Goal: Information Seeking & Learning: Learn about a topic

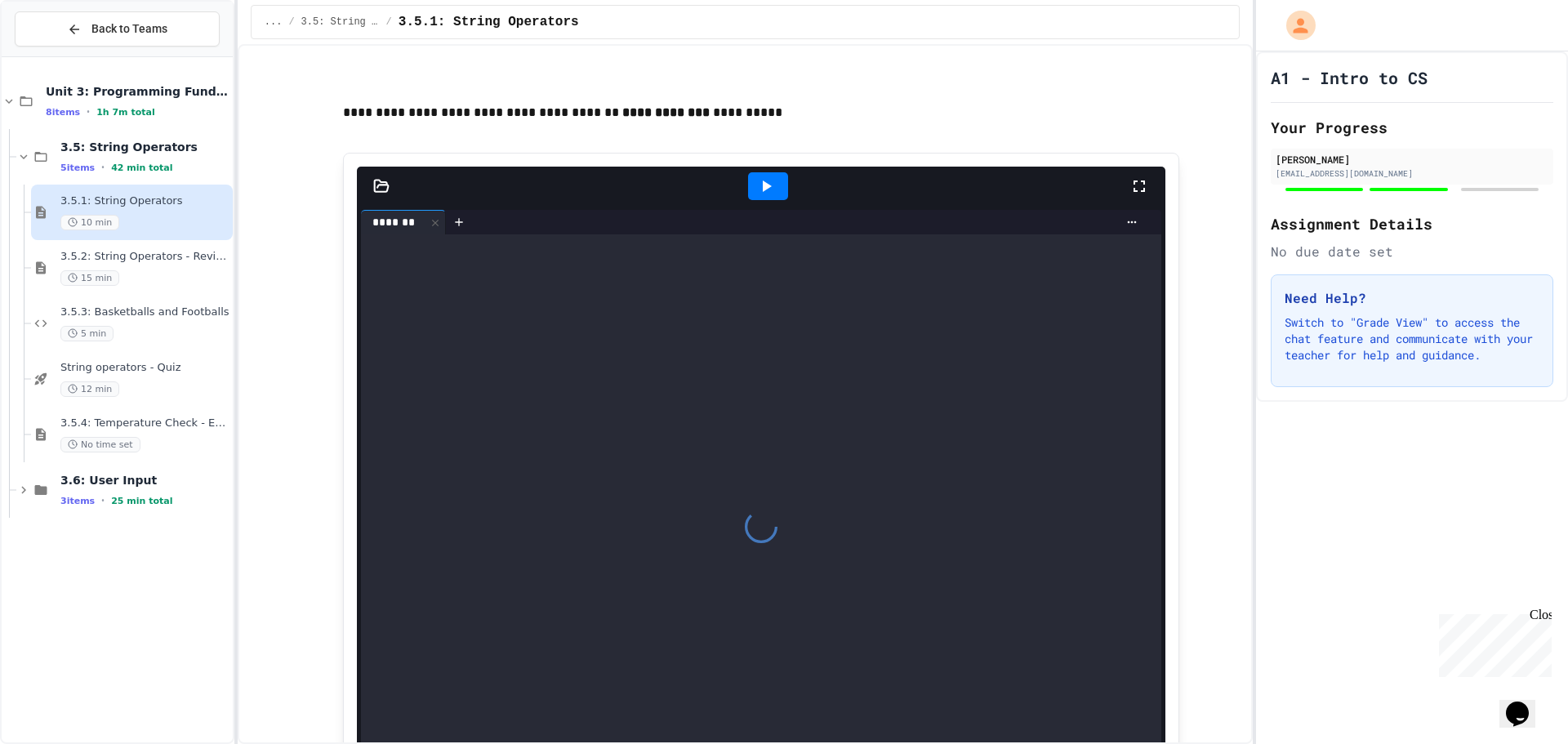
scroll to position [1143, 0]
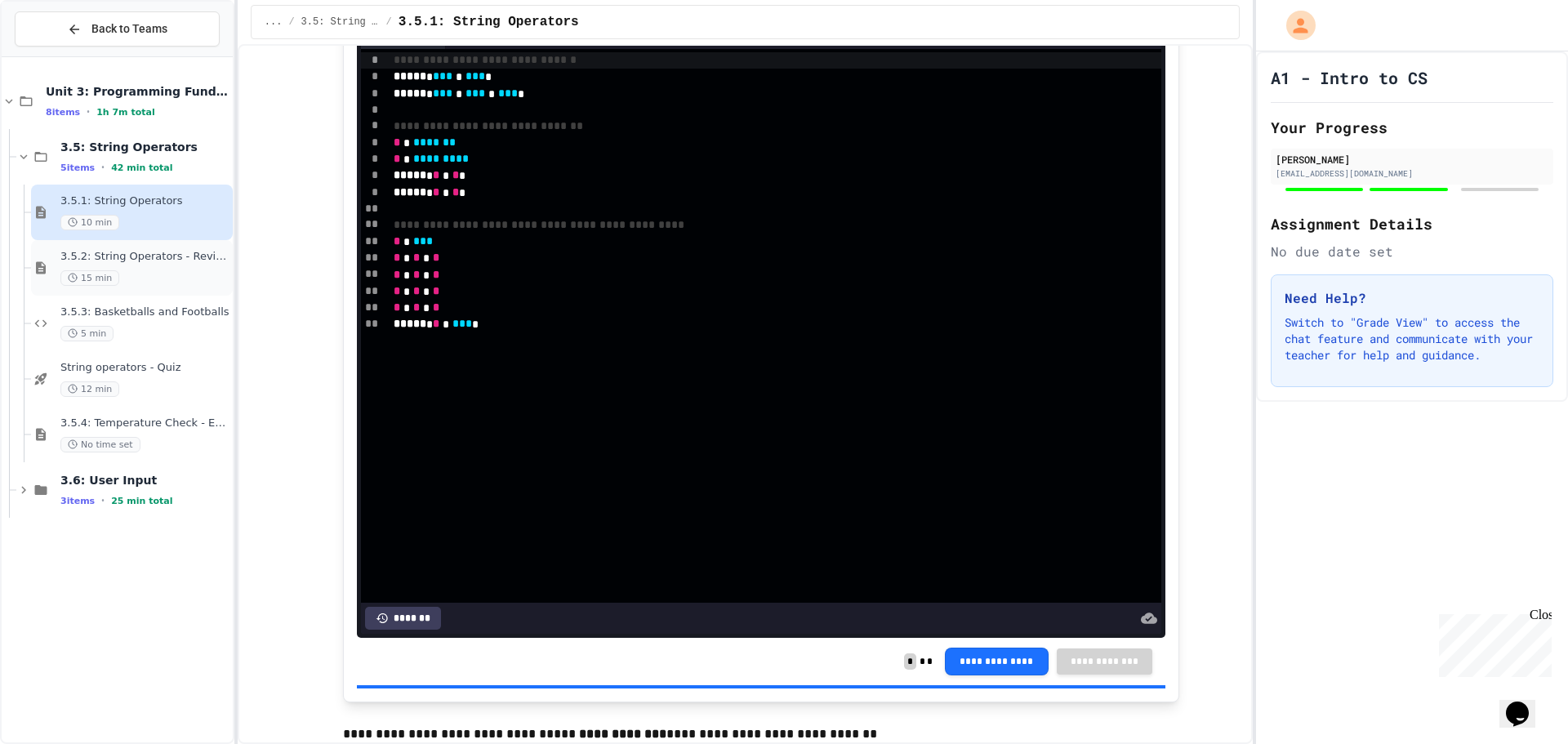
click at [175, 268] on div "3.5.2: String Operators - Review 15 min" at bounding box center [144, 267] width 169 height 36
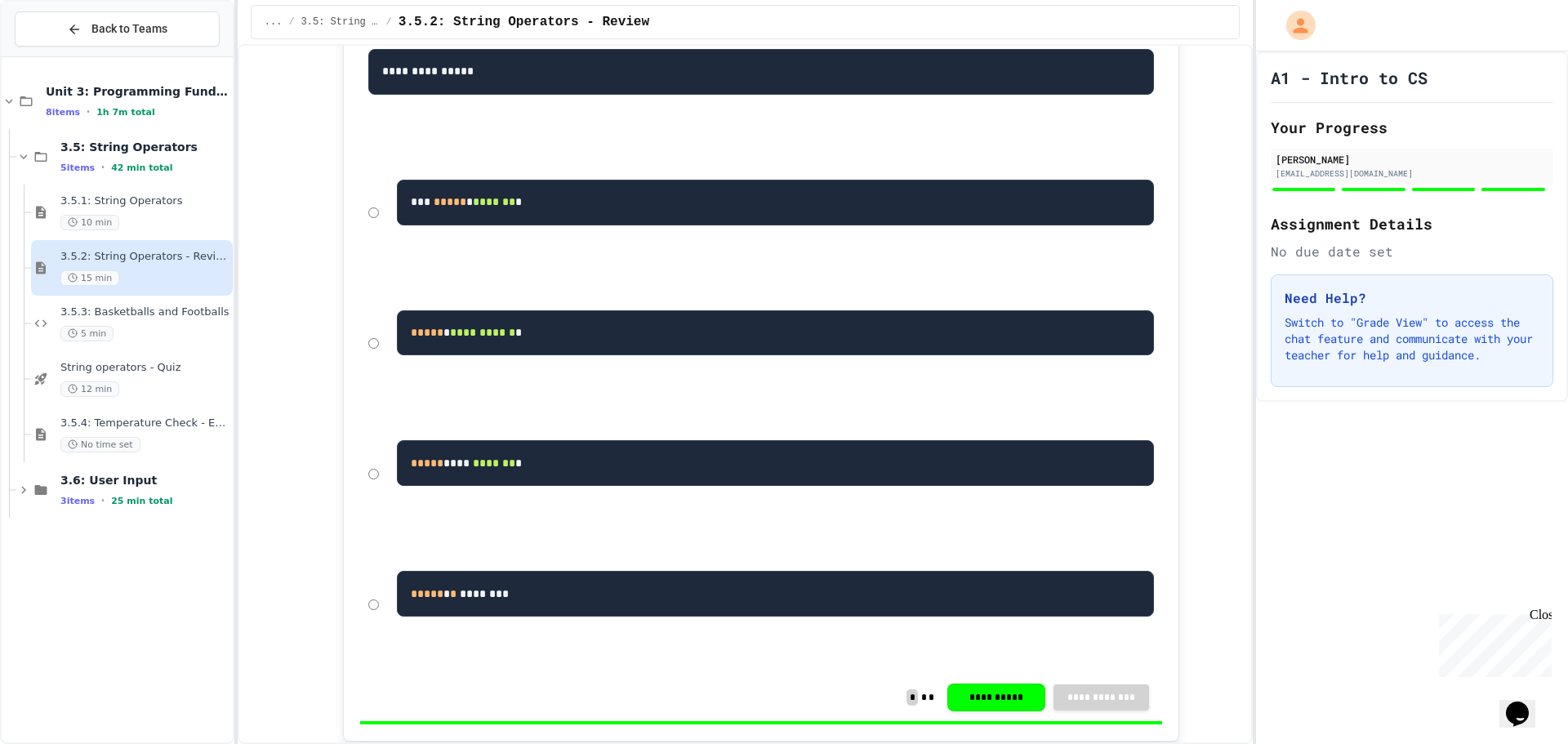
scroll to position [1143, 0]
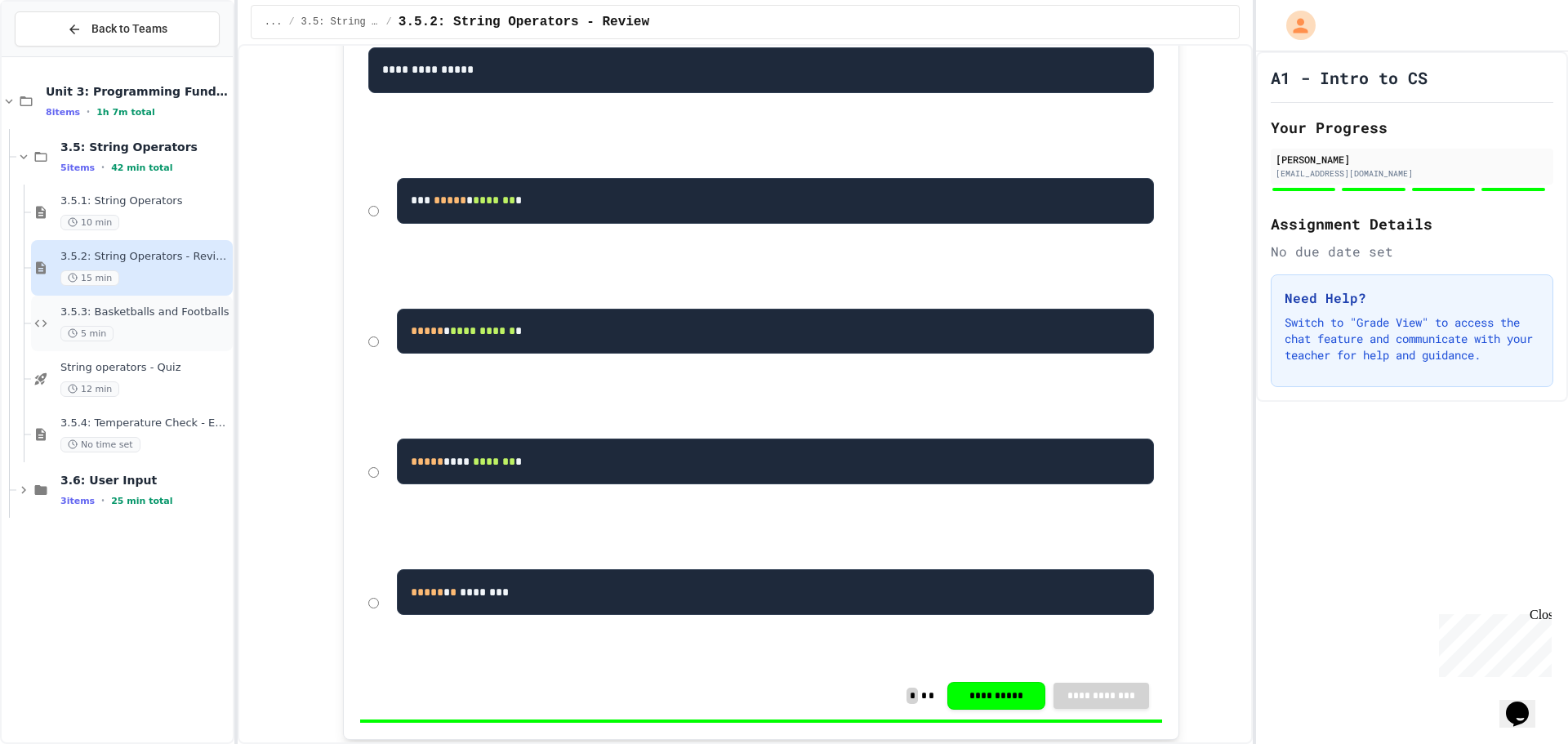
click at [131, 324] on div "3.5.3: Basketballs and Footballs 5 min" at bounding box center [144, 323] width 169 height 36
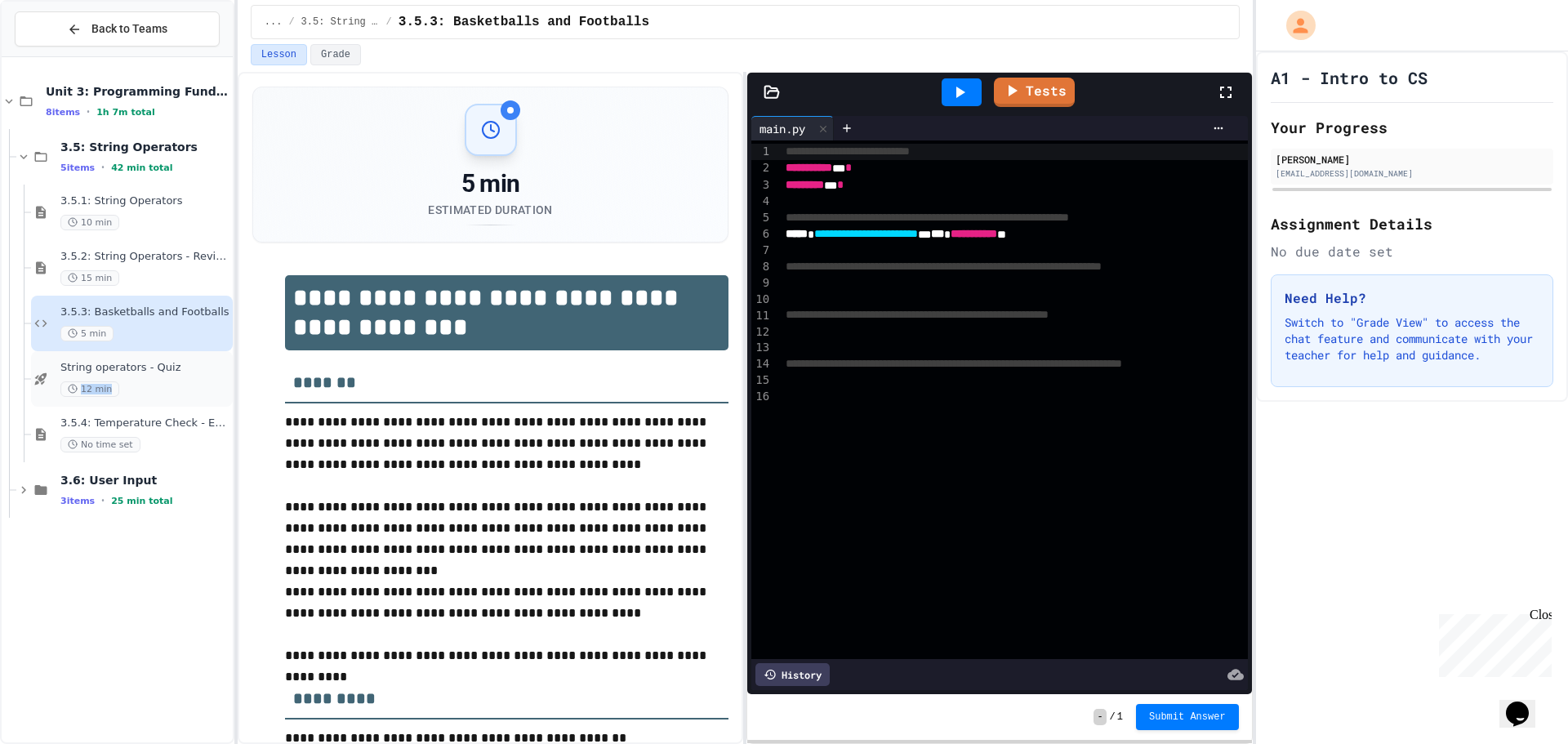
drag, startPoint x: 160, startPoint y: 389, endPoint x: 154, endPoint y: 396, distance: 9.2
click at [154, 396] on div "12 min" at bounding box center [144, 389] width 169 height 15
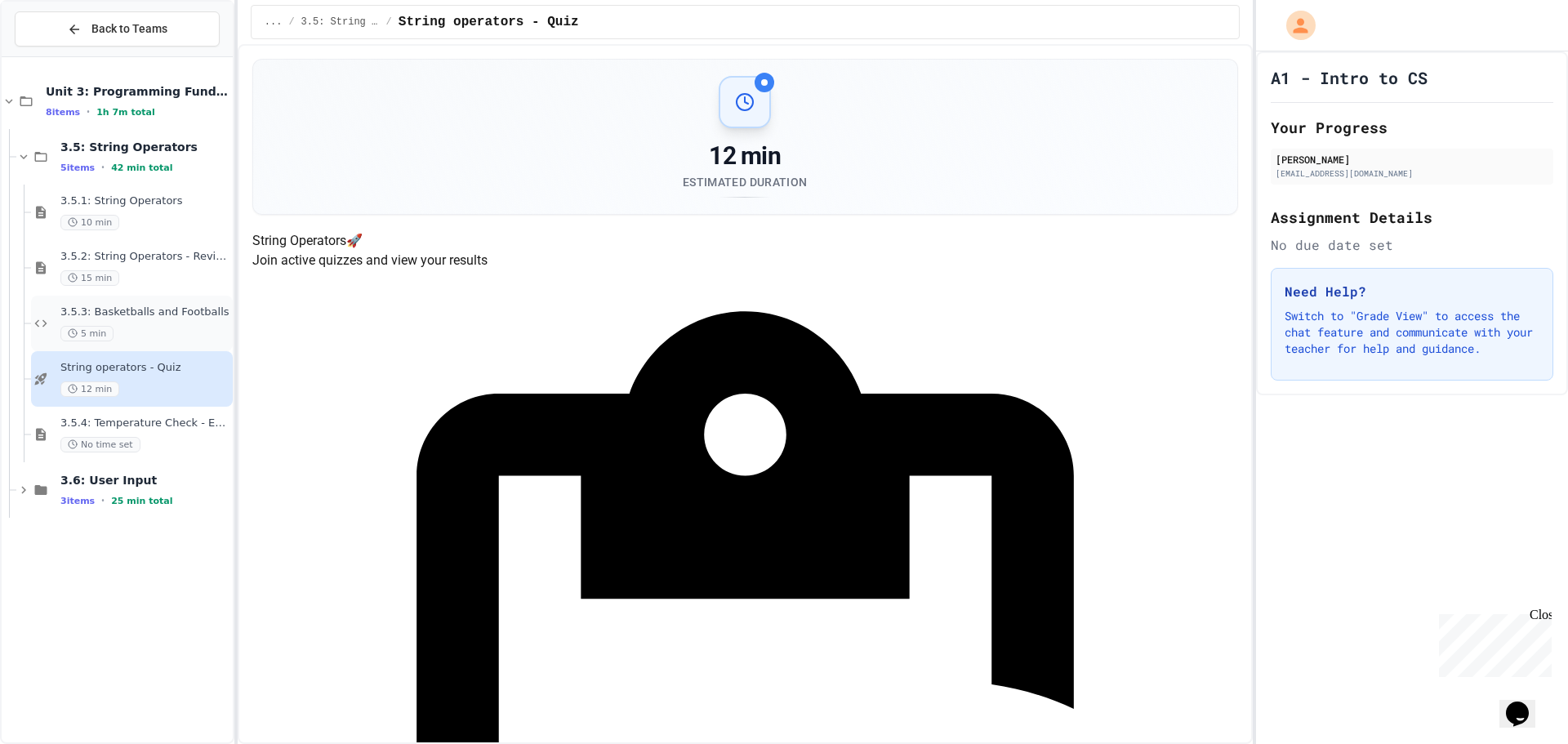
click at [159, 326] on div "5 min" at bounding box center [144, 333] width 169 height 15
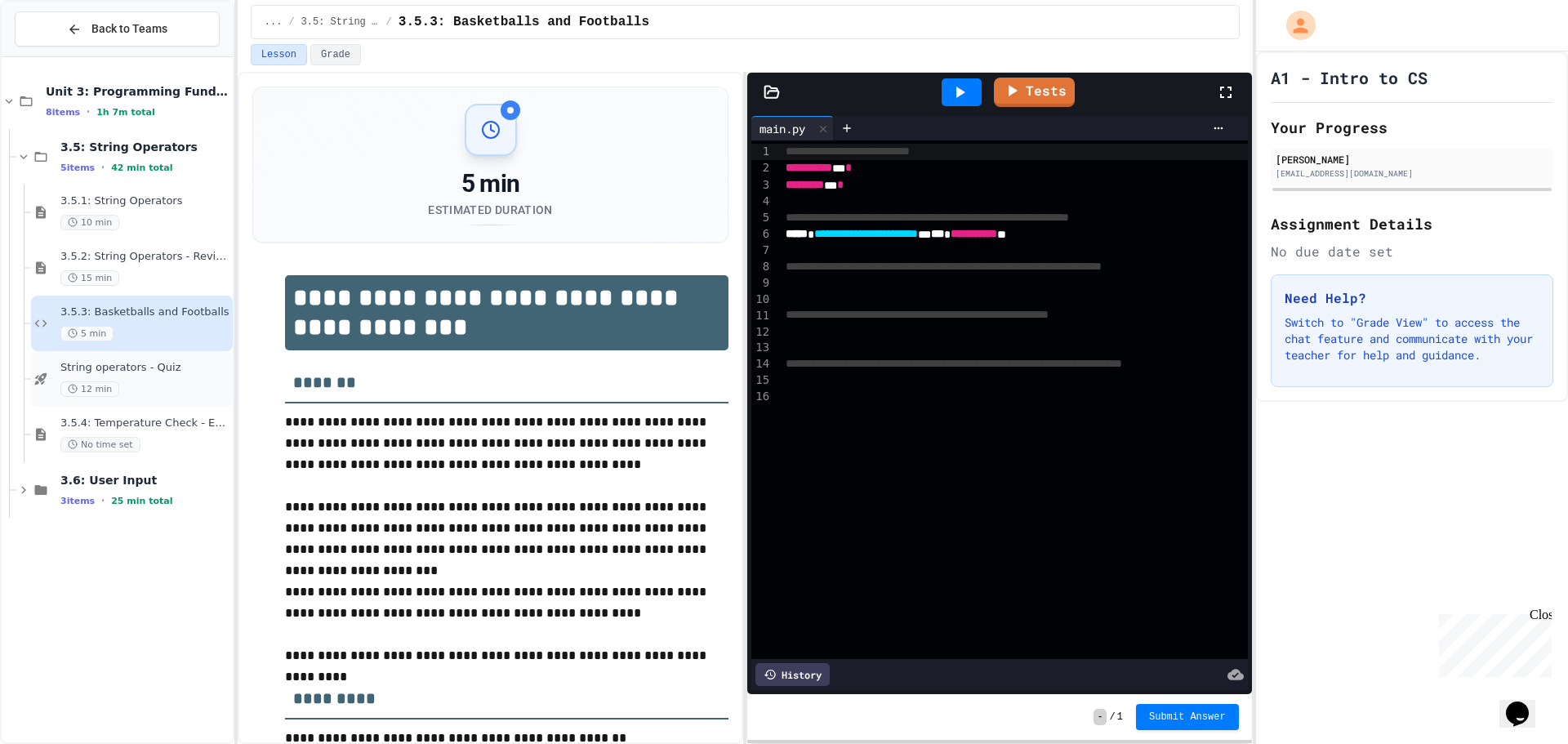
click at [138, 367] on span "String operators - Quiz" at bounding box center [144, 367] width 169 height 14
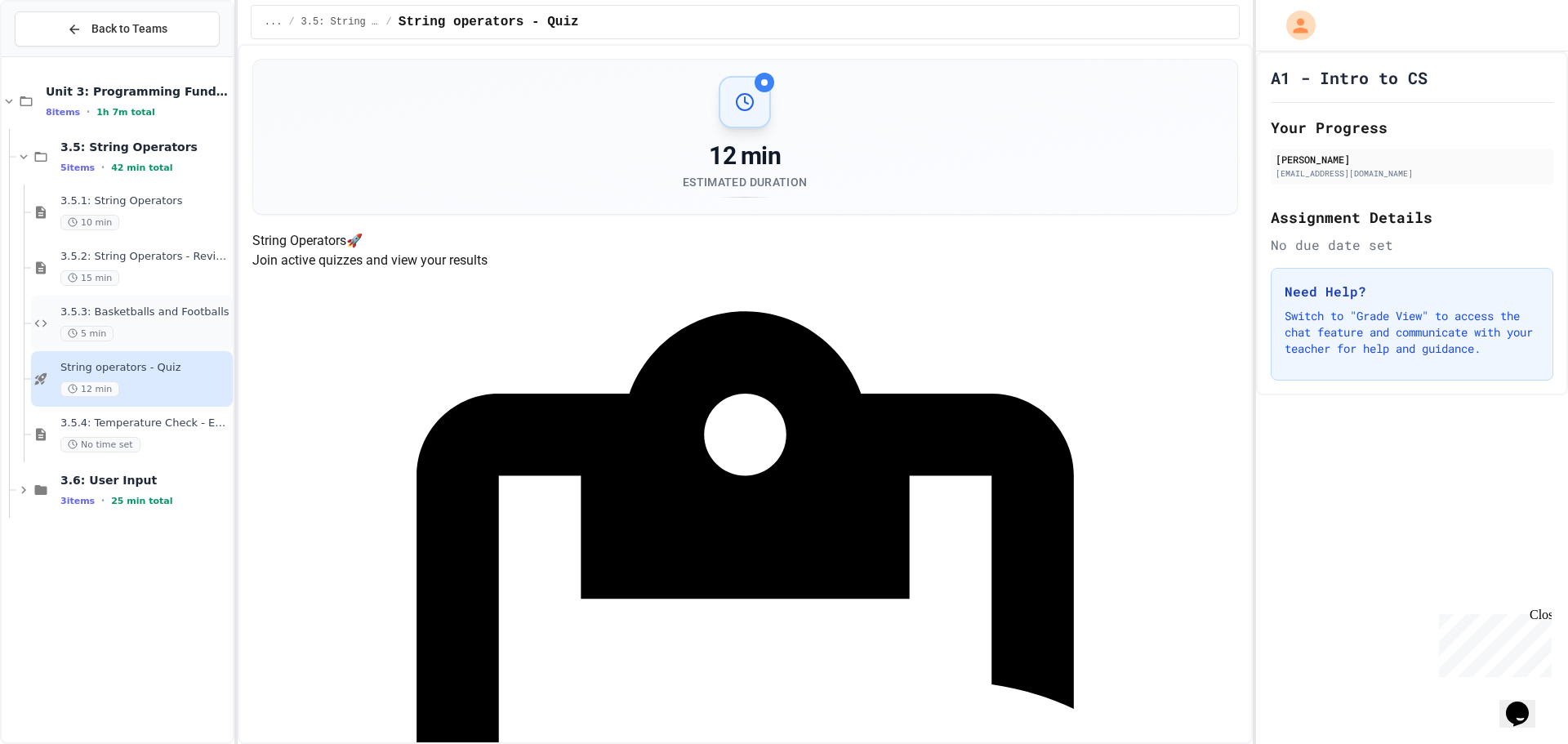
click at [170, 333] on div "5 min" at bounding box center [144, 333] width 169 height 15
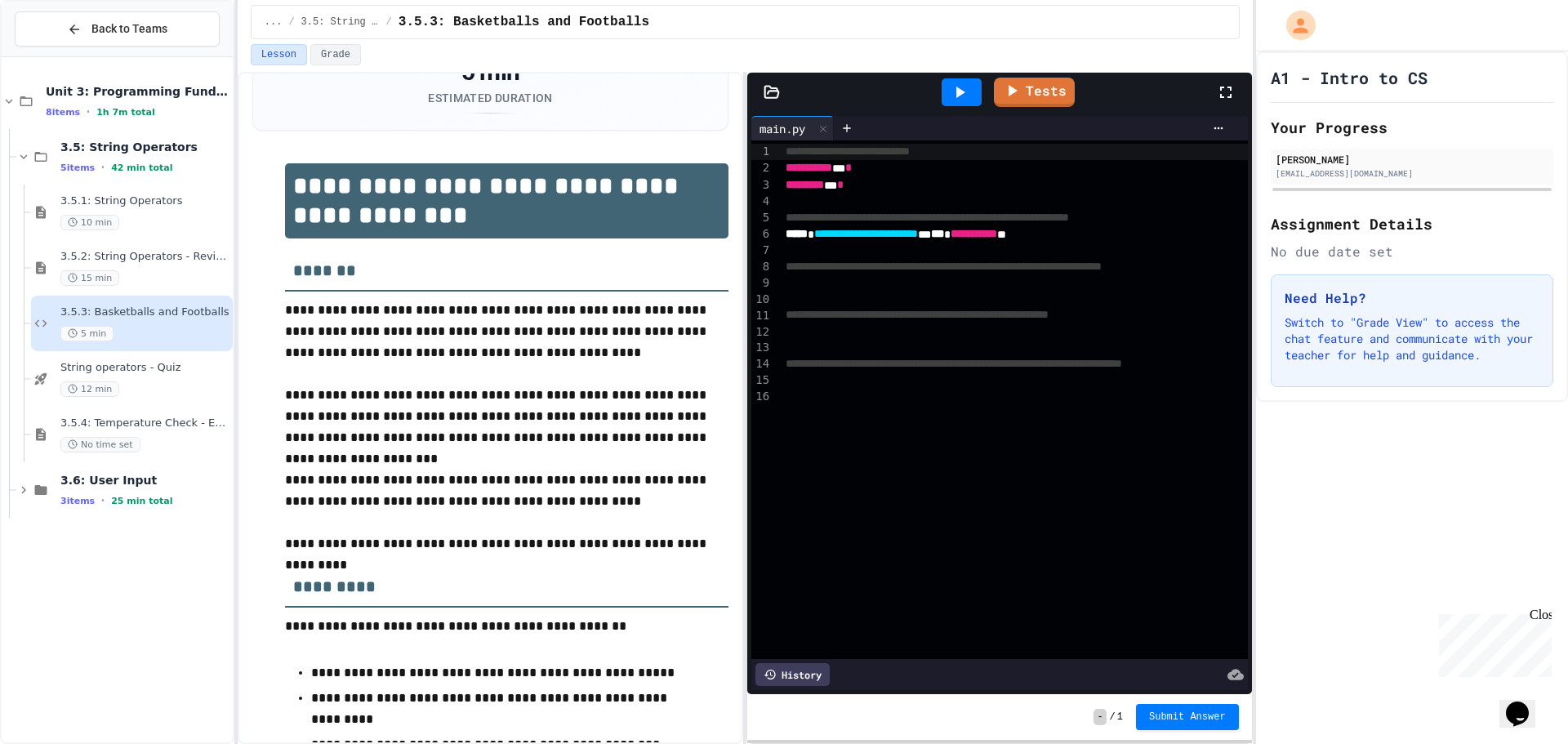
scroll to position [106, 0]
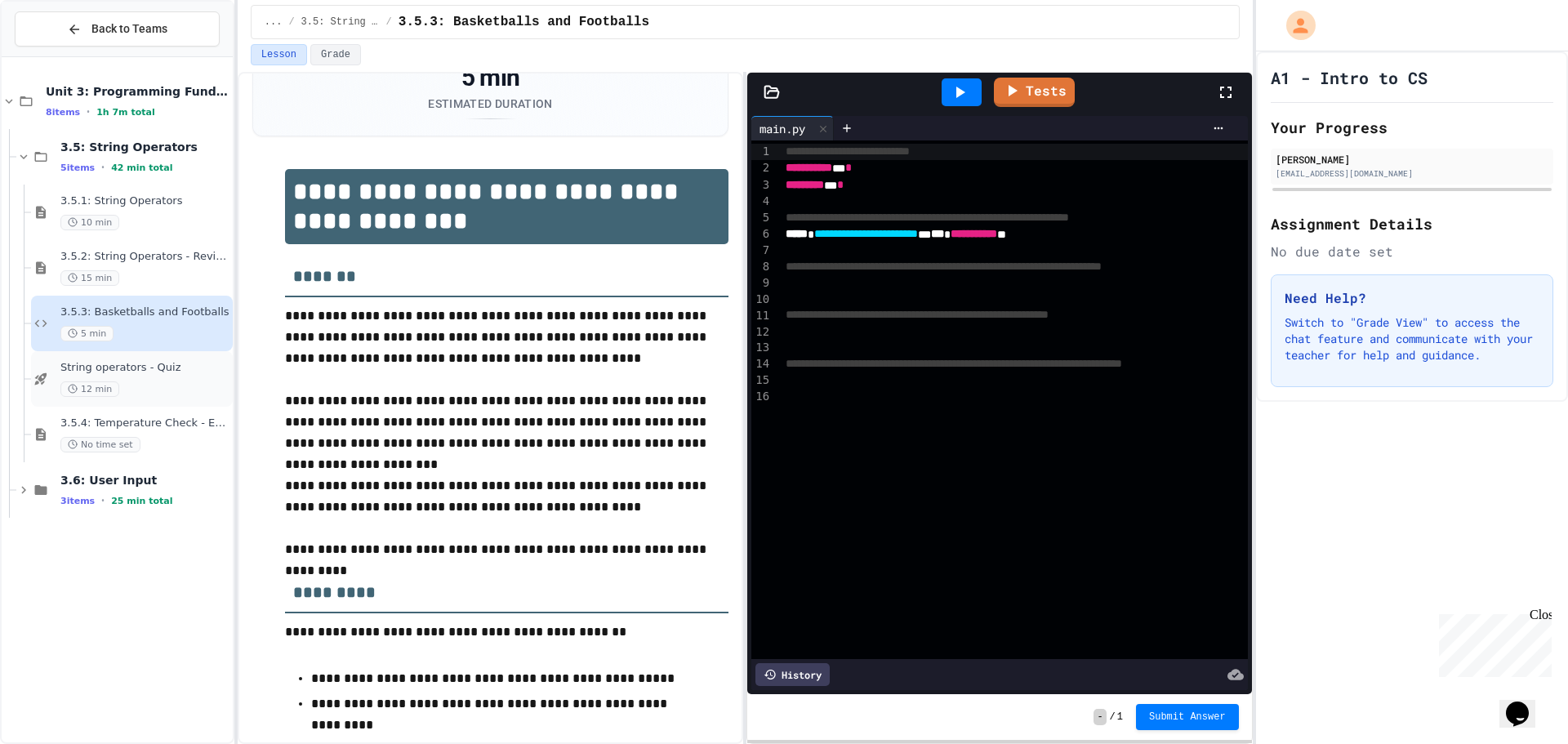
click at [198, 391] on div "12 min" at bounding box center [144, 389] width 169 height 15
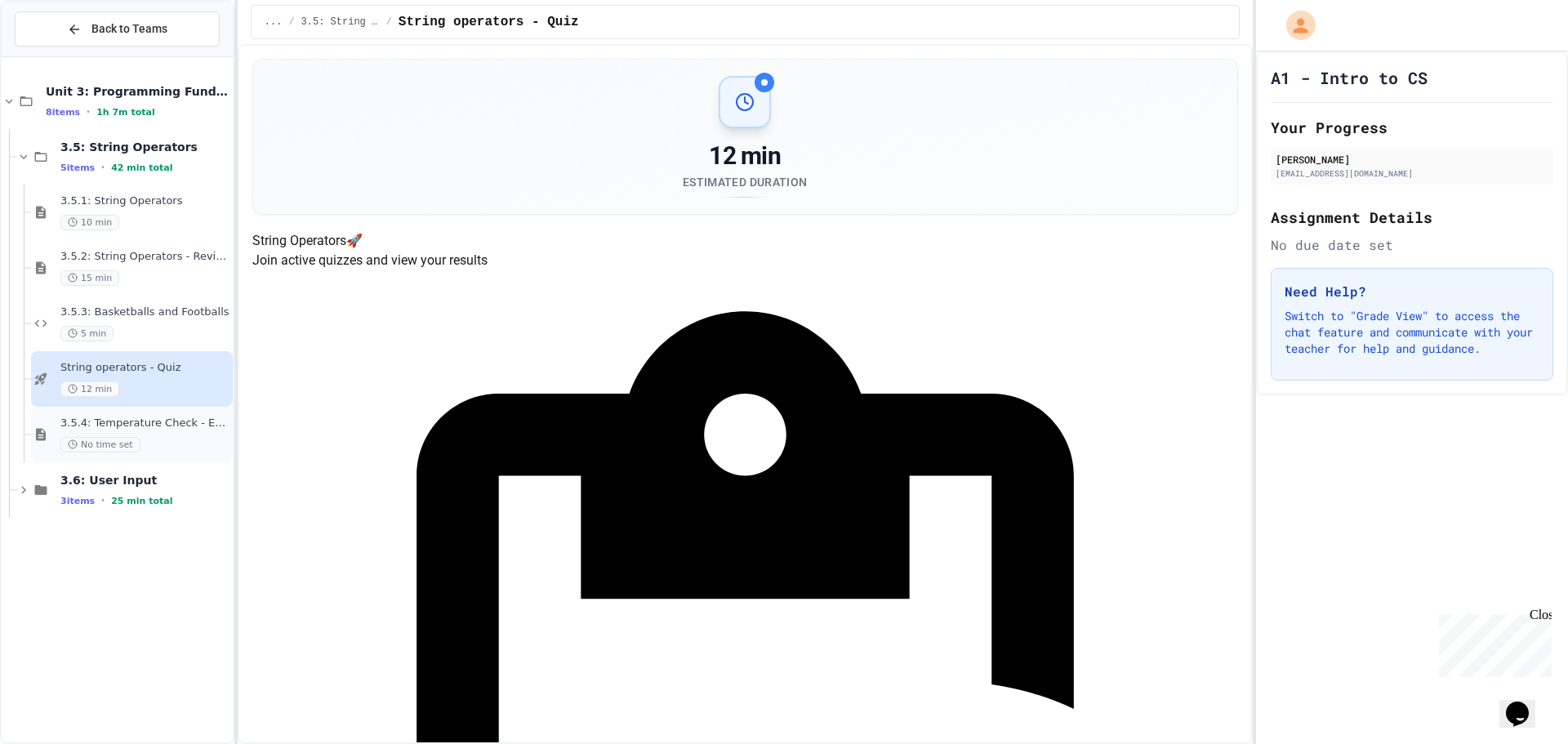
click at [196, 435] on div "3.5.4: Temperature Check - Exit Ticket No time set" at bounding box center [144, 434] width 169 height 36
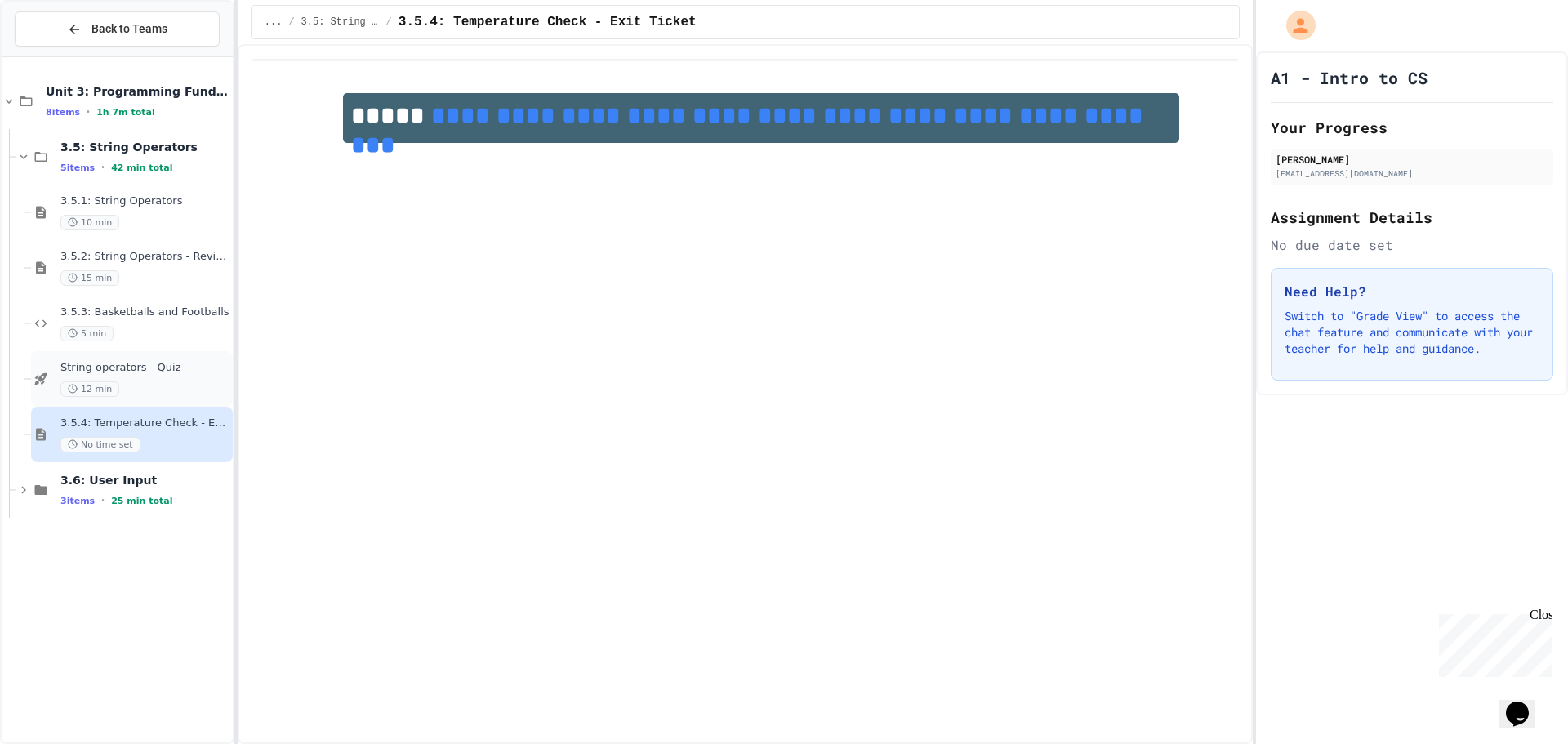
click at [178, 382] on div "12 min" at bounding box center [144, 389] width 169 height 15
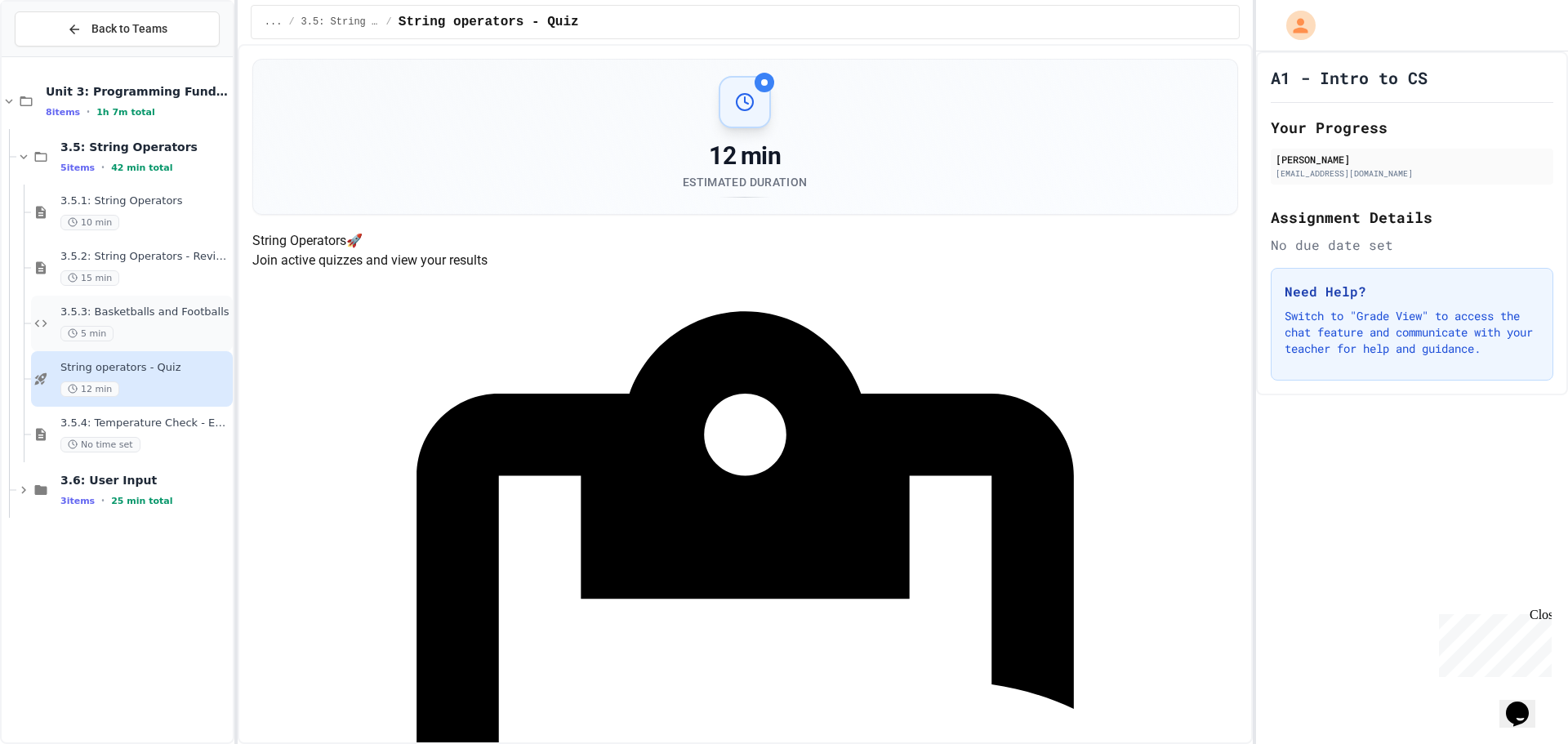
click at [169, 332] on div "5 min" at bounding box center [144, 333] width 169 height 15
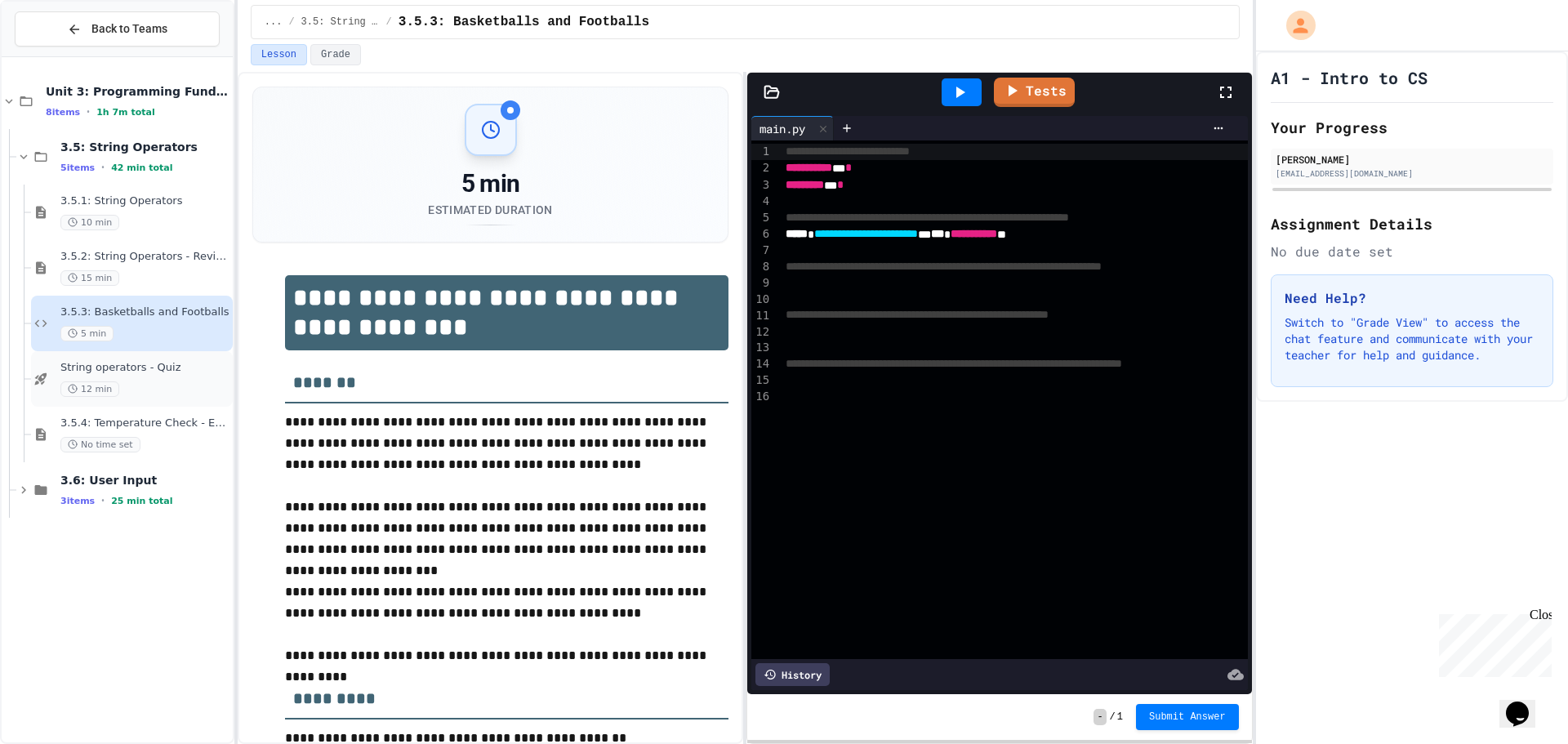
click at [126, 365] on span "String operators - Quiz" at bounding box center [144, 367] width 169 height 14
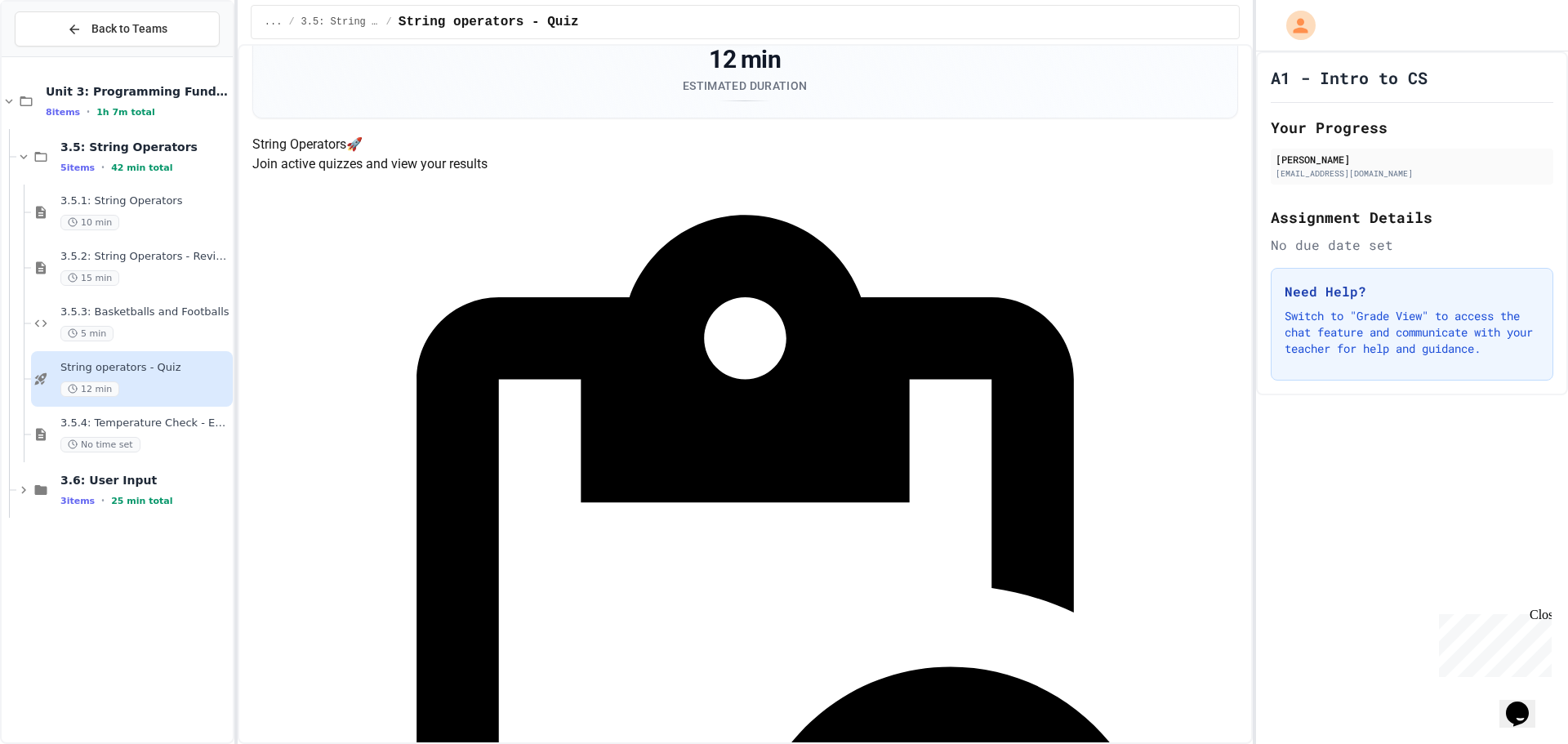
scroll to position [82, 0]
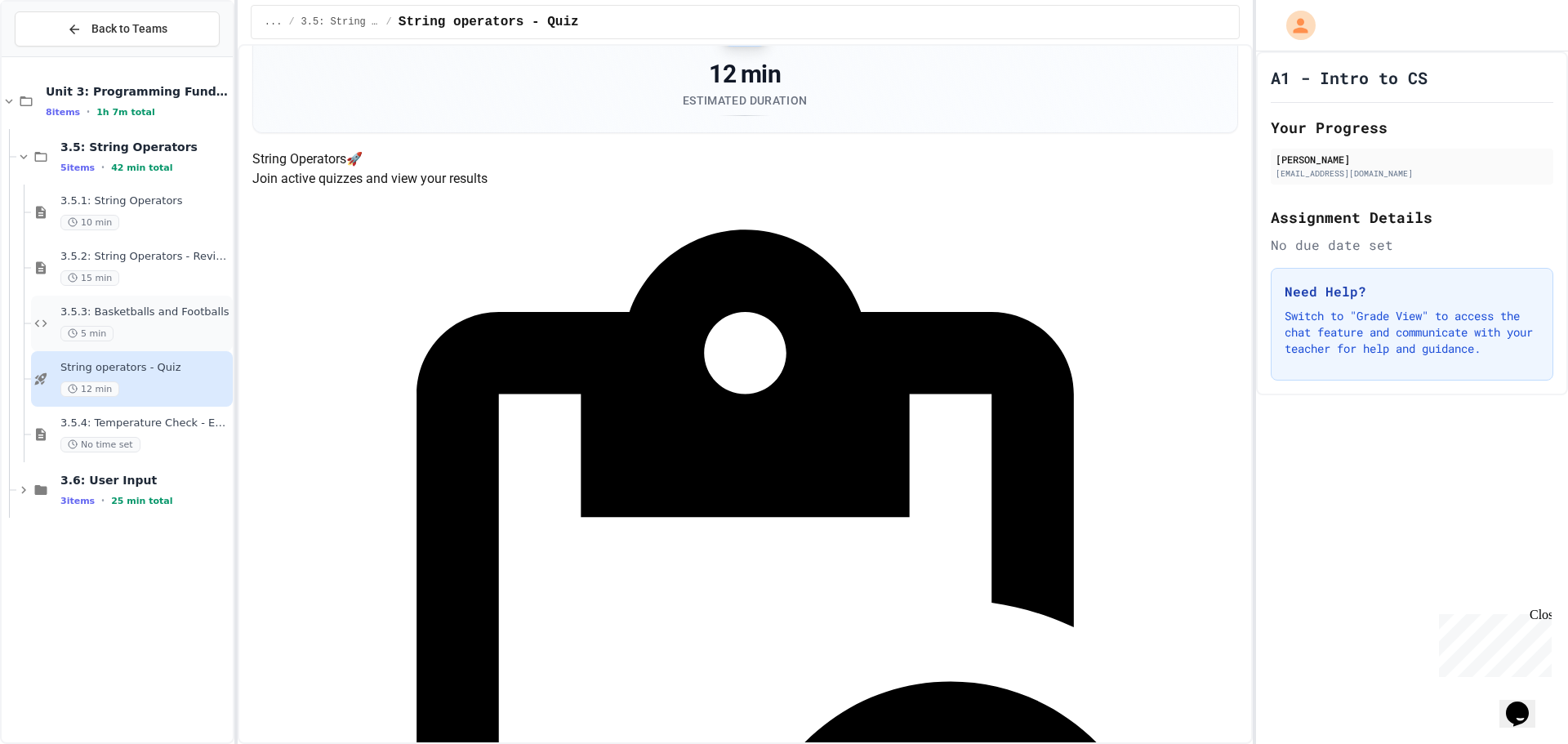
click at [222, 323] on div "3.5.3: Basketballs and Footballs 5 min" at bounding box center [144, 323] width 169 height 36
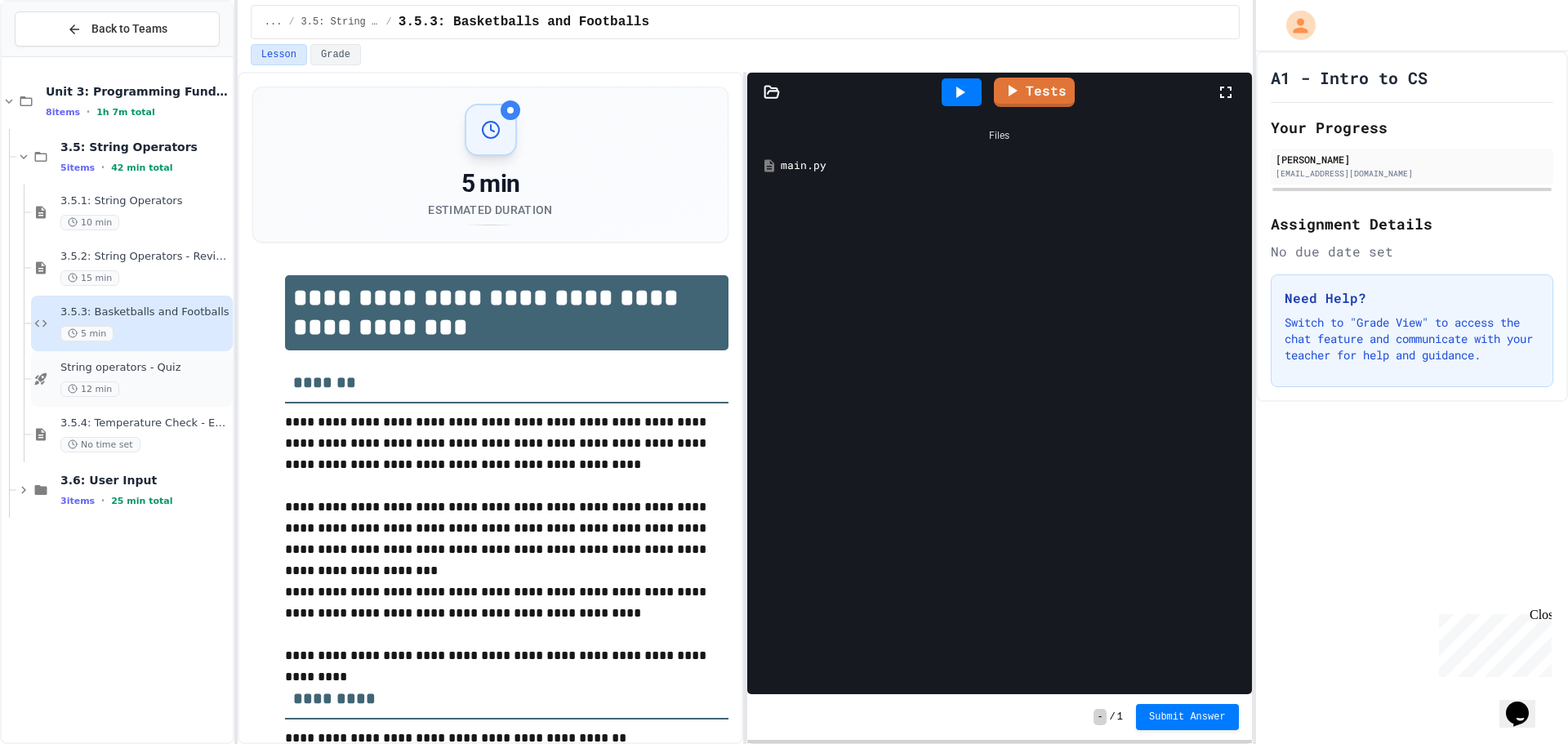
click at [199, 359] on div "String operators - Quiz 12 min" at bounding box center [132, 379] width 202 height 56
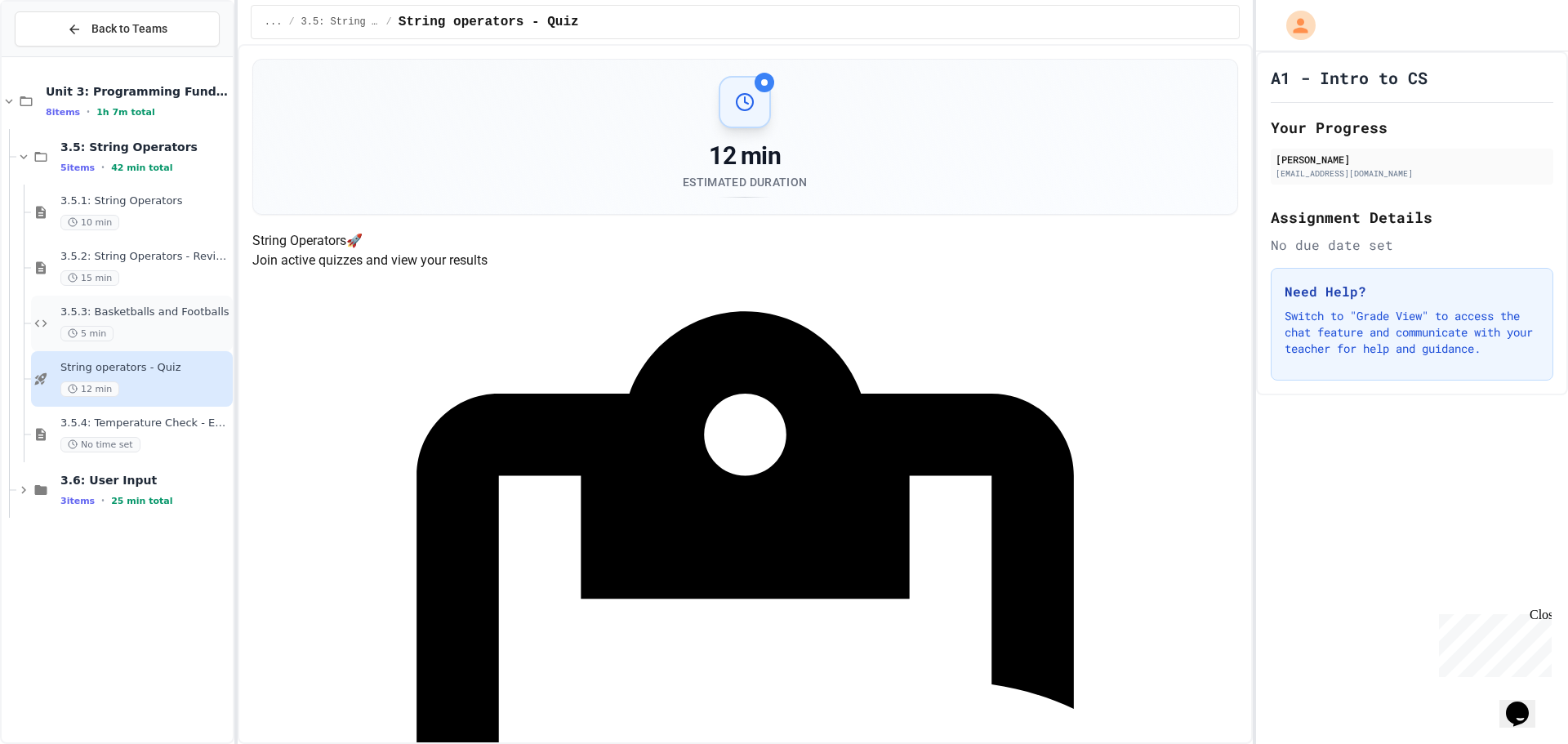
click at [174, 334] on div "5 min" at bounding box center [144, 333] width 169 height 15
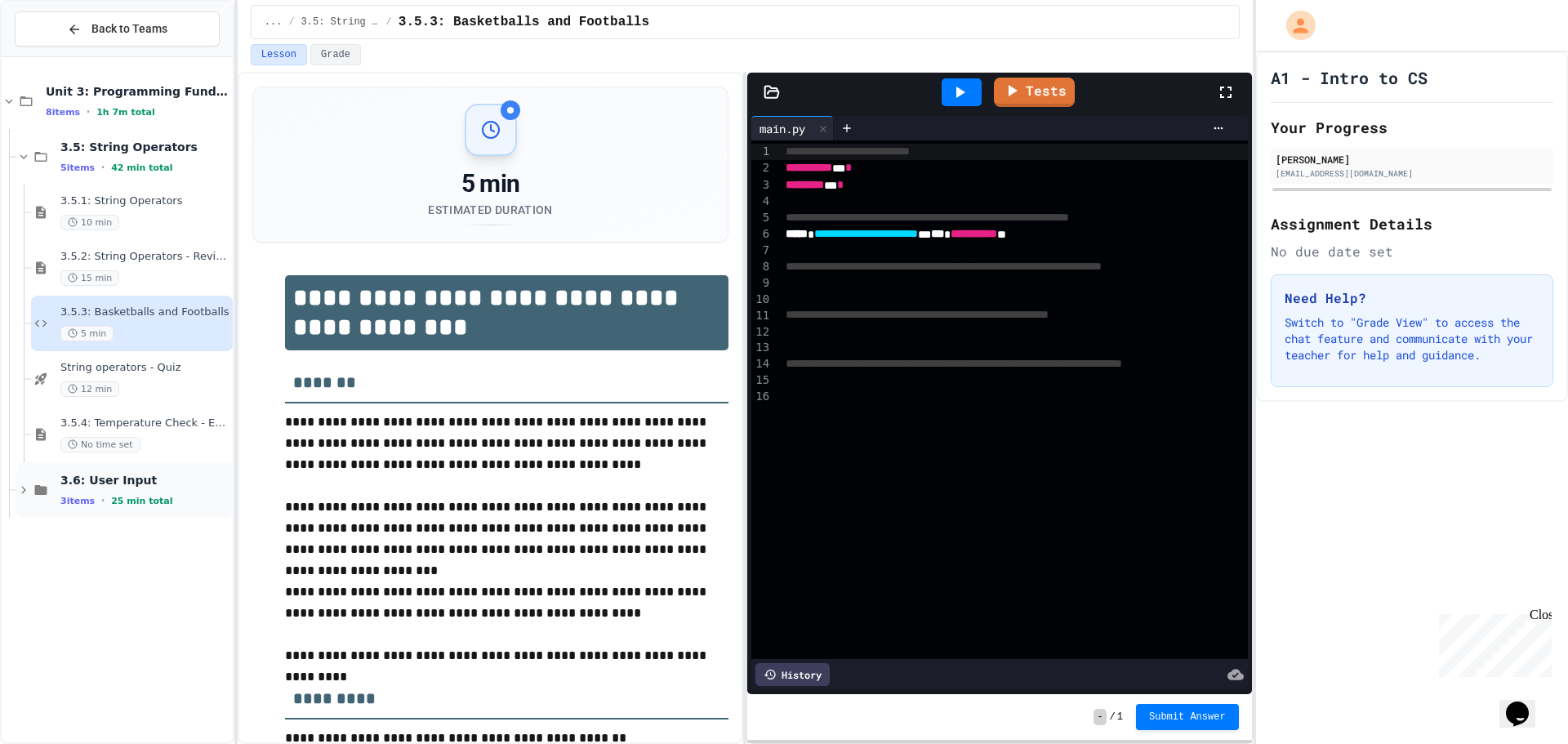
click at [134, 481] on span "3.6: User Input" at bounding box center [144, 480] width 169 height 15
click at [130, 485] on span "3.6: User Input" at bounding box center [144, 480] width 169 height 15
click at [187, 482] on span "3.6: User Input" at bounding box center [144, 480] width 169 height 15
click at [169, 529] on span "3.6.1: User Input" at bounding box center [144, 534] width 169 height 14
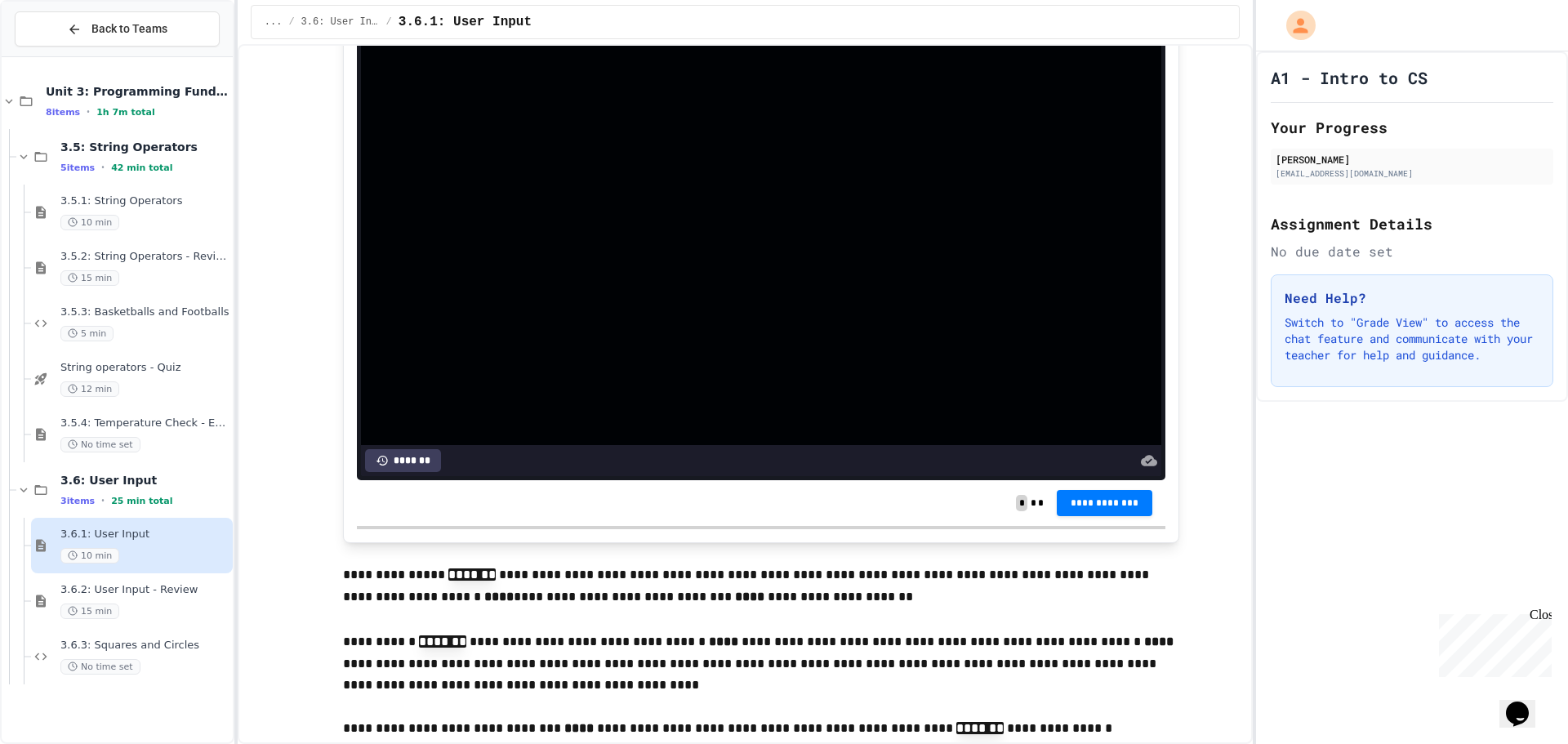
scroll to position [979, 0]
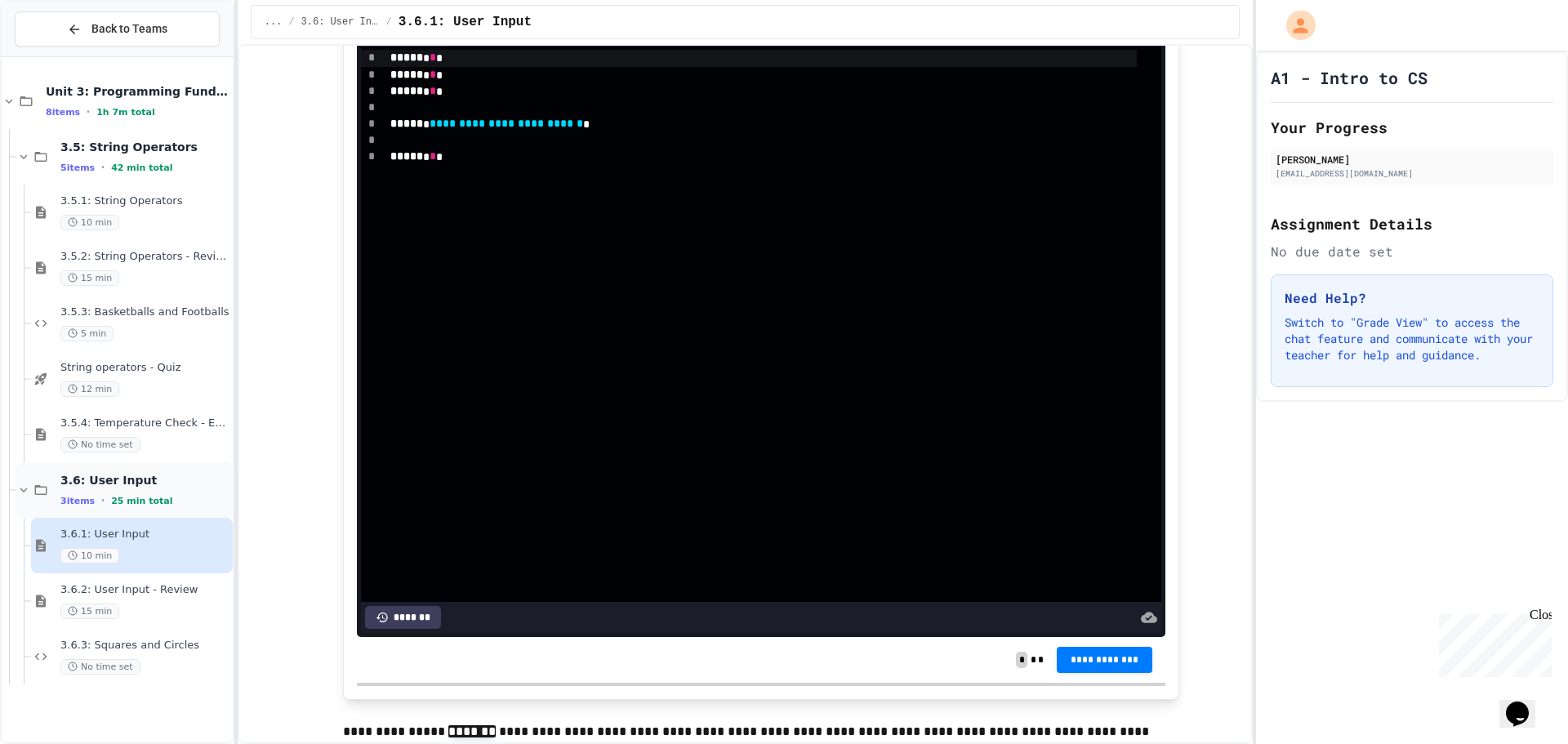
click at [184, 491] on div "3.6: User Input 3 items • 25 min total" at bounding box center [144, 490] width 169 height 34
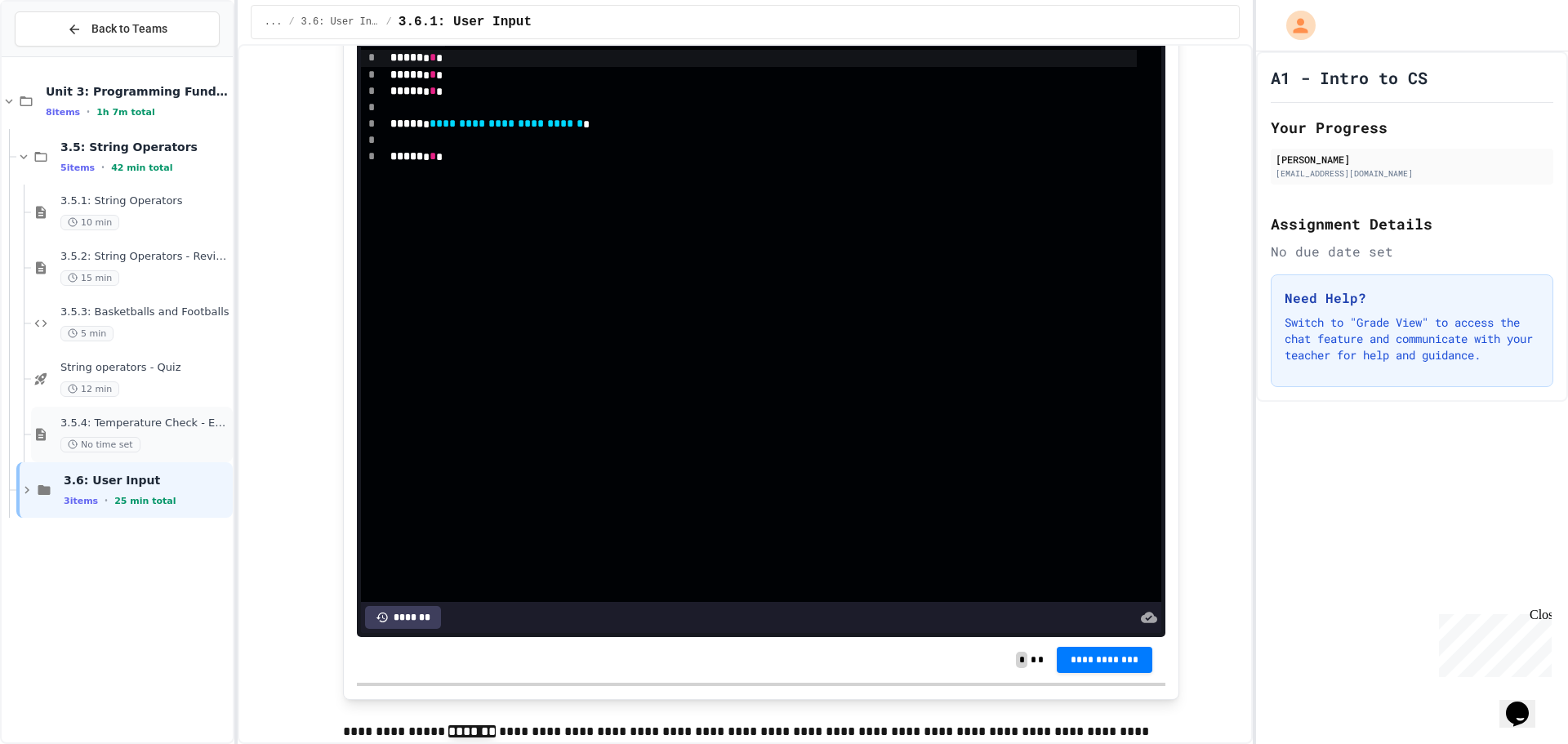
click at [187, 426] on span "3.5.4: Temperature Check - Exit Ticket" at bounding box center [144, 423] width 169 height 14
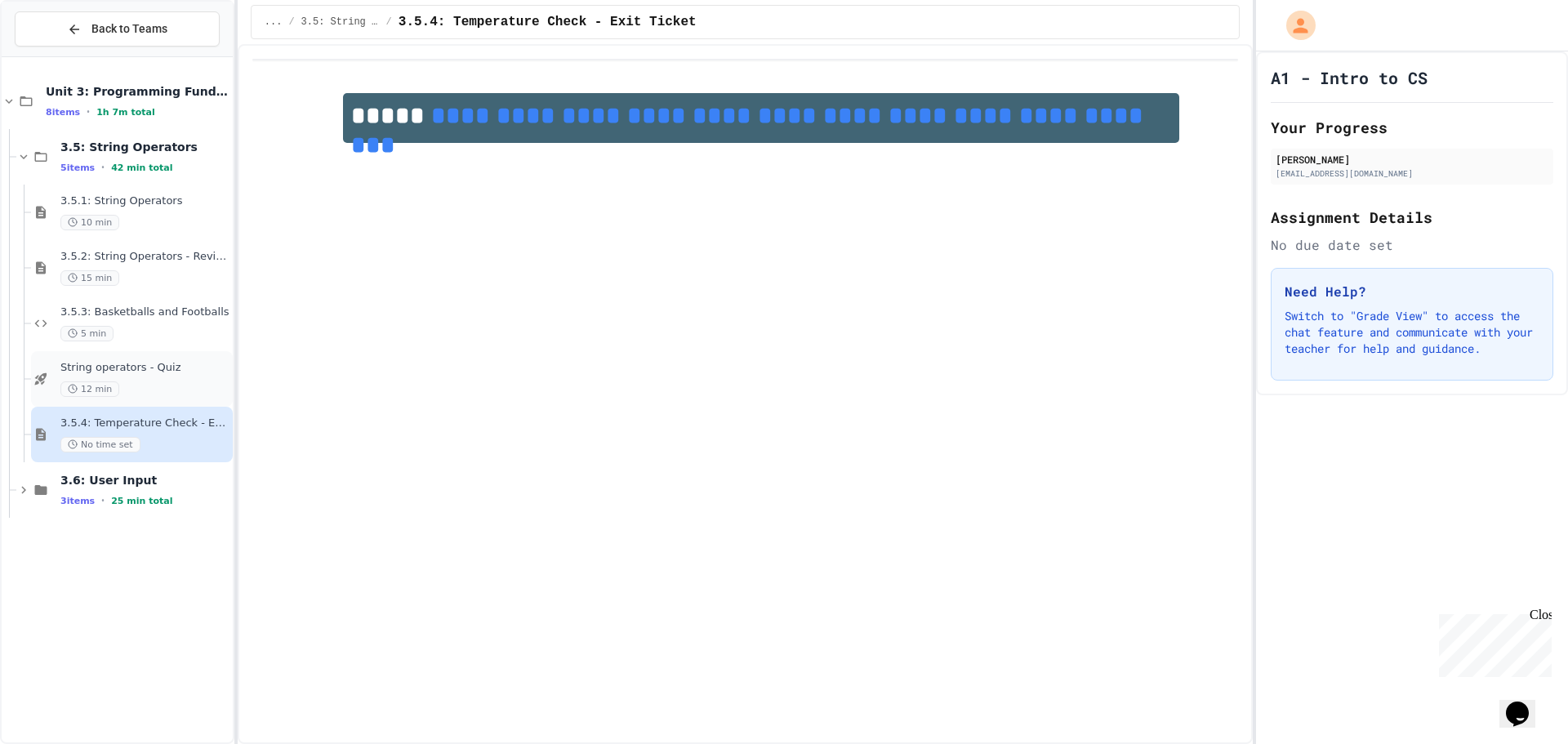
click at [190, 365] on span "String operators - Quiz" at bounding box center [144, 367] width 169 height 14
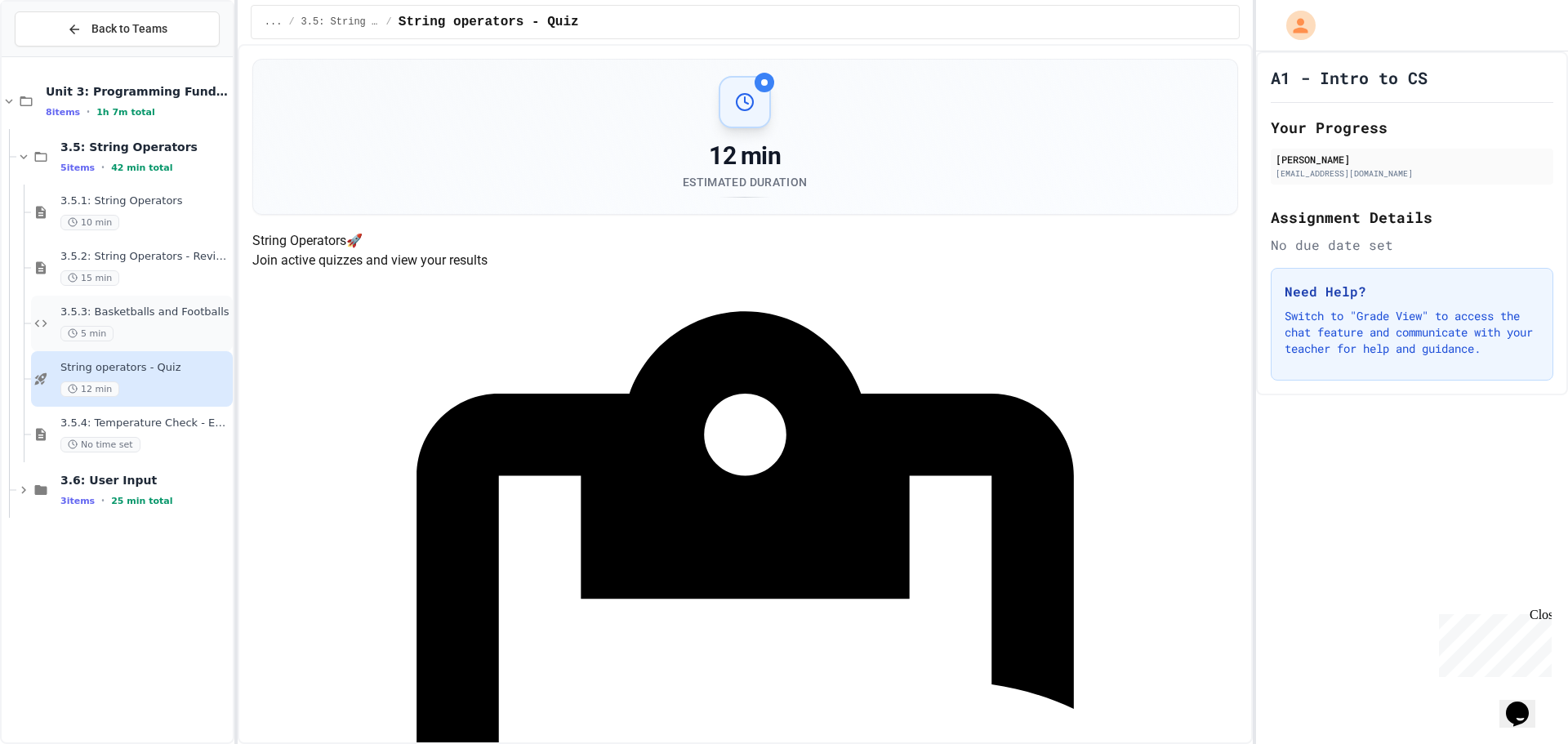
click at [195, 316] on span "3.5.3: Basketballs and Footballs" at bounding box center [144, 312] width 169 height 14
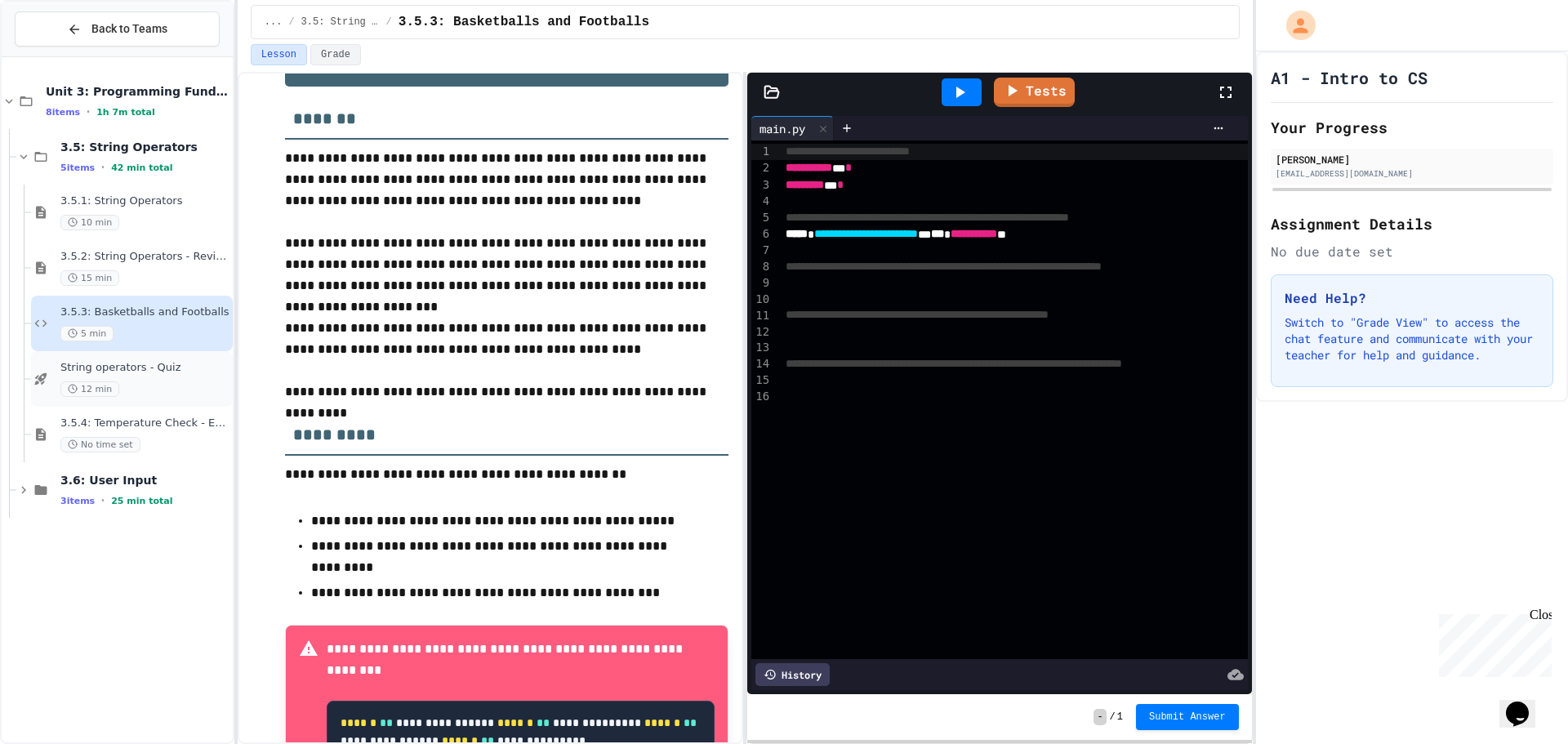
scroll to position [364, 0]
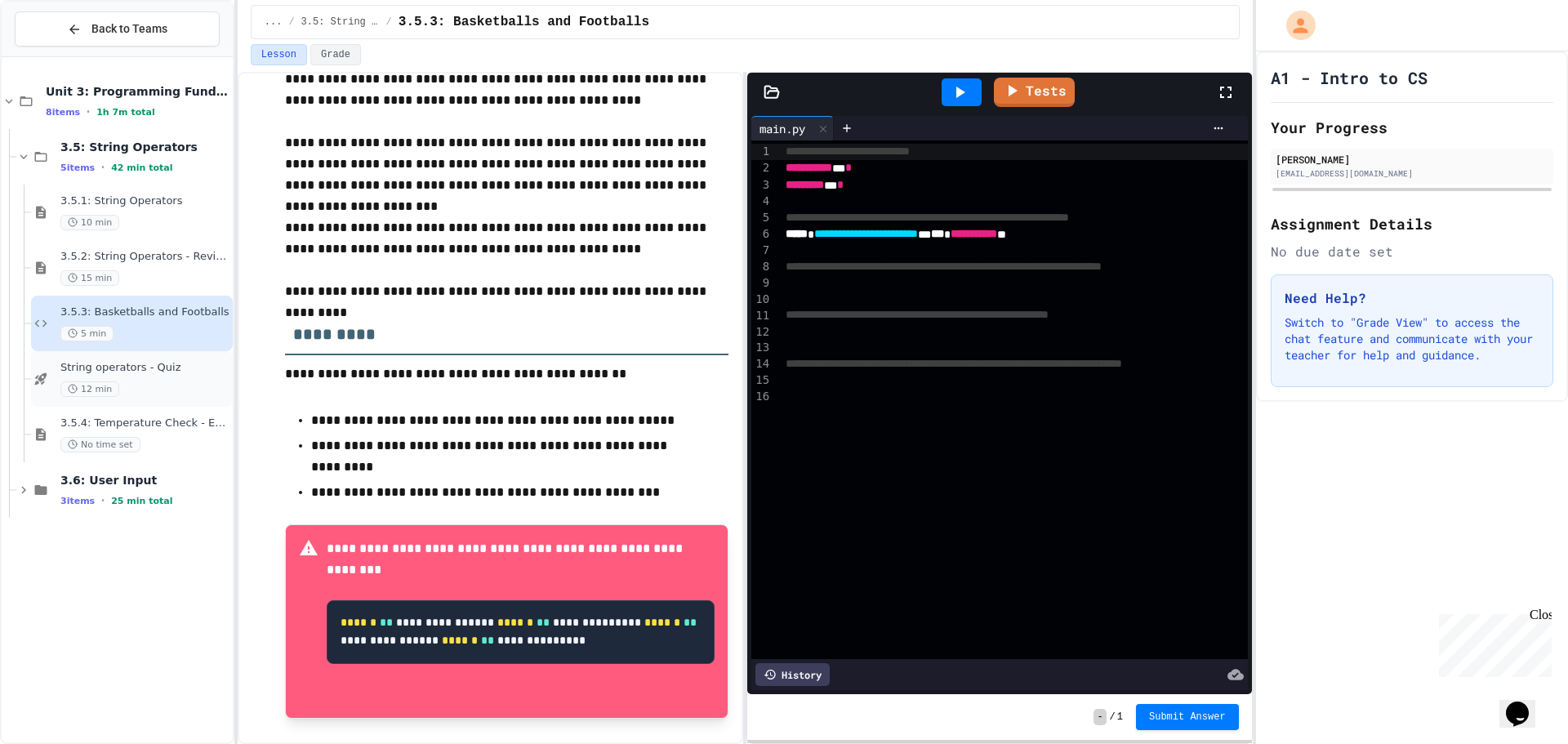
click at [186, 381] on div "12 min" at bounding box center [144, 389] width 169 height 15
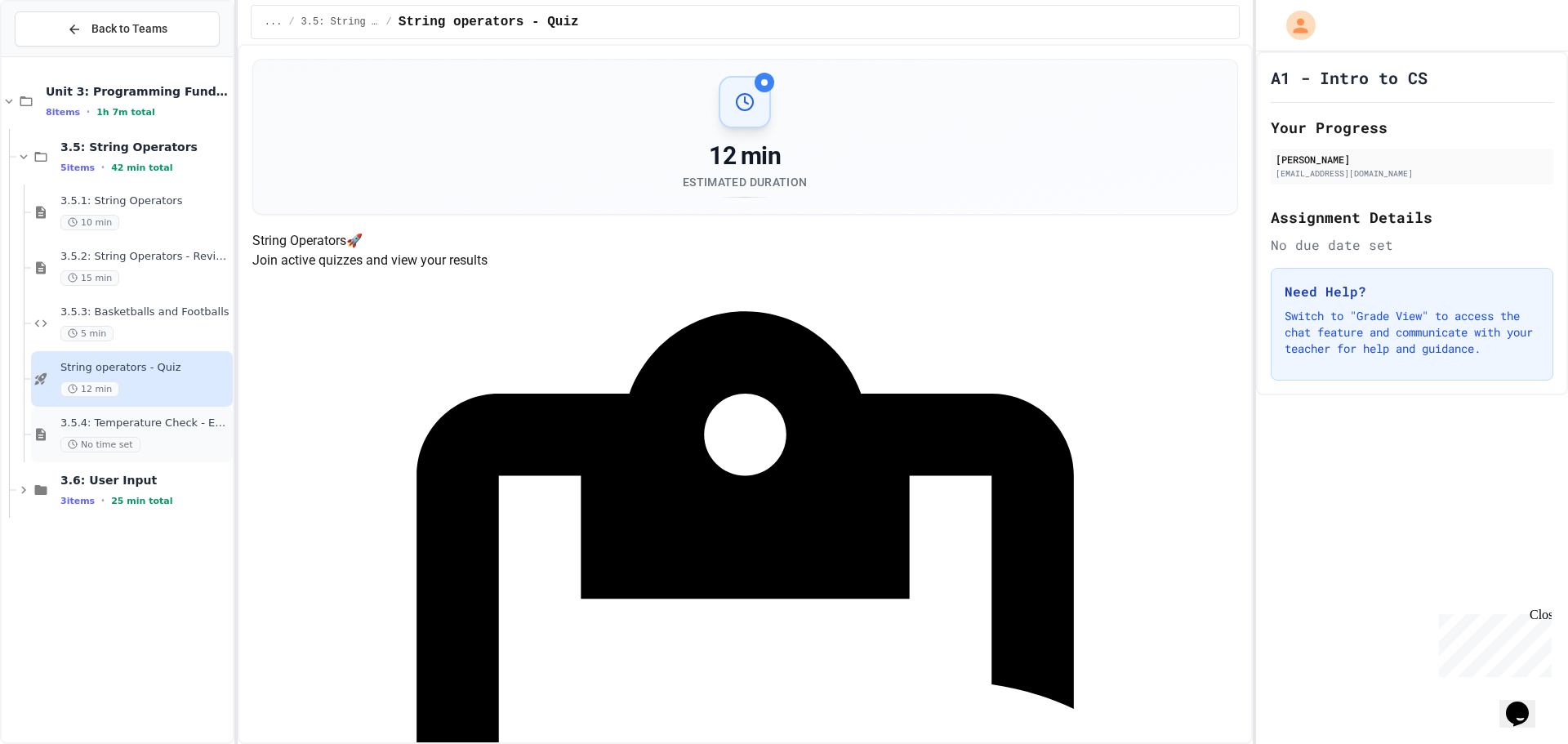
click at [193, 428] on span "3.5.4: Temperature Check - Exit Ticket" at bounding box center [144, 423] width 169 height 14
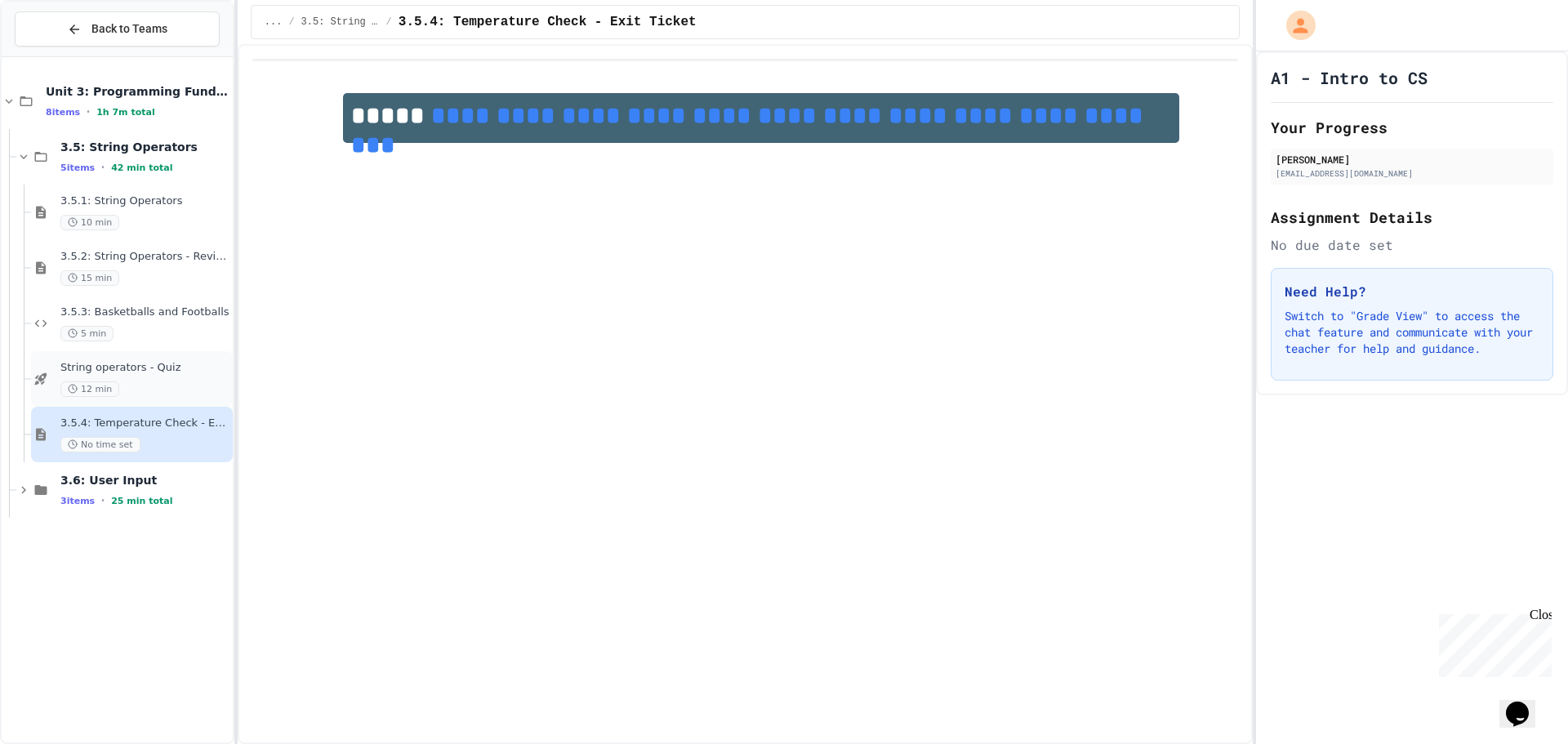
click at [203, 384] on div "12 min" at bounding box center [144, 389] width 169 height 15
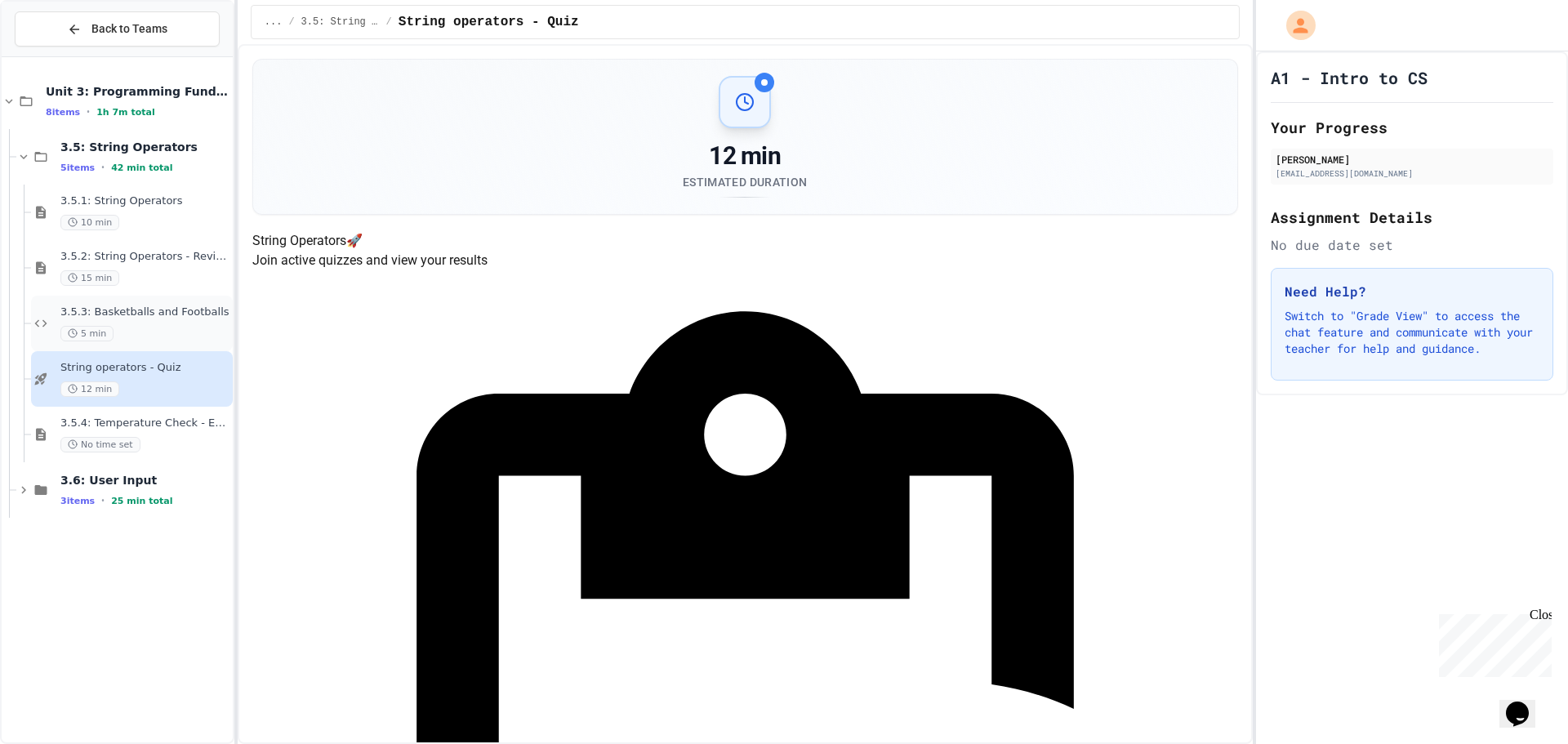
click at [186, 331] on div "5 min" at bounding box center [144, 333] width 169 height 15
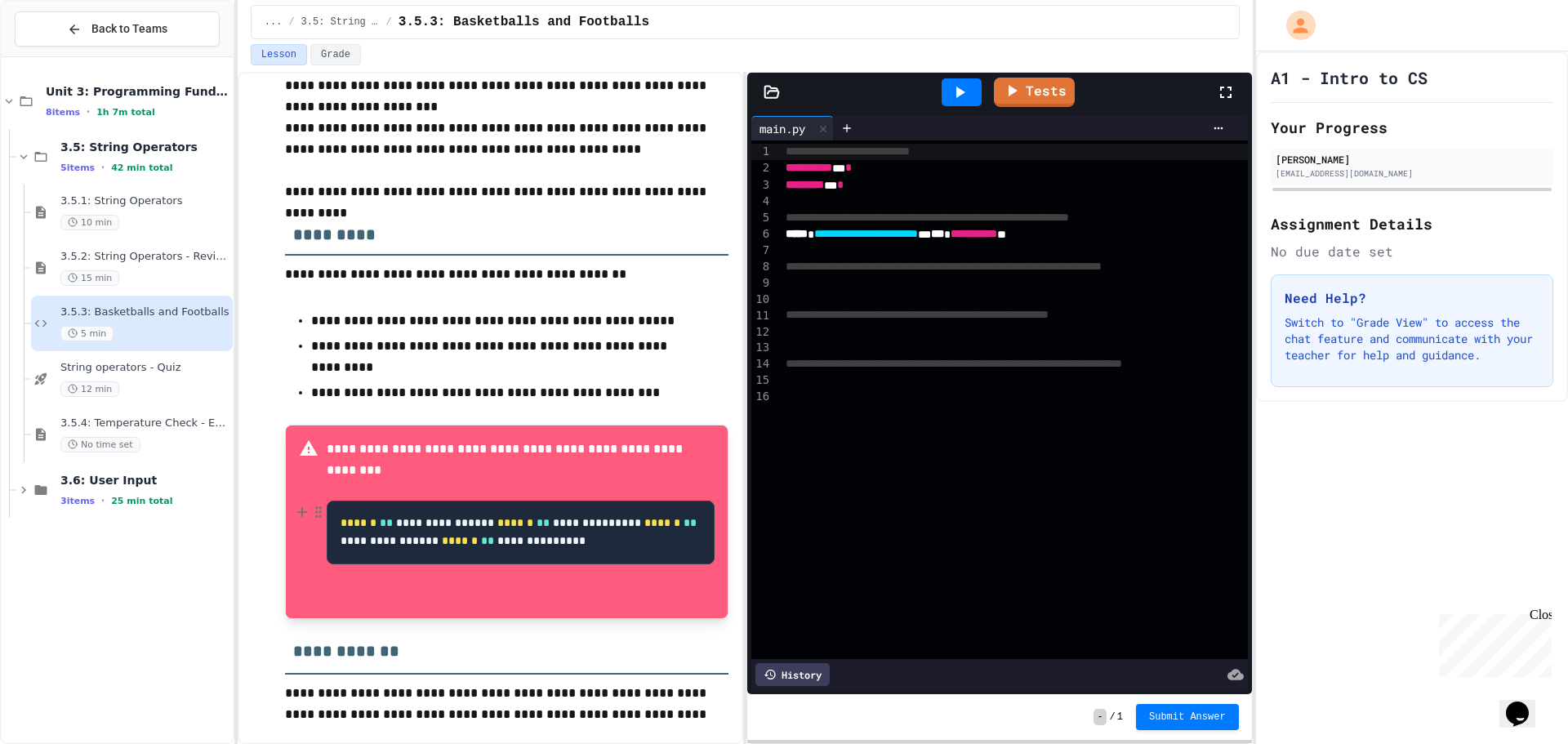
scroll to position [514, 0]
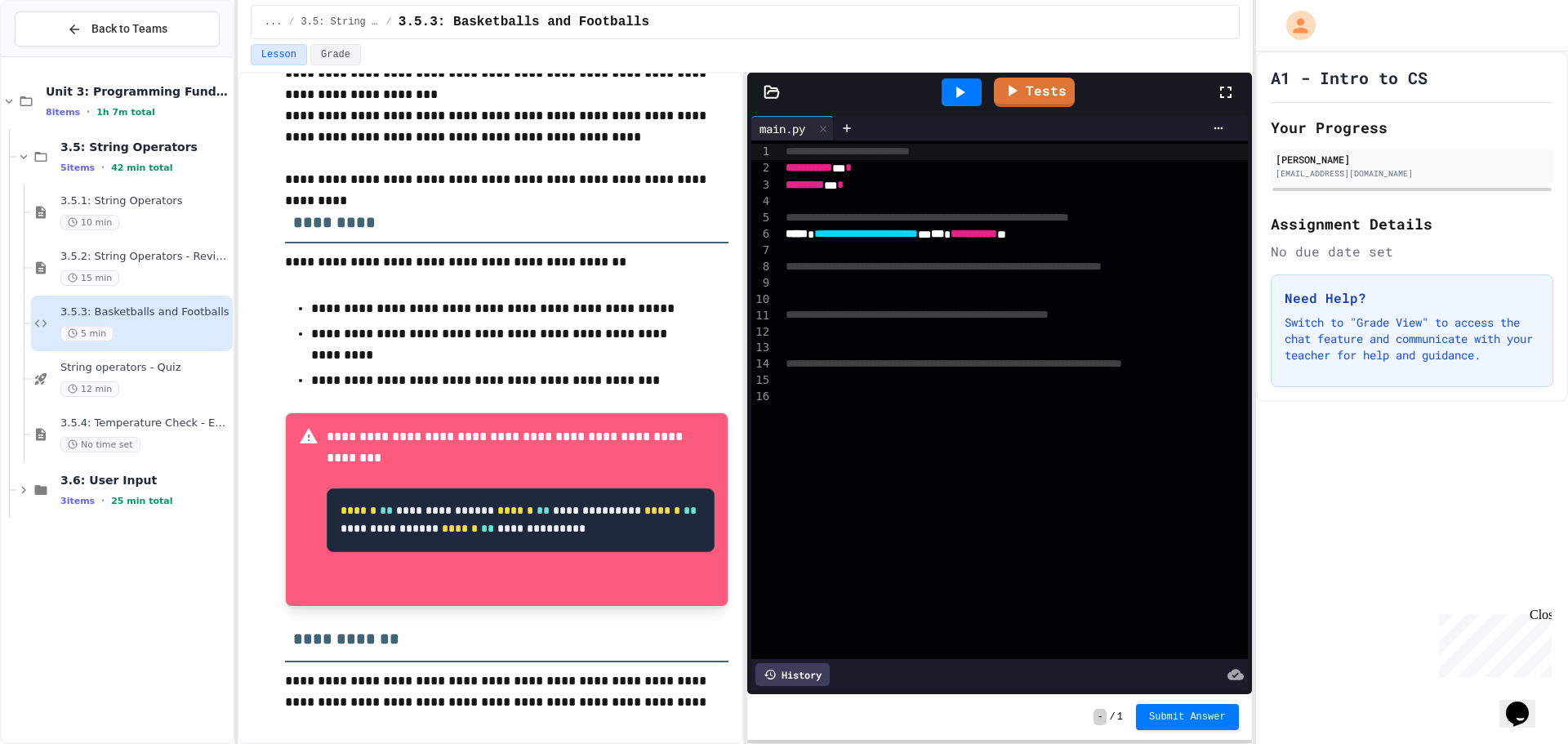
click at [828, 389] on div at bounding box center [1042, 396] width 522 height 16
click at [828, 383] on div "To enrich screen reader interactions, please activate Accessibility in Grammarl…" at bounding box center [1042, 380] width 522 height 16
click at [805, 205] on div "To enrich screen reader interactions, please activate Accessibility in Grammarl…" at bounding box center [1042, 201] width 522 height 16
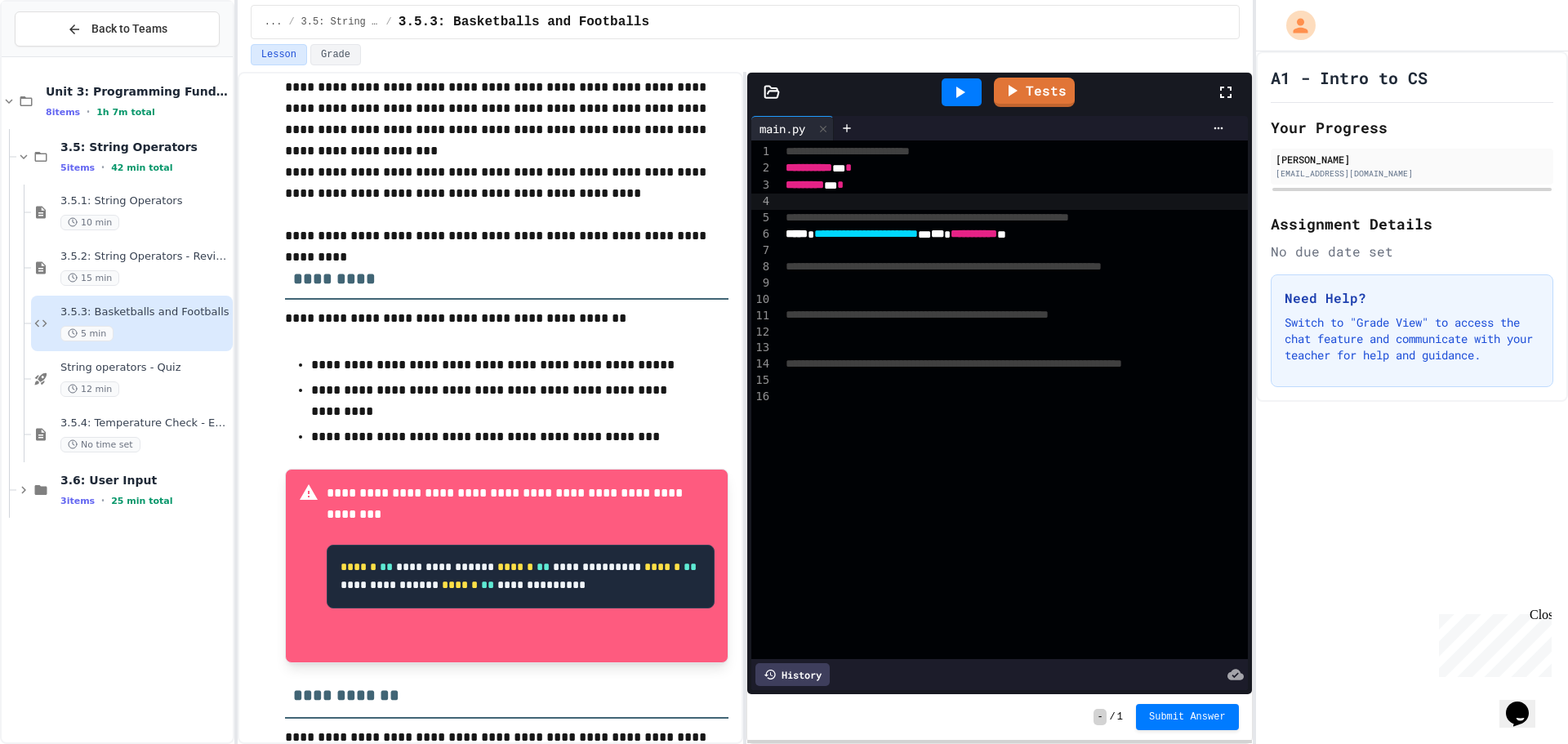
scroll to position [427, 0]
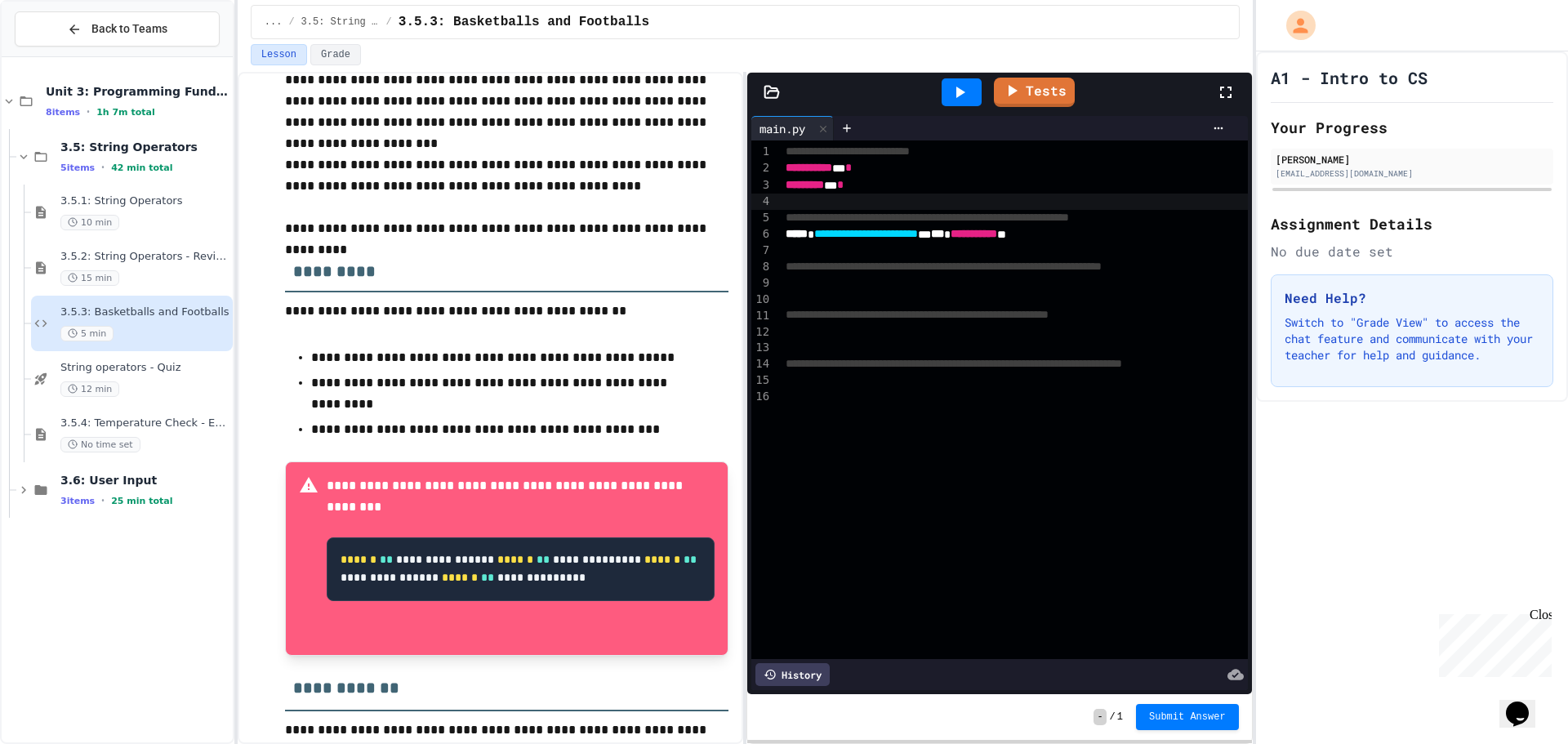
click at [807, 251] on div "To enrich screen reader interactions, please activate Accessibility in Grammarl…" at bounding box center [1042, 250] width 522 height 16
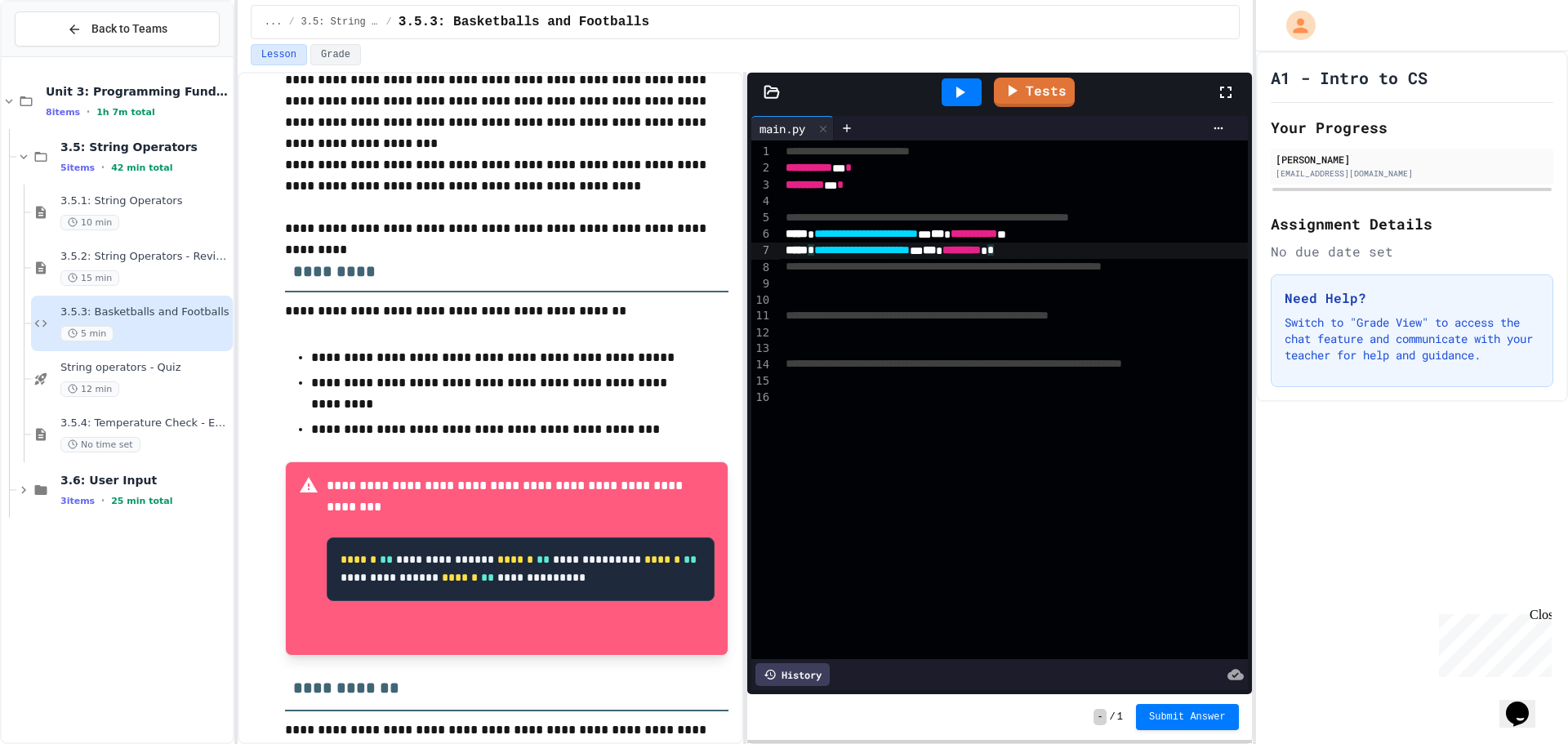
click at [991, 283] on div "To enrich screen reader interactions, please activate Accessibility in Grammarl…" at bounding box center [1042, 283] width 522 height 16
click at [838, 345] on div "To enrich screen reader interactions, please activate Accessibility in Grammarl…" at bounding box center [1042, 348] width 522 height 16
click at [838, 340] on div "To enrich screen reader interactions, please activate Accessibility in Grammarl…" at bounding box center [1042, 332] width 522 height 16
click at [787, 288] on div "To enrich screen reader interactions, please activate Accessibility in Grammarl…" at bounding box center [1042, 283] width 522 height 16
click at [825, 204] on div "To enrich screen reader interactions, please activate Accessibility in Grammarl…" at bounding box center [1042, 201] width 522 height 16
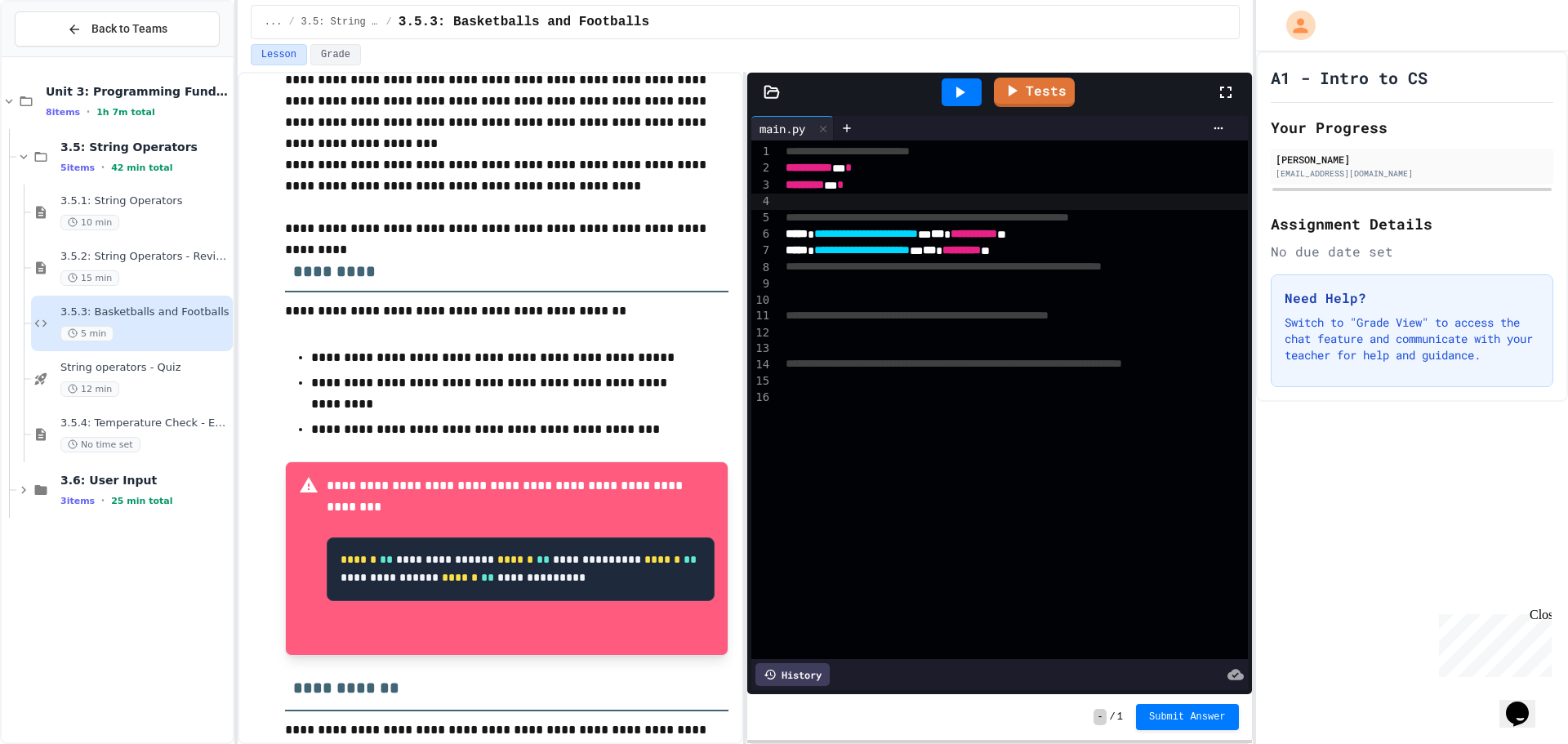
click at [969, 97] on icon at bounding box center [959, 92] width 20 height 20
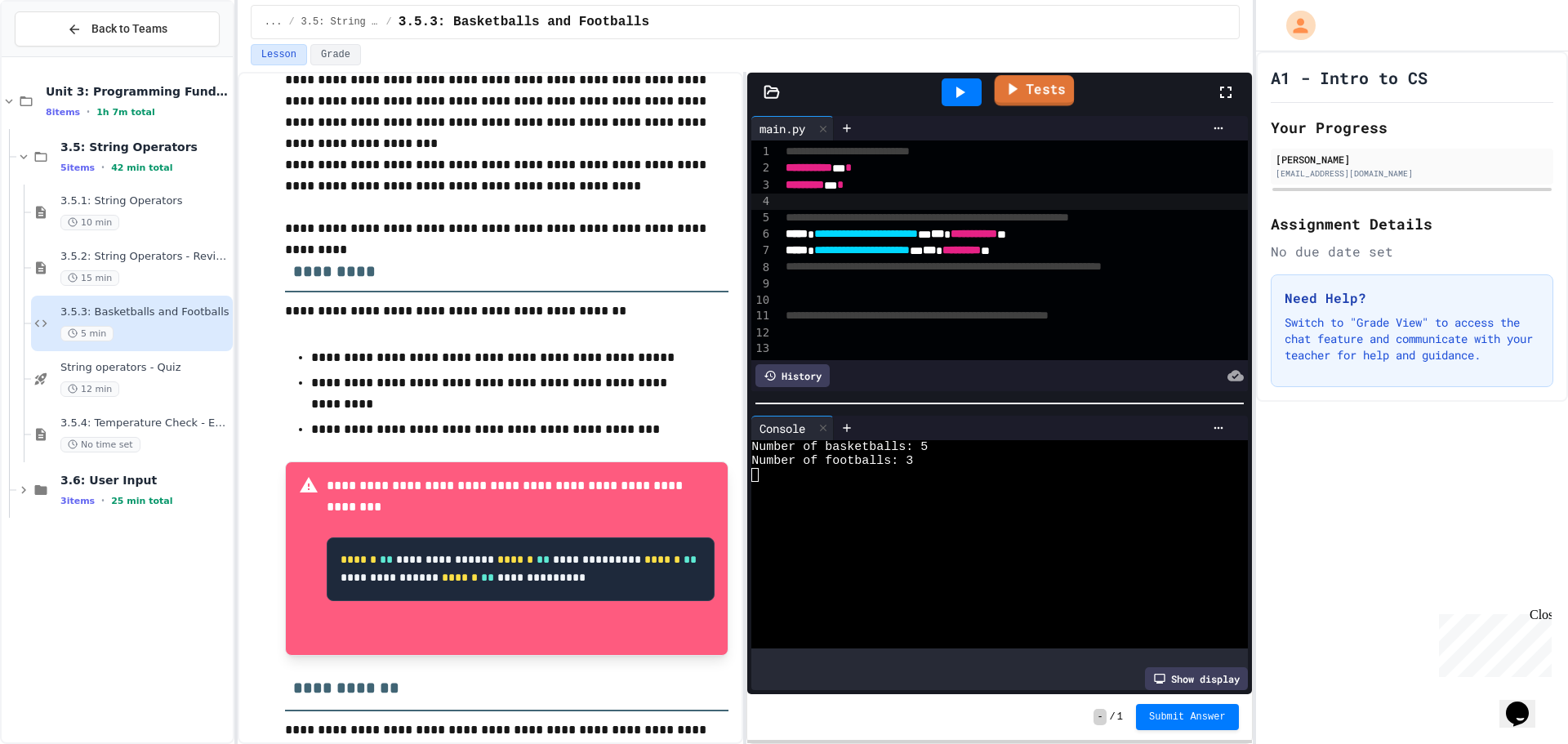
click at [1007, 89] on icon at bounding box center [1011, 89] width 20 height 21
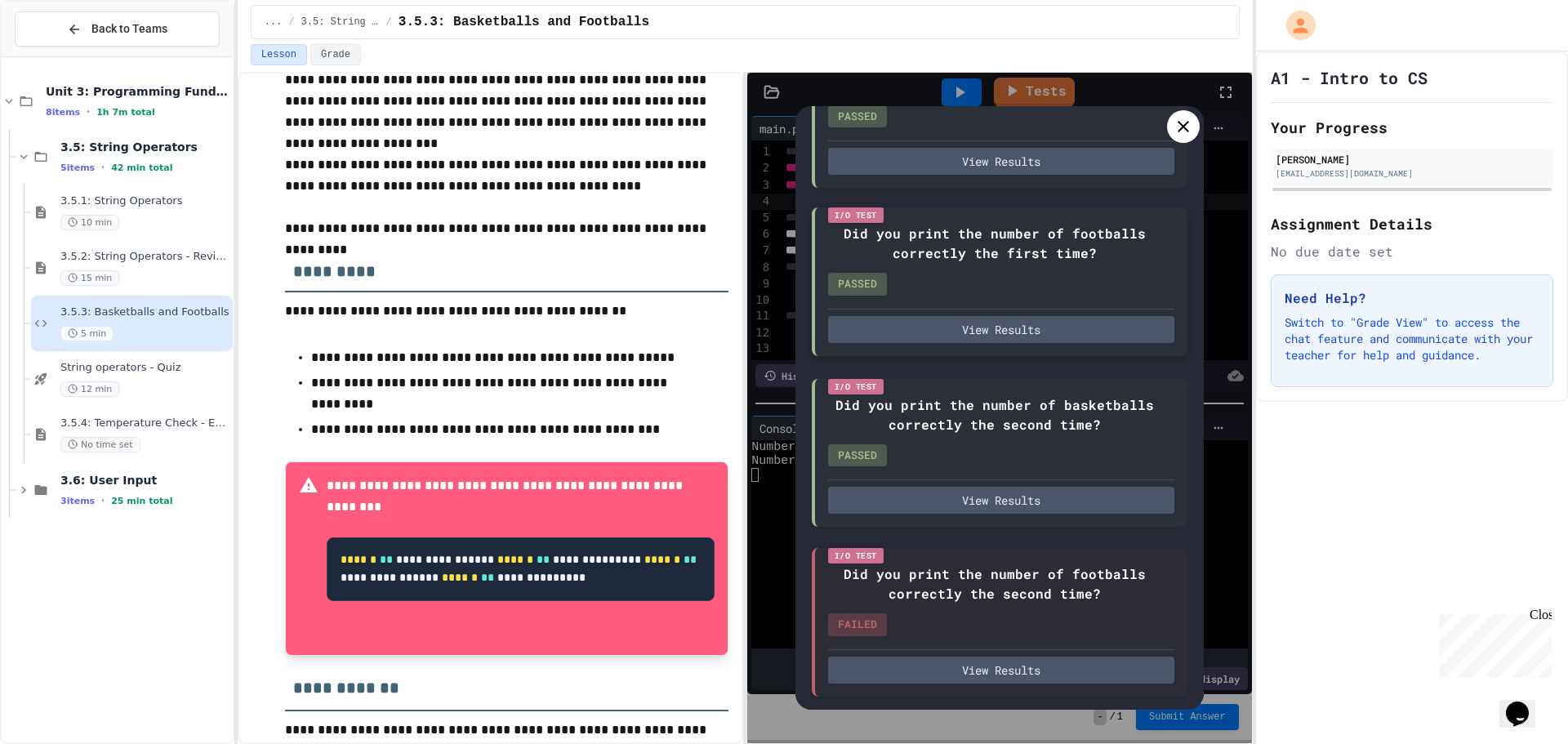
scroll to position [220, 0]
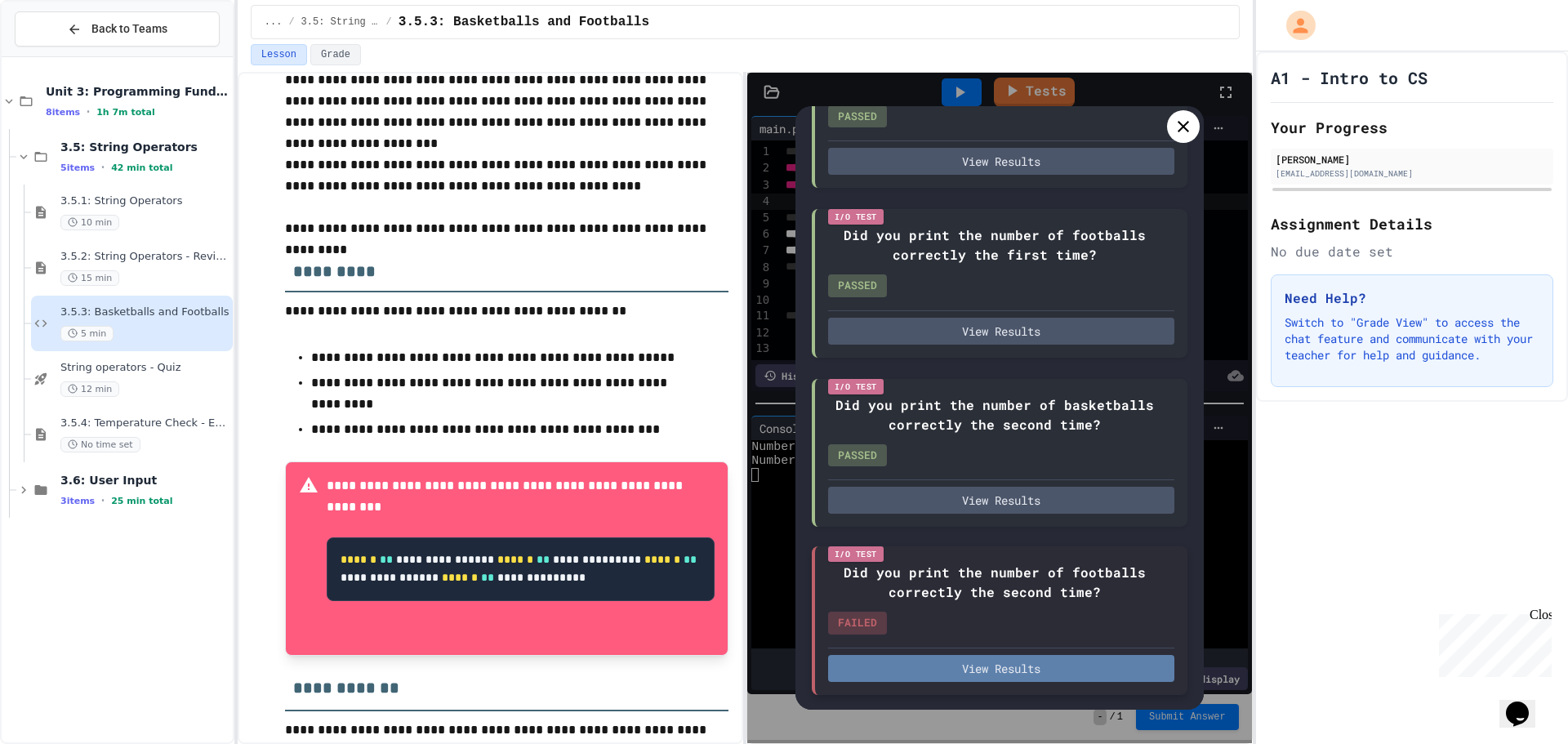
click at [987, 659] on button "View Results" at bounding box center [1001, 668] width 347 height 27
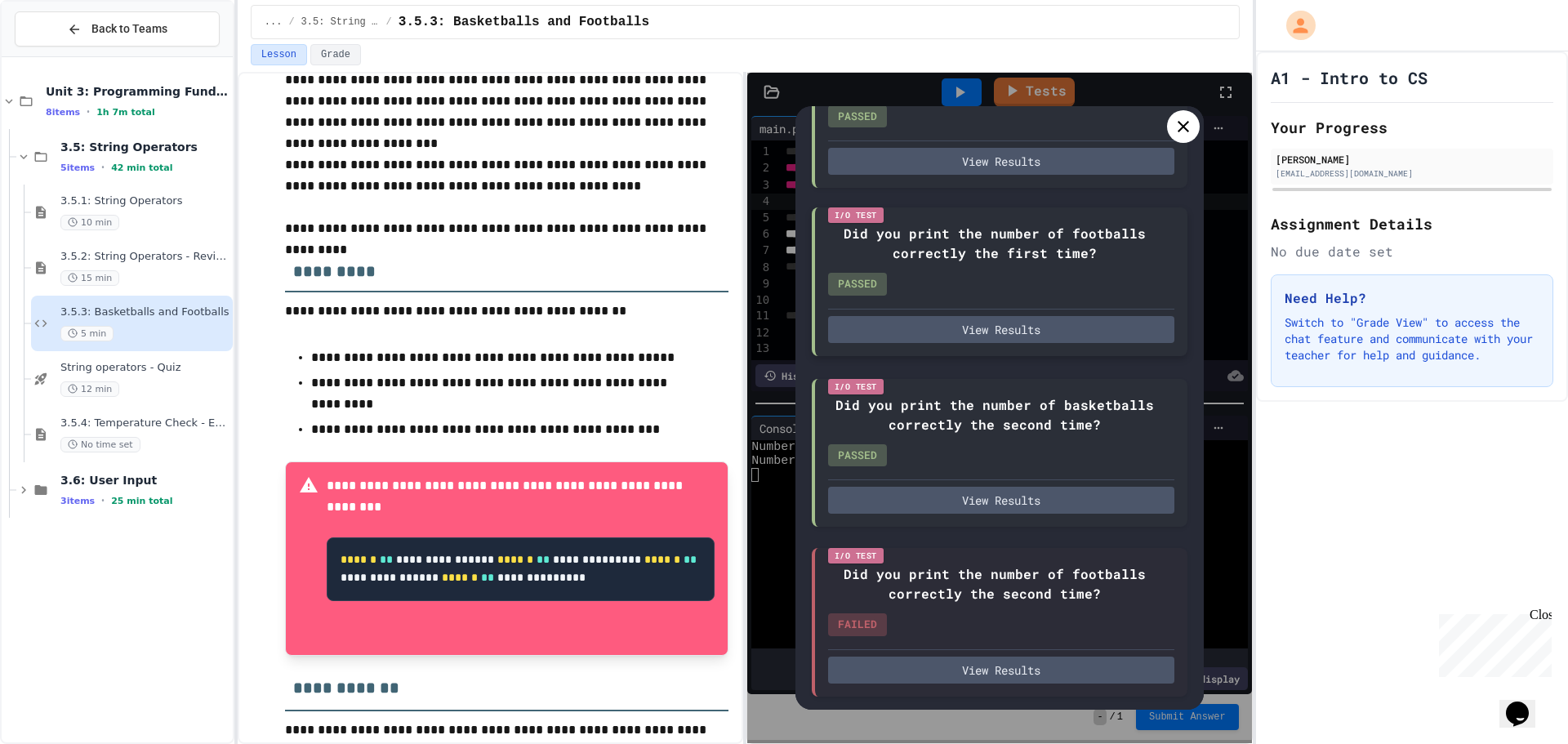
click at [1178, 114] on div at bounding box center [1183, 126] width 33 height 33
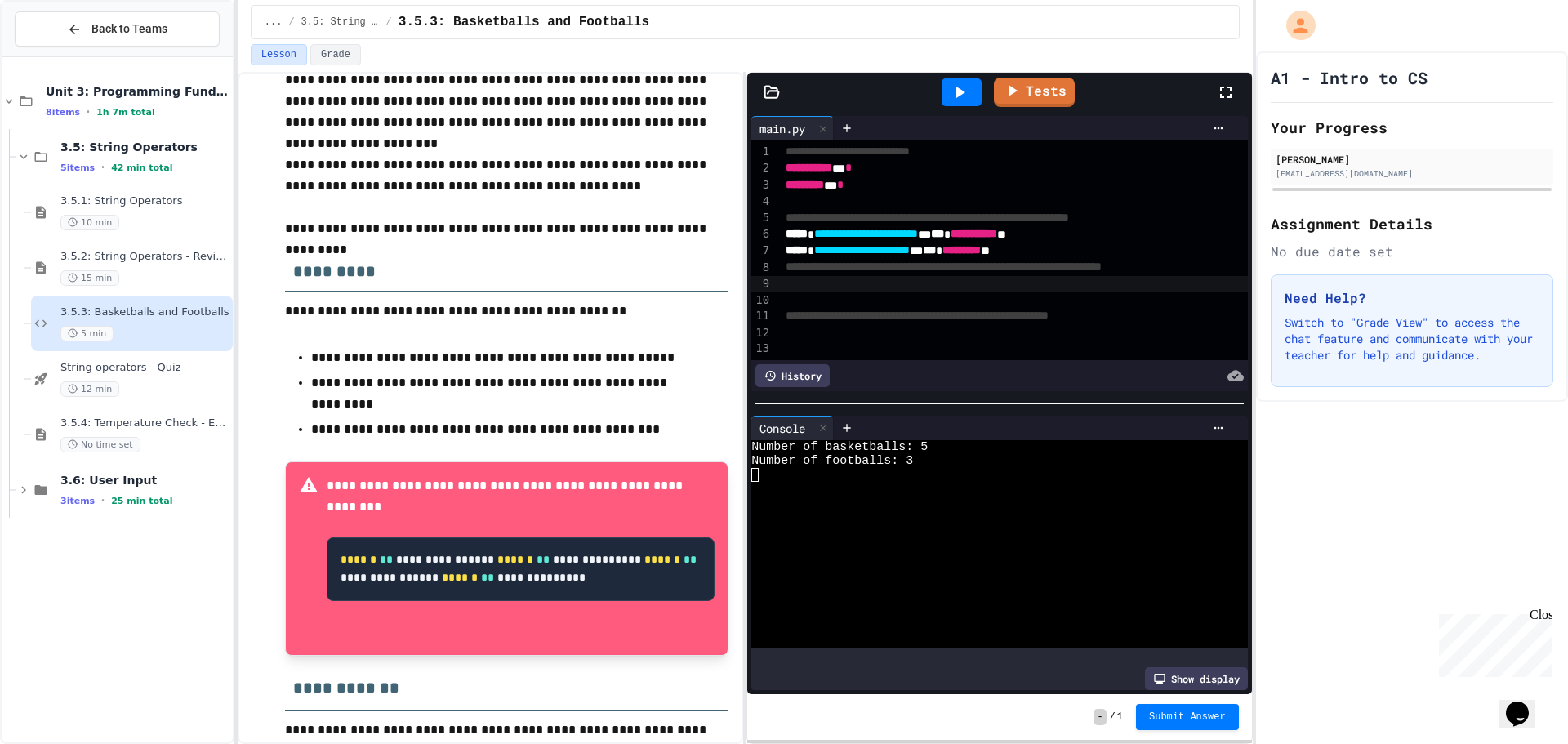
click at [881, 287] on div "To enrich screen reader interactions, please activate Accessibility in Grammarl…" at bounding box center [1042, 283] width 522 height 16
click at [962, 85] on icon at bounding box center [959, 92] width 20 height 20
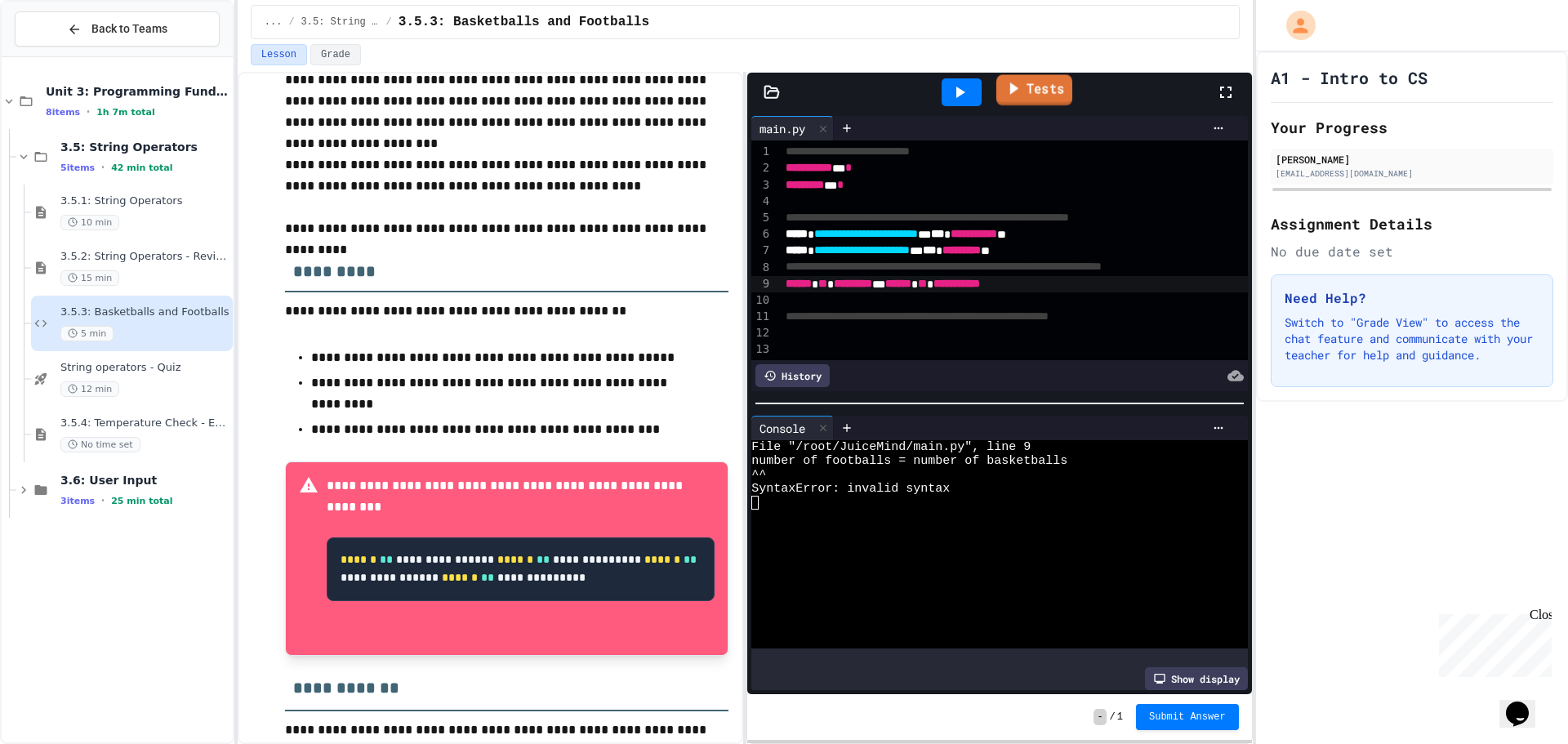
click at [1029, 82] on link "Tests" at bounding box center [1034, 89] width 76 height 31
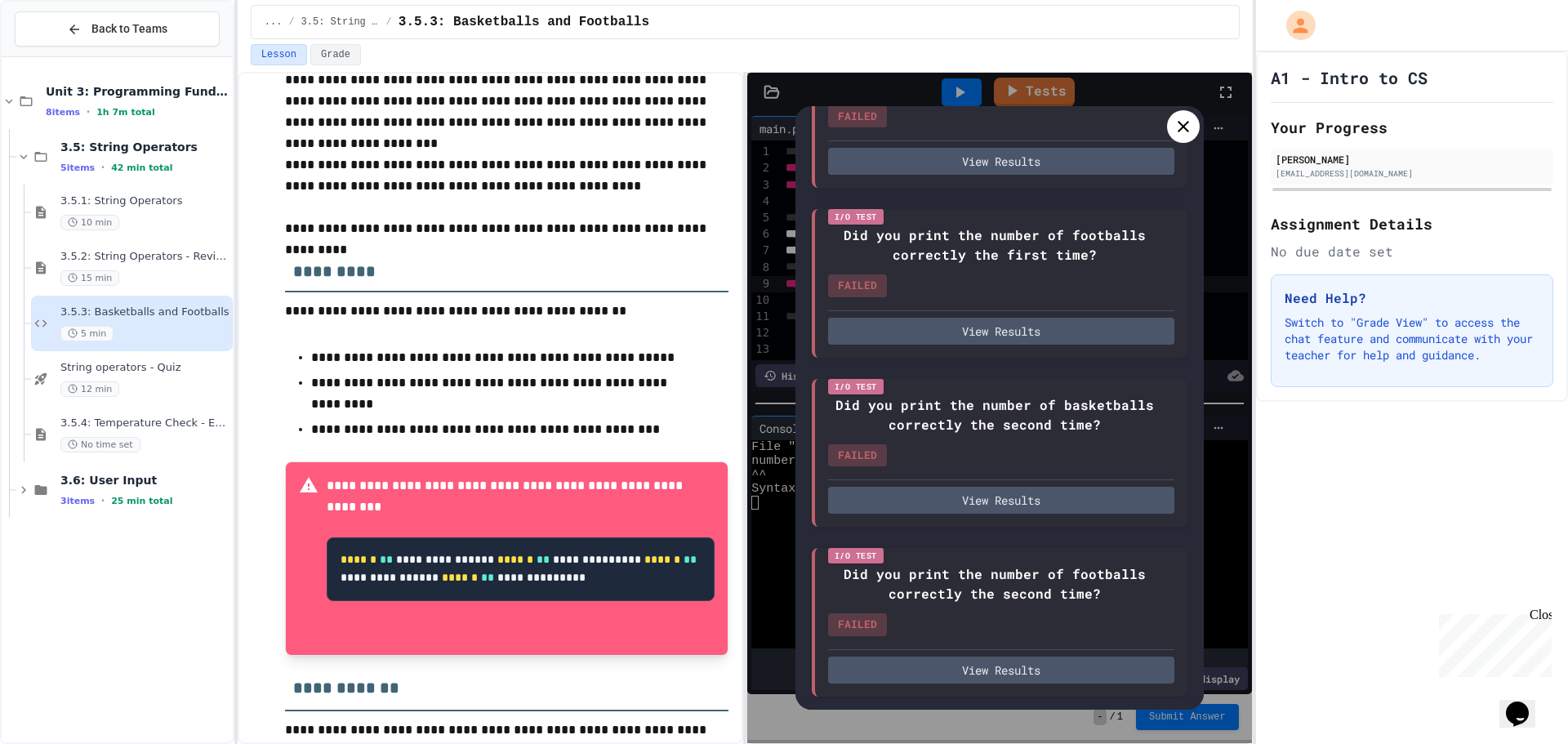
click at [1181, 121] on icon at bounding box center [1183, 126] width 20 height 20
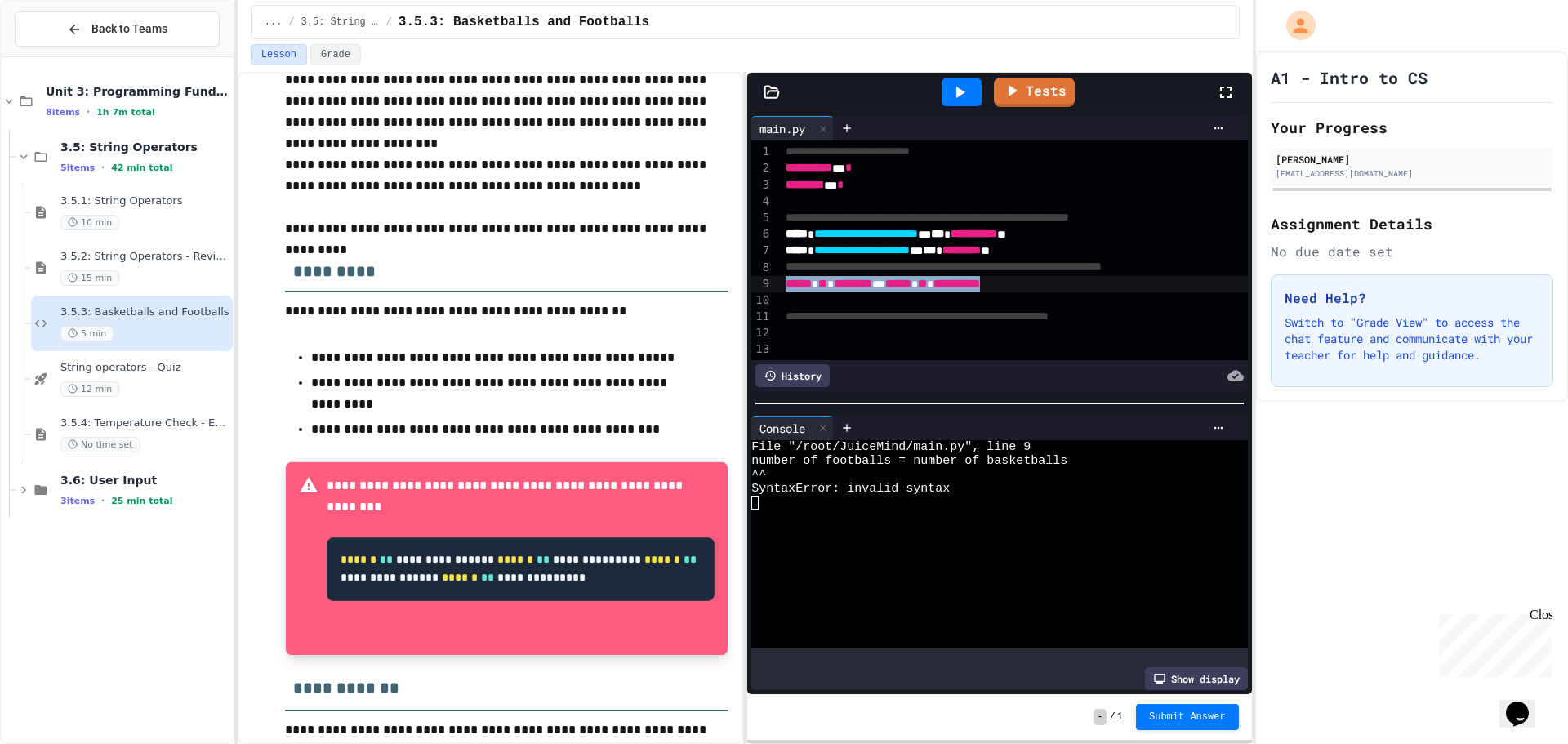
drag, startPoint x: 1076, startPoint y: 286, endPoint x: 776, endPoint y: 282, distance: 300.0
click at [776, 282] on div "**********" at bounding box center [999, 250] width 495 height 219
click at [963, 90] on icon at bounding box center [959, 92] width 20 height 20
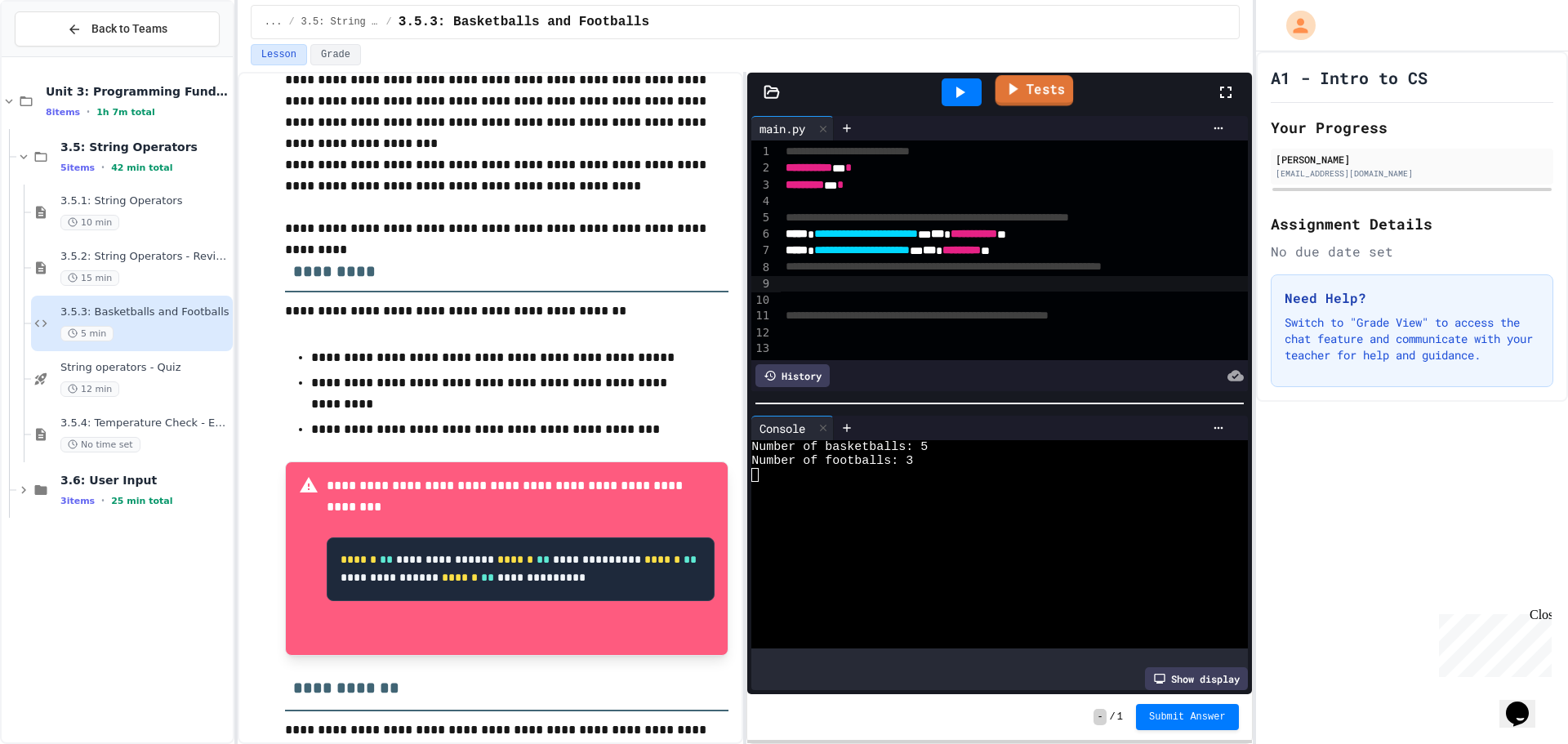
click at [1024, 92] on link "Tests" at bounding box center [1034, 90] width 78 height 31
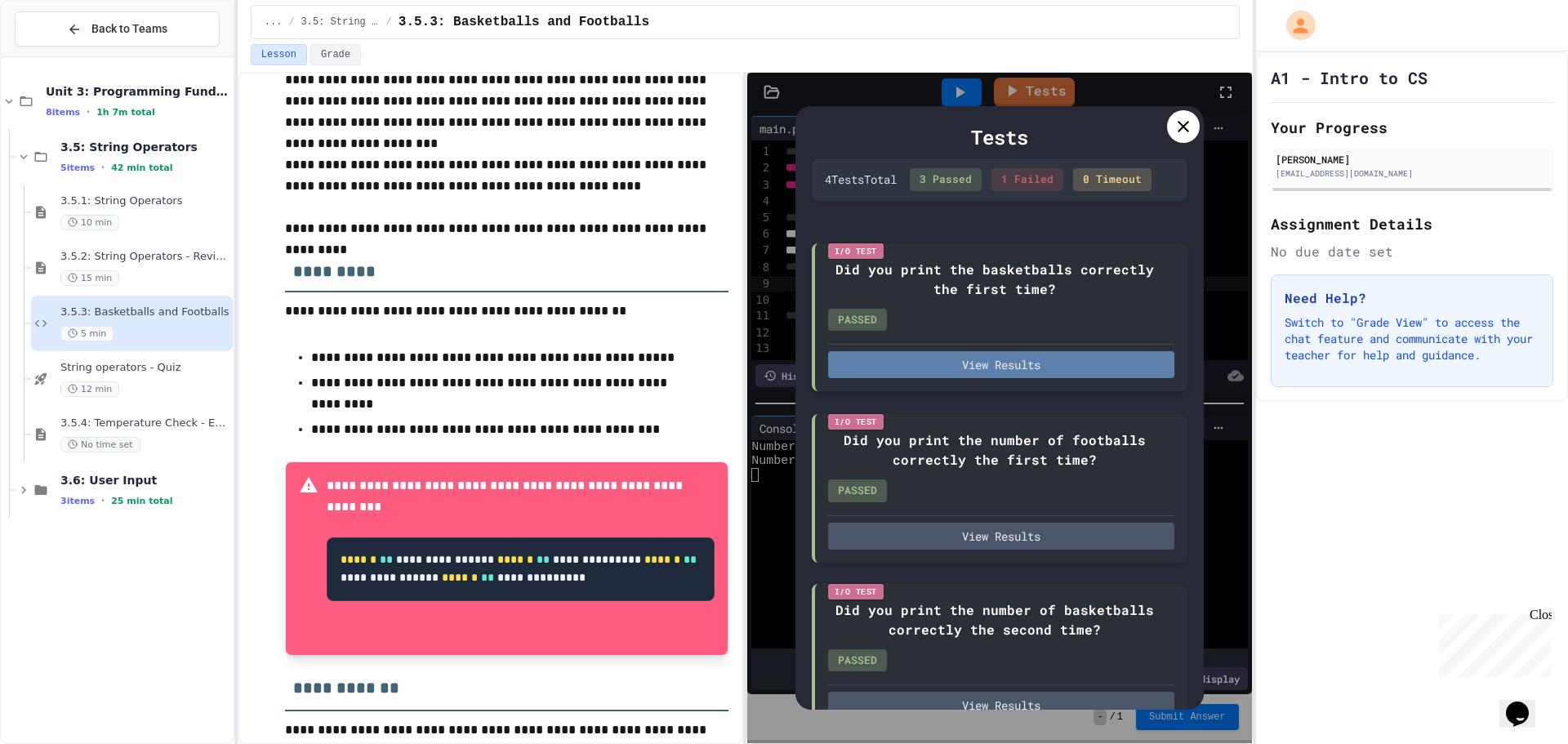
click at [1047, 374] on button "View Results" at bounding box center [1001, 364] width 347 height 27
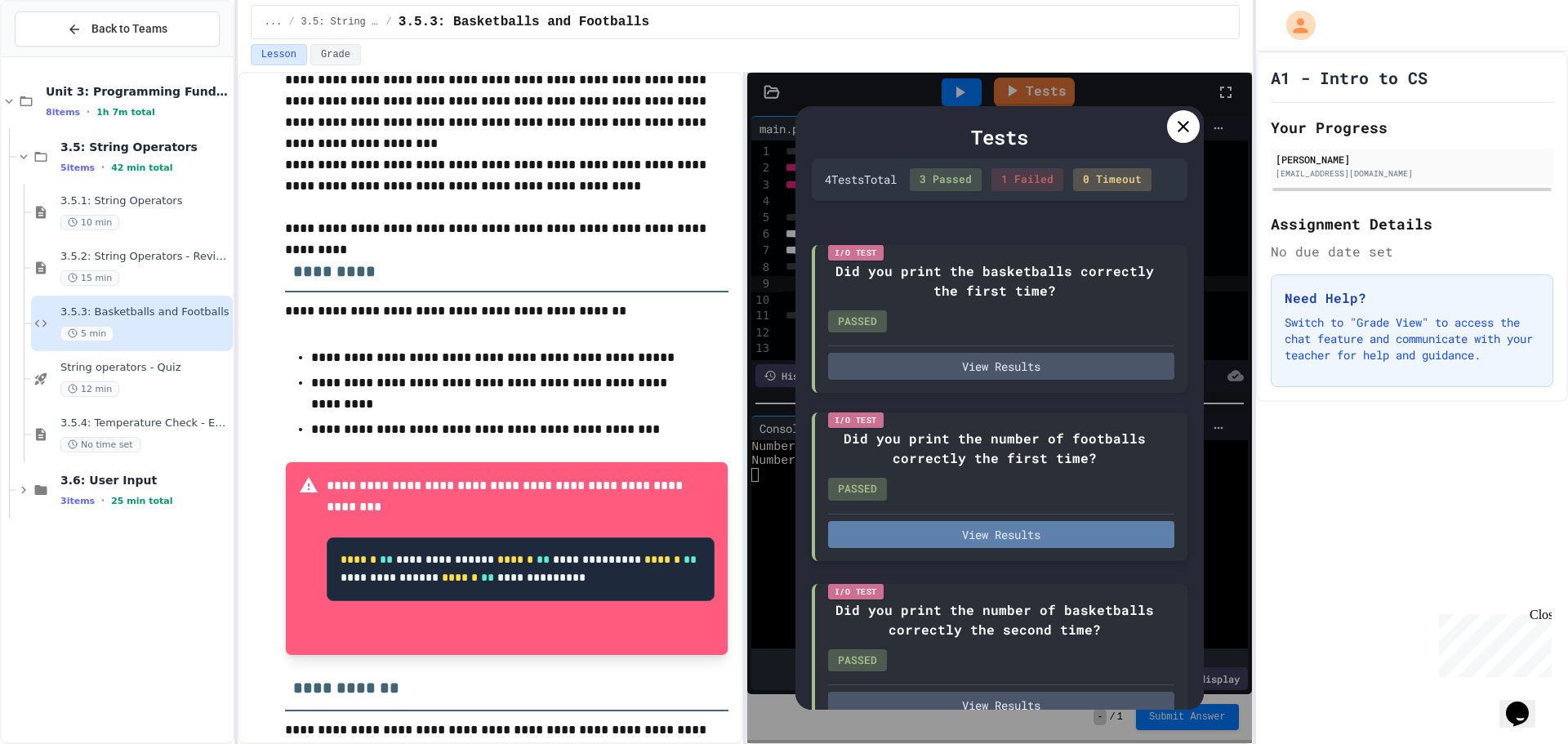
click at [965, 561] on div "I/O Test Did you print the number of footballs correctly the first time? PASSED…" at bounding box center [999, 487] width 376 height 149
click at [965, 548] on button "View Results" at bounding box center [1001, 534] width 347 height 27
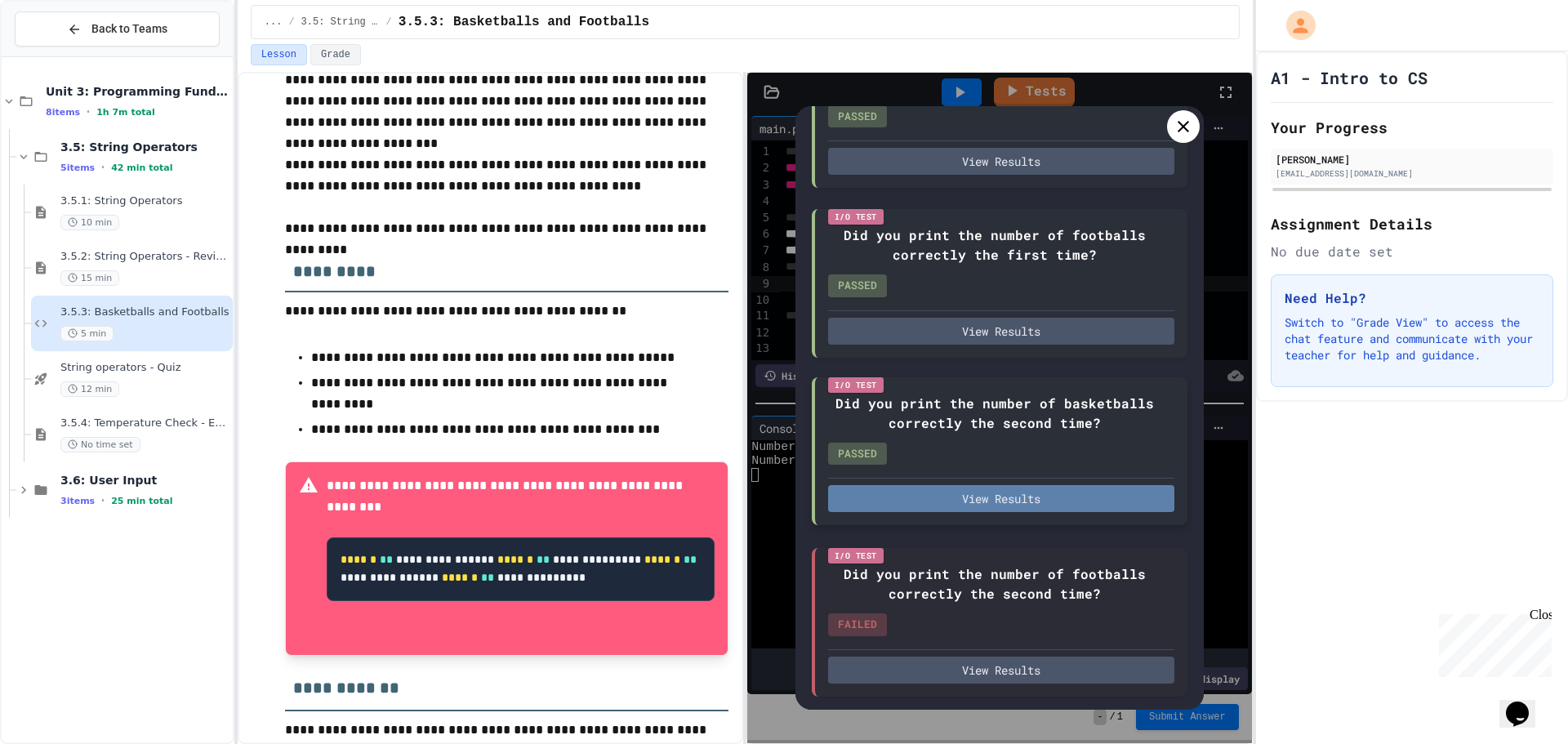
click at [978, 500] on button "View Results" at bounding box center [1001, 498] width 347 height 27
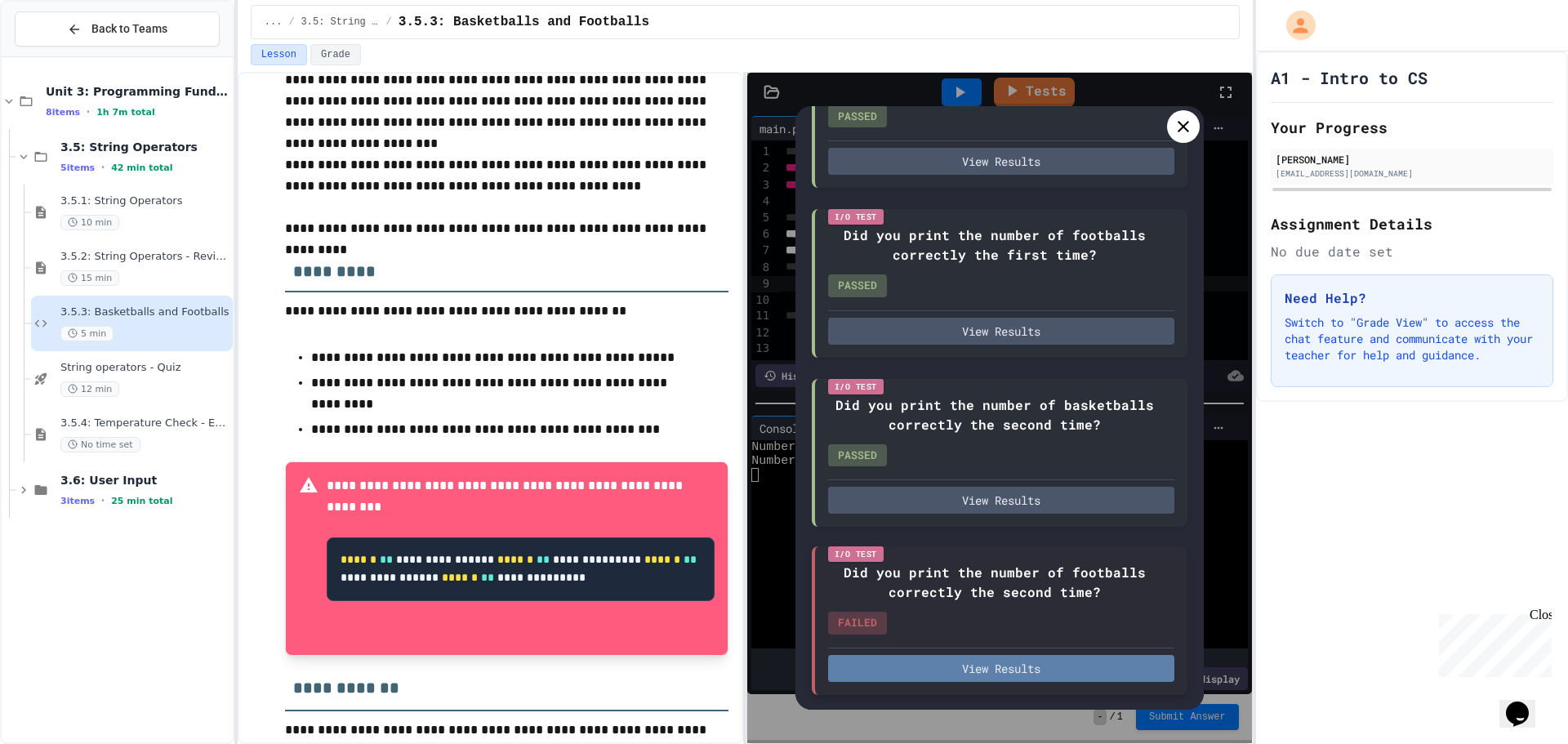
click at [1027, 665] on button "View Results" at bounding box center [1001, 668] width 347 height 27
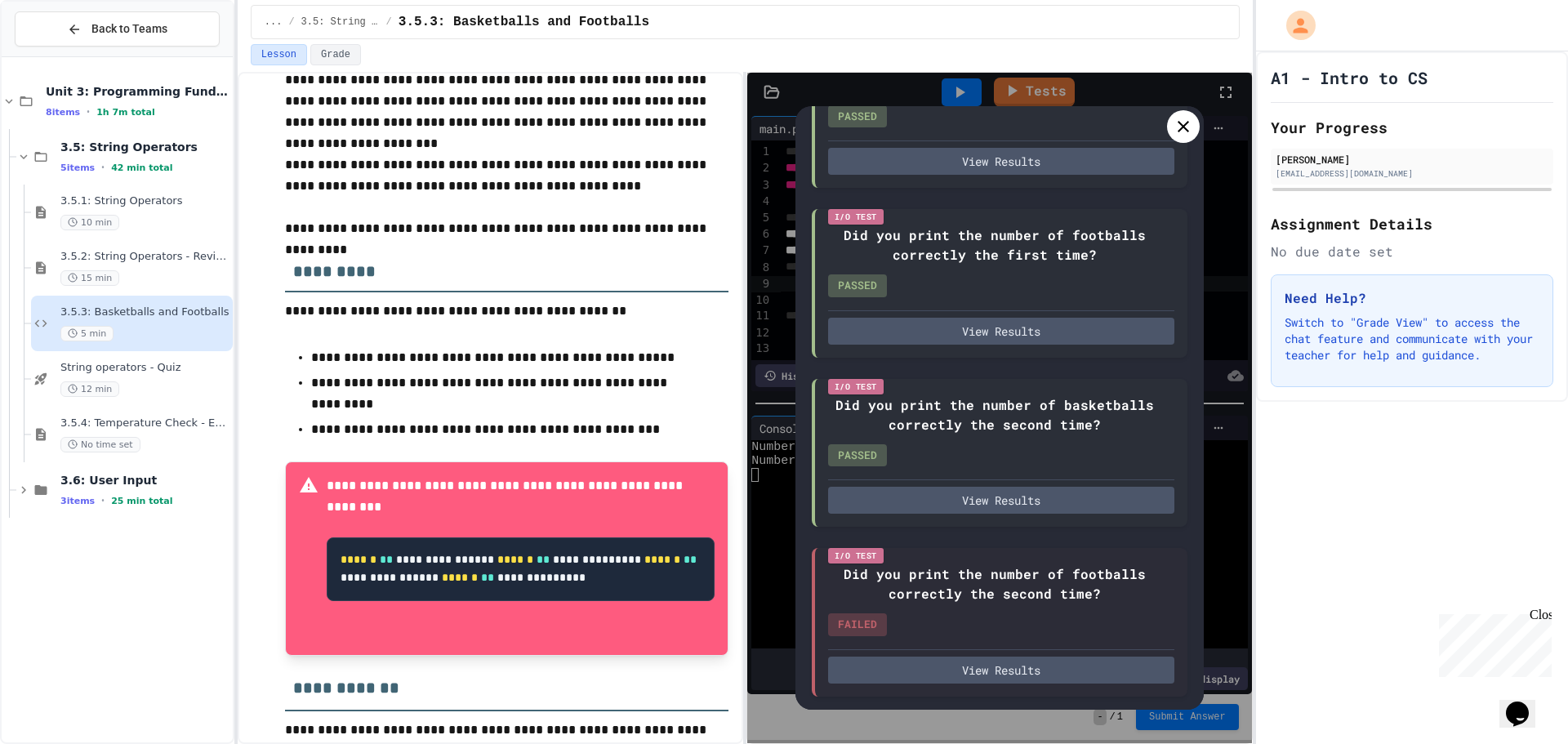
click at [1193, 121] on div at bounding box center [1183, 126] width 33 height 33
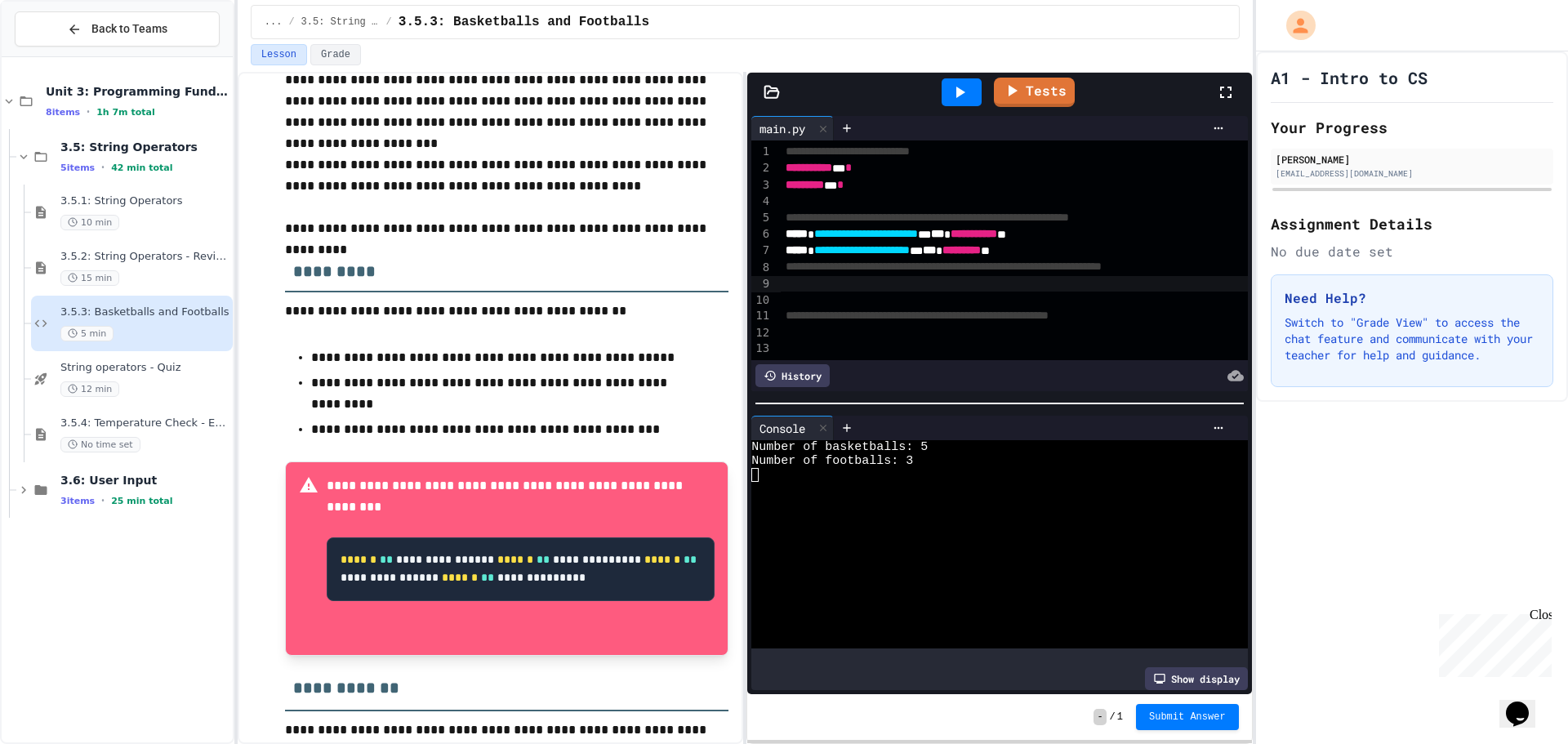
click at [896, 285] on div "To enrich screen reader interactions, please activate Accessibility in Grammarl…" at bounding box center [1042, 283] width 522 height 16
click at [967, 93] on icon at bounding box center [959, 92] width 20 height 20
click at [1034, 89] on link "Tests" at bounding box center [1034, 91] width 83 height 31
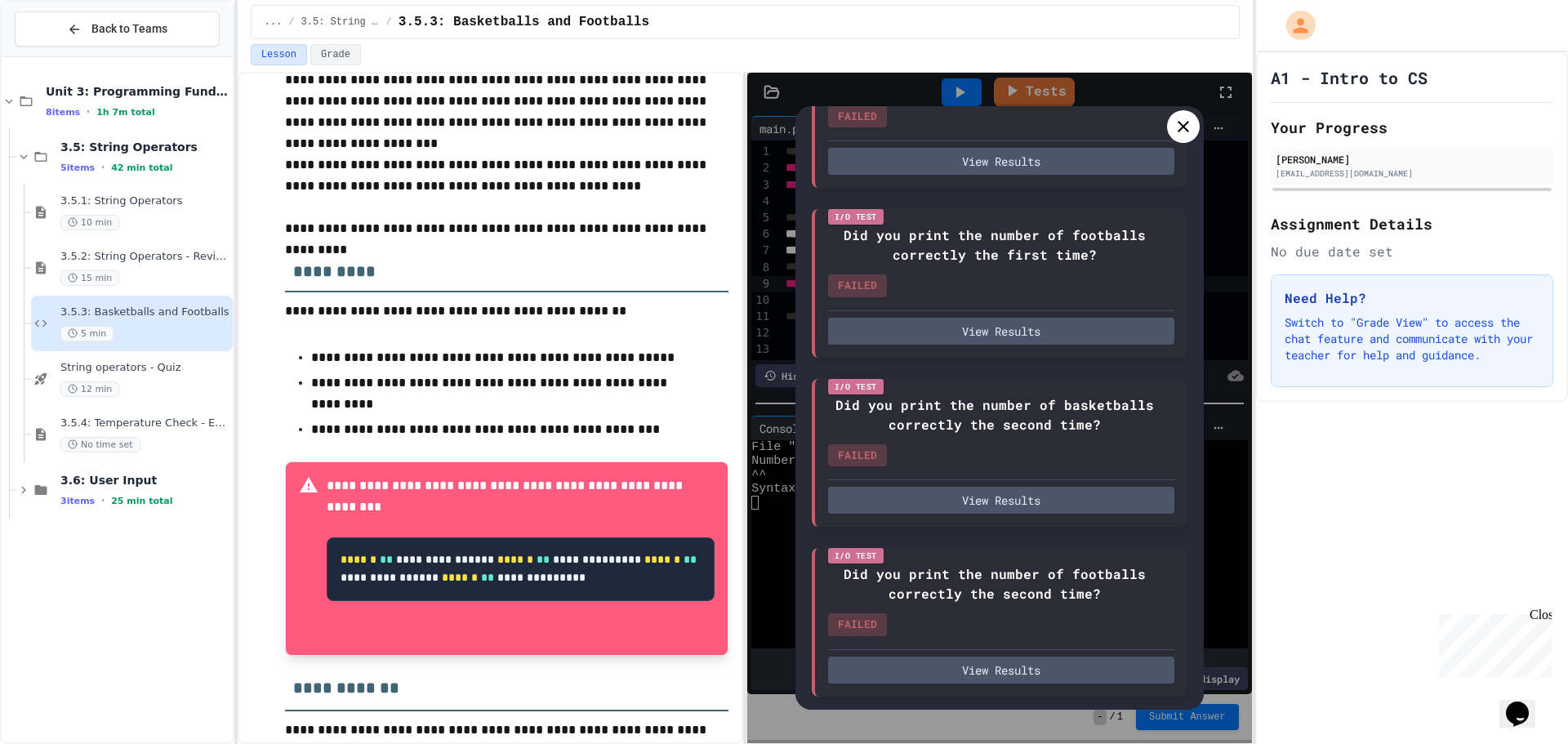
click at [1191, 125] on icon at bounding box center [1183, 126] width 20 height 20
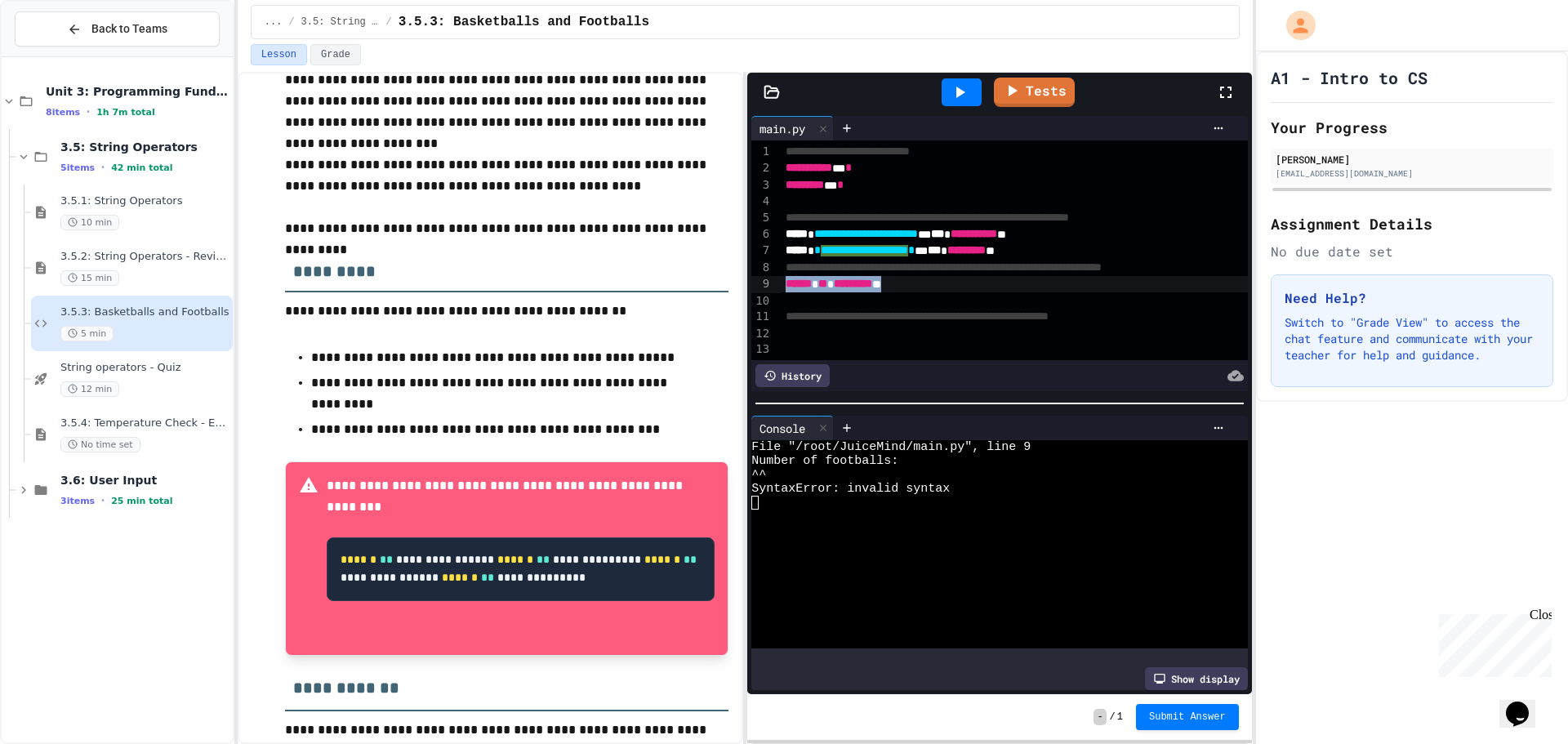
drag, startPoint x: 924, startPoint y: 285, endPoint x: 770, endPoint y: 283, distance: 154.0
click at [770, 283] on div "**********" at bounding box center [999, 250] width 495 height 219
click at [956, 80] on div at bounding box center [962, 91] width 40 height 27
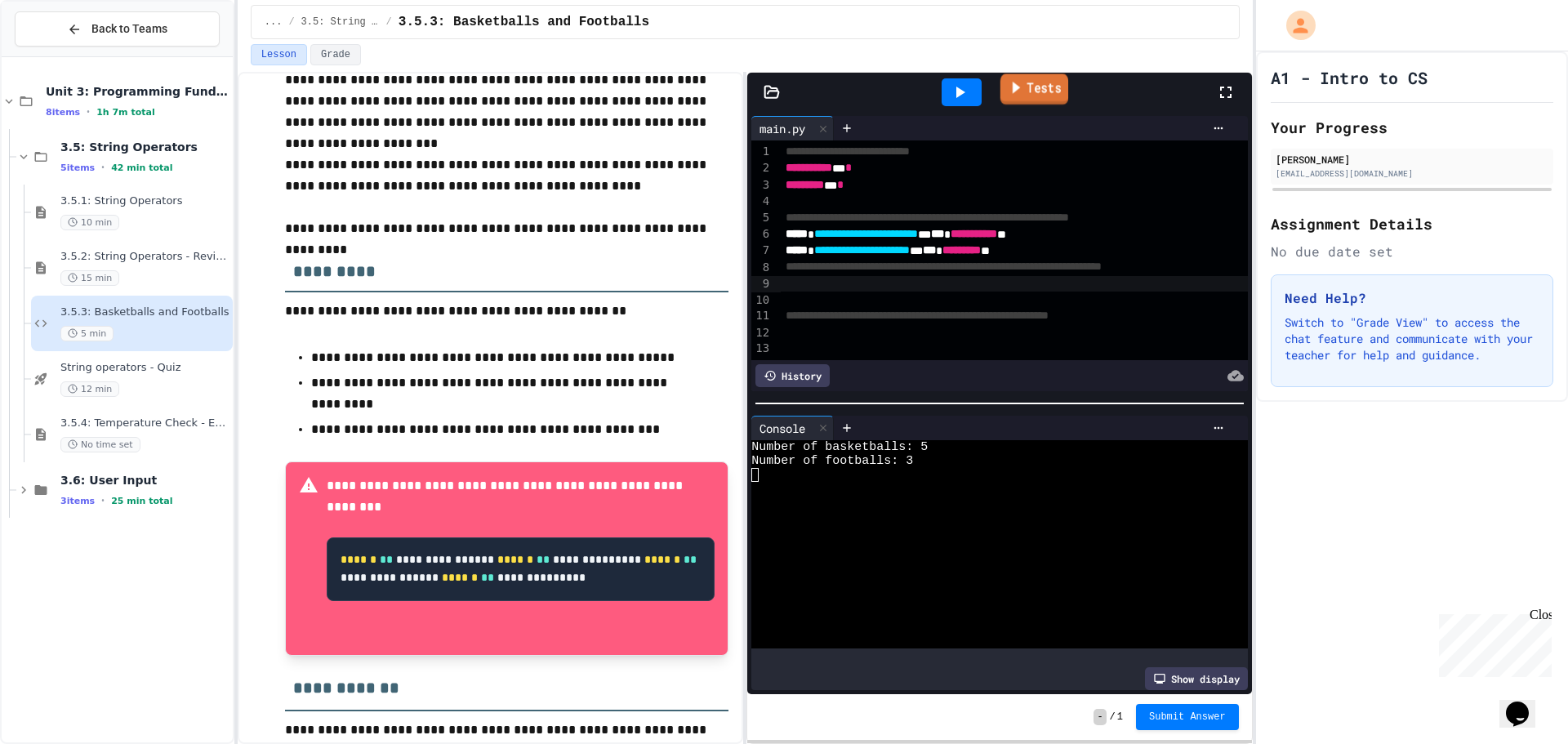
click at [1037, 83] on link "Tests" at bounding box center [1034, 89] width 68 height 31
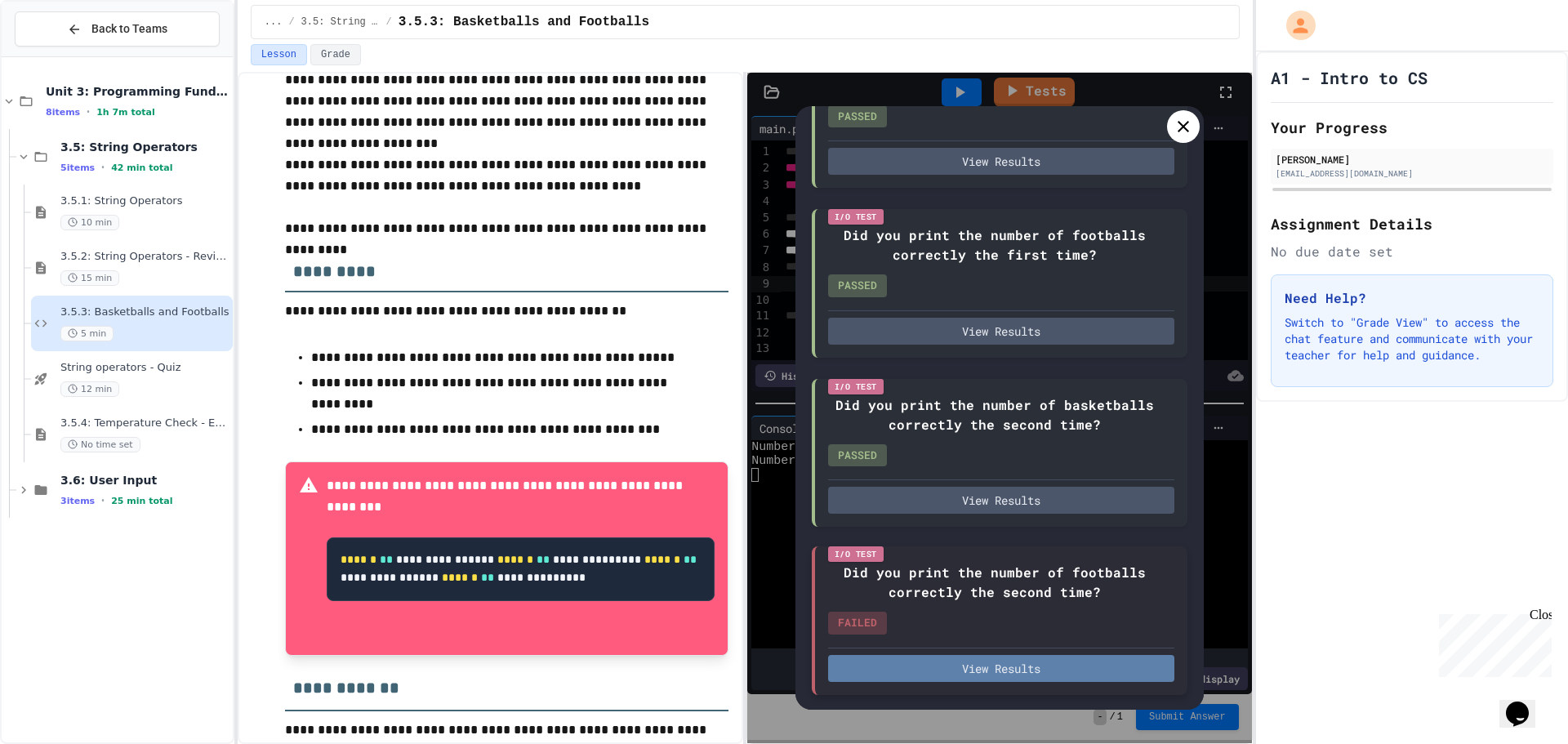
click at [1108, 655] on button "View Results" at bounding box center [1001, 668] width 347 height 27
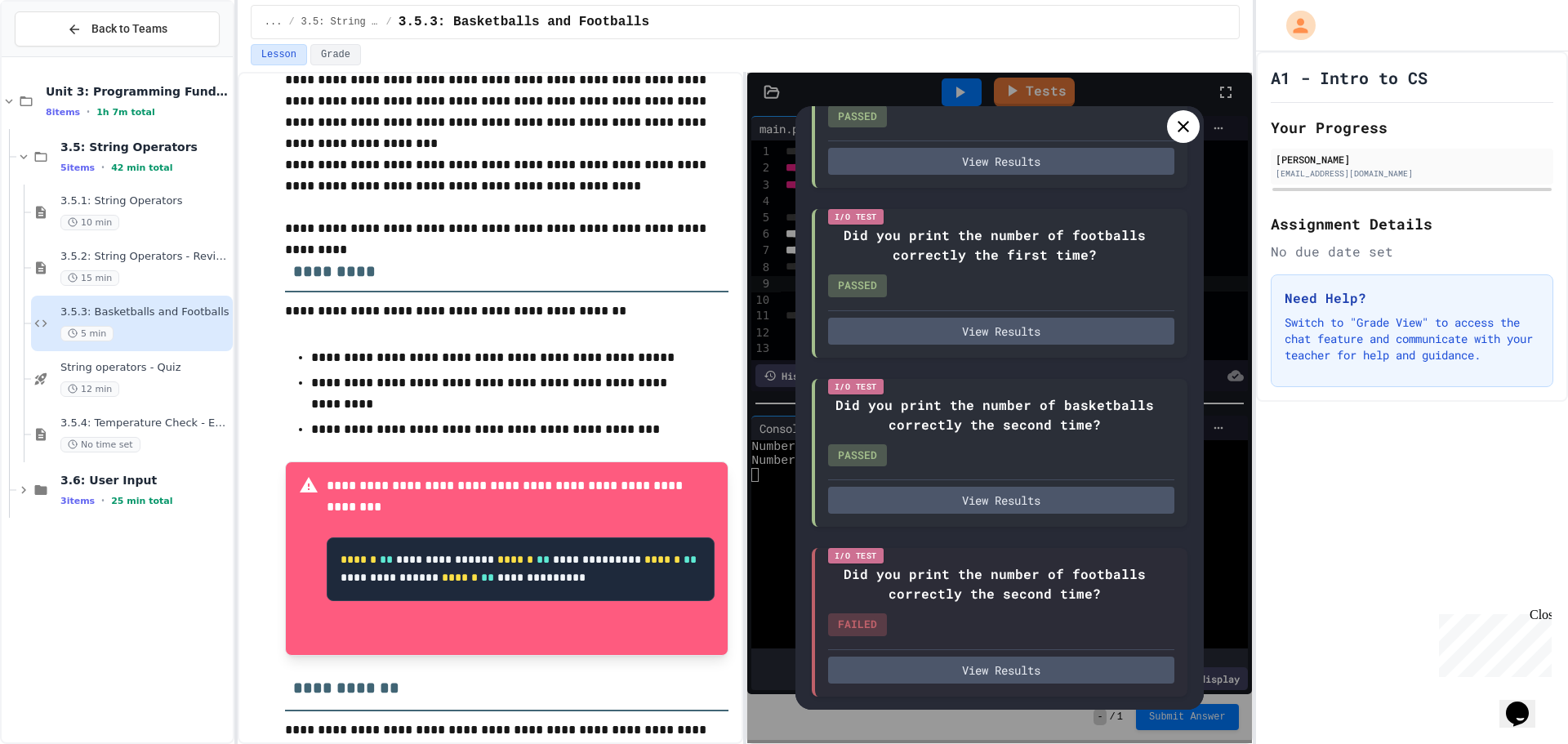
click at [1193, 125] on div at bounding box center [1183, 126] width 33 height 33
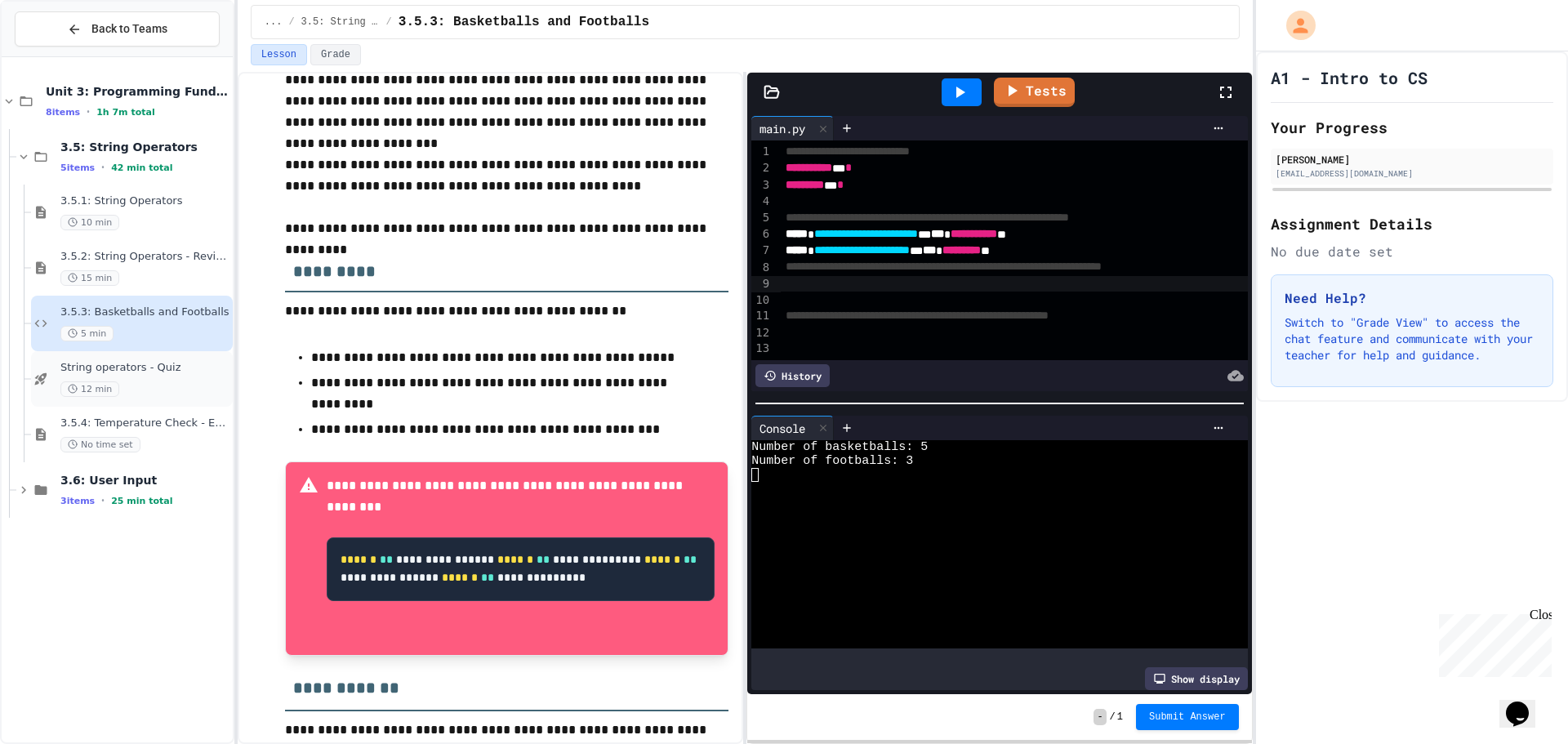
click at [203, 381] on div "12 min" at bounding box center [144, 389] width 169 height 15
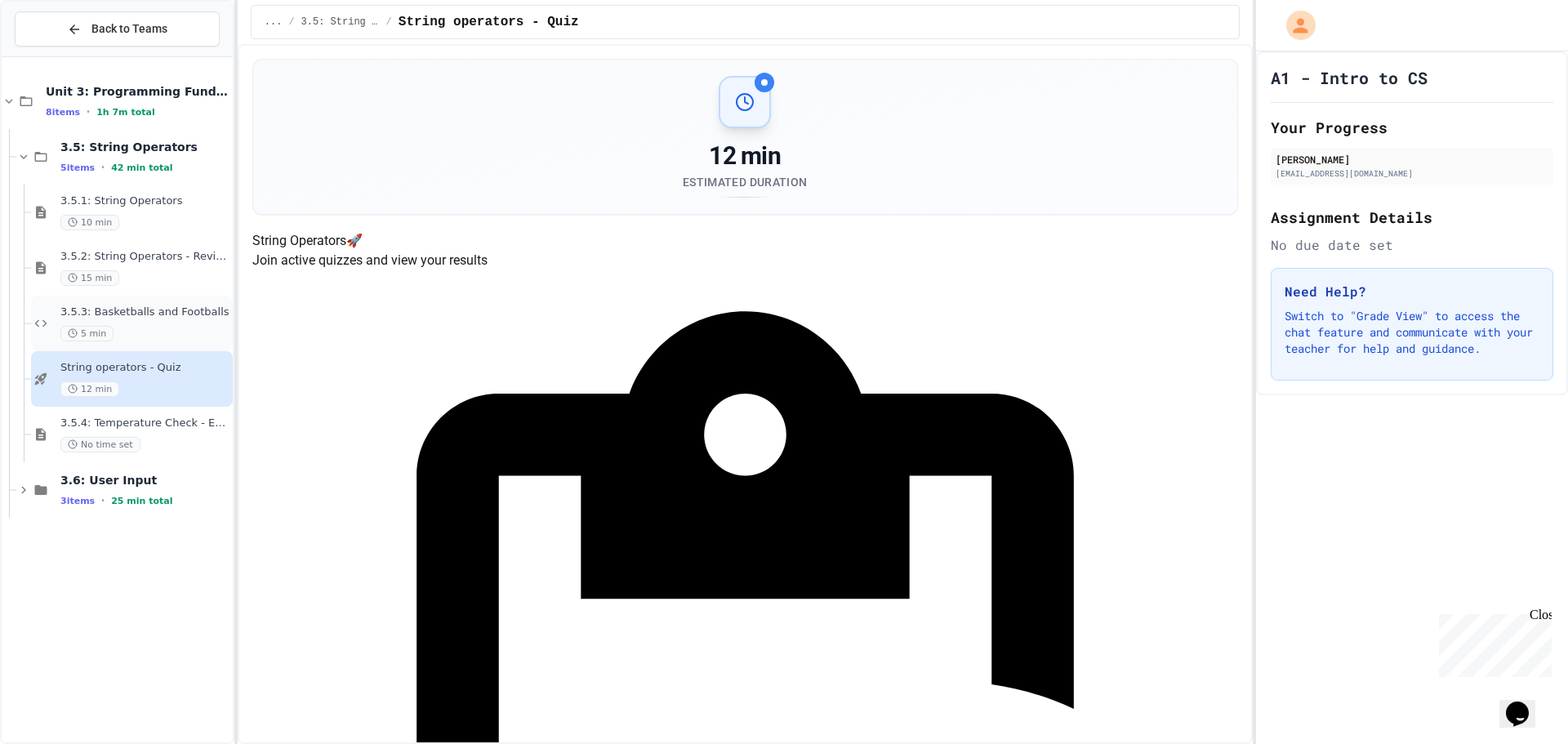
click at [187, 317] on span "3.5.3: Basketballs and Footballs" at bounding box center [144, 312] width 169 height 14
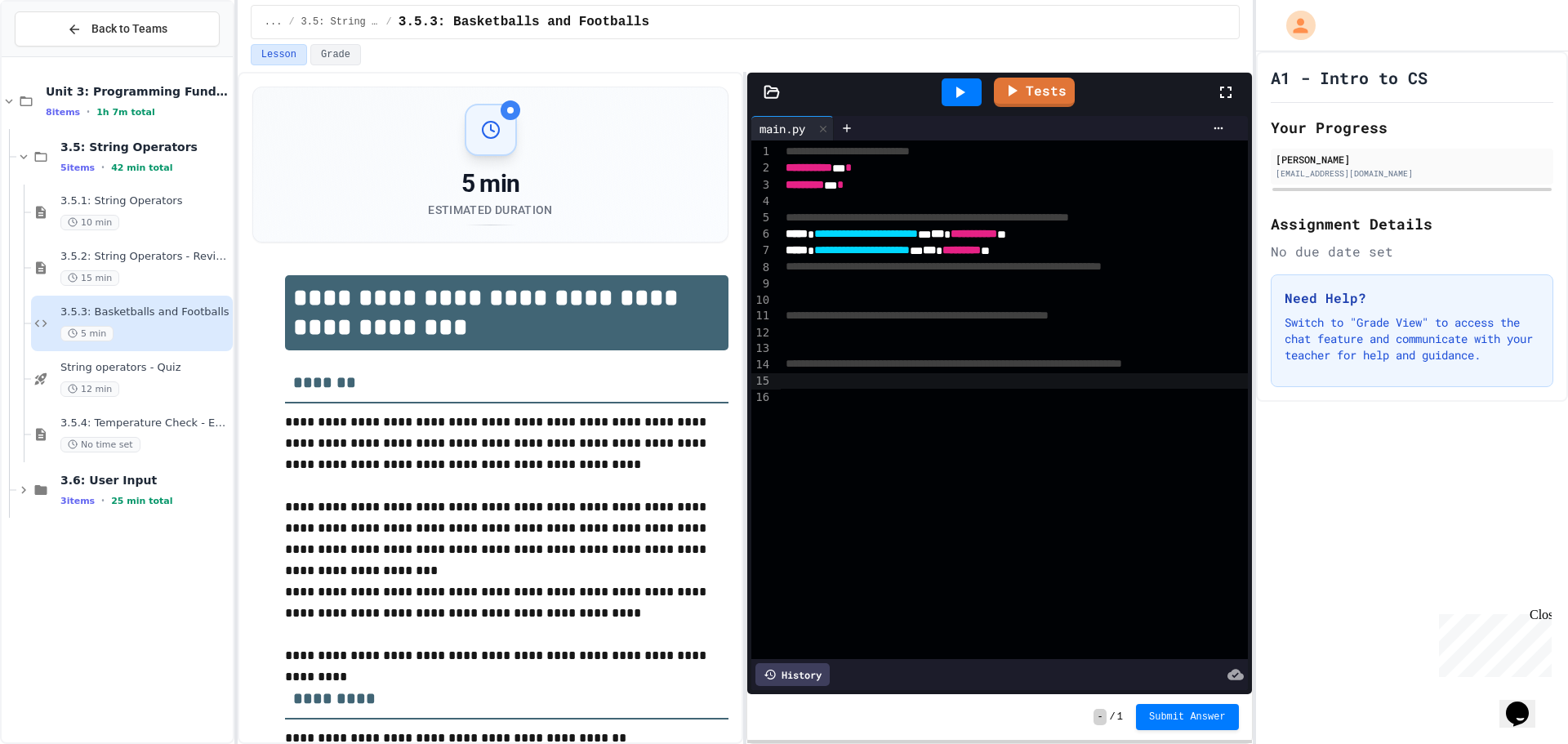
click at [856, 383] on div "To enrich screen reader interactions, please activate Accessibility in Grammarl…" at bounding box center [1042, 380] width 522 height 16
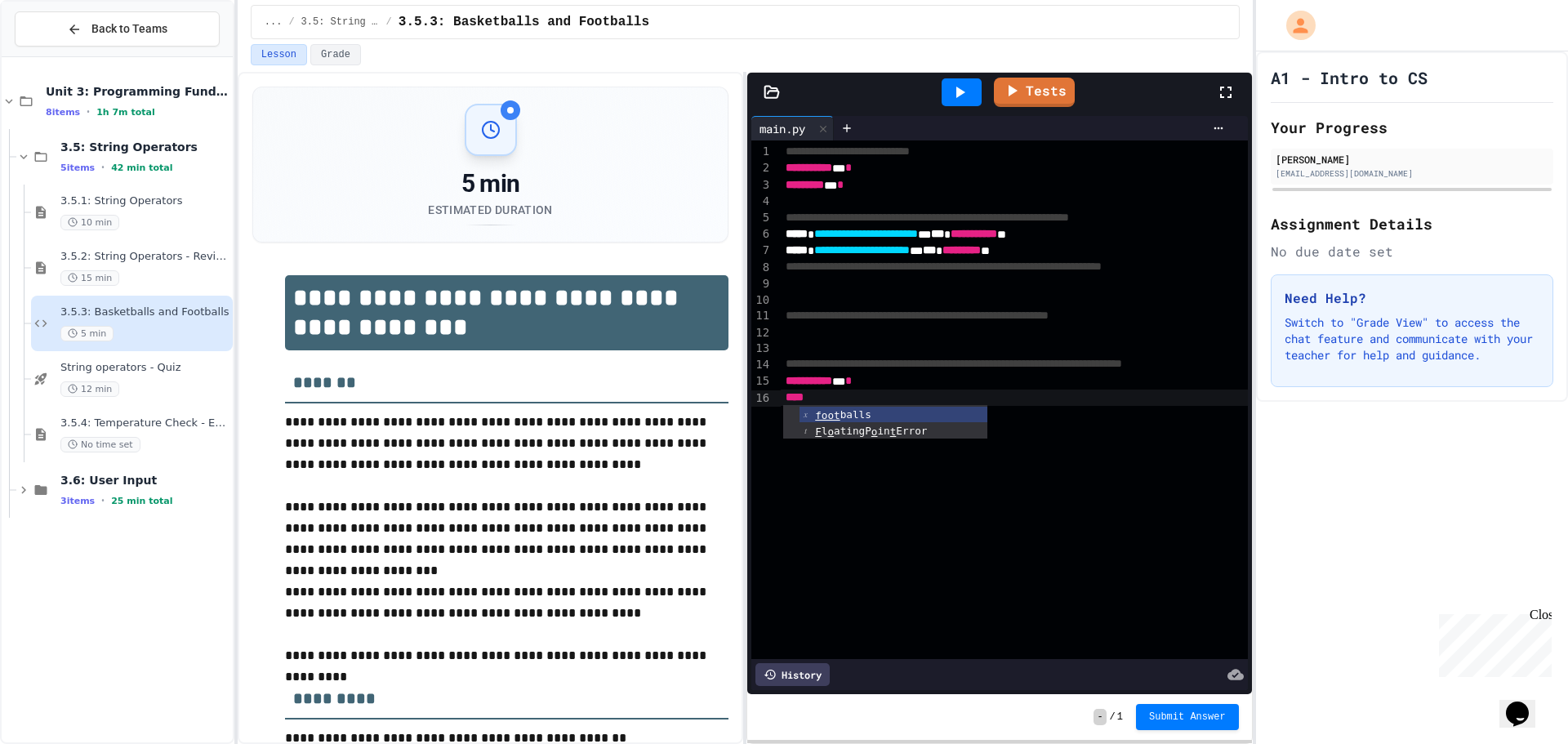
click at [871, 406] on ul "foot balls F l o atingP o in t Error" at bounding box center [884, 422] width 204 height 34
click at [955, 90] on icon at bounding box center [959, 92] width 20 height 20
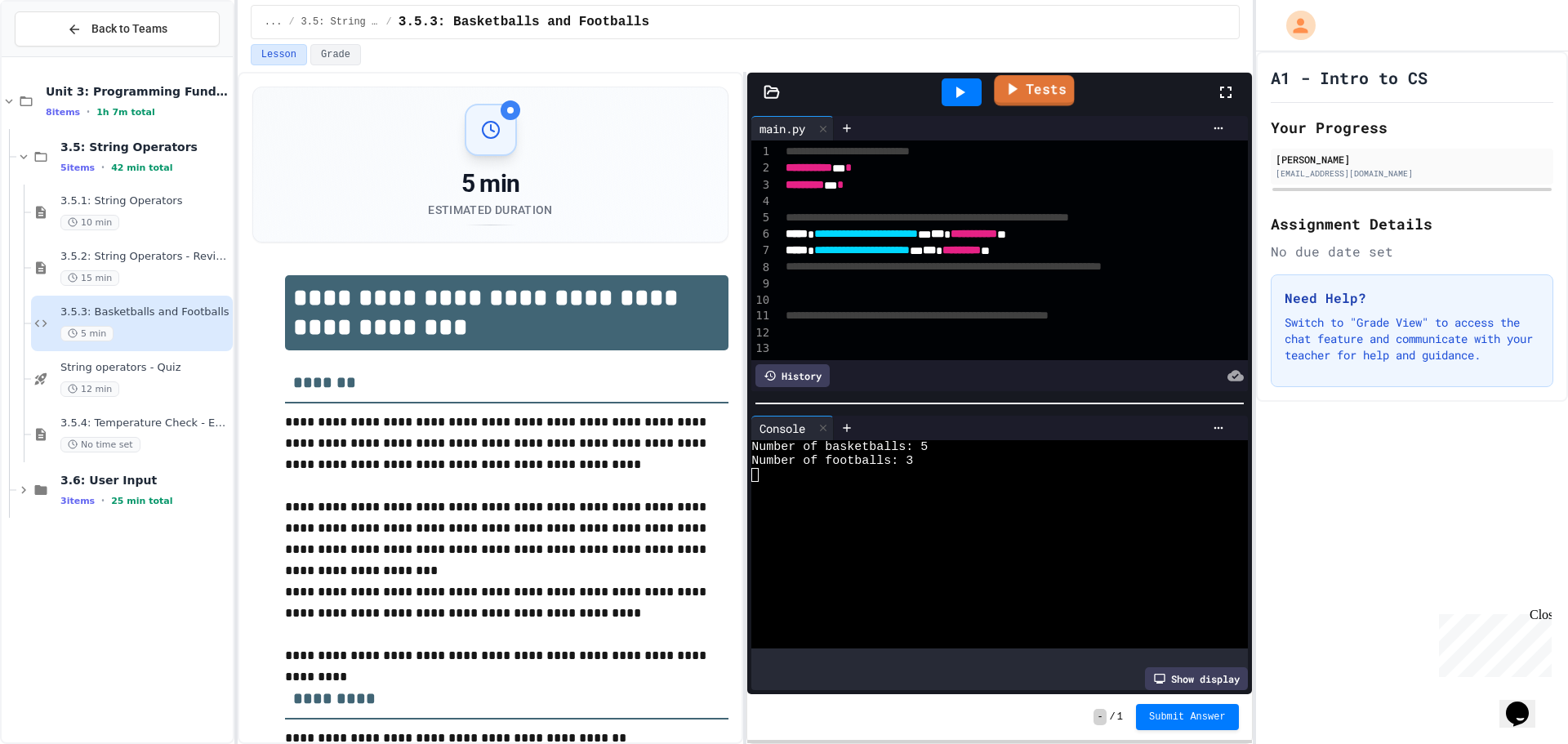
click at [1032, 82] on link "Tests" at bounding box center [1033, 90] width 80 height 31
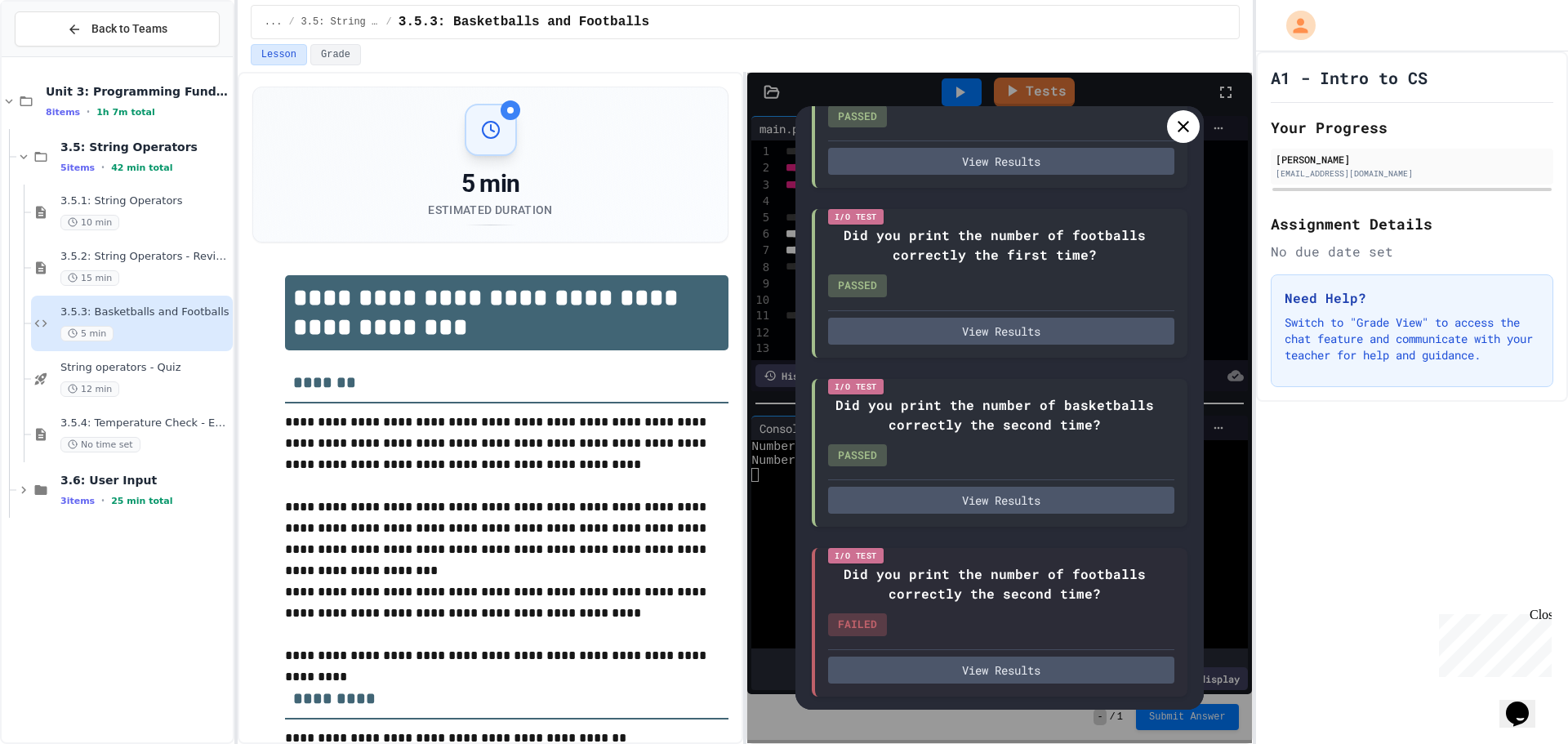
scroll to position [220, 0]
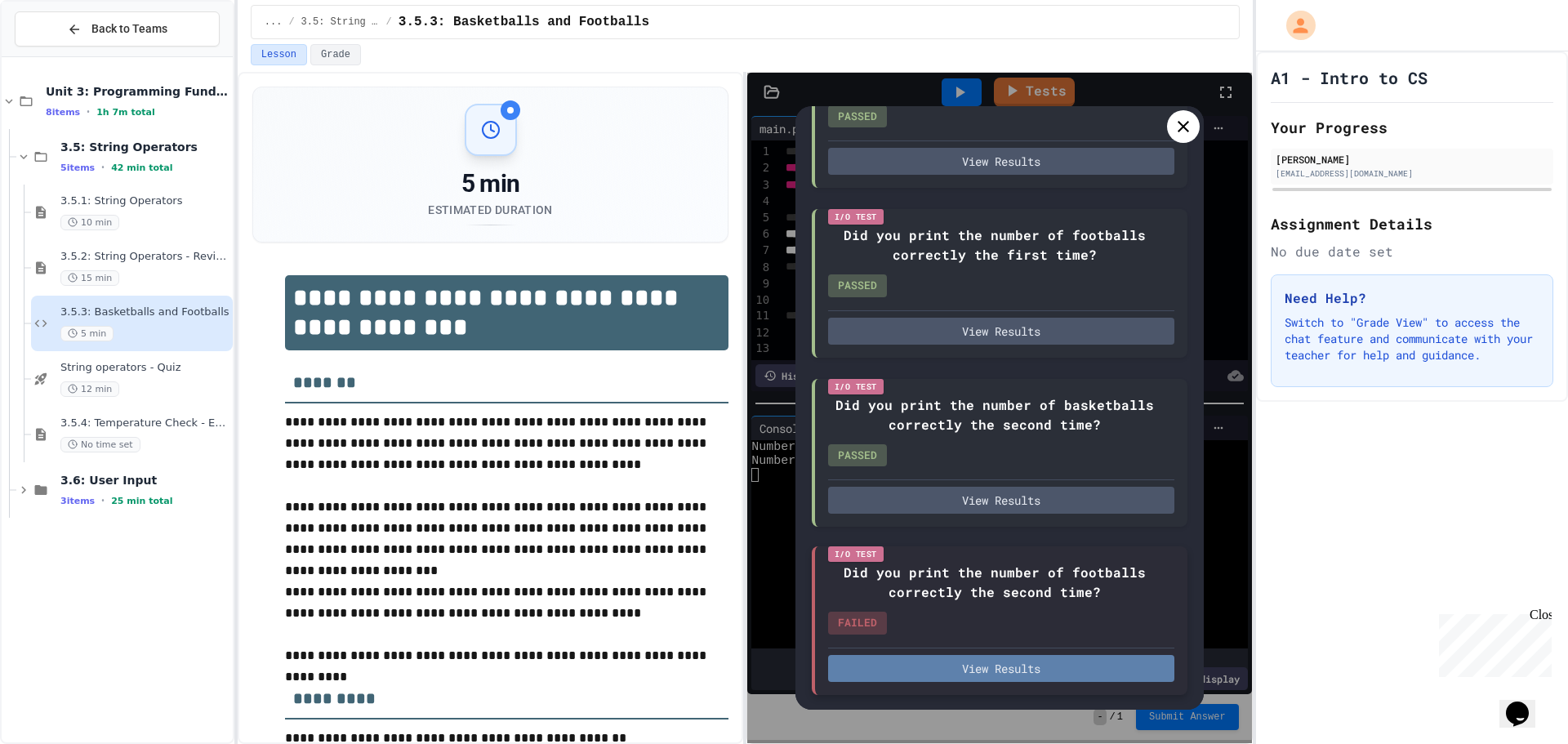
click at [985, 663] on button "View Results" at bounding box center [1001, 668] width 347 height 27
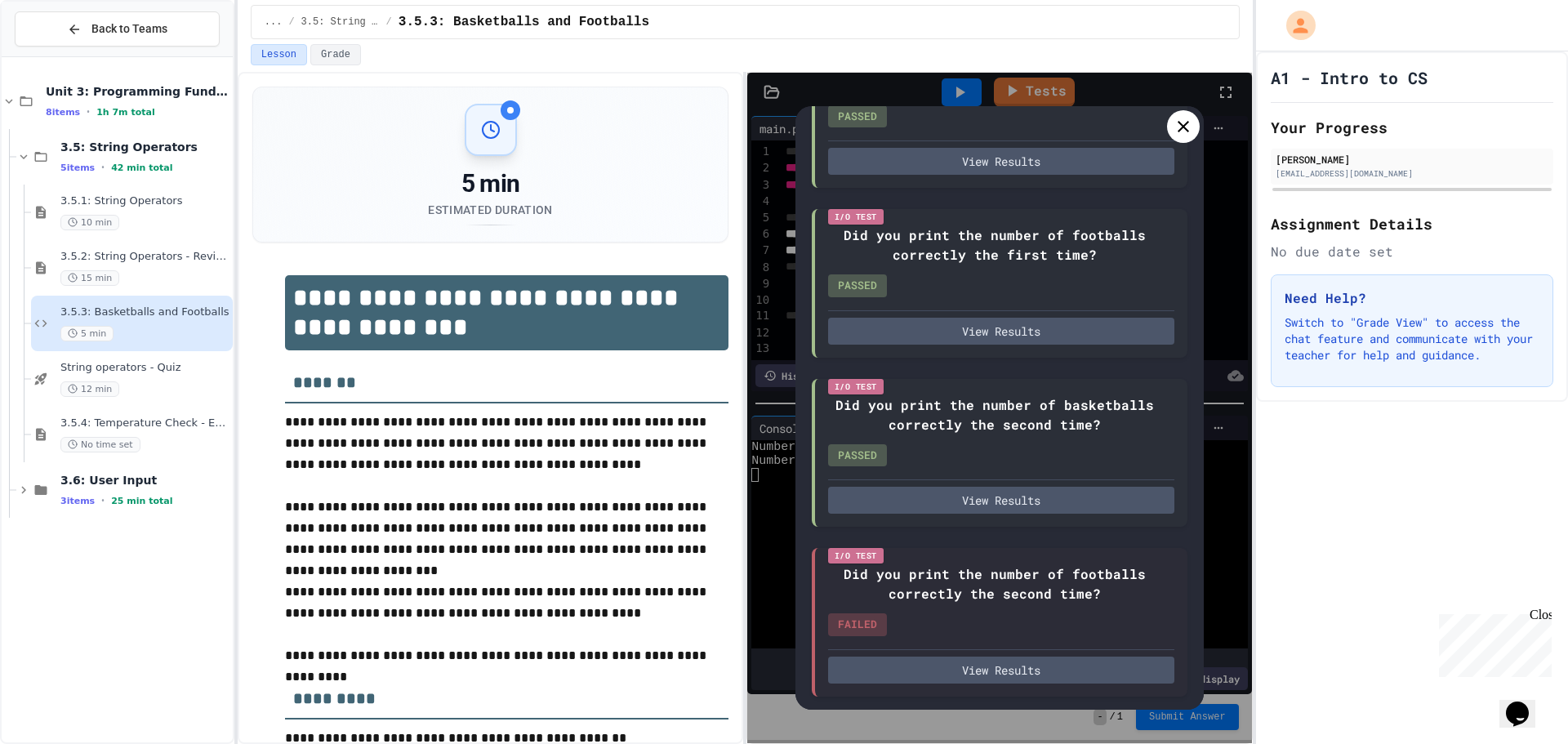
click at [1181, 119] on icon at bounding box center [1183, 126] width 20 height 20
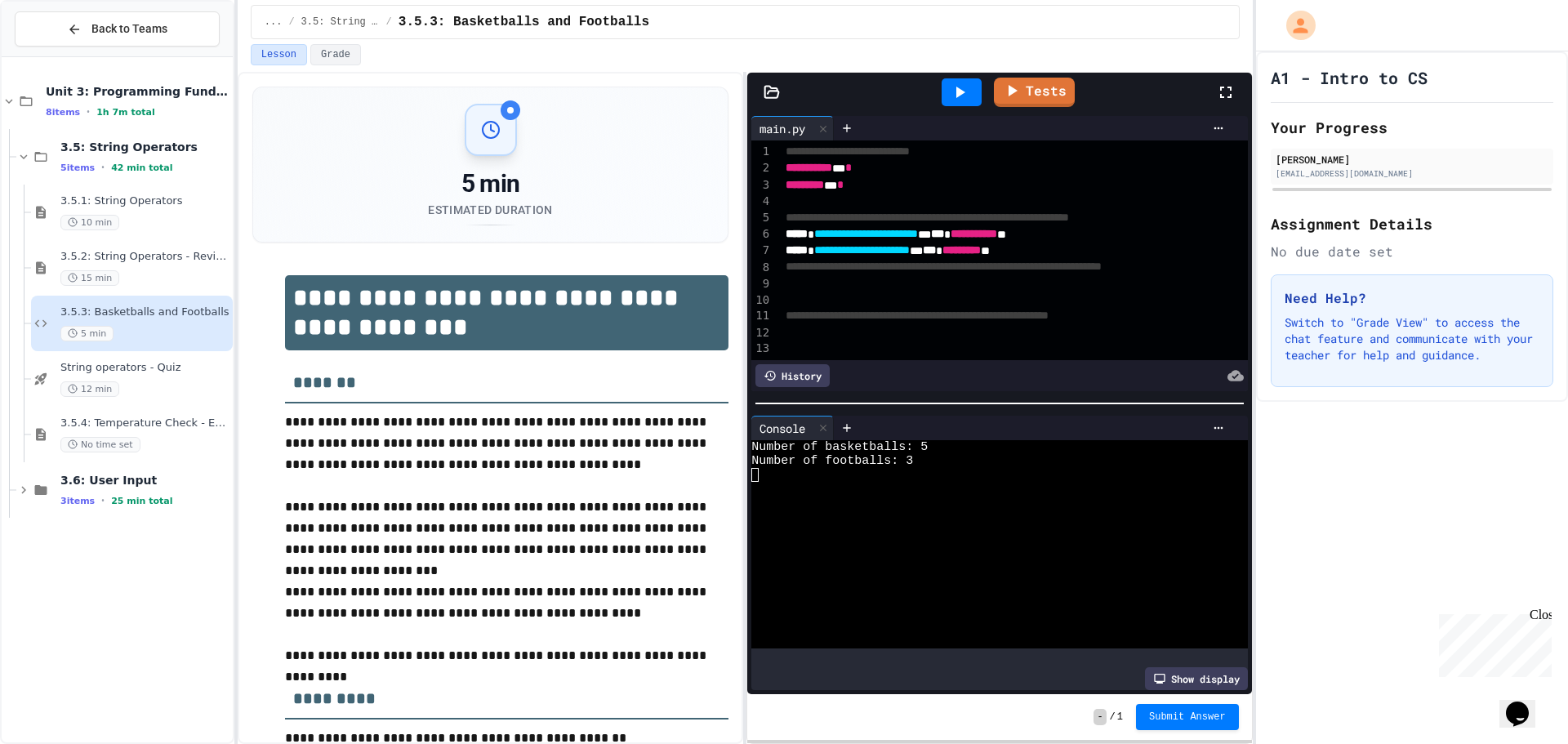
scroll to position [81, 0]
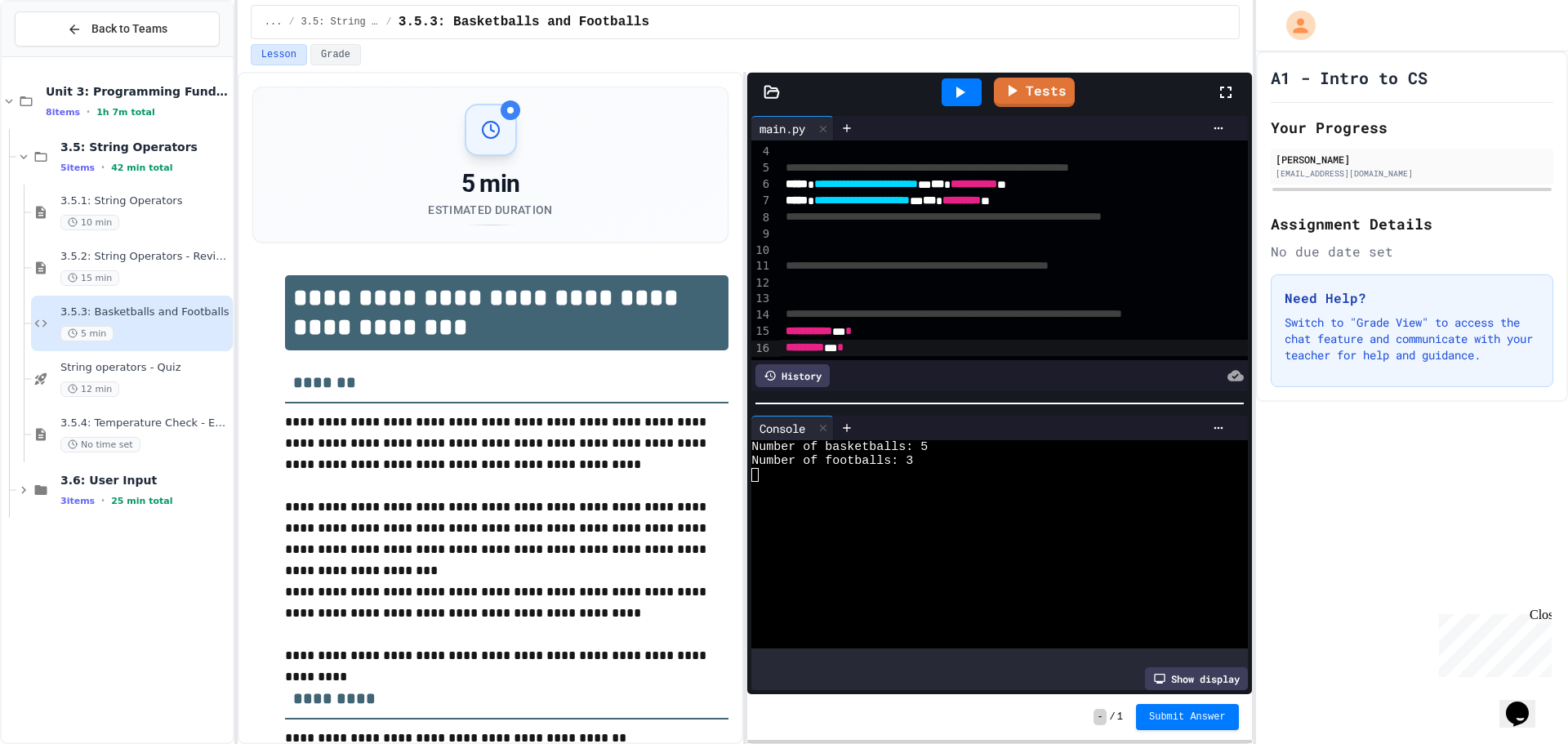
click at [868, 340] on div "********* * *" at bounding box center [1042, 348] width 522 height 16
click at [969, 81] on div at bounding box center [962, 91] width 40 height 27
click at [1025, 81] on link "Tests" at bounding box center [1034, 90] width 81 height 31
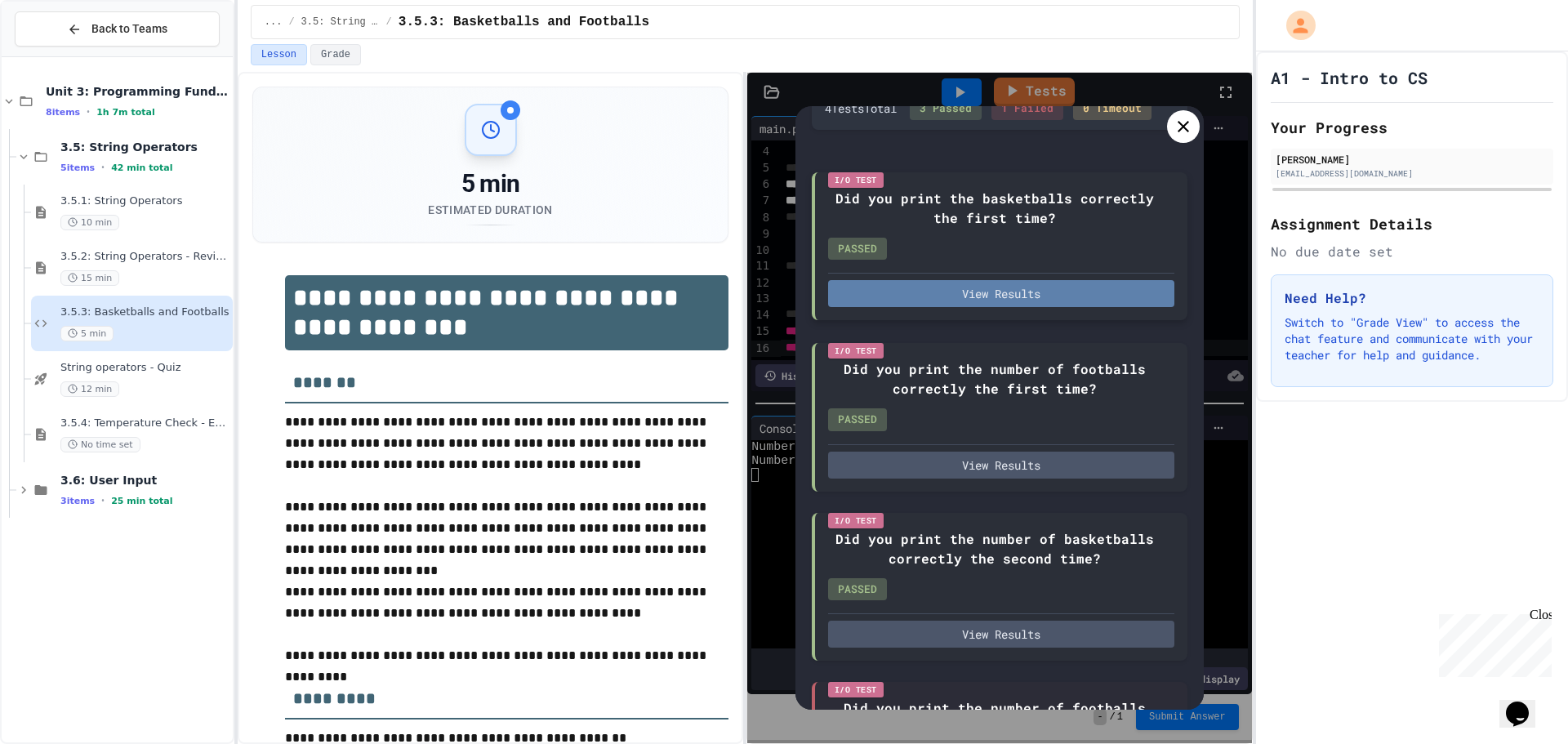
scroll to position [220, 0]
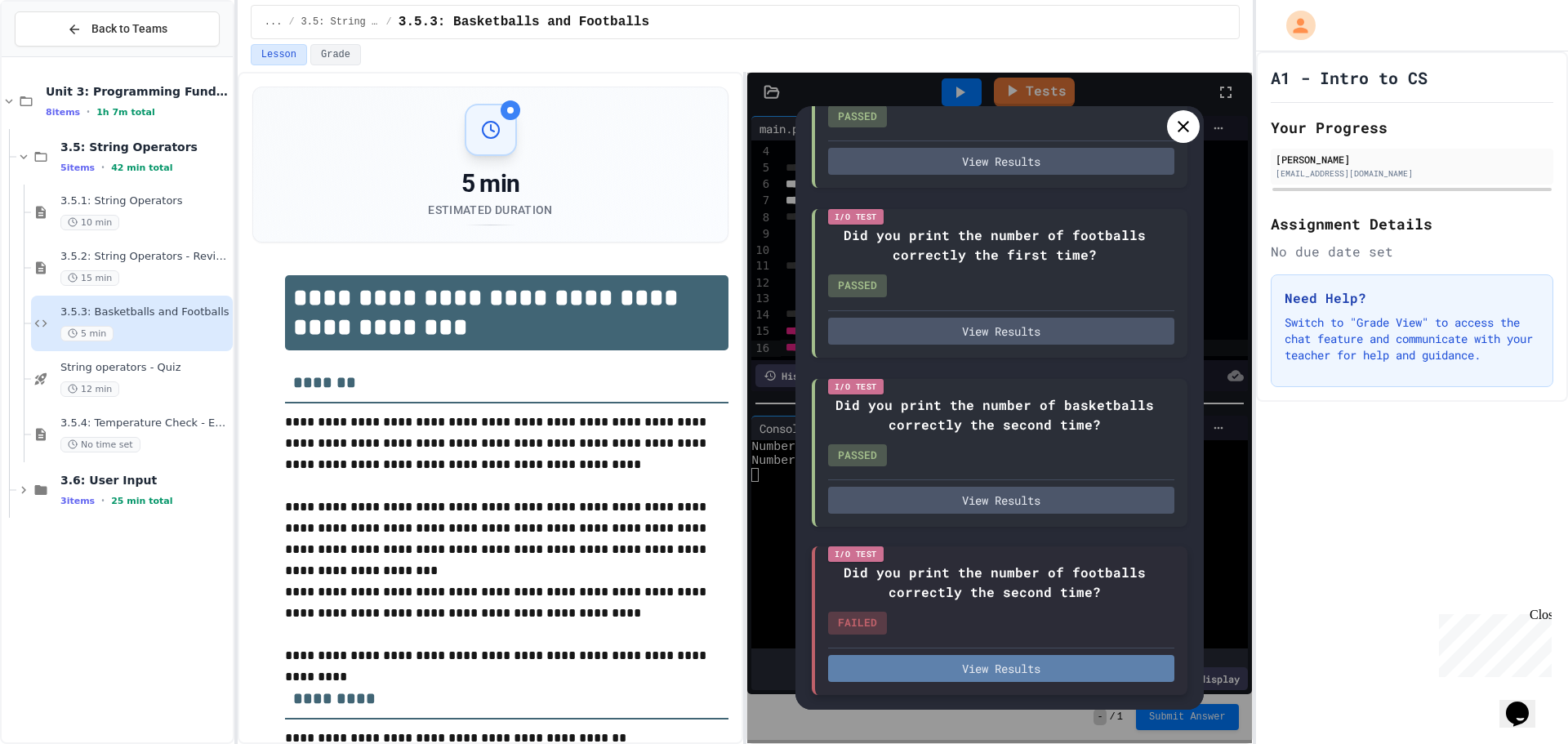
click at [1066, 665] on button "View Results" at bounding box center [1001, 668] width 347 height 27
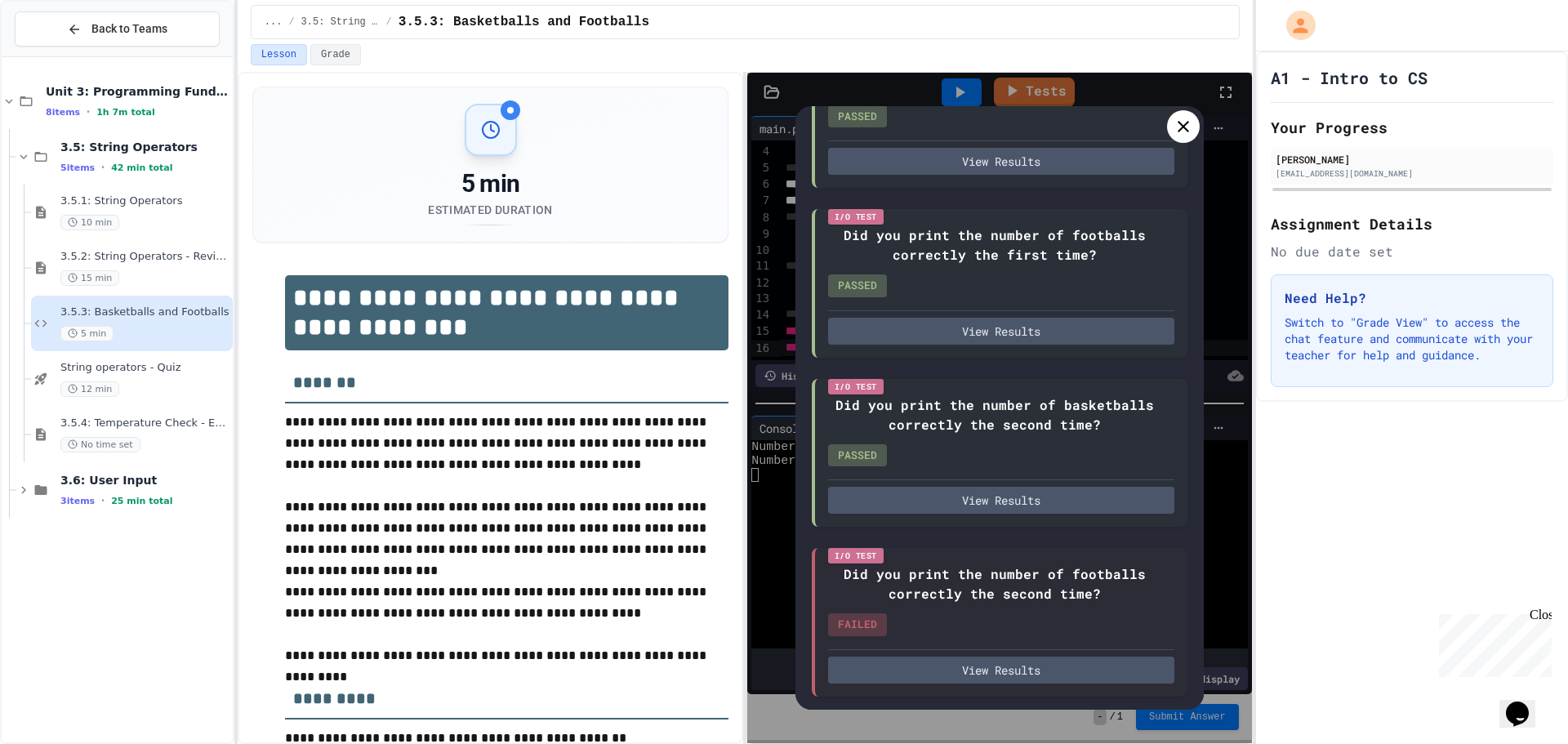
click at [1173, 124] on icon at bounding box center [1183, 126] width 20 height 20
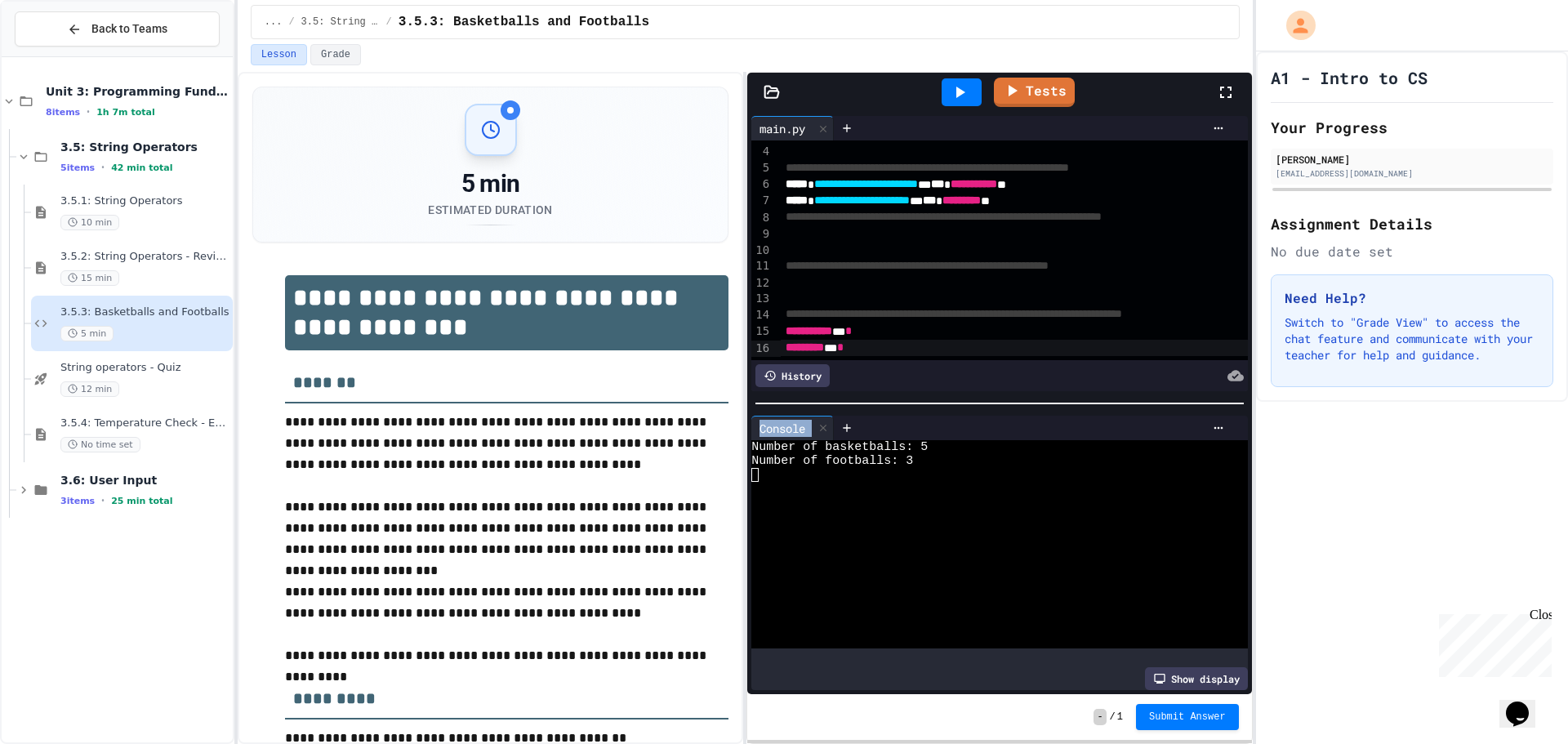
drag, startPoint x: 988, startPoint y: 366, endPoint x: 993, endPoint y: 464, distance: 98.1
click at [993, 464] on div "**********" at bounding box center [998, 403] width 504 height 582
click at [982, 403] on div at bounding box center [998, 403] width 504 height 16
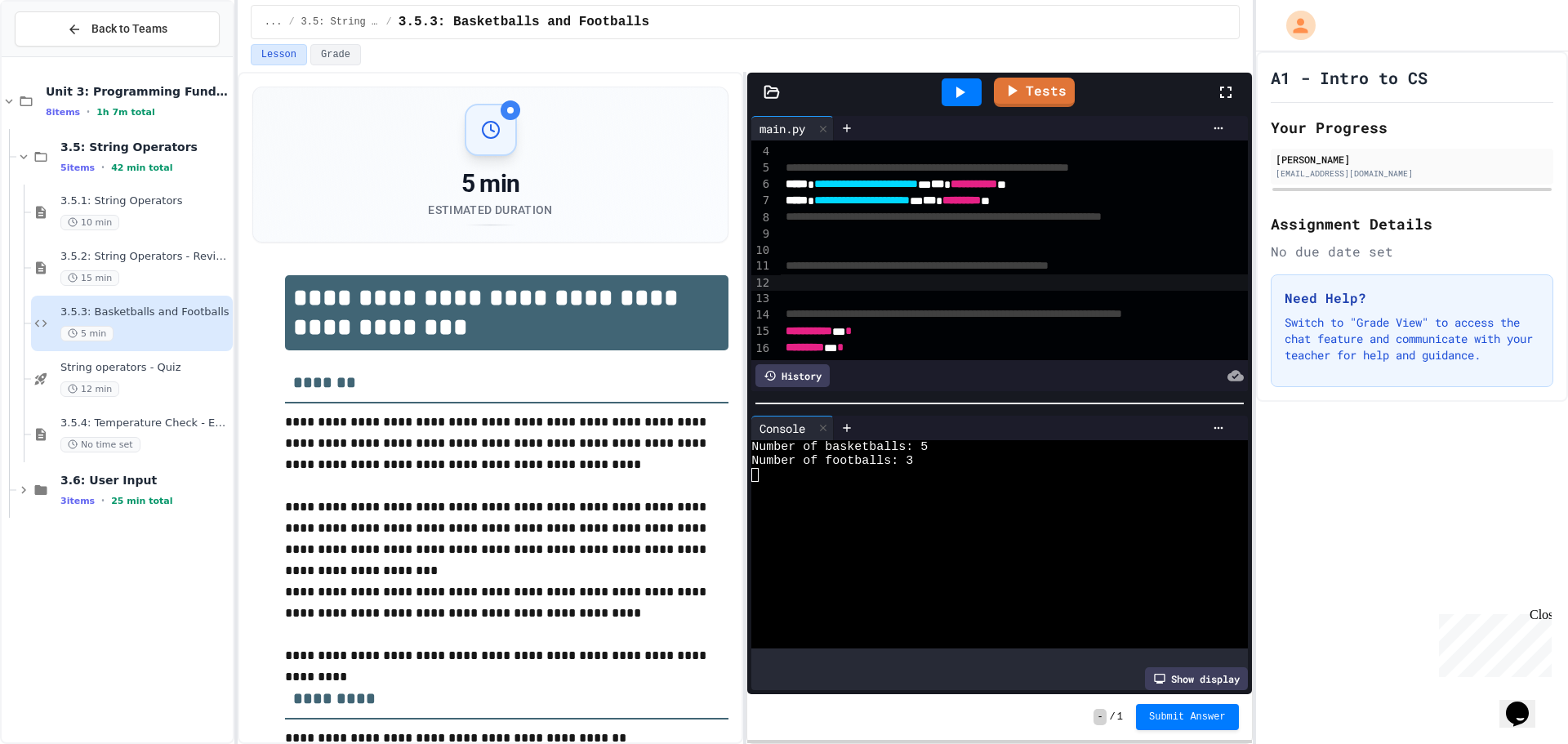
click at [874, 274] on div "To enrich screen reader interactions, please activate Accessibility in Grammarl…" at bounding box center [1042, 282] width 522 height 16
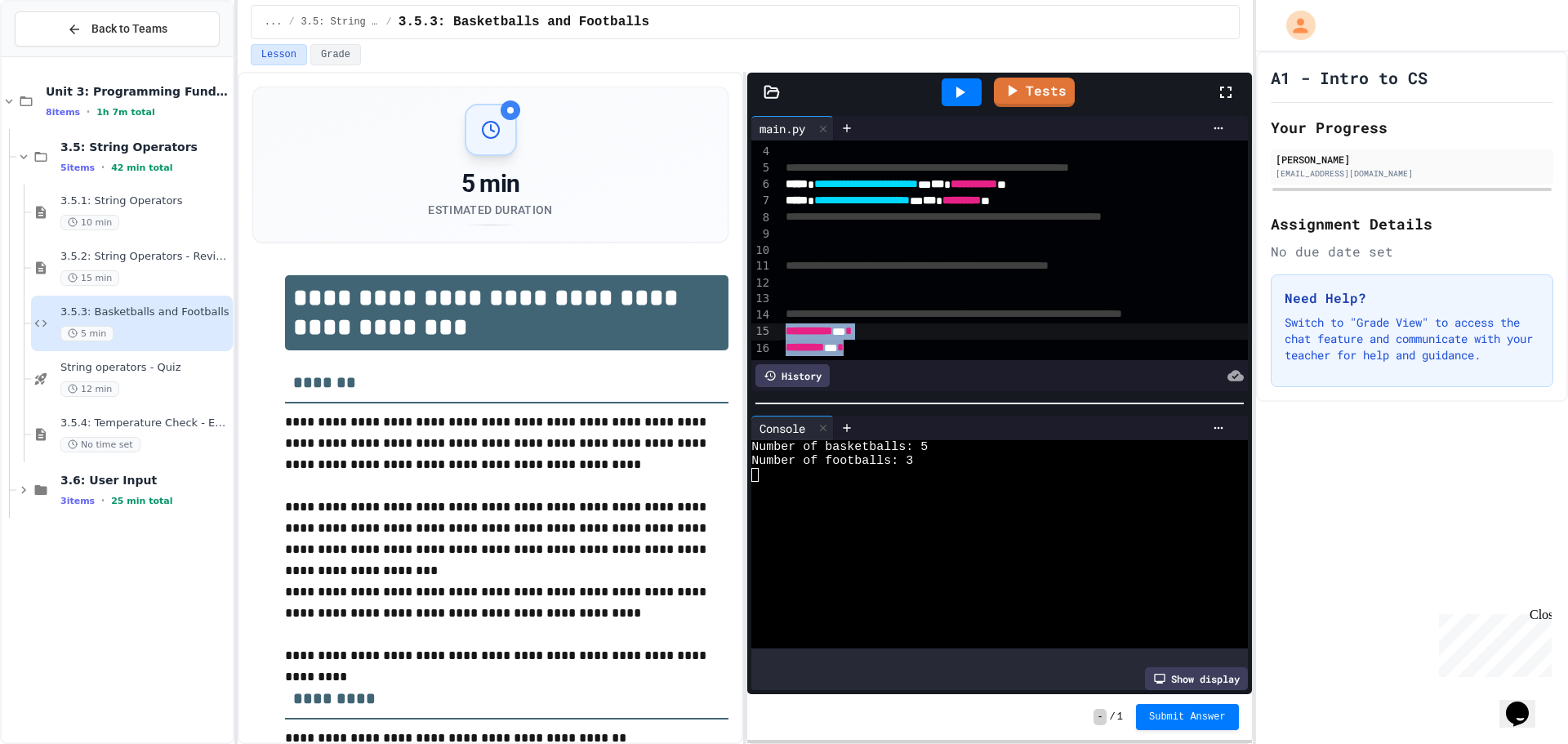
drag, startPoint x: 888, startPoint y: 322, endPoint x: 781, endPoint y: 300, distance: 109.2
click at [781, 300] on div "**********" at bounding box center [1042, 224] width 522 height 268
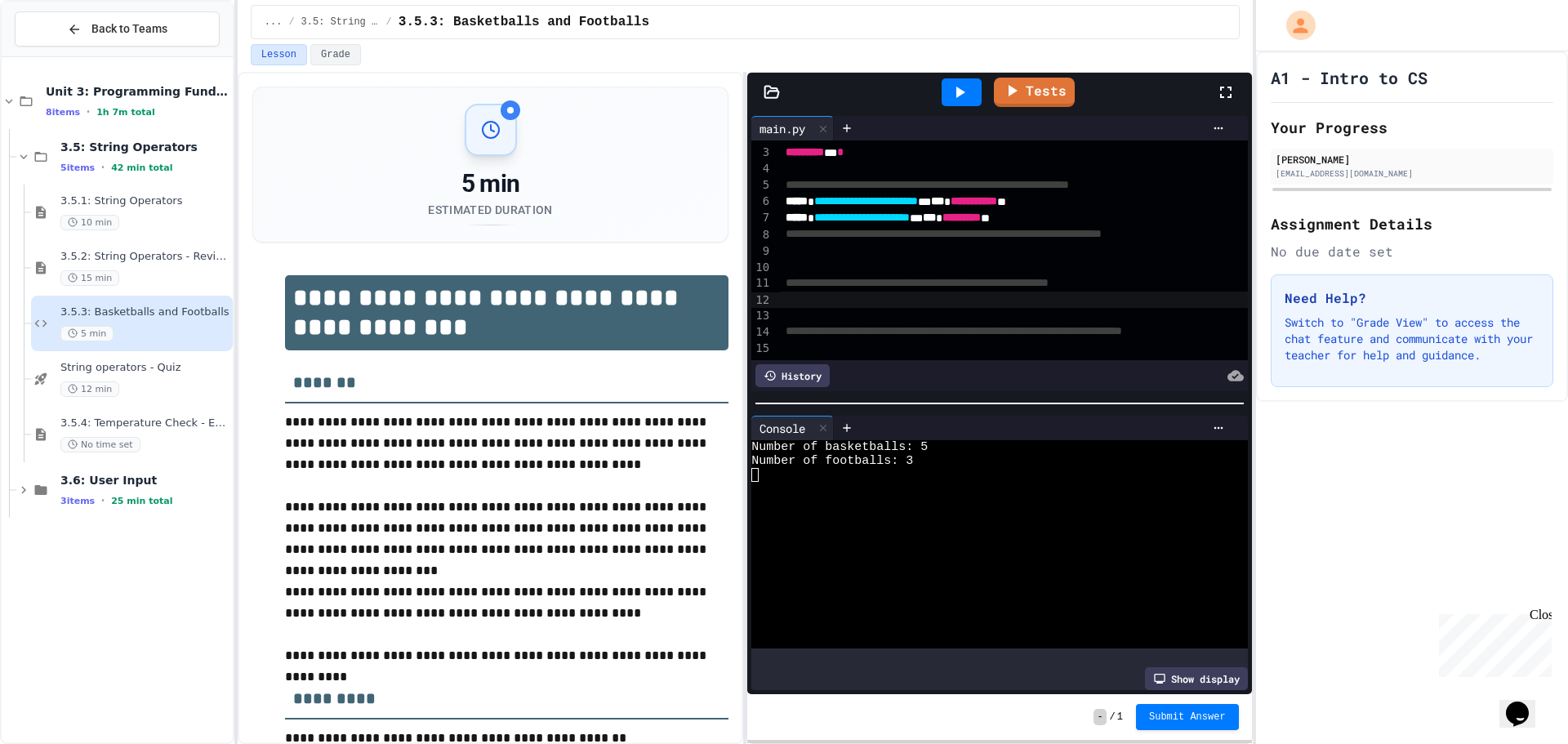
click at [793, 291] on div "To enrich screen reader interactions, please activate Accessibility in Grammarl…" at bounding box center [1042, 299] width 522 height 16
click at [937, 243] on div "To enrich screen reader interactions, please activate Accessibility in Grammarl…" at bounding box center [1042, 251] width 522 height 16
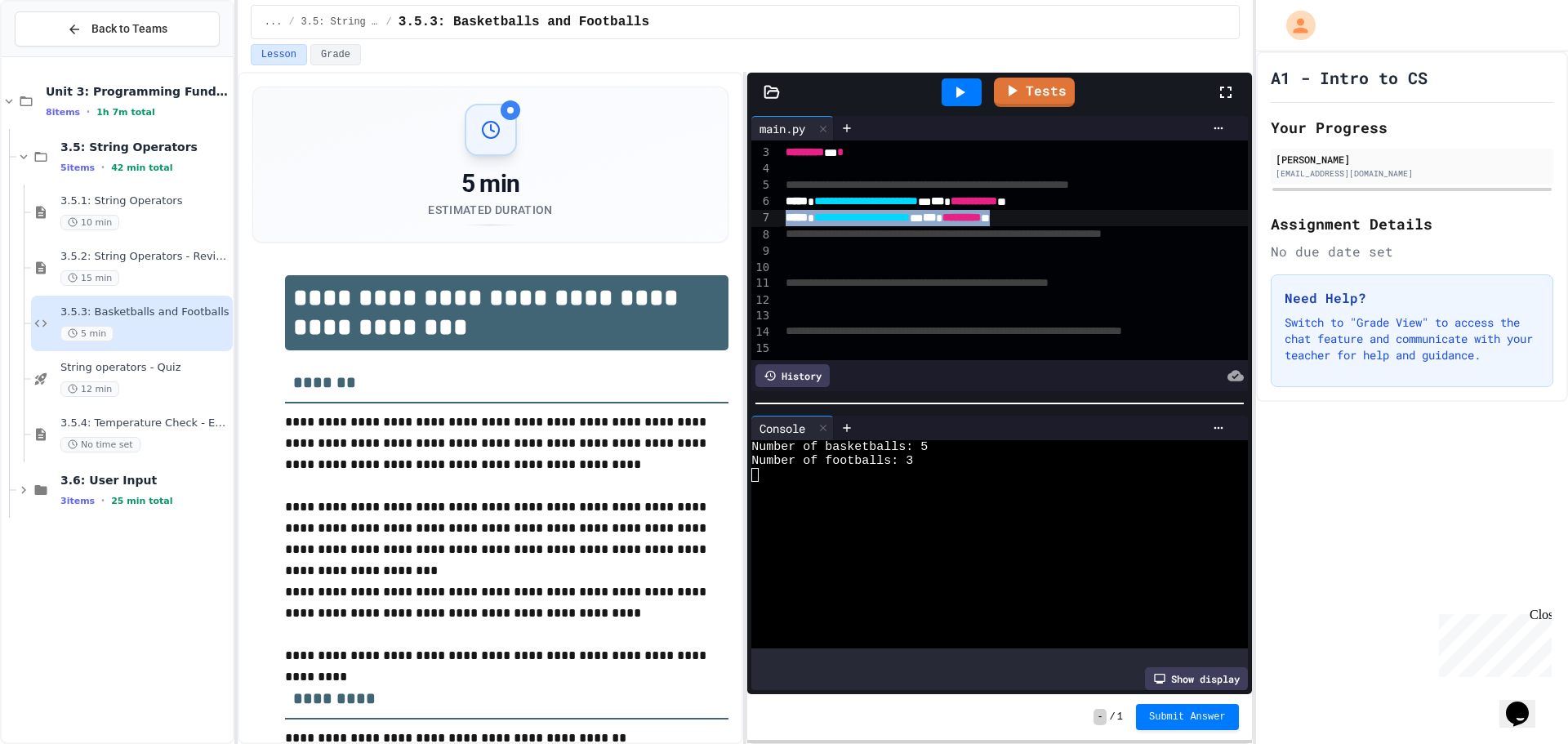
drag, startPoint x: 1081, startPoint y: 184, endPoint x: 782, endPoint y: 189, distance: 299.0
click at [782, 210] on div "**********" at bounding box center [1042, 218] width 522 height 16
click at [795, 243] on div "To enrich screen reader interactions, please activate Accessibility in Grammarl…" at bounding box center [1042, 251] width 522 height 16
drag, startPoint x: 1086, startPoint y: 184, endPoint x: 772, endPoint y: 188, distance: 314.0
click at [772, 188] on div "**********" at bounding box center [999, 250] width 495 height 219
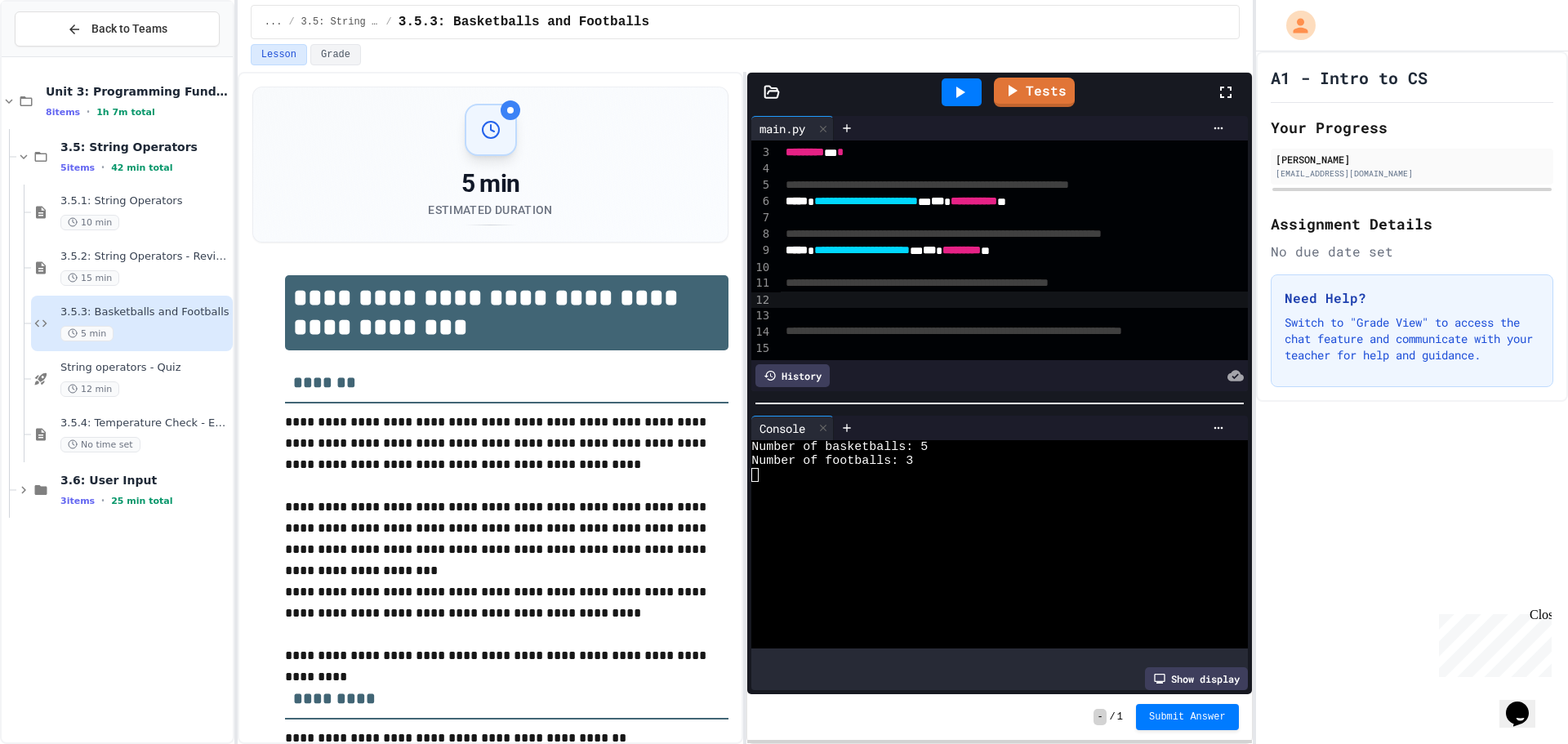
click at [835, 291] on div "To enrich screen reader interactions, please activate Accessibility in Grammarl…" at bounding box center [1042, 299] width 522 height 16
click at [912, 341] on div "To enrich screen reader interactions, please activate Accessibility in Grammarl…" at bounding box center [1042, 348] width 522 height 16
click at [966, 88] on icon at bounding box center [959, 92] width 20 height 20
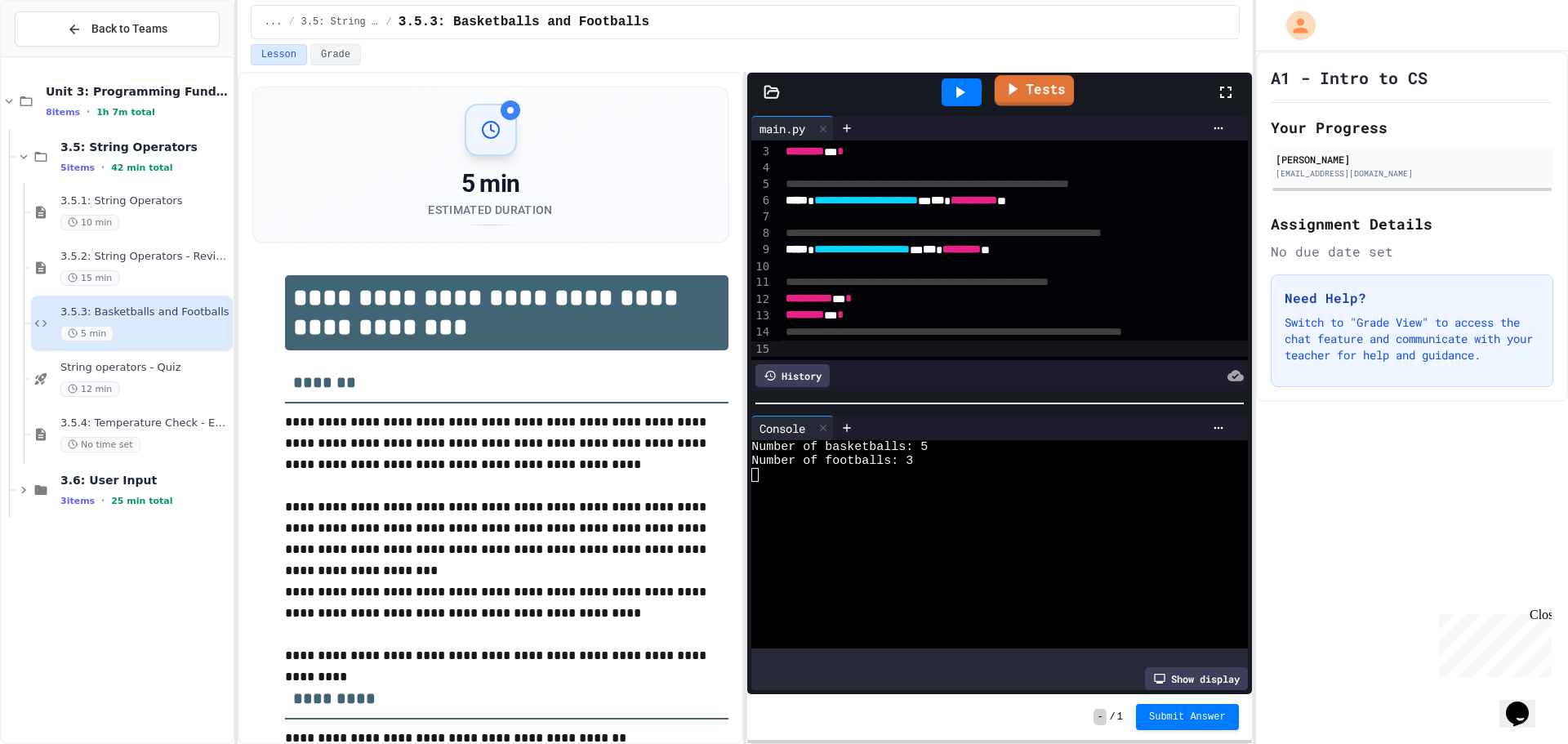
click at [1030, 91] on link "Tests" at bounding box center [1034, 90] width 79 height 31
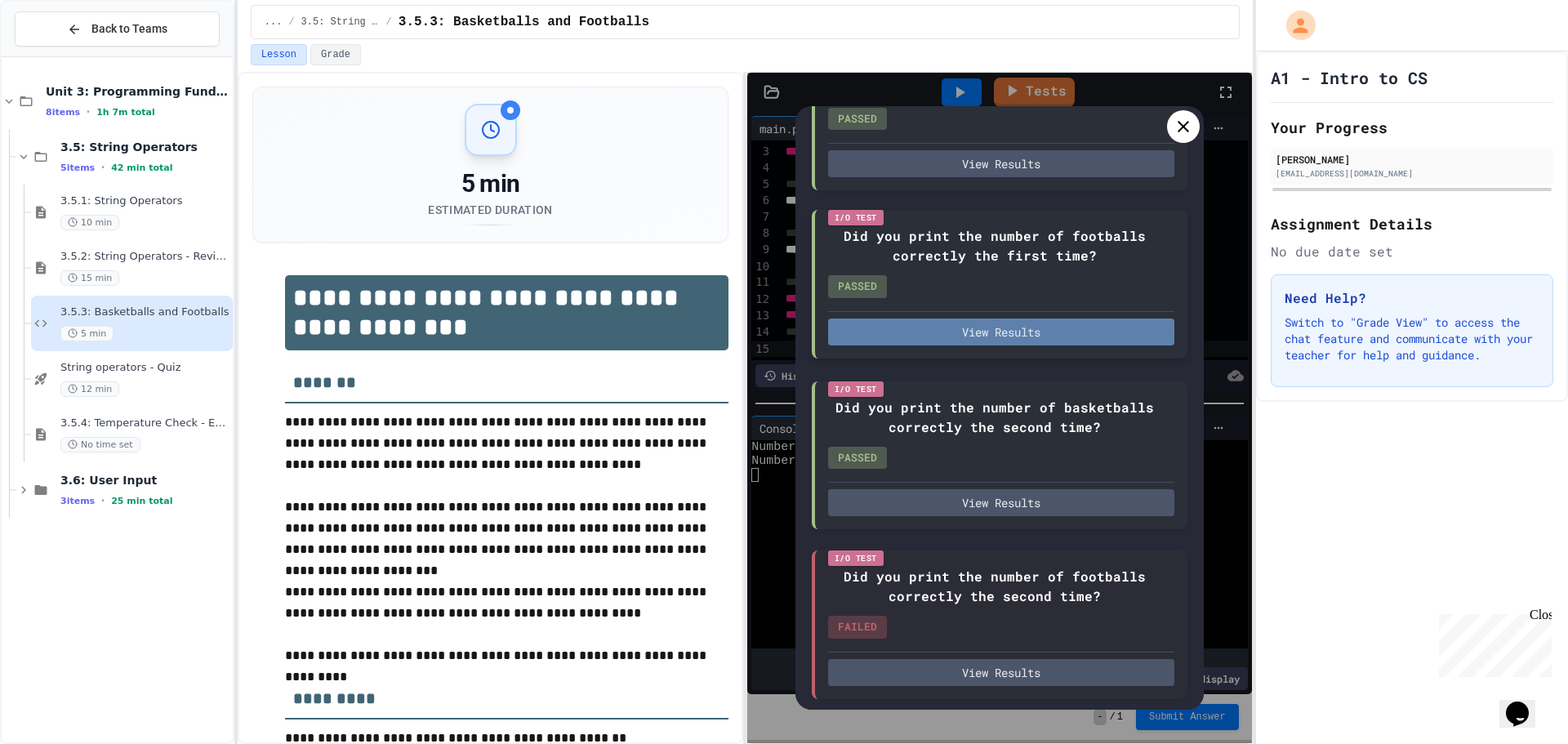
scroll to position [220, 0]
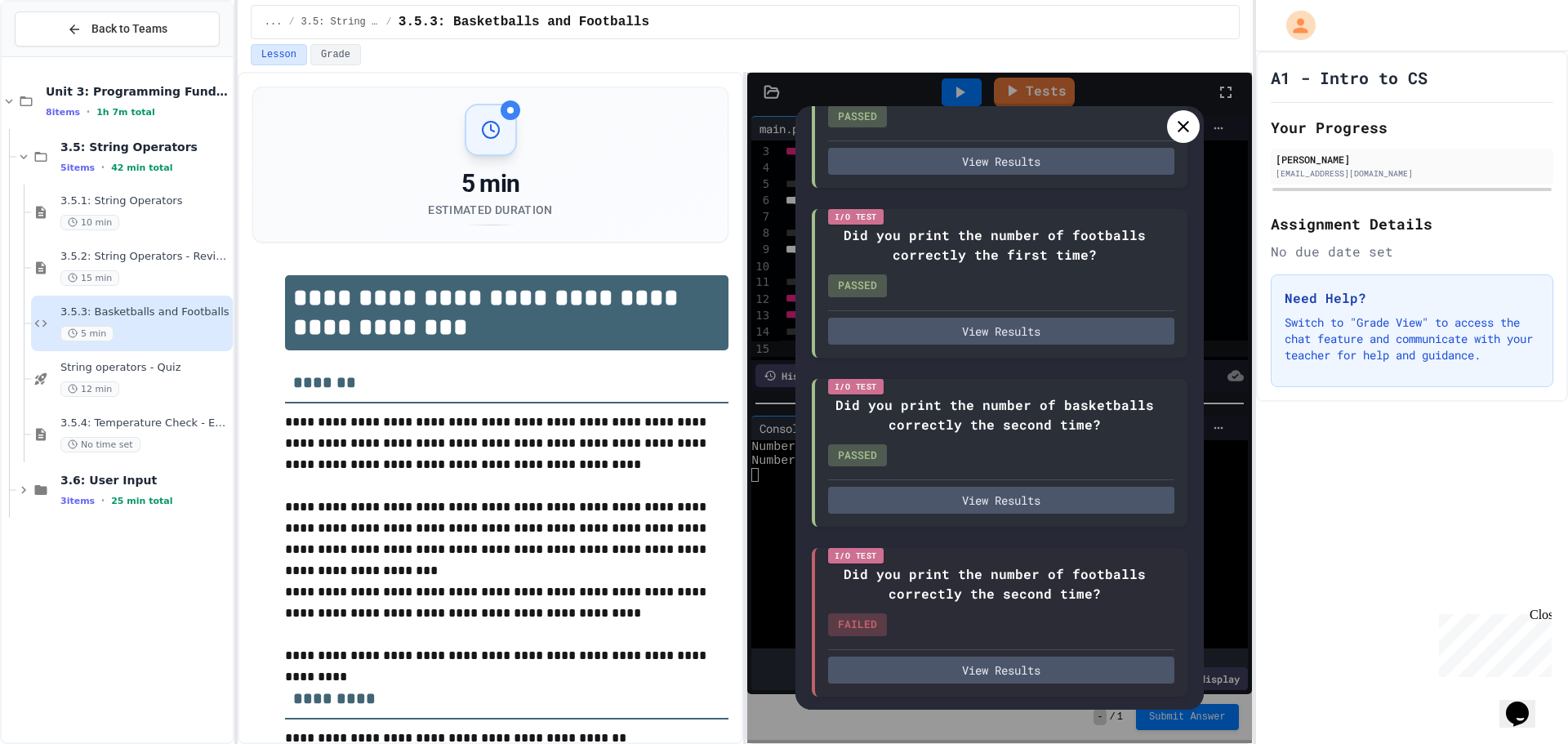
click at [1175, 127] on icon at bounding box center [1183, 126] width 20 height 20
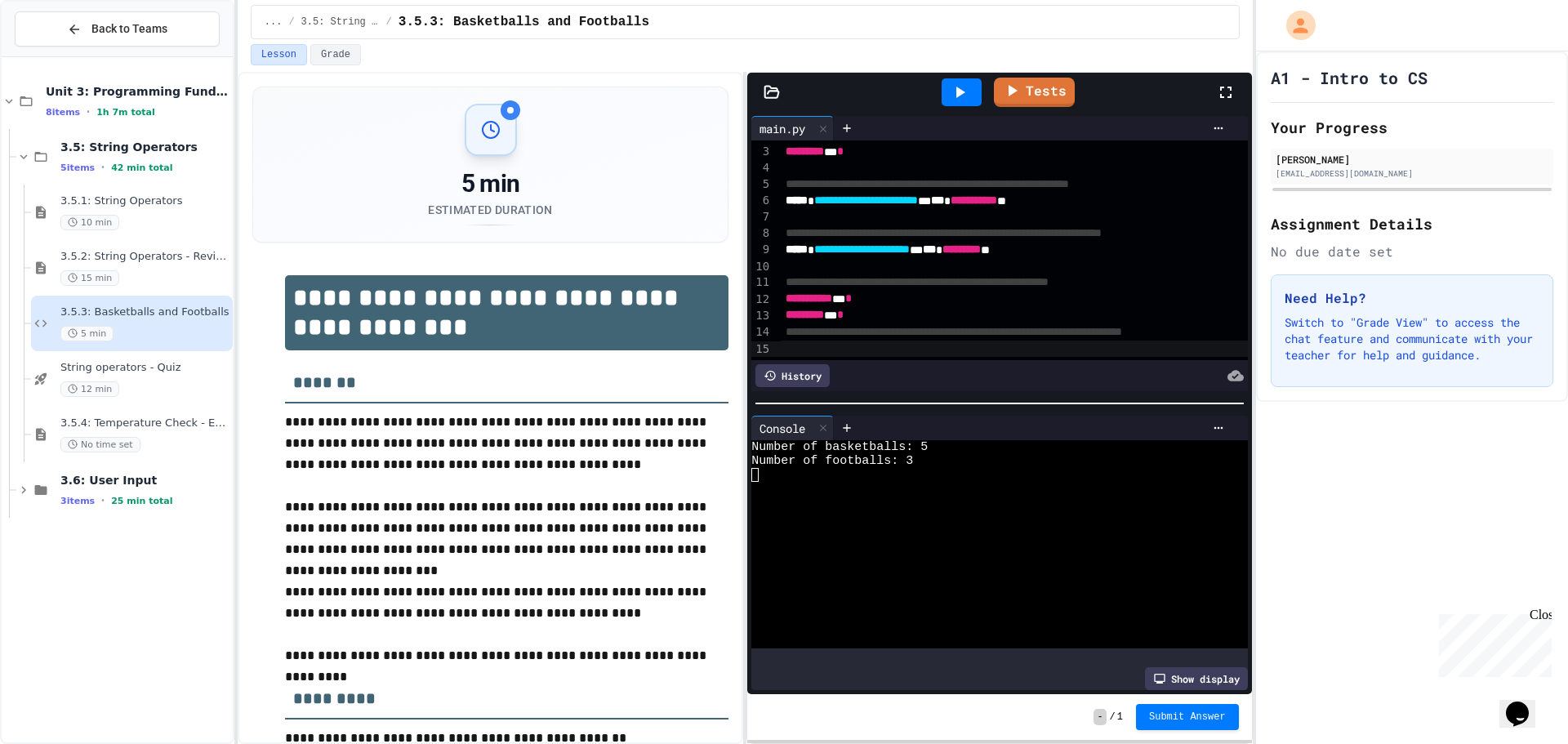
click at [1012, 341] on div "To enrich screen reader interactions, please activate Accessibility in Grammarl…" at bounding box center [1042, 348] width 522 height 16
click at [1044, 551] on div at bounding box center [986, 558] width 470 height 14
click at [973, 82] on div at bounding box center [962, 91] width 40 height 27
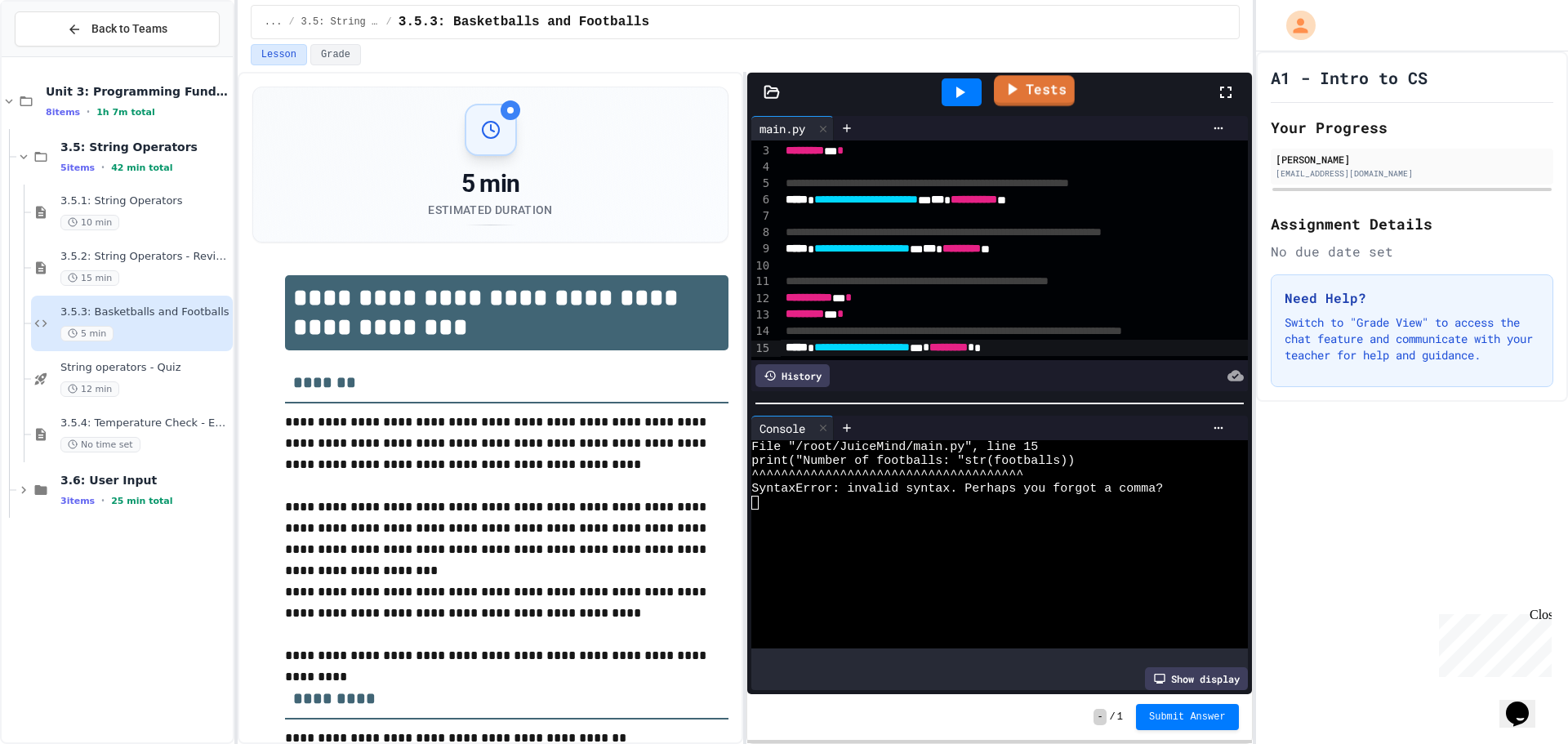
click at [1015, 83] on icon at bounding box center [1011, 89] width 20 height 21
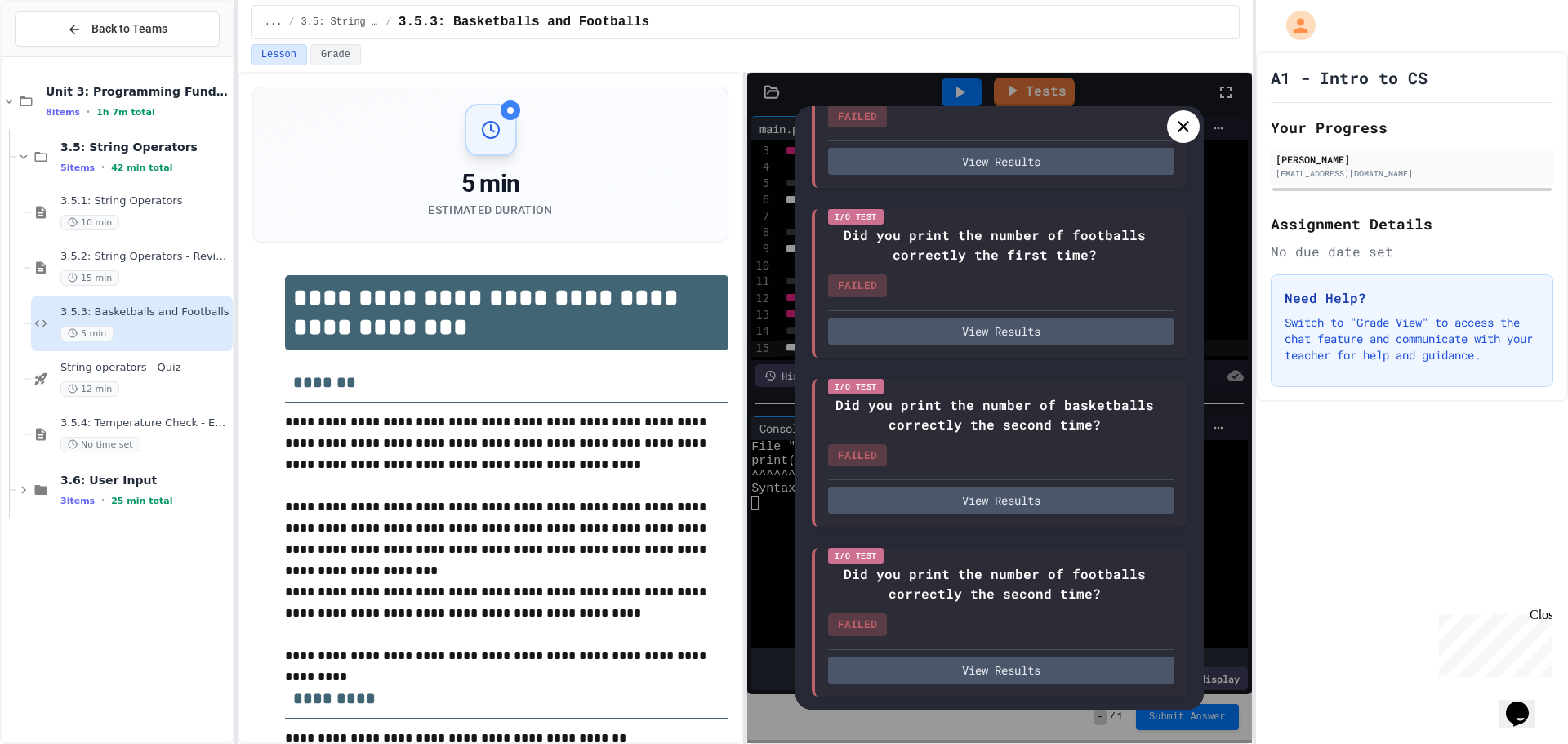
click at [1182, 120] on icon at bounding box center [1183, 126] width 20 height 20
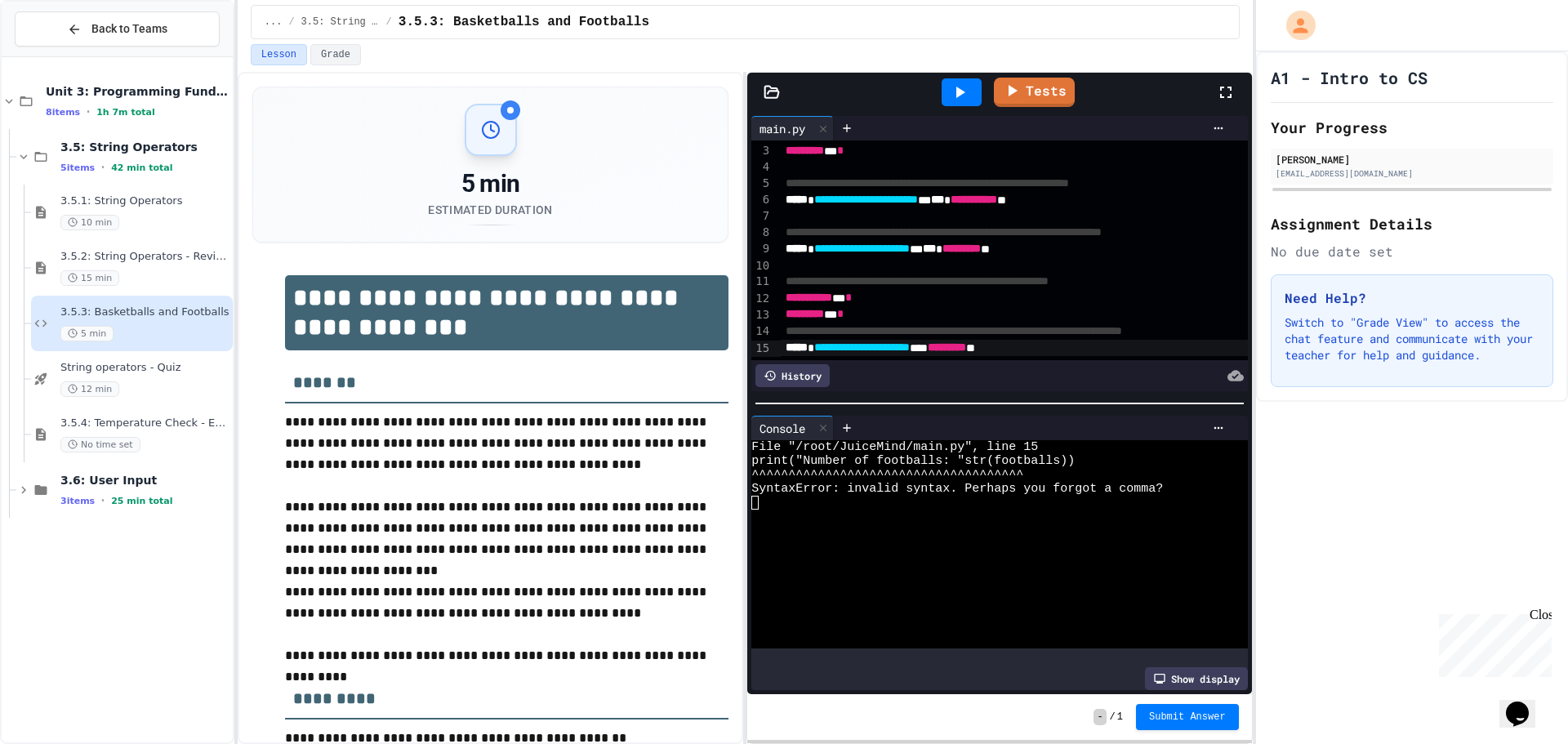
click at [910, 341] on span "**********" at bounding box center [861, 347] width 95 height 11
drag, startPoint x: 1083, startPoint y: 316, endPoint x: 778, endPoint y: 310, distance: 305.1
click at [778, 310] on div "**********" at bounding box center [999, 250] width 495 height 219
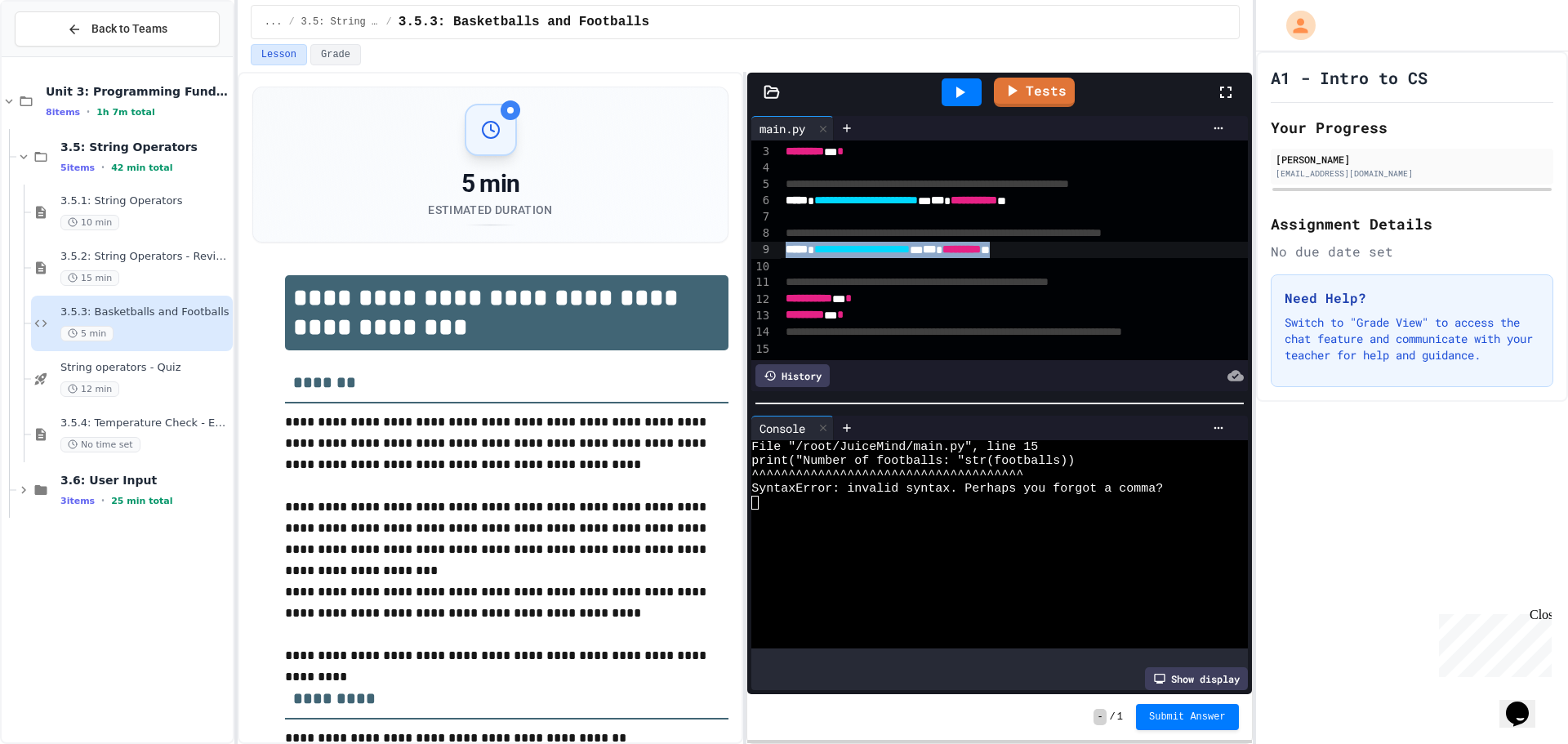
drag, startPoint x: 1094, startPoint y: 214, endPoint x: 776, endPoint y: 217, distance: 318.0
click at [776, 217] on div "**********" at bounding box center [999, 250] width 495 height 219
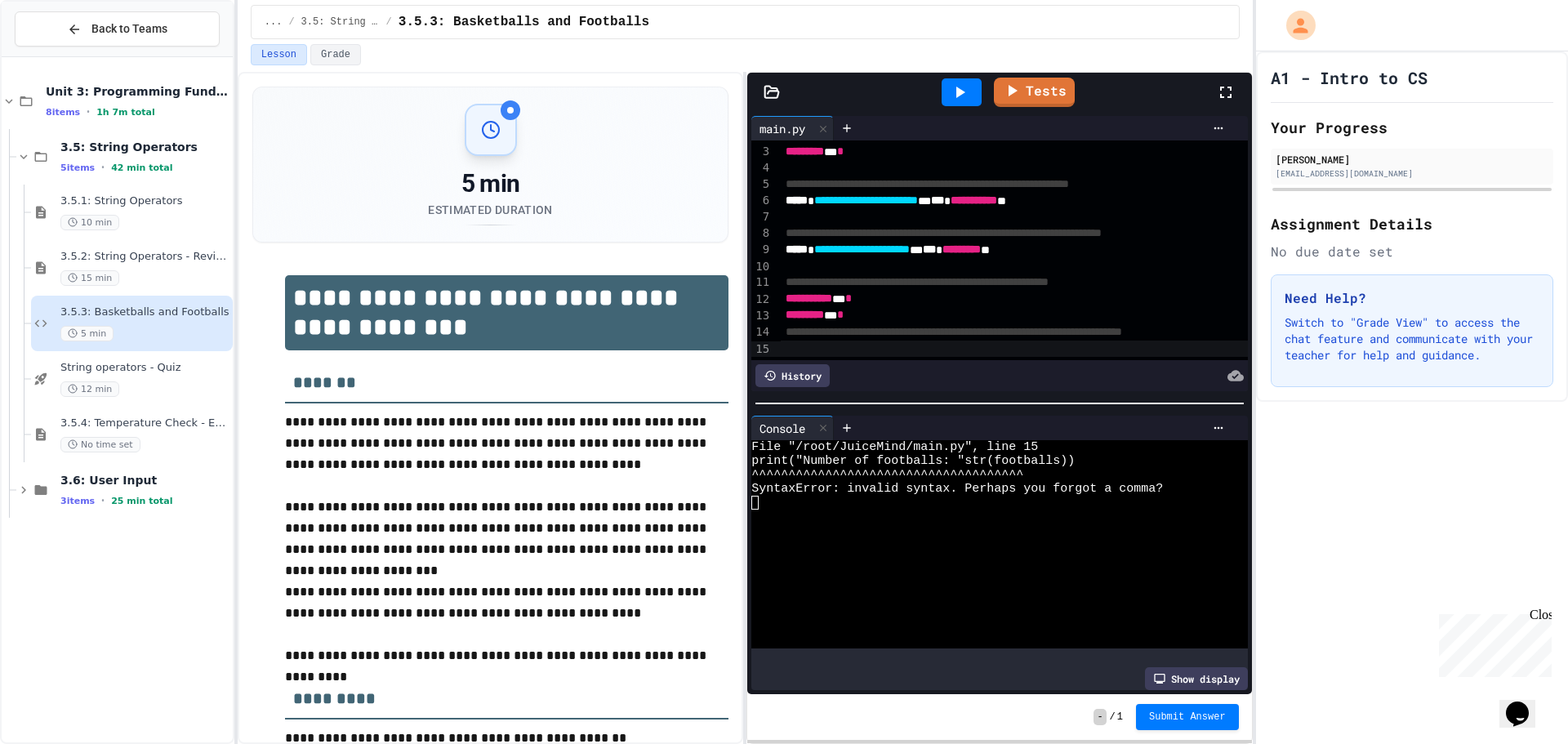
click at [800, 341] on div "To enrich screen reader interactions, please activate Accessibility in Grammarl…" at bounding box center [1042, 348] width 522 height 16
click at [937, 88] on div at bounding box center [962, 92] width 57 height 44
click at [953, 95] on icon at bounding box center [959, 92] width 20 height 20
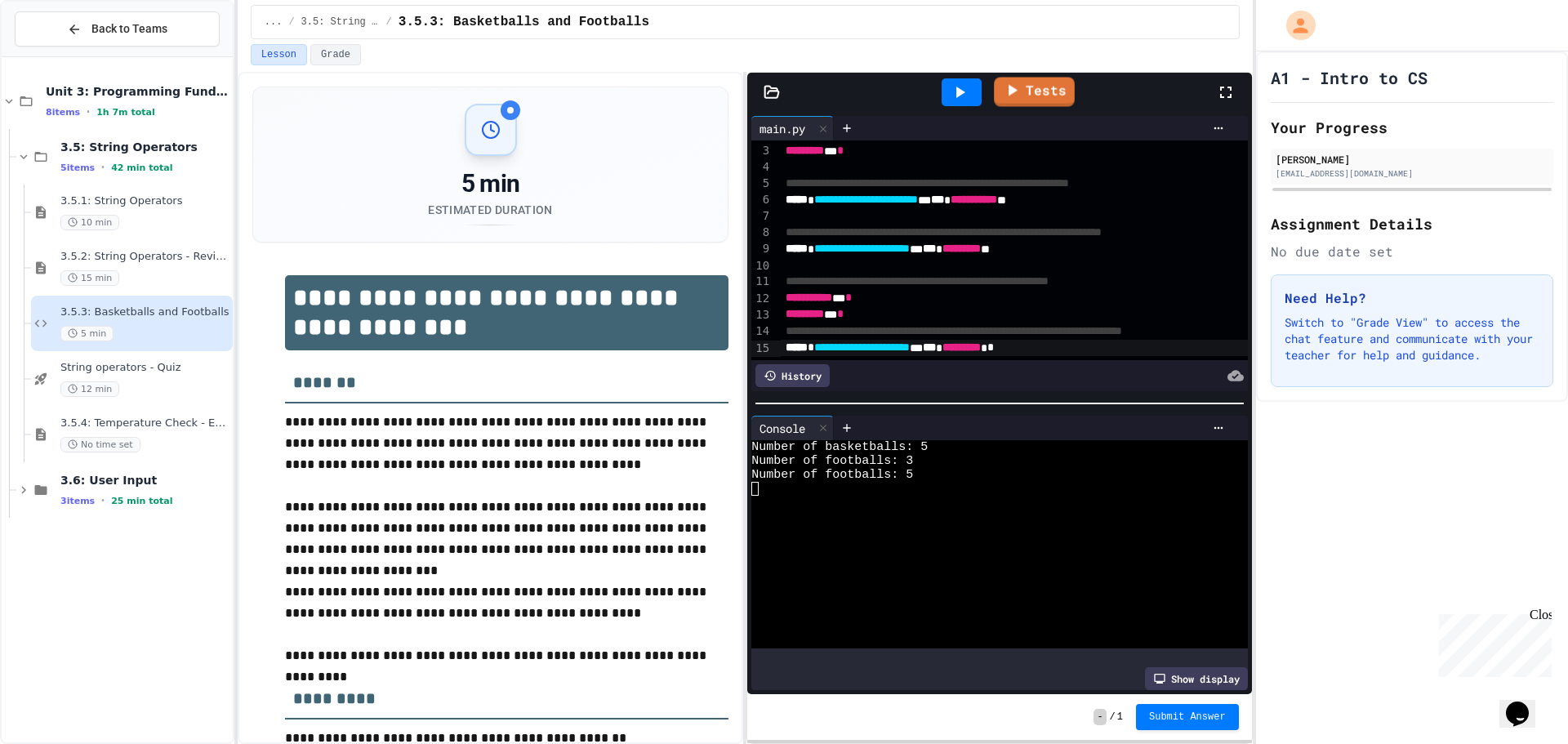
drag, startPoint x: 1039, startPoint y: 71, endPoint x: 1040, endPoint y: 89, distance: 18.0
click at [1040, 77] on div "**********" at bounding box center [745, 372] width 1015 height 744
click at [1040, 88] on link "Tests" at bounding box center [1034, 89] width 75 height 31
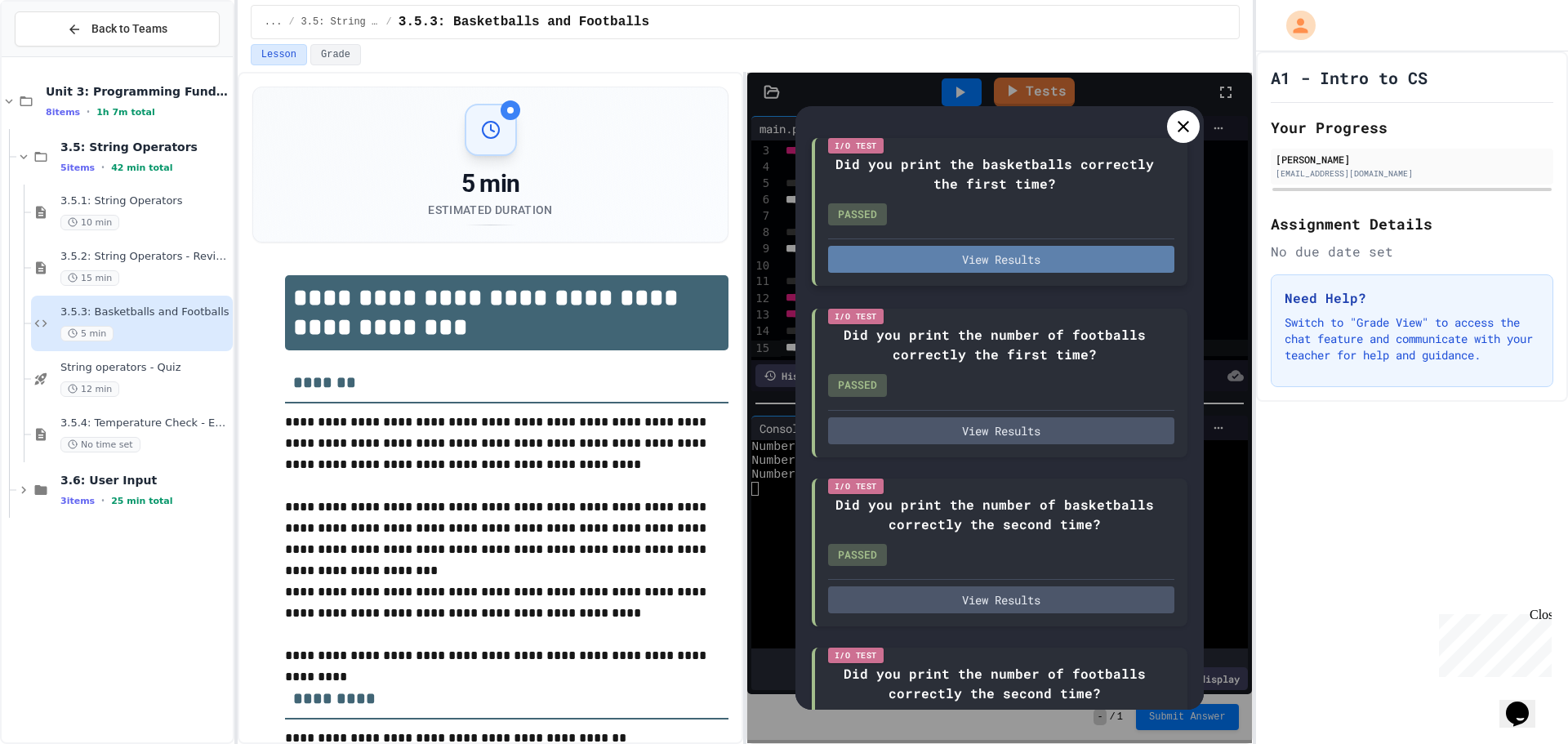
scroll to position [220, 0]
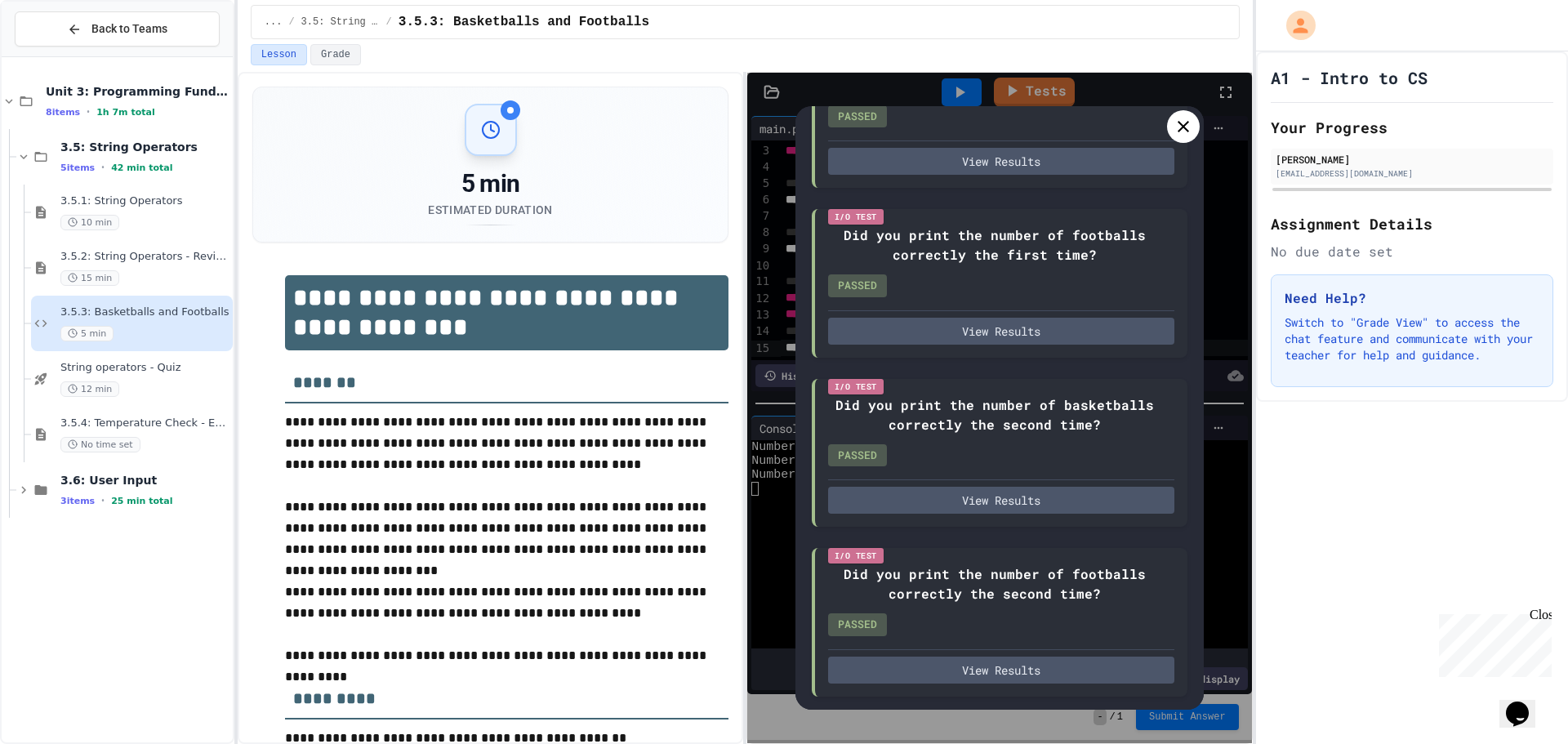
click at [1175, 125] on icon at bounding box center [1183, 126] width 20 height 20
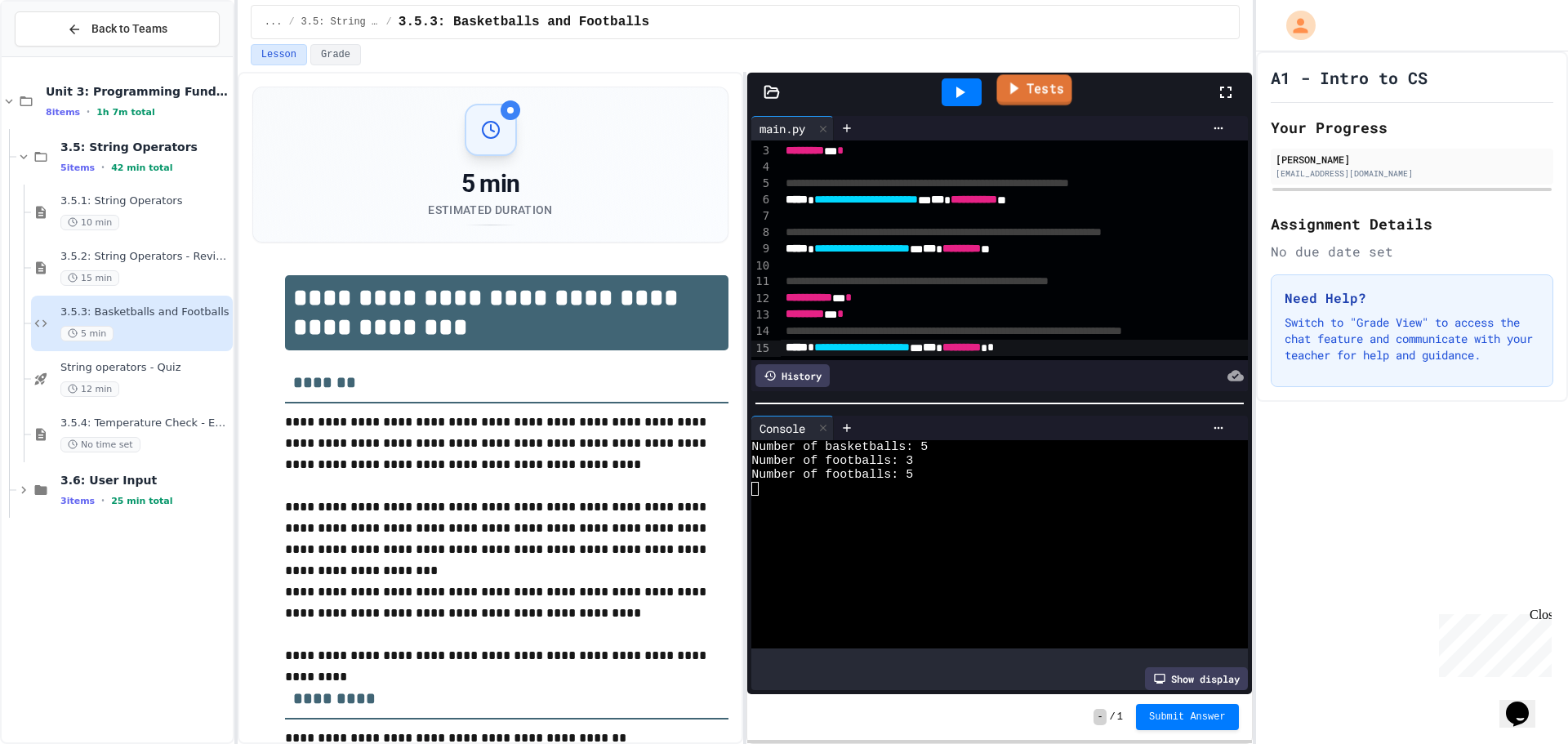
click at [1050, 103] on link "Tests" at bounding box center [1034, 89] width 75 height 31
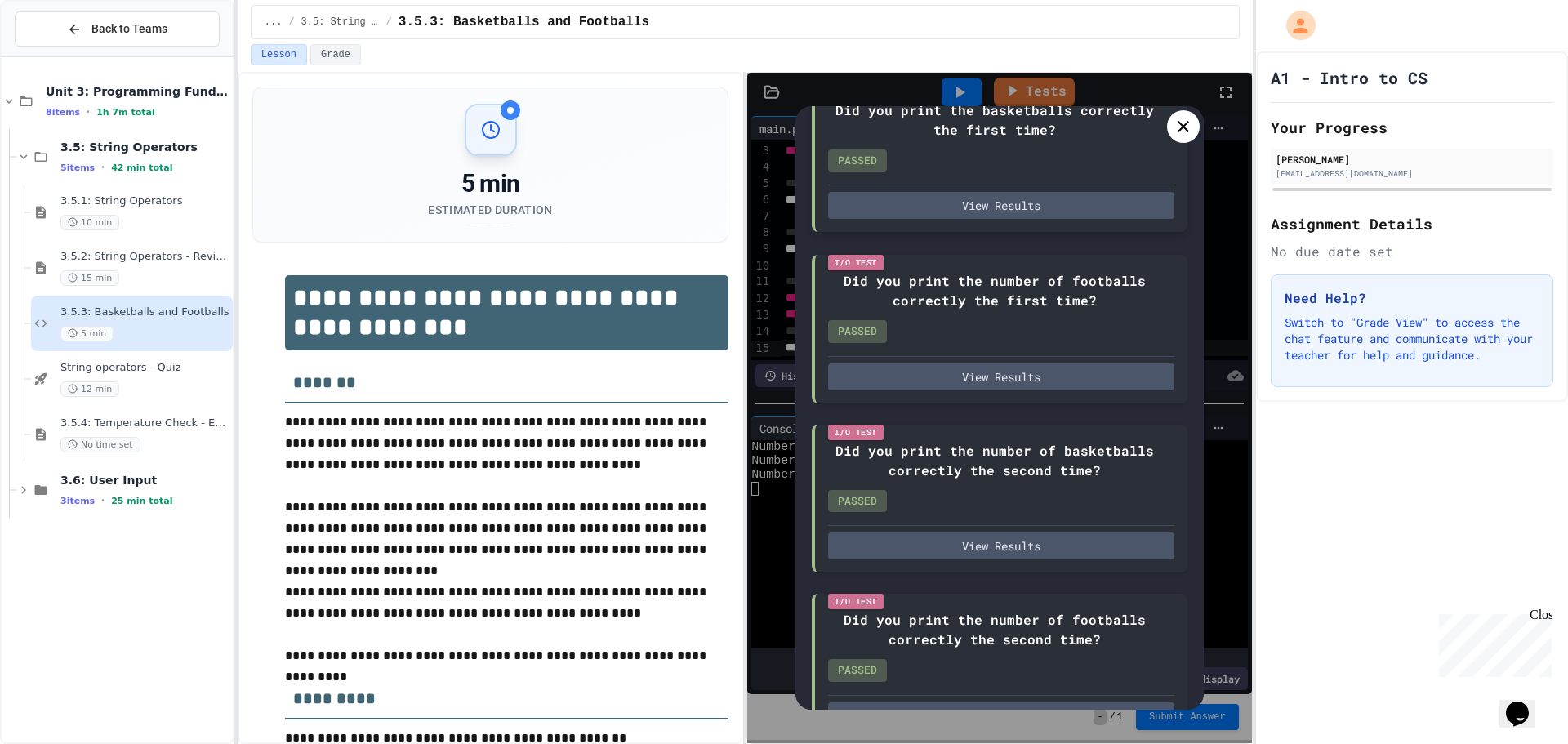
scroll to position [0, 0]
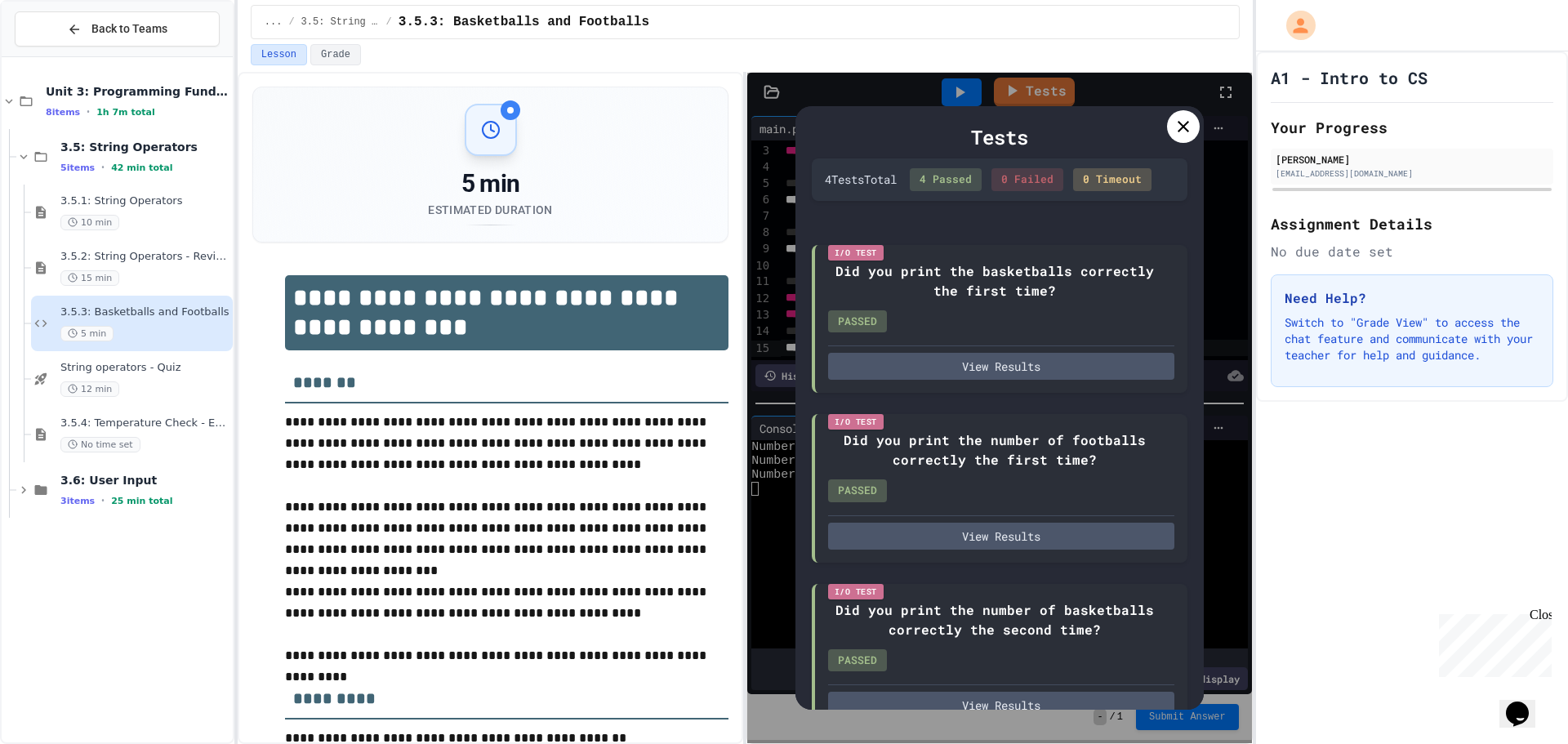
click at [1176, 123] on icon at bounding box center [1183, 126] width 20 height 20
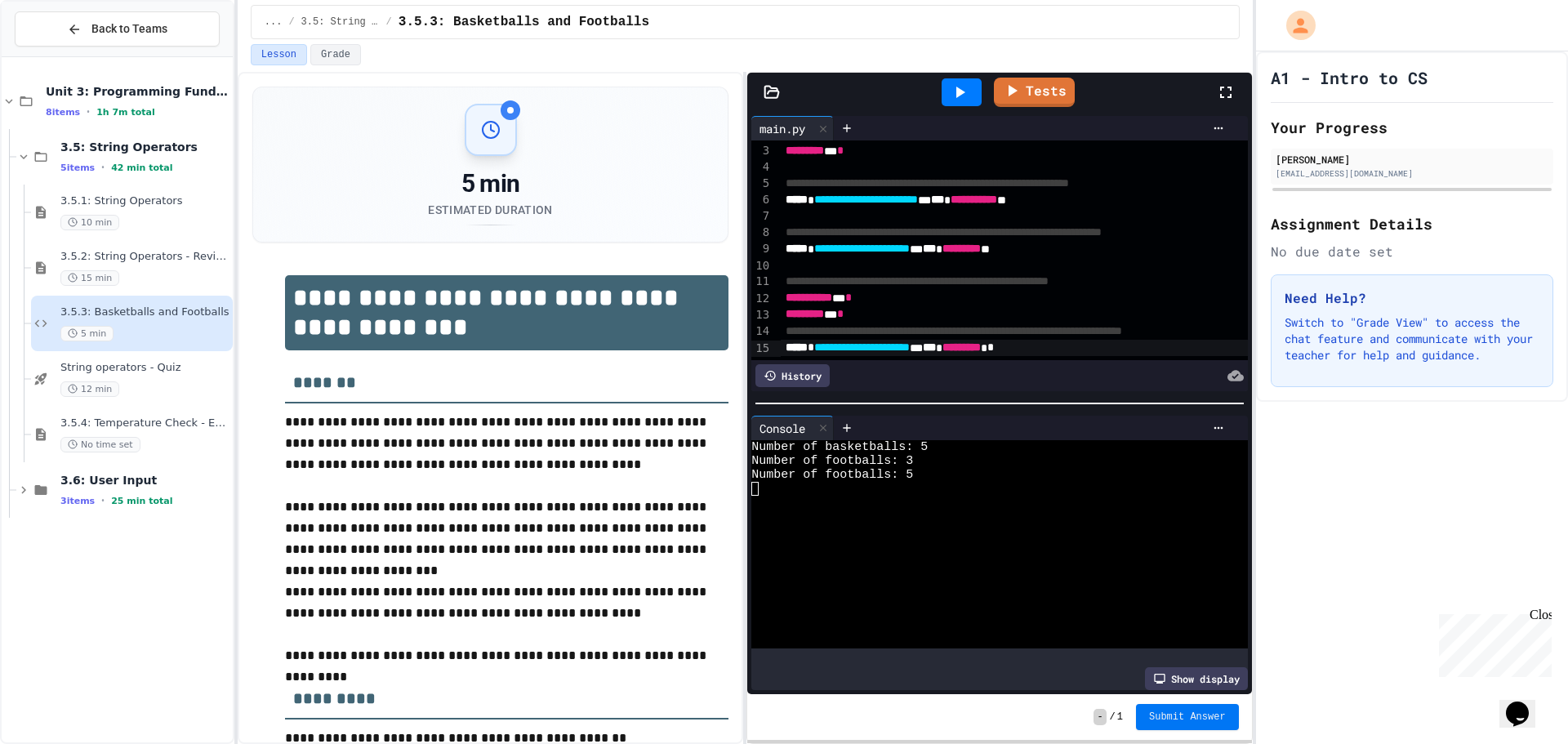
click at [1212, 714] on span "Submit Answer" at bounding box center [1187, 717] width 76 height 13
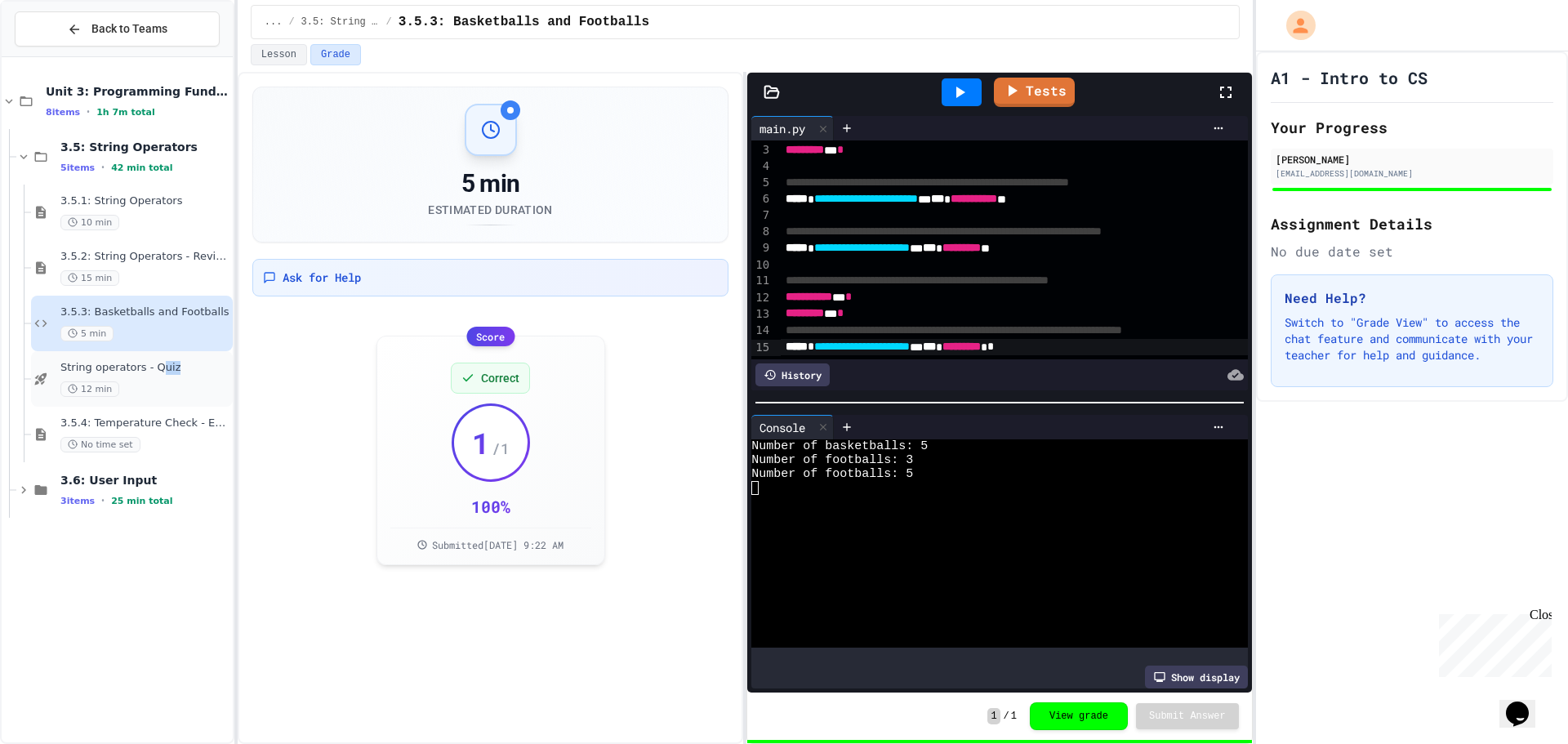
click at [163, 378] on div "String operators - Quiz 12 min" at bounding box center [144, 379] width 169 height 36
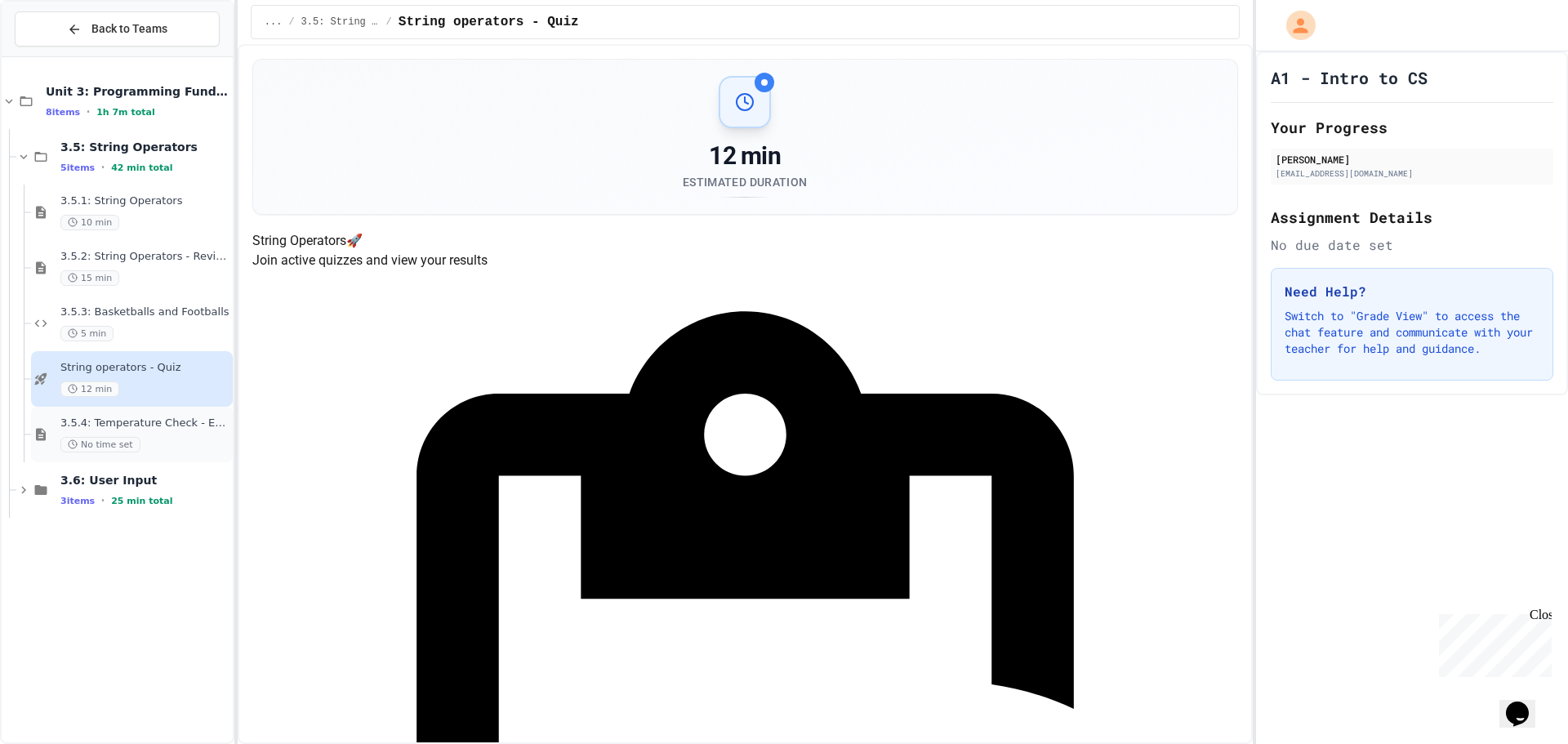
click at [170, 423] on span "3.5.4: Temperature Check - Exit Ticket" at bounding box center [144, 423] width 169 height 14
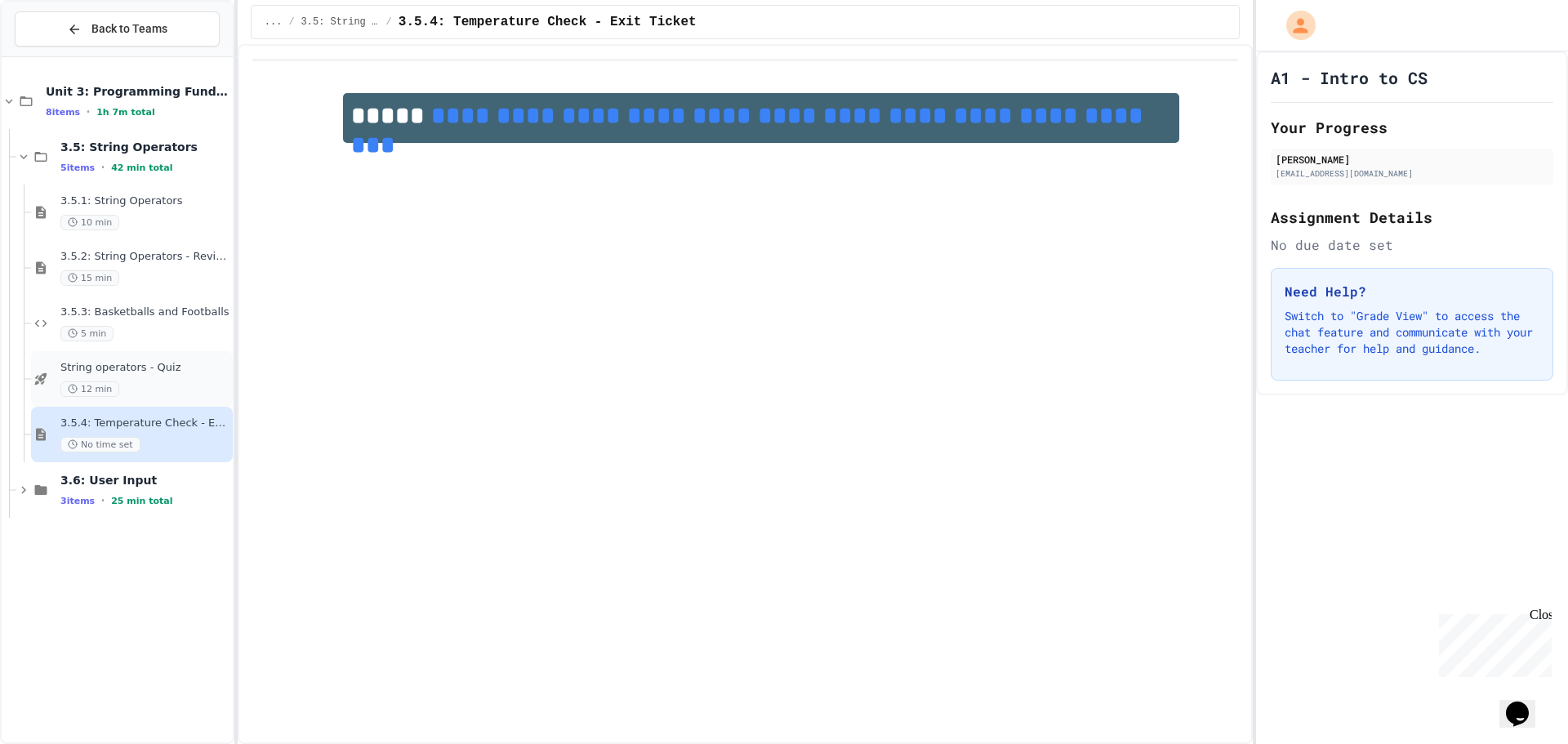
click at [173, 390] on div "12 min" at bounding box center [144, 389] width 169 height 15
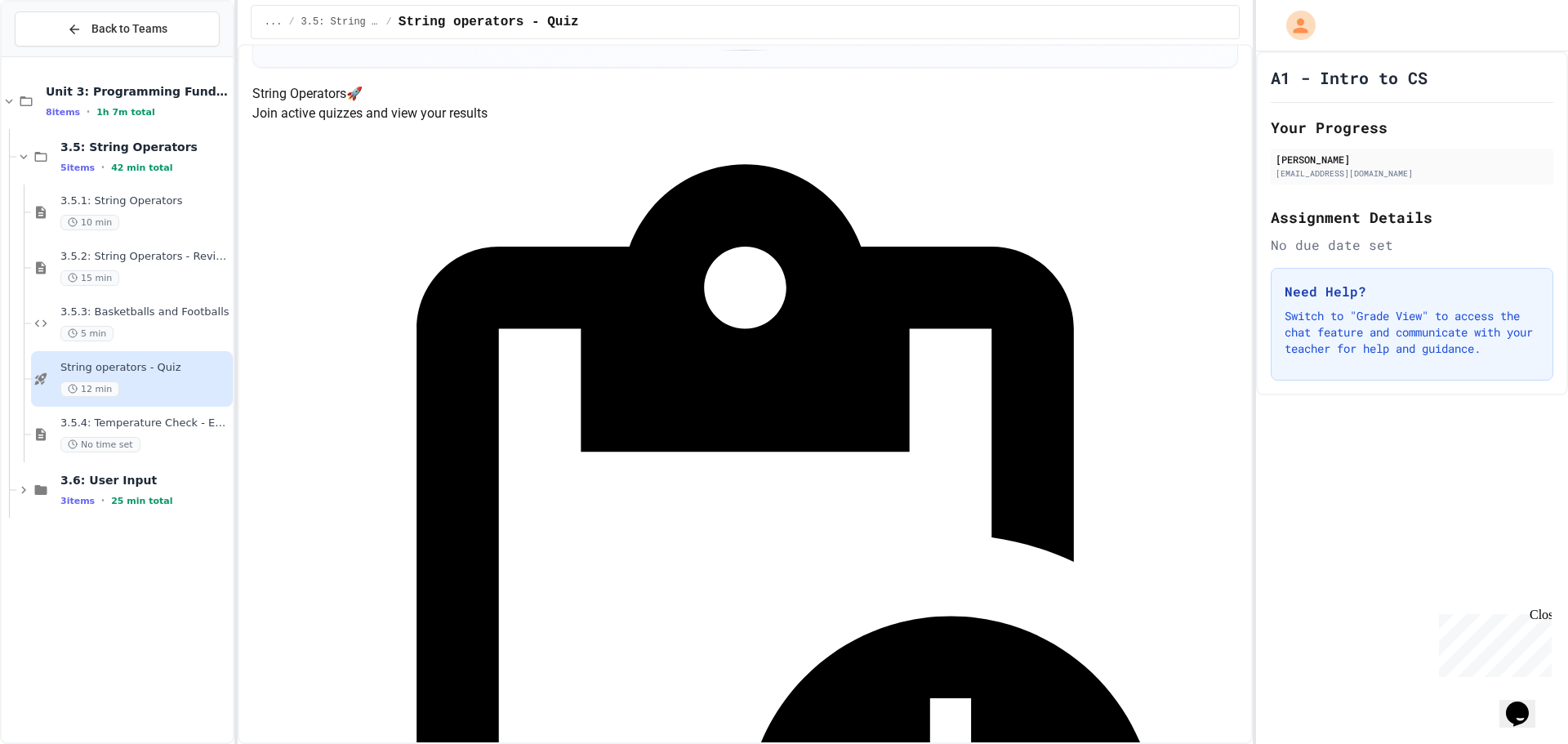
scroll to position [163, 0]
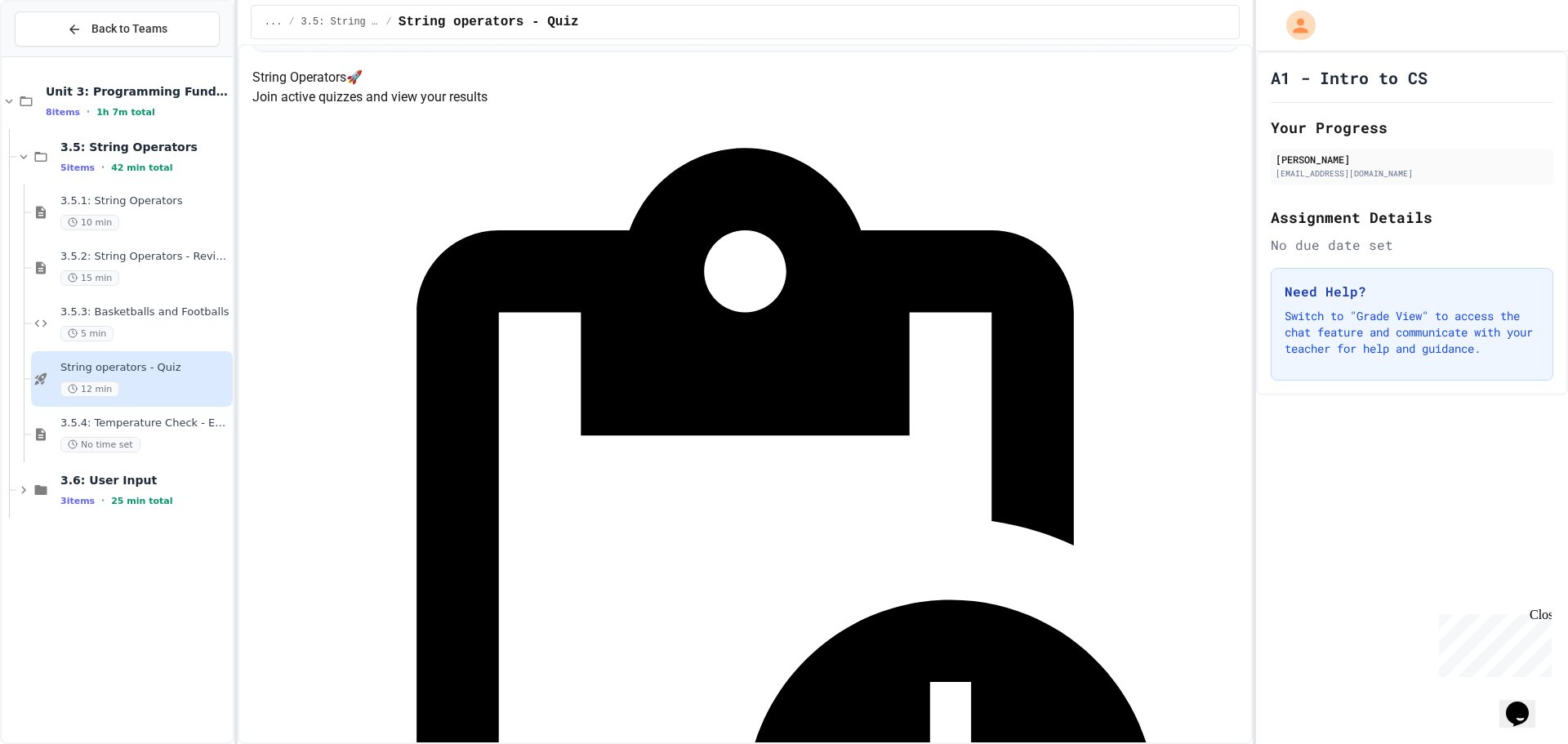
drag, startPoint x: 63, startPoint y: 122, endPoint x: 38, endPoint y: 21, distance: 104.0
click at [13, 21] on div "Back to Teams Unit 3: Programming Fundamentals 8 items • 1h 7m total 3.5: Strin…" at bounding box center [117, 372] width 234 height 744
click at [58, 21] on button "Back to Teams" at bounding box center [118, 28] width 205 height 35
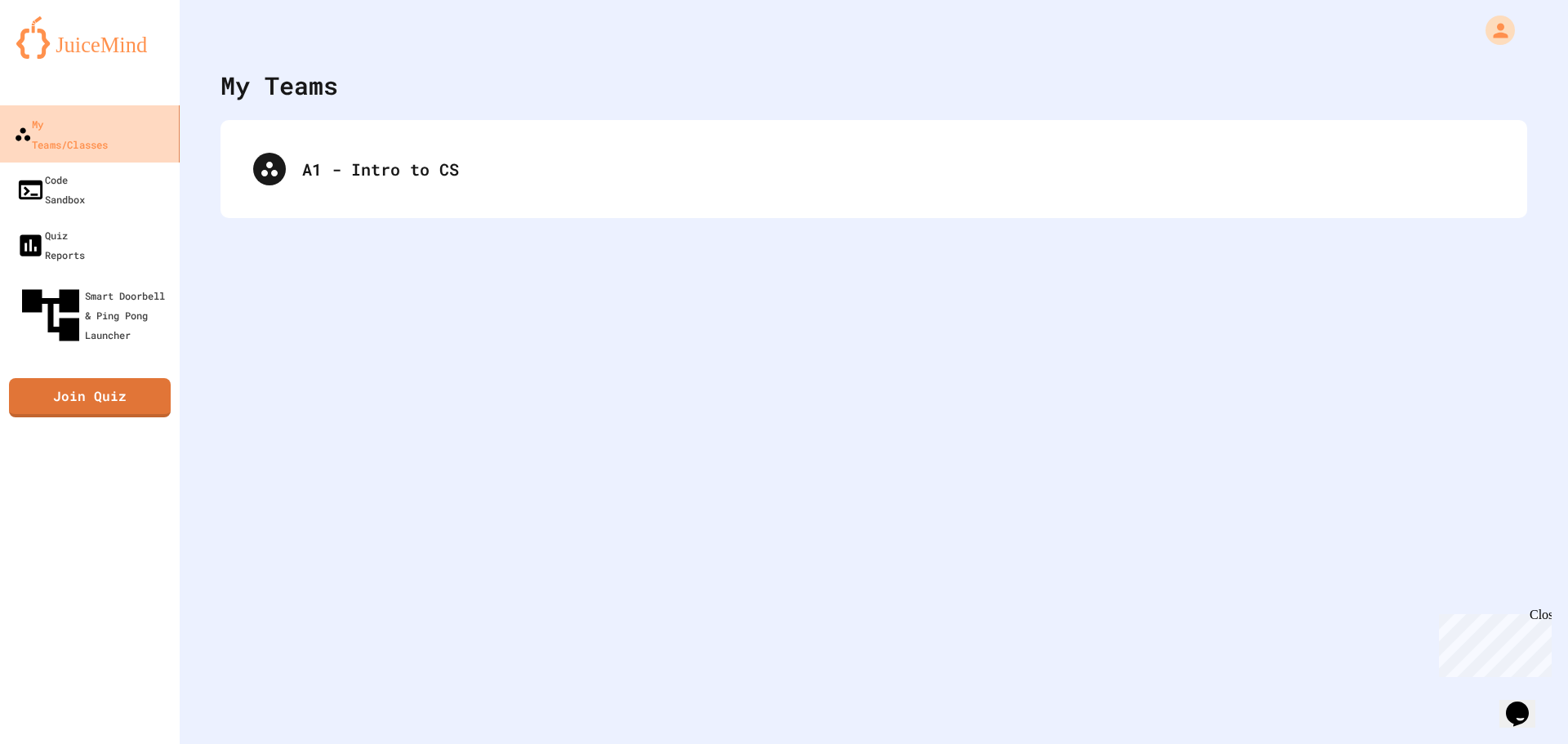
click at [107, 119] on div "My Teams/Classes" at bounding box center [61, 134] width 94 height 40
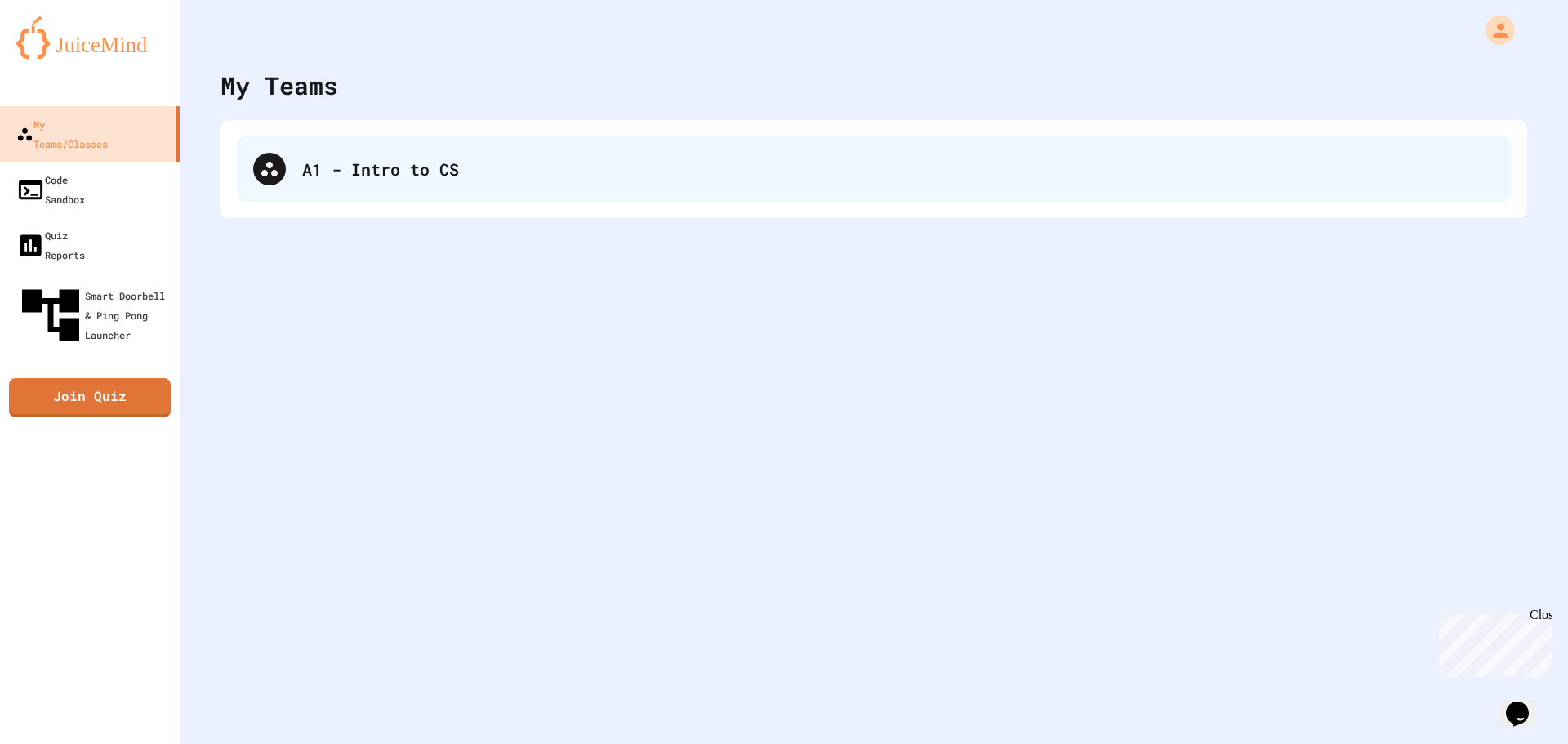
click at [299, 147] on div "A1 - Intro to CS" at bounding box center [873, 169] width 1273 height 65
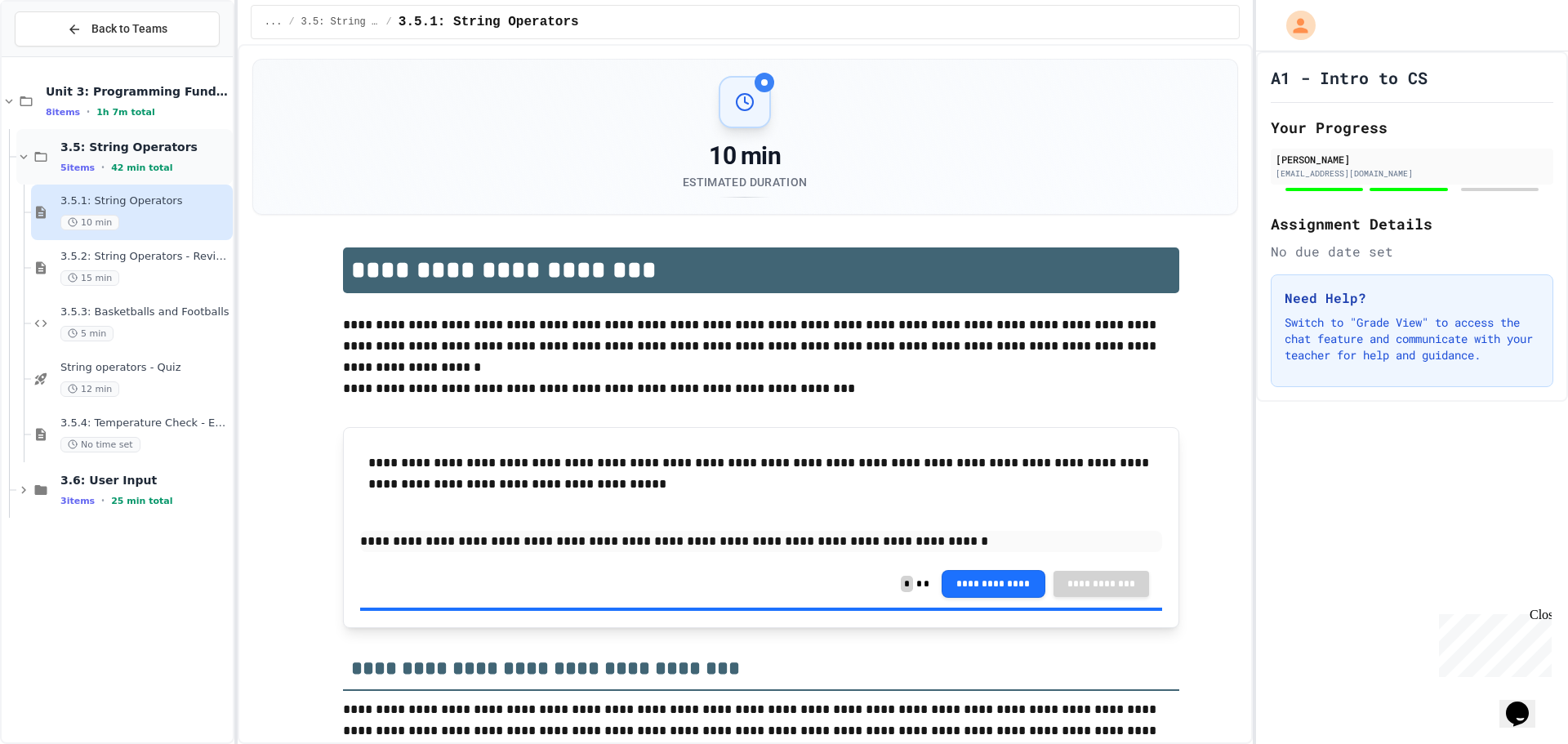
click at [138, 156] on div "3.5: String Operators 5 items • 42 min total" at bounding box center [144, 156] width 169 height 34
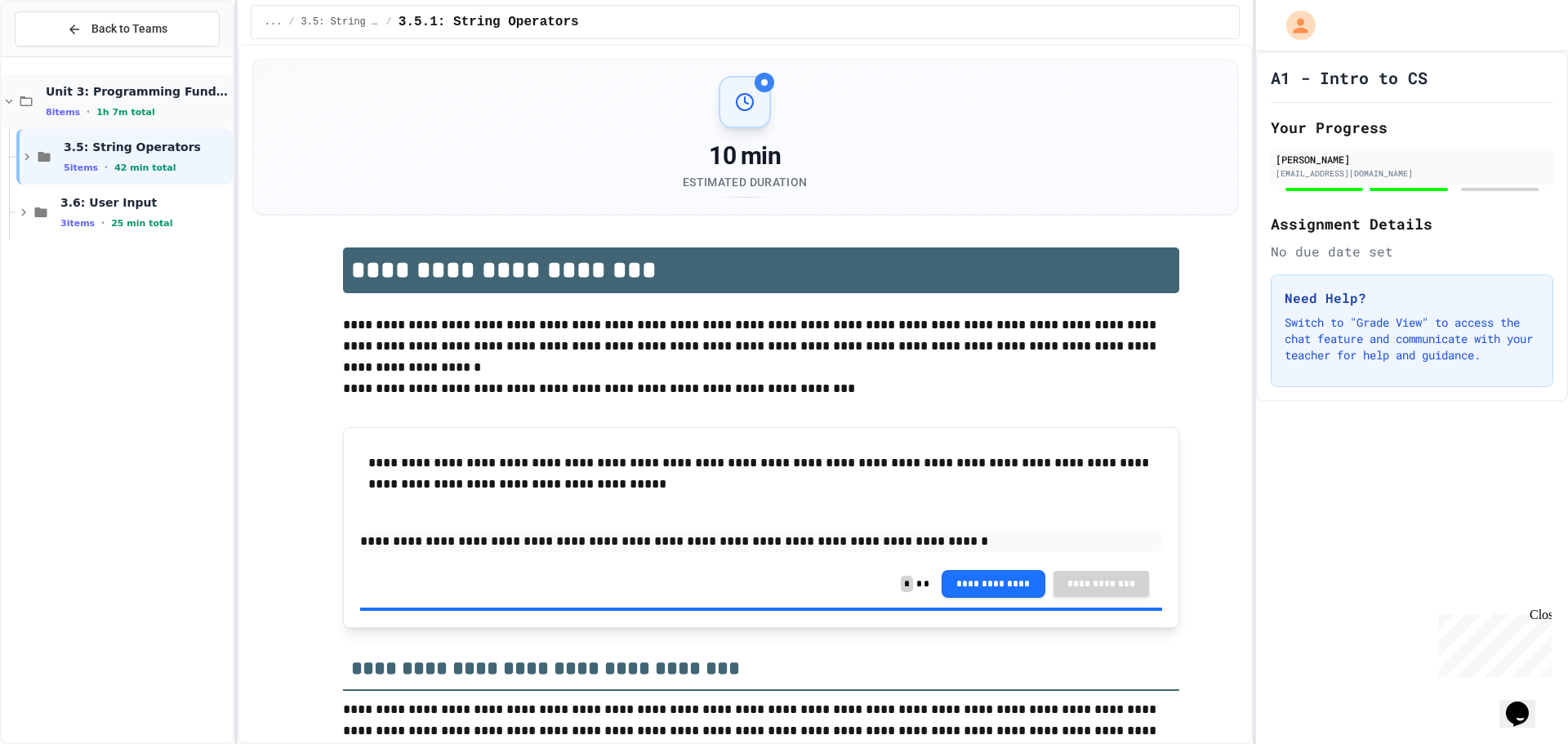
click at [143, 105] on div "Unit 3: Programming Fundamentals 8 items • 1h 7m total" at bounding box center [137, 101] width 184 height 34
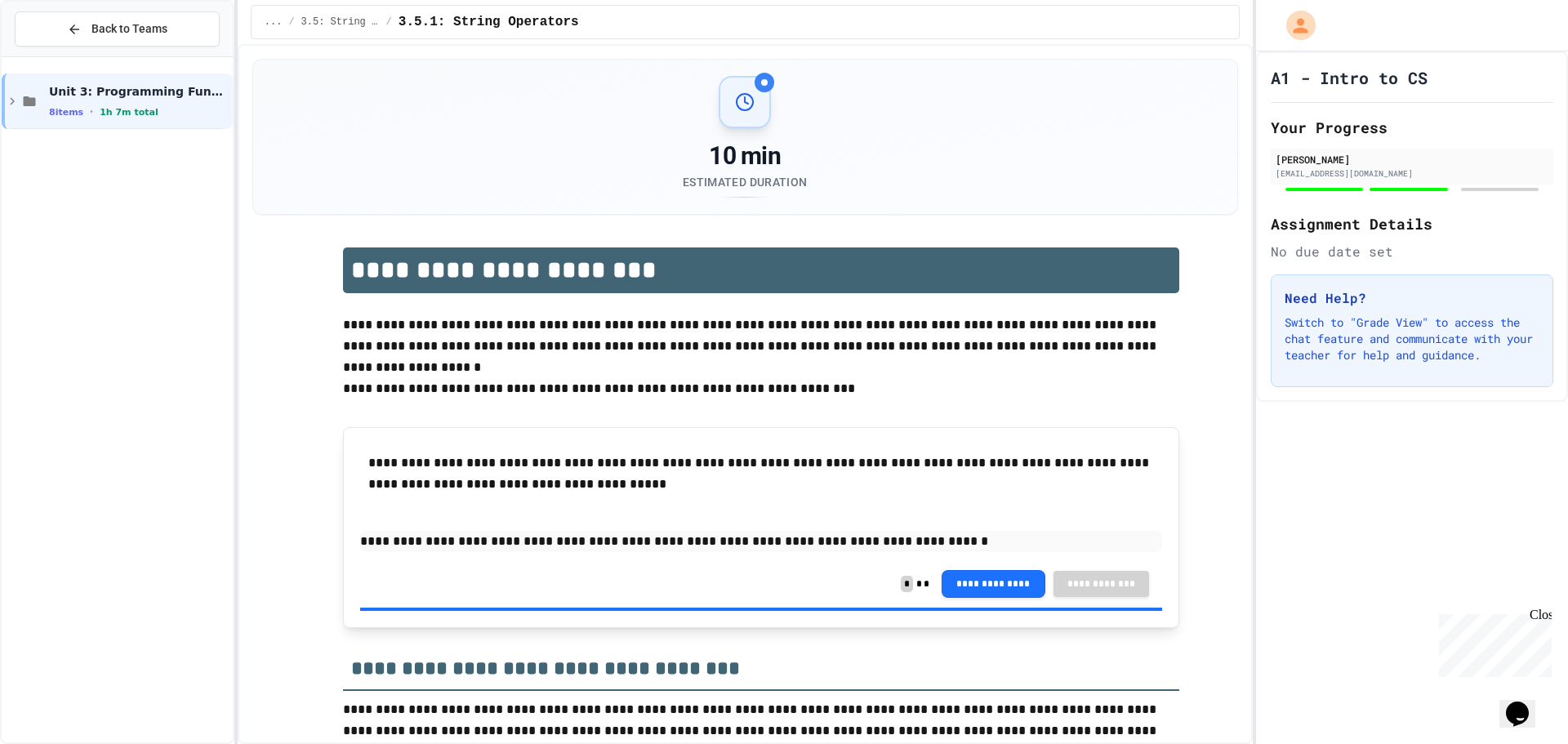
click at [143, 105] on div "Unit 3: Programming Fundamentals 8 items • 1h 7m total" at bounding box center [139, 101] width 181 height 34
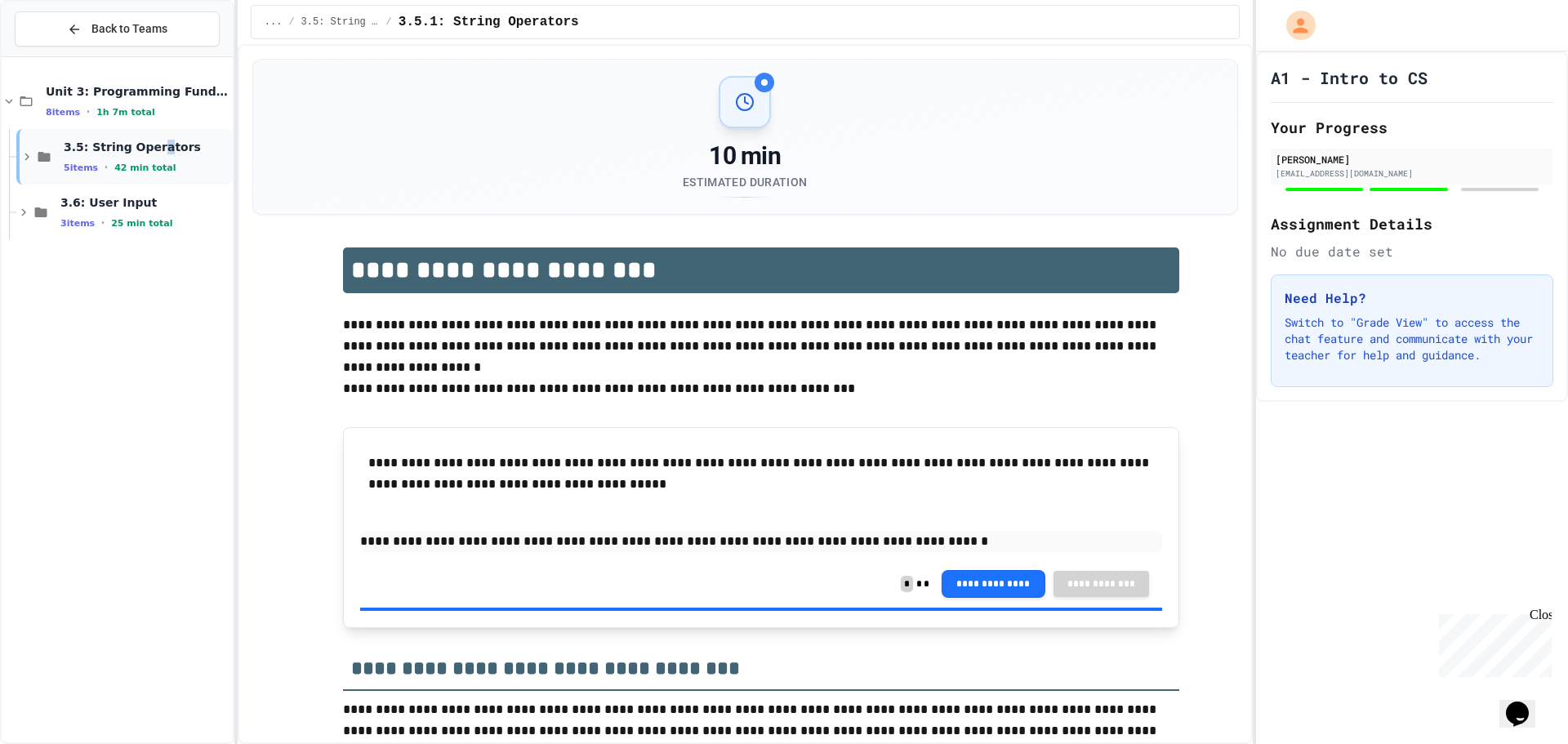
click at [155, 151] on span "3.5: String Operators" at bounding box center [147, 147] width 166 height 15
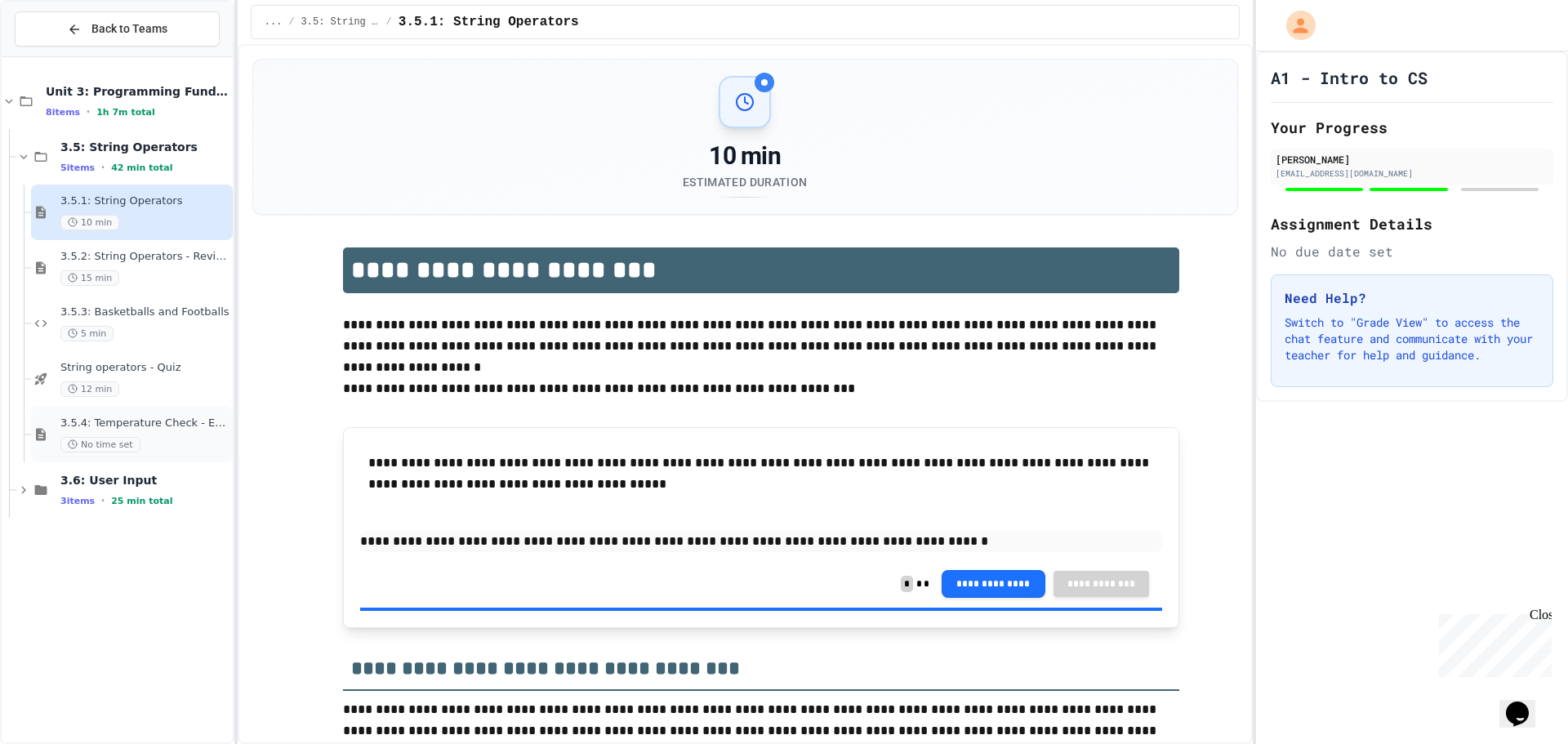
click at [160, 429] on span "3.5.4: Temperature Check - Exit Ticket" at bounding box center [144, 423] width 169 height 14
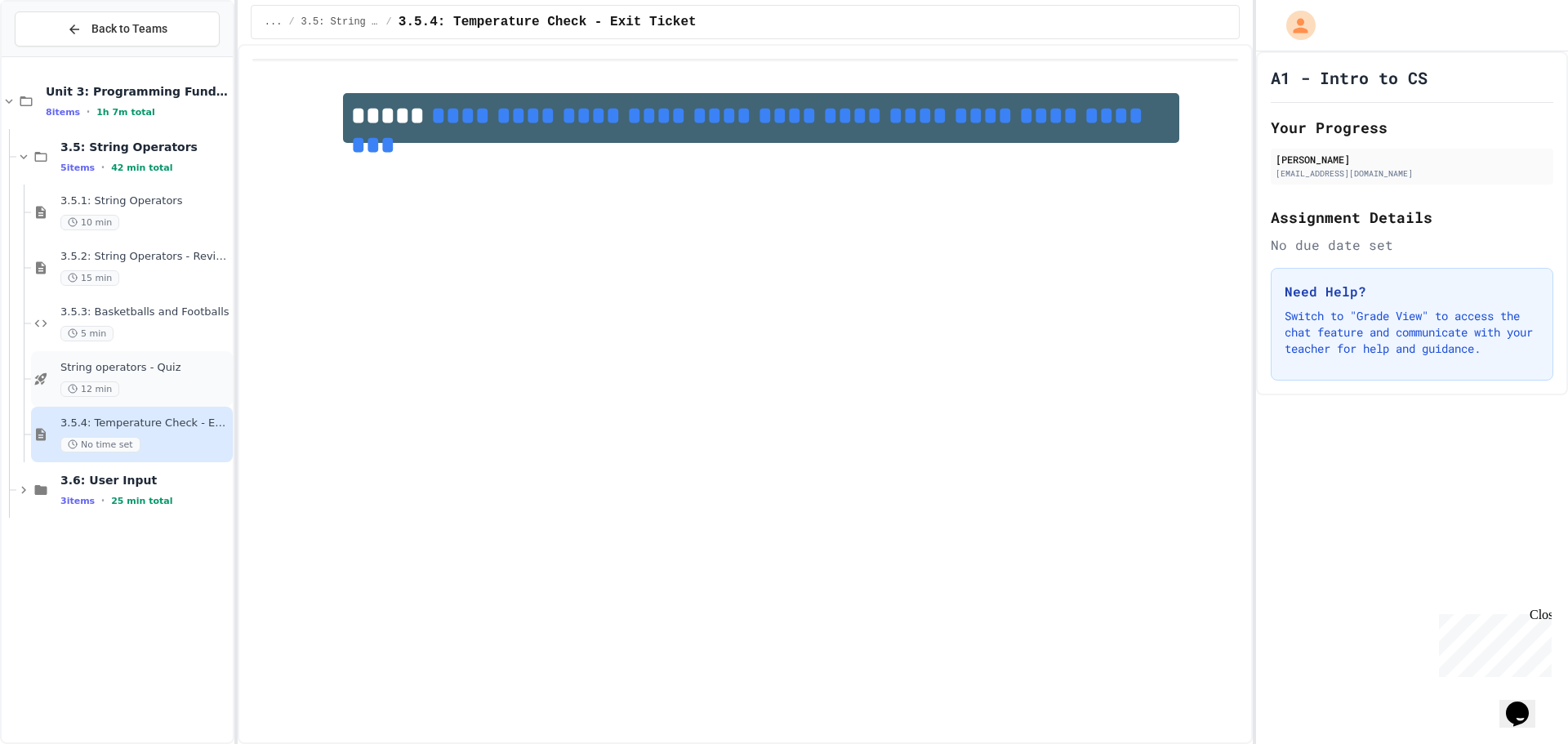
click at [194, 381] on div "12 min" at bounding box center [144, 389] width 169 height 15
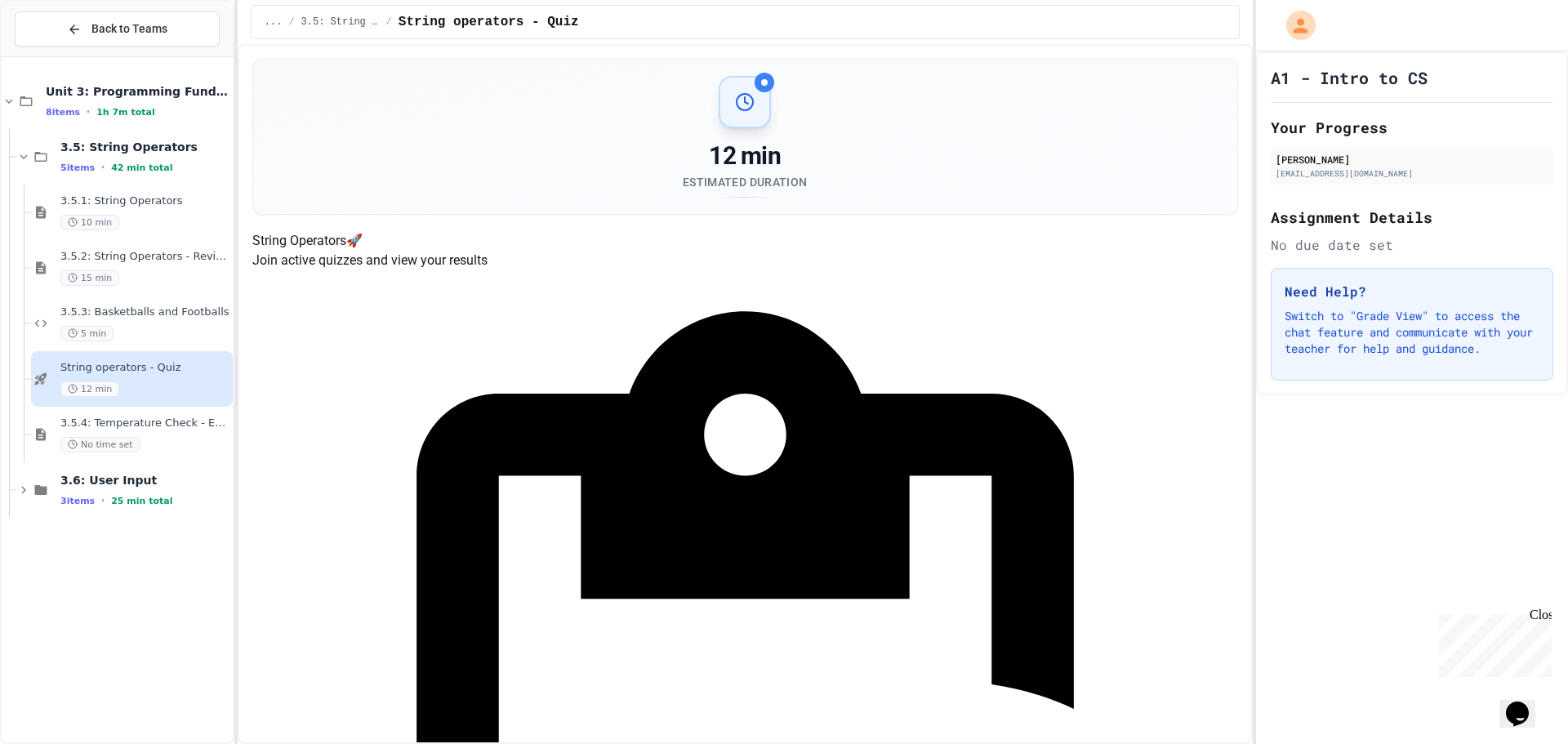
click at [173, 429] on span "3.5.4: Temperature Check - Exit Ticket" at bounding box center [144, 423] width 169 height 14
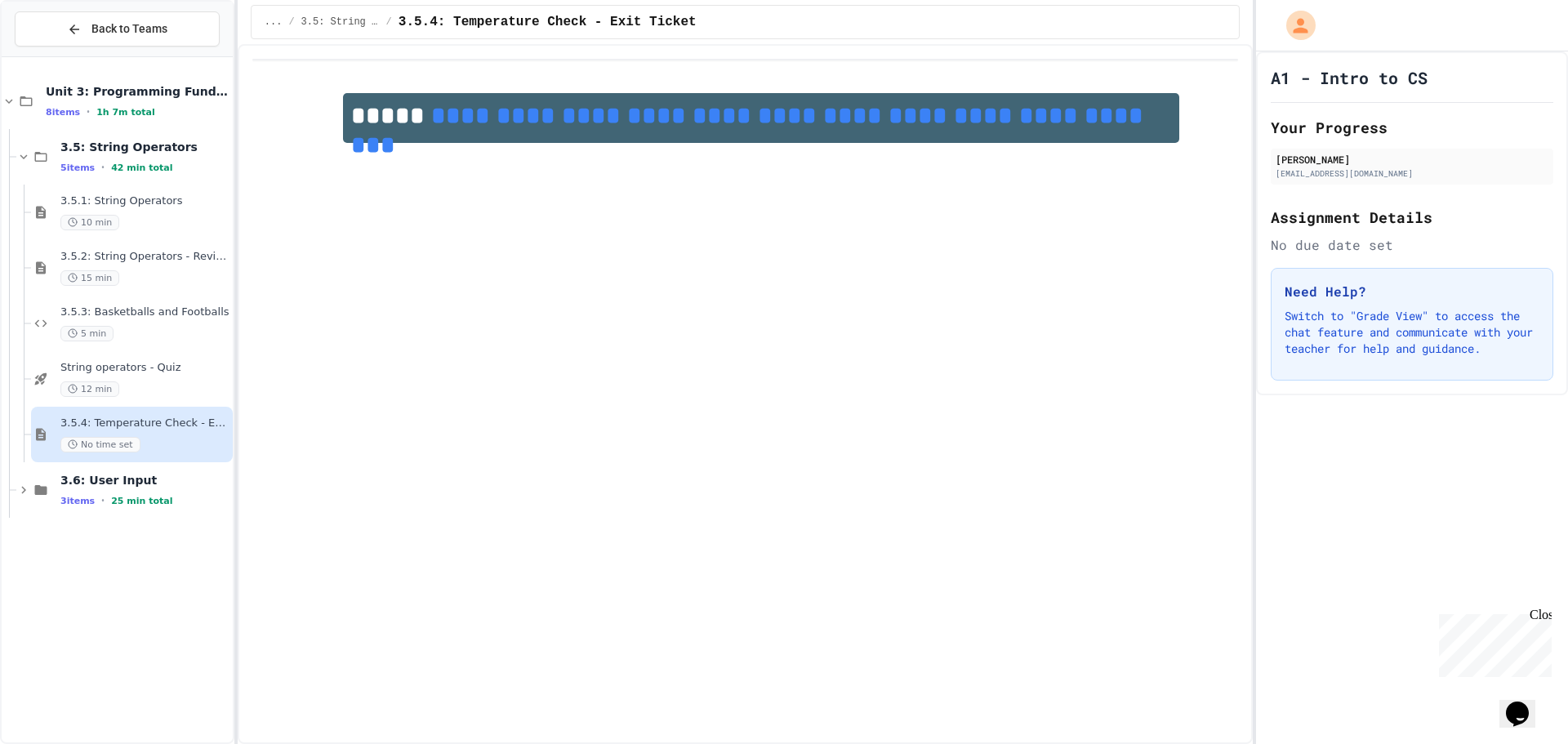
click at [538, 129] on link "**********" at bounding box center [751, 130] width 799 height 53
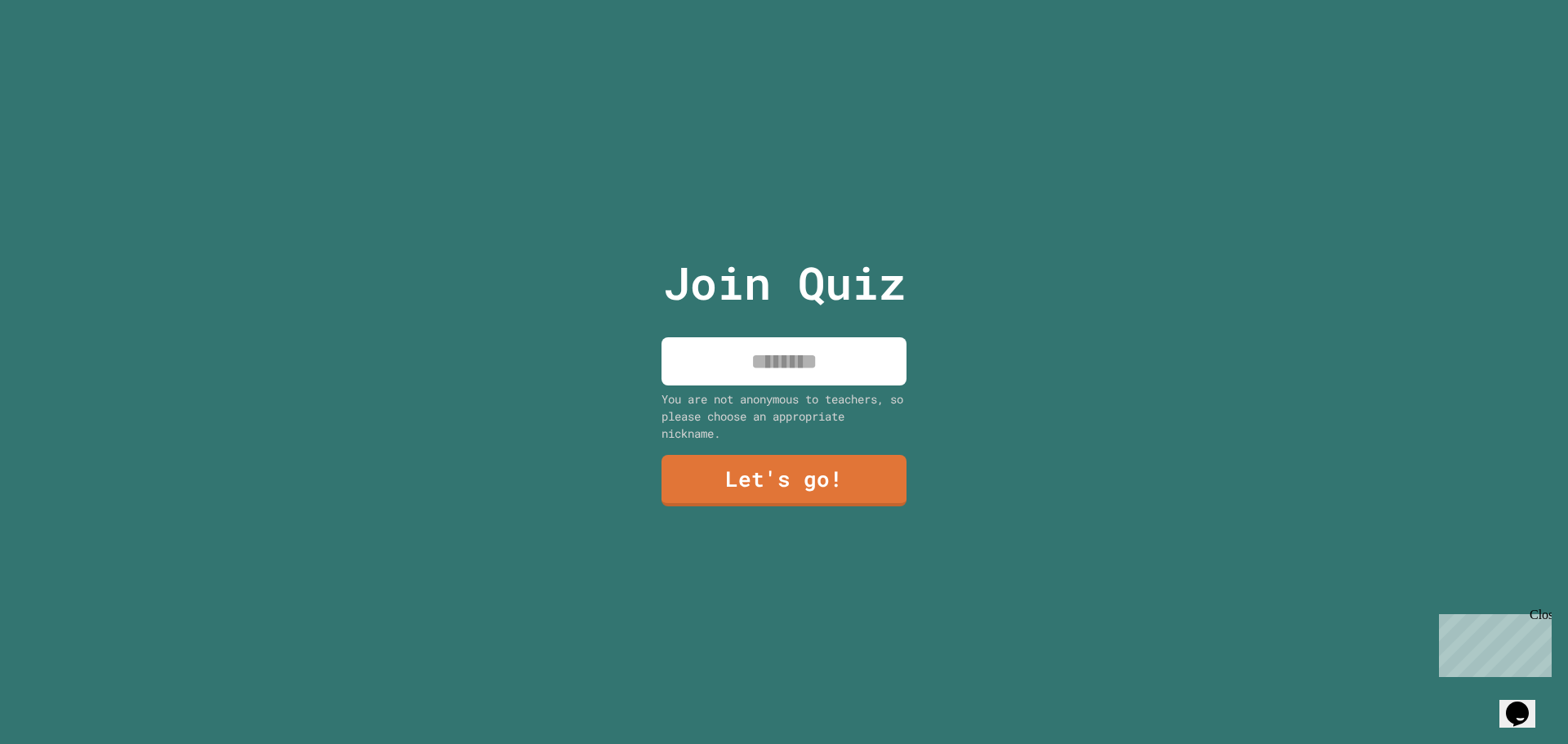
click at [816, 357] on input at bounding box center [784, 361] width 245 height 48
type input "*******"
click at [861, 462] on link "Let's go!" at bounding box center [784, 478] width 245 height 54
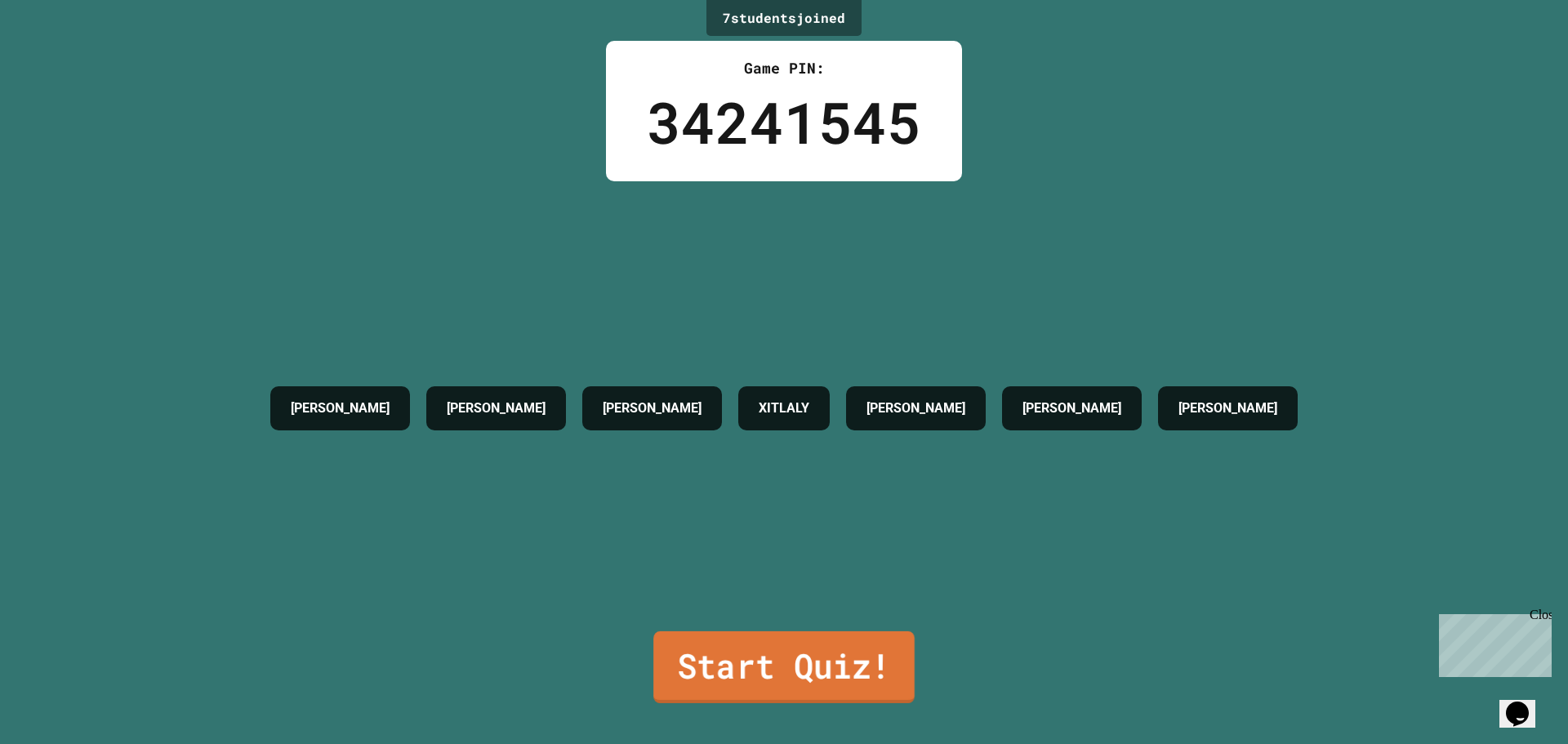
click at [743, 655] on link "Start Quiz!" at bounding box center [784, 667] width 261 height 72
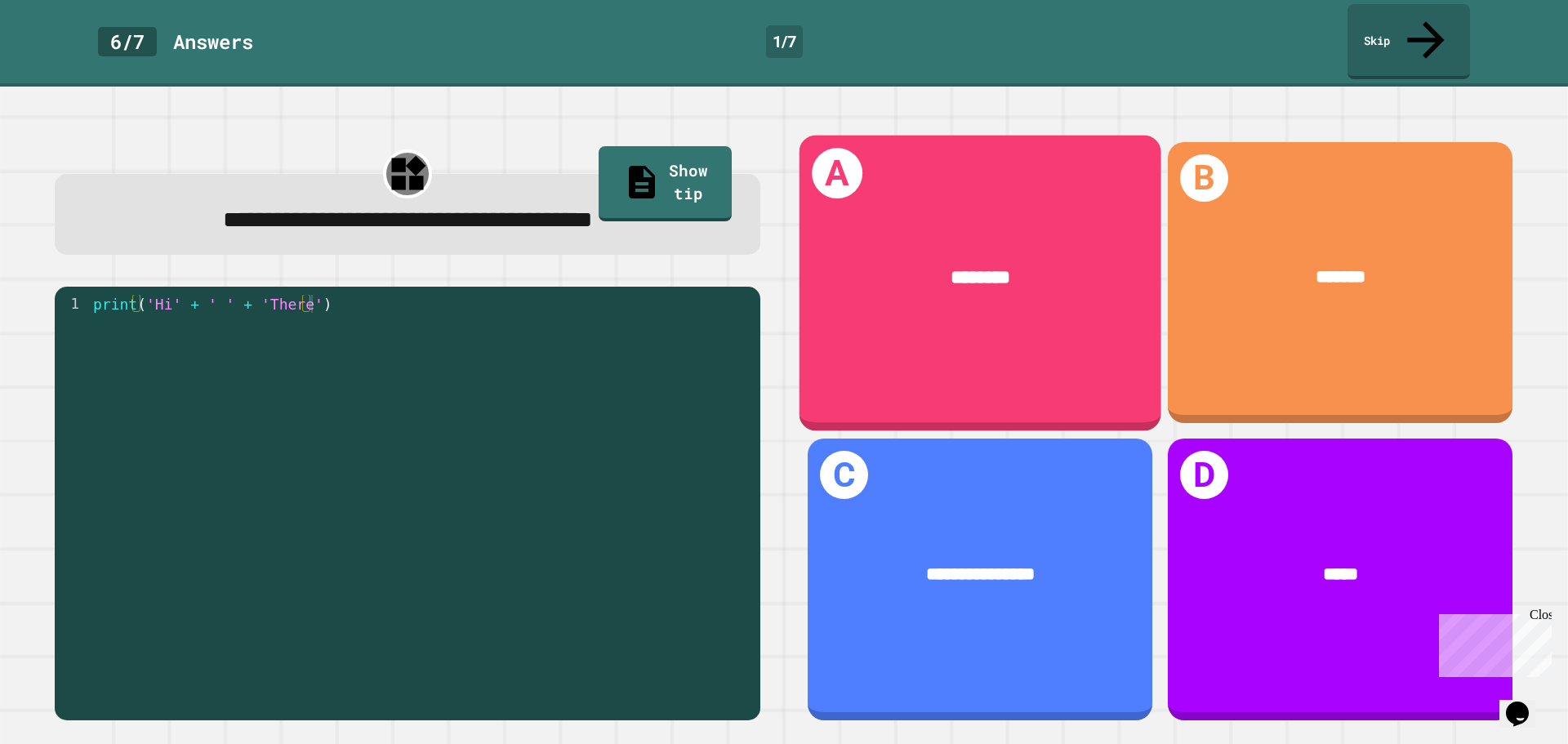
click at [1004, 349] on div "A ********" at bounding box center [980, 283] width 362 height 296
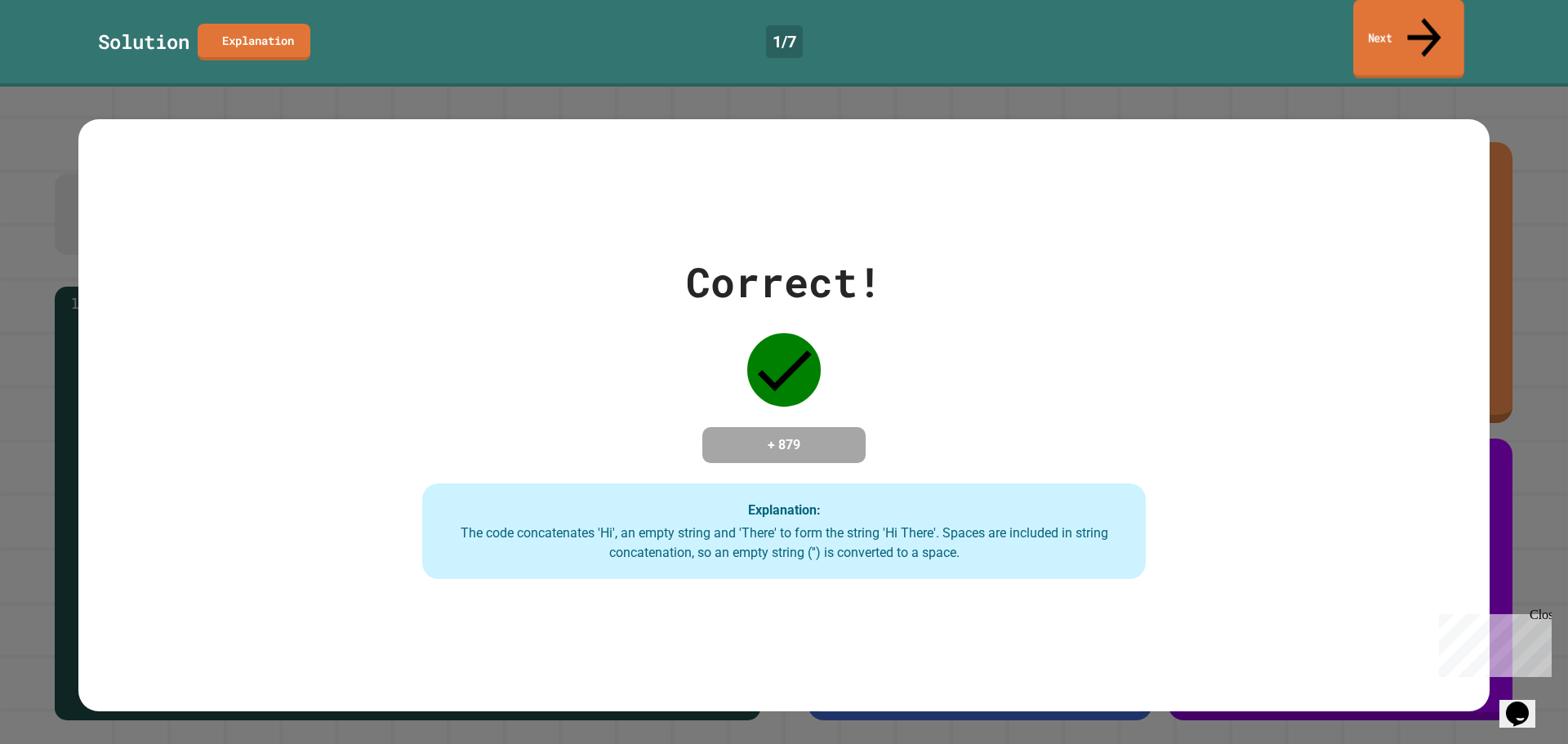
click at [1387, 11] on link "Next" at bounding box center [1409, 40] width 111 height 79
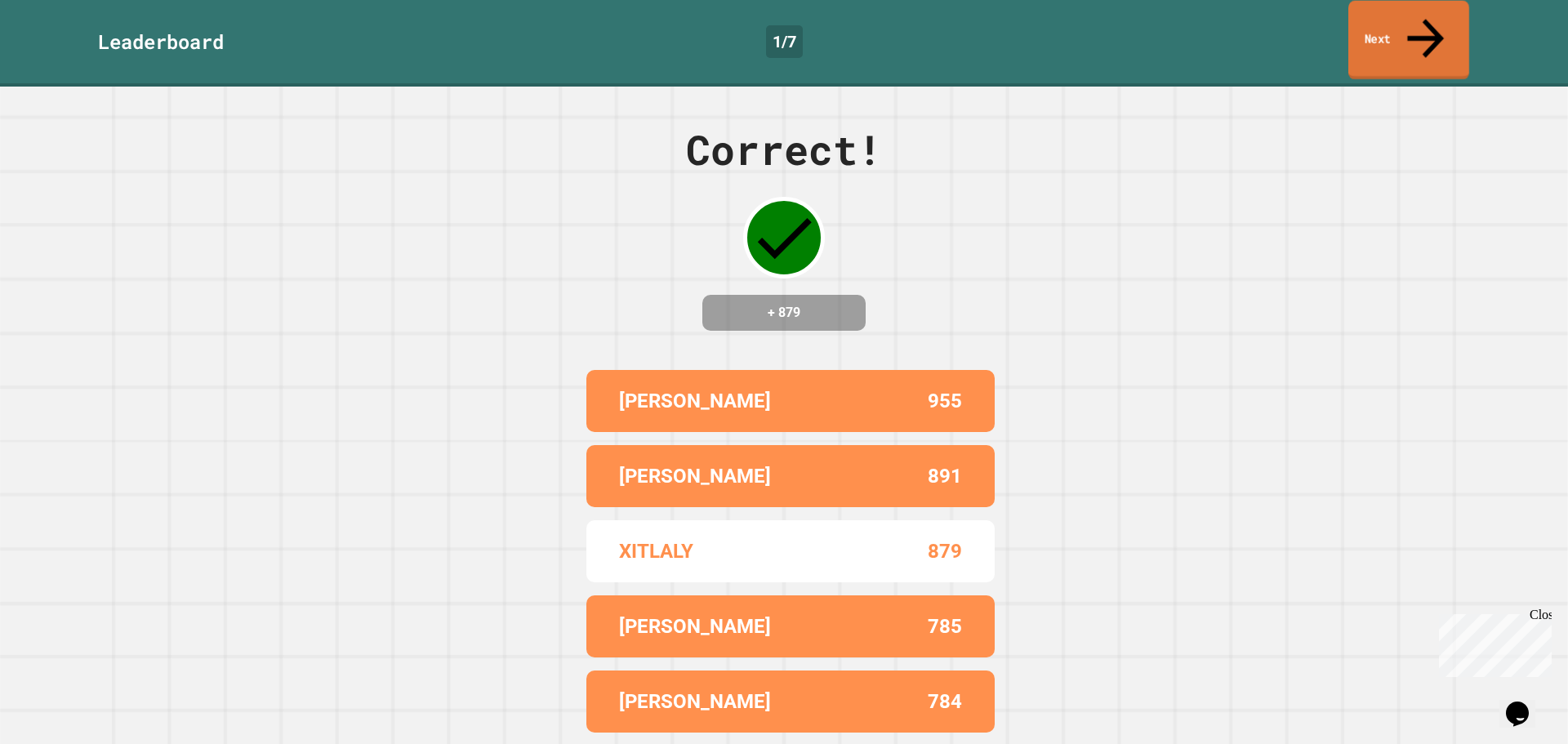
click at [1370, 19] on link "Next" at bounding box center [1408, 40] width 121 height 79
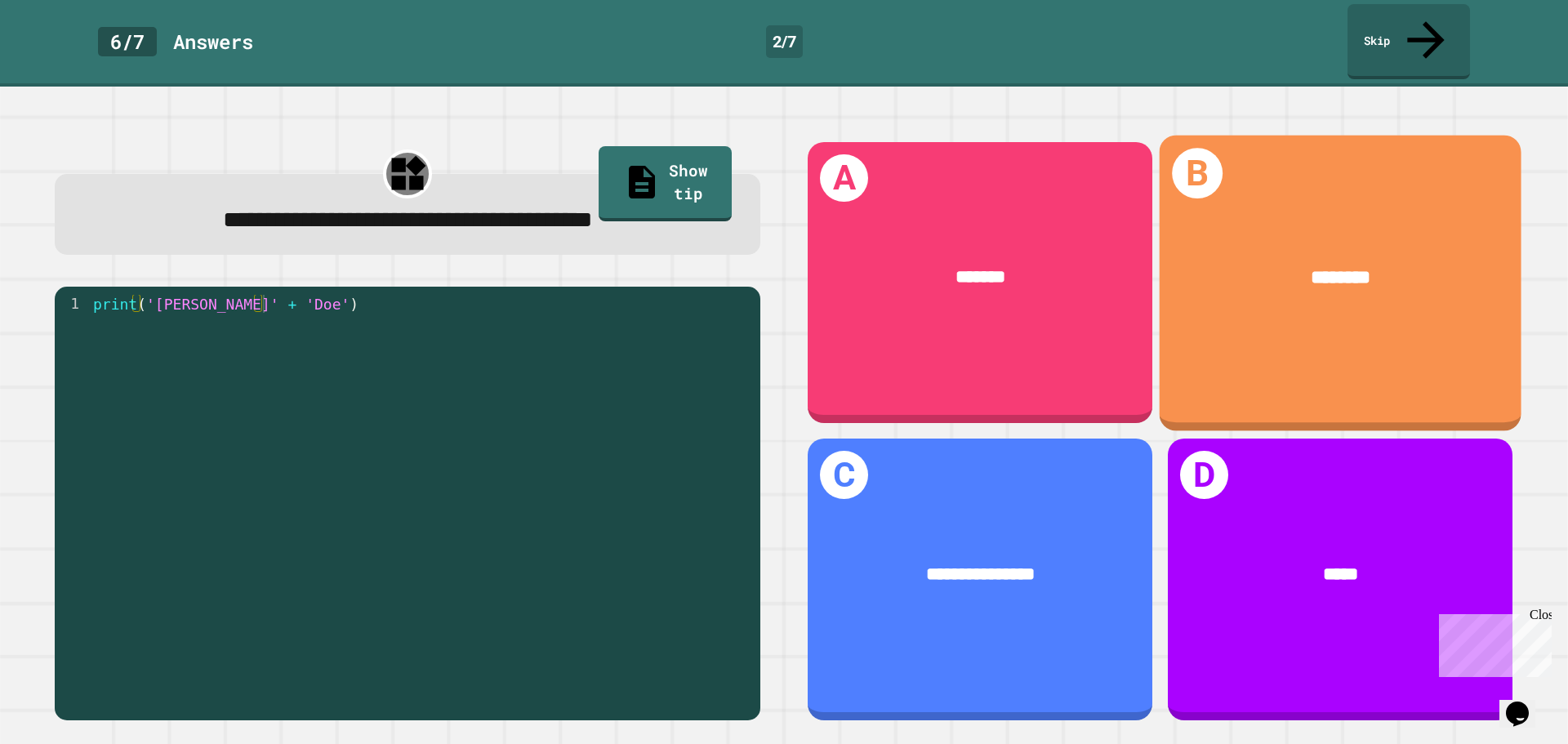
click at [1234, 315] on div "B ********" at bounding box center [1340, 283] width 362 height 296
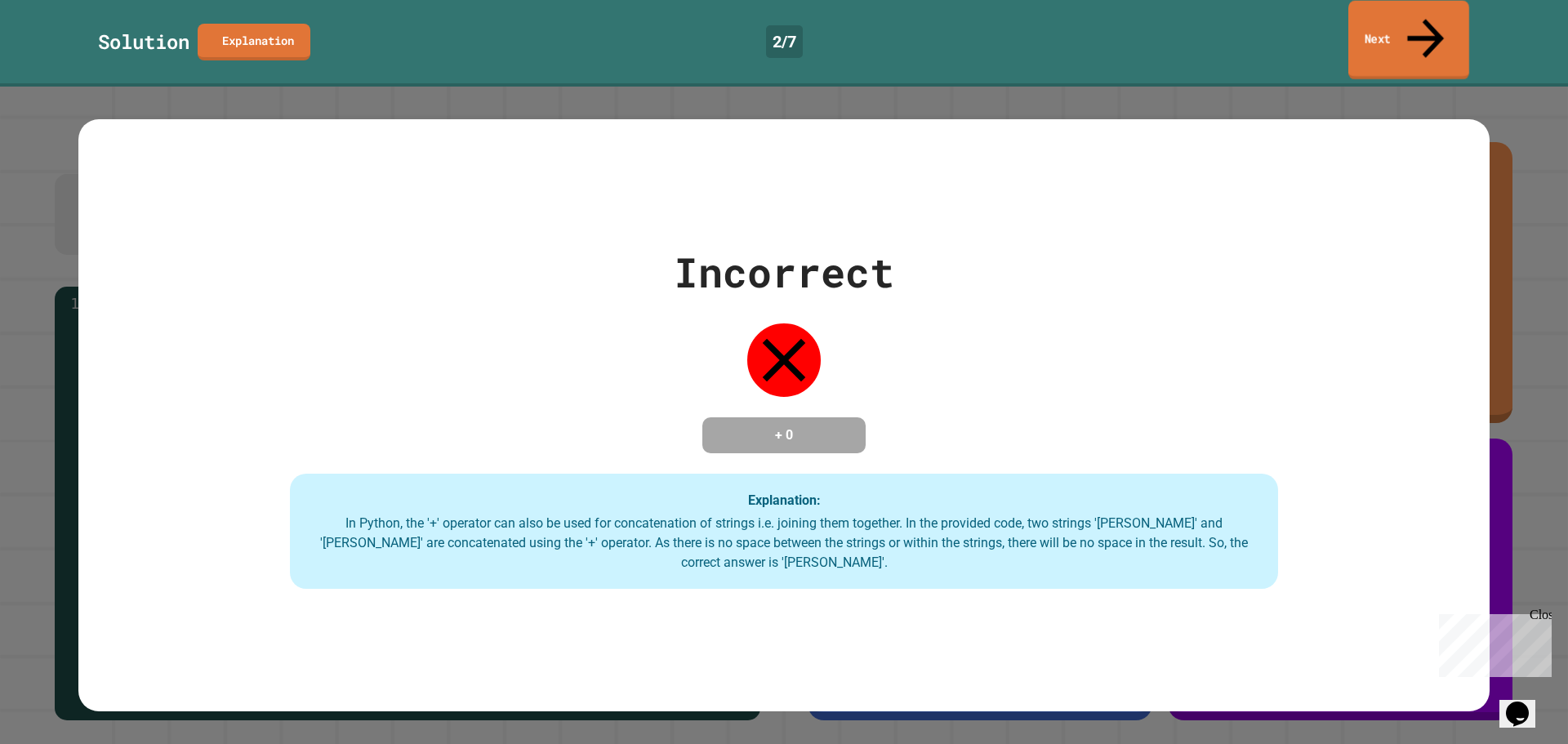
click at [1405, 27] on link "Next" at bounding box center [1408, 40] width 121 height 79
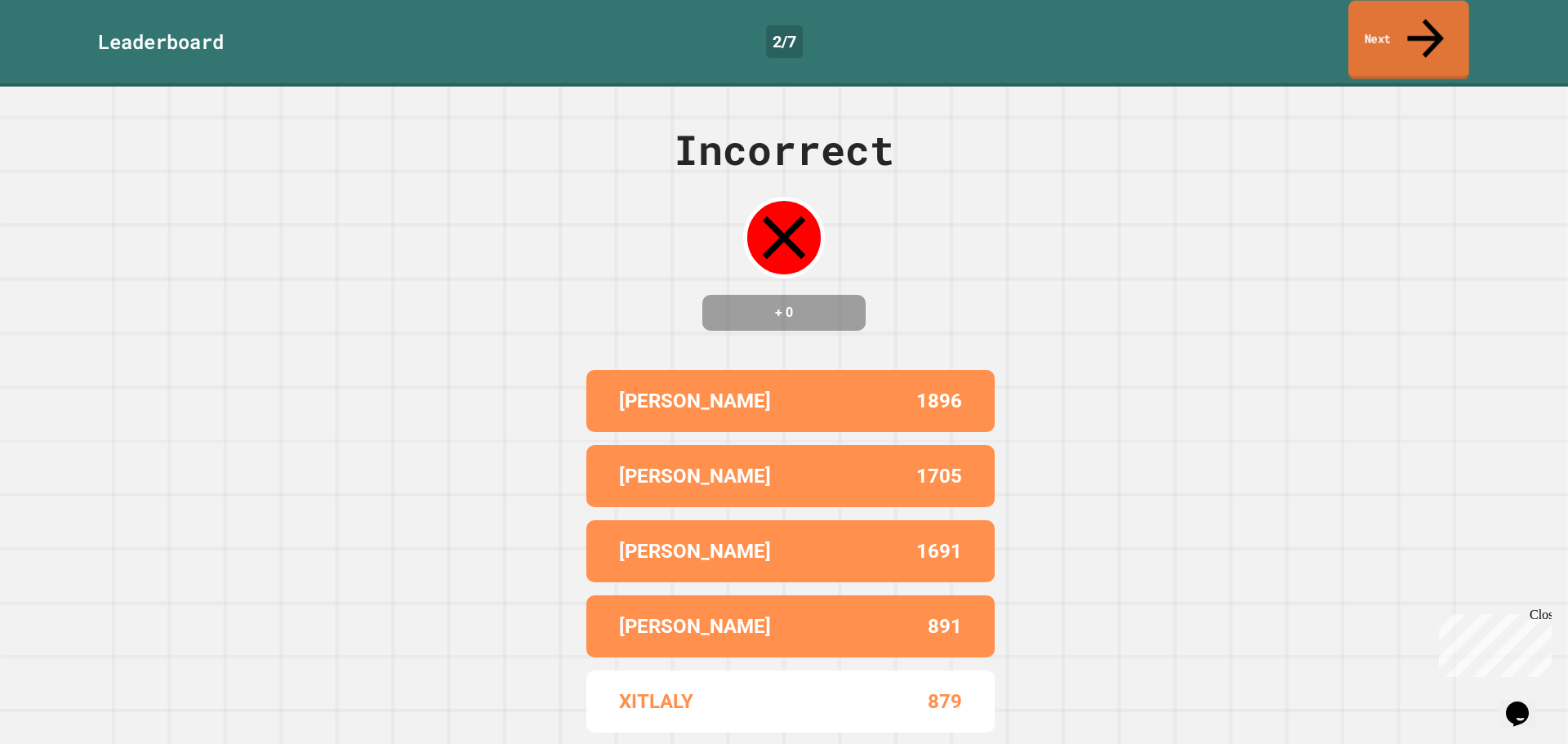
click at [1367, 21] on link "Next" at bounding box center [1408, 40] width 121 height 79
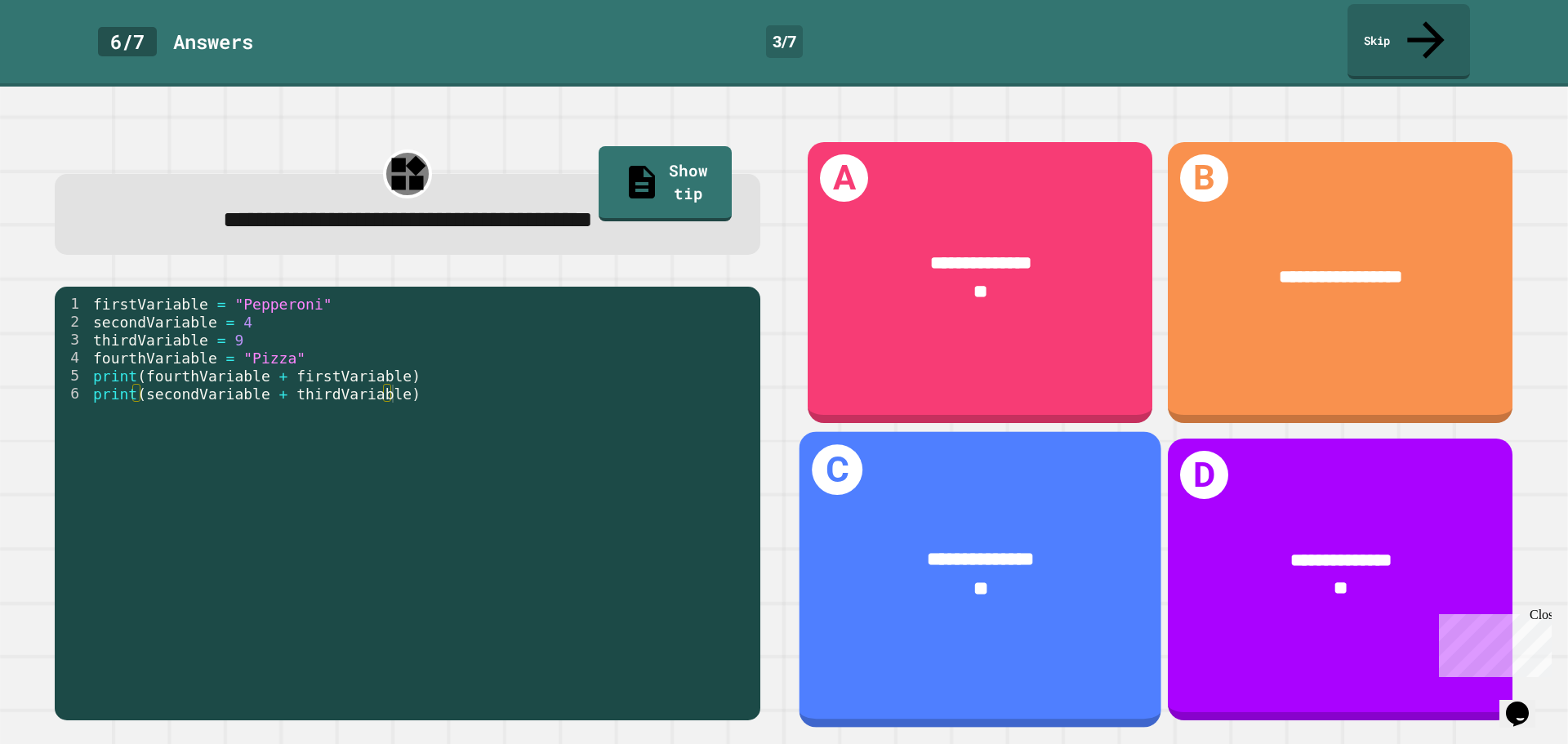
click at [946, 508] on div "**********" at bounding box center [980, 574] width 362 height 134
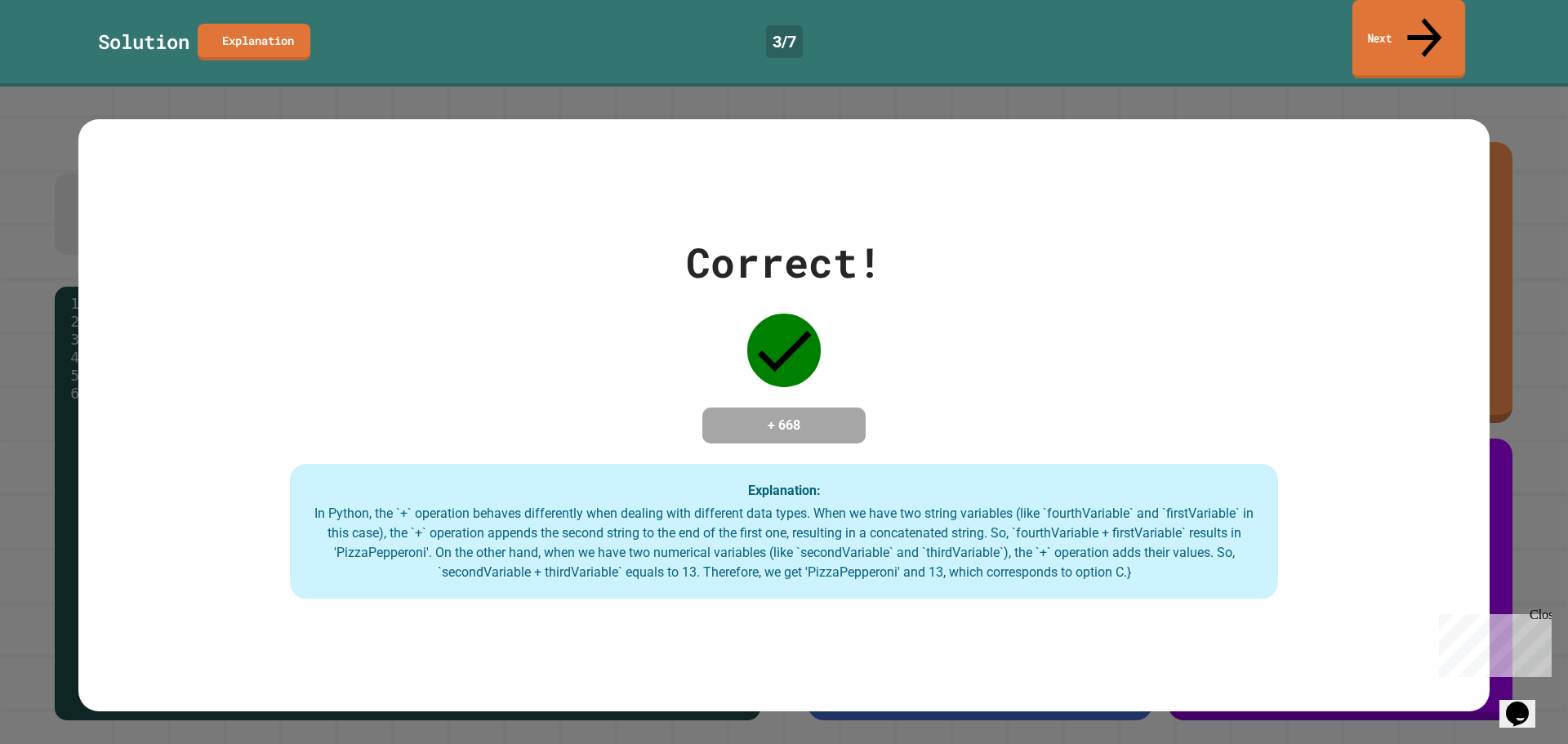
click at [1350, 29] on div "Solution Explanation 3 / 7 Next" at bounding box center [784, 41] width 1568 height 75
click at [1438, 14] on link "Next" at bounding box center [1408, 40] width 123 height 79
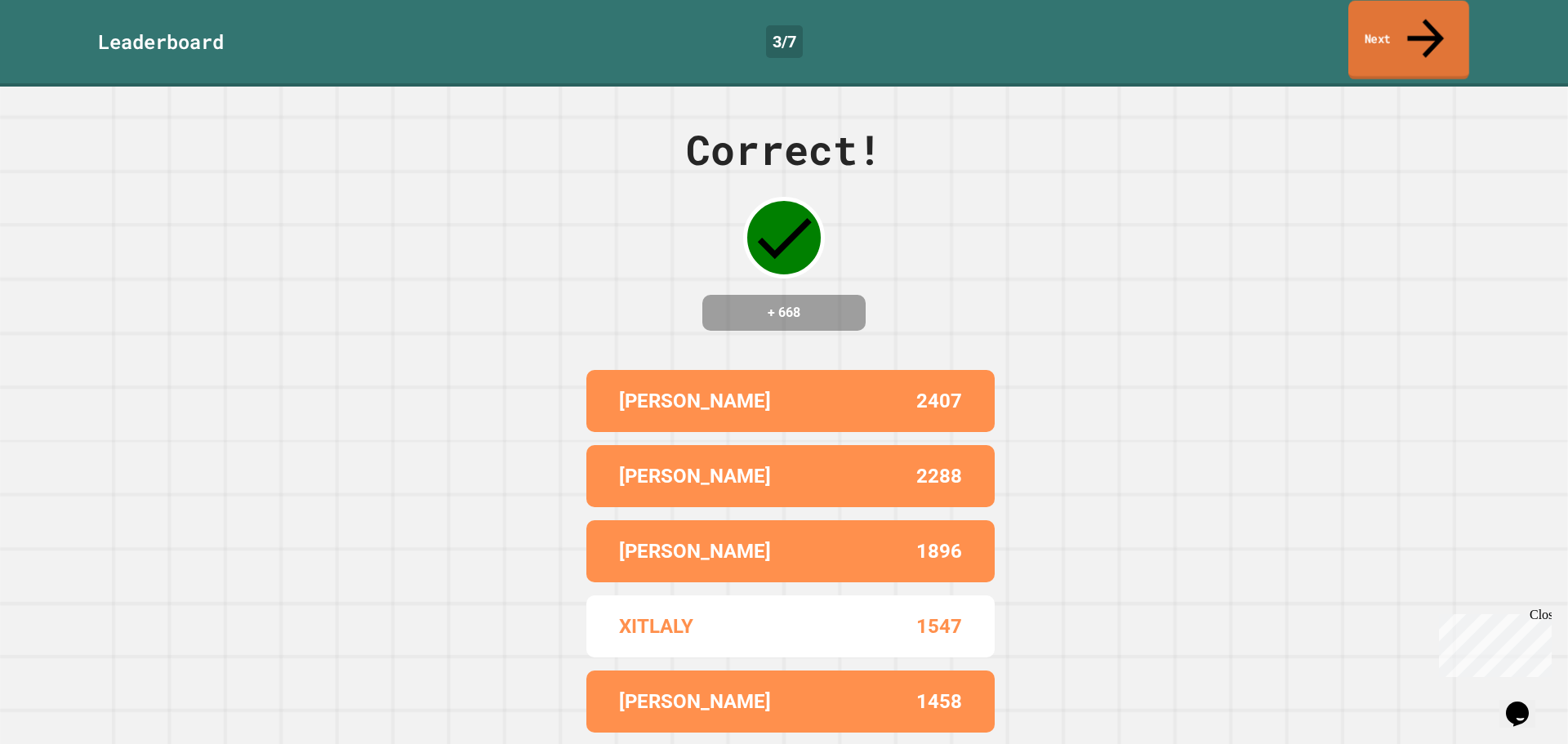
click at [1394, 14] on link "Next" at bounding box center [1408, 40] width 121 height 79
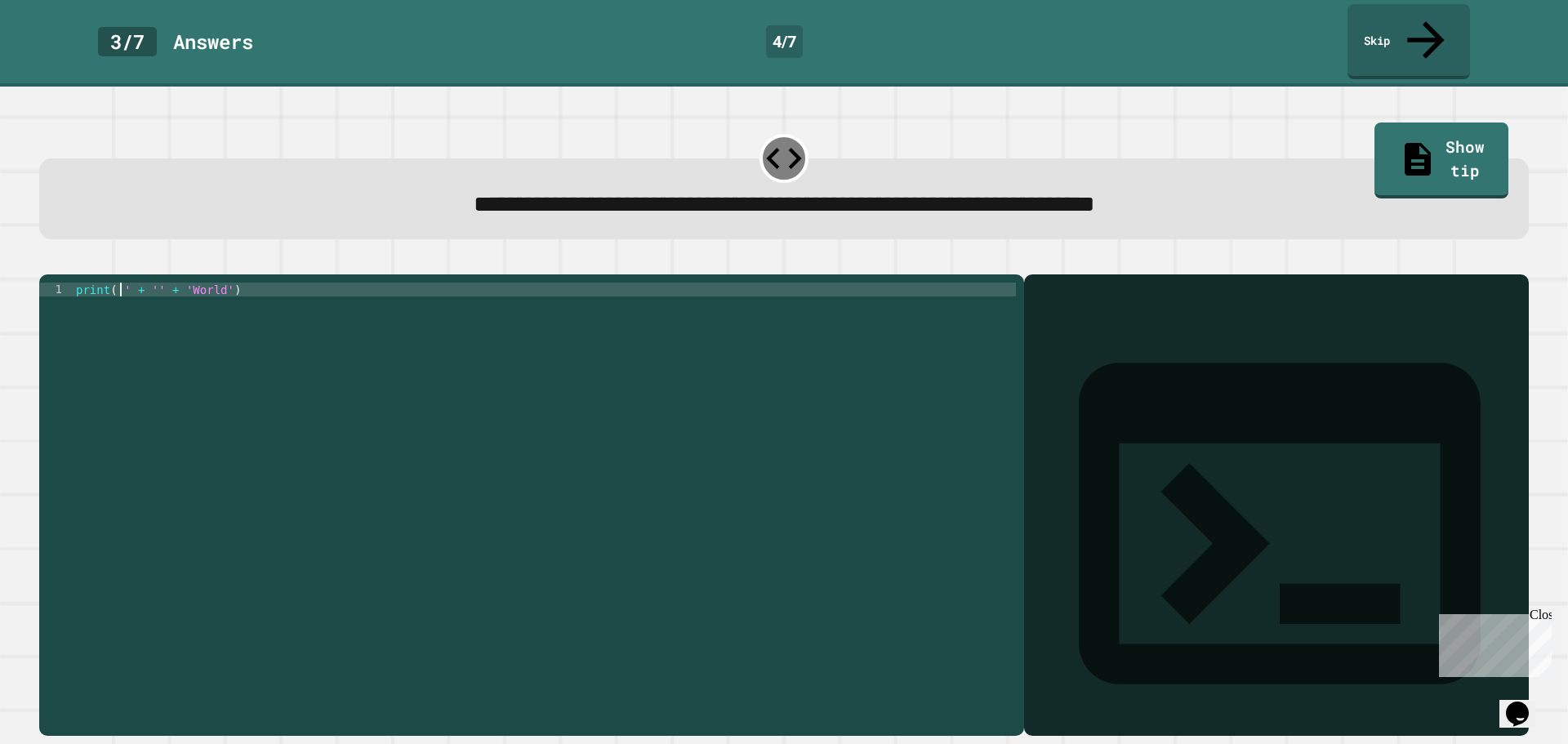
click at [118, 283] on div "print ( '' + '' + 'World' )" at bounding box center [543, 505] width 943 height 445
click at [47, 261] on icon "button" at bounding box center [47, 261] width 0 height 0
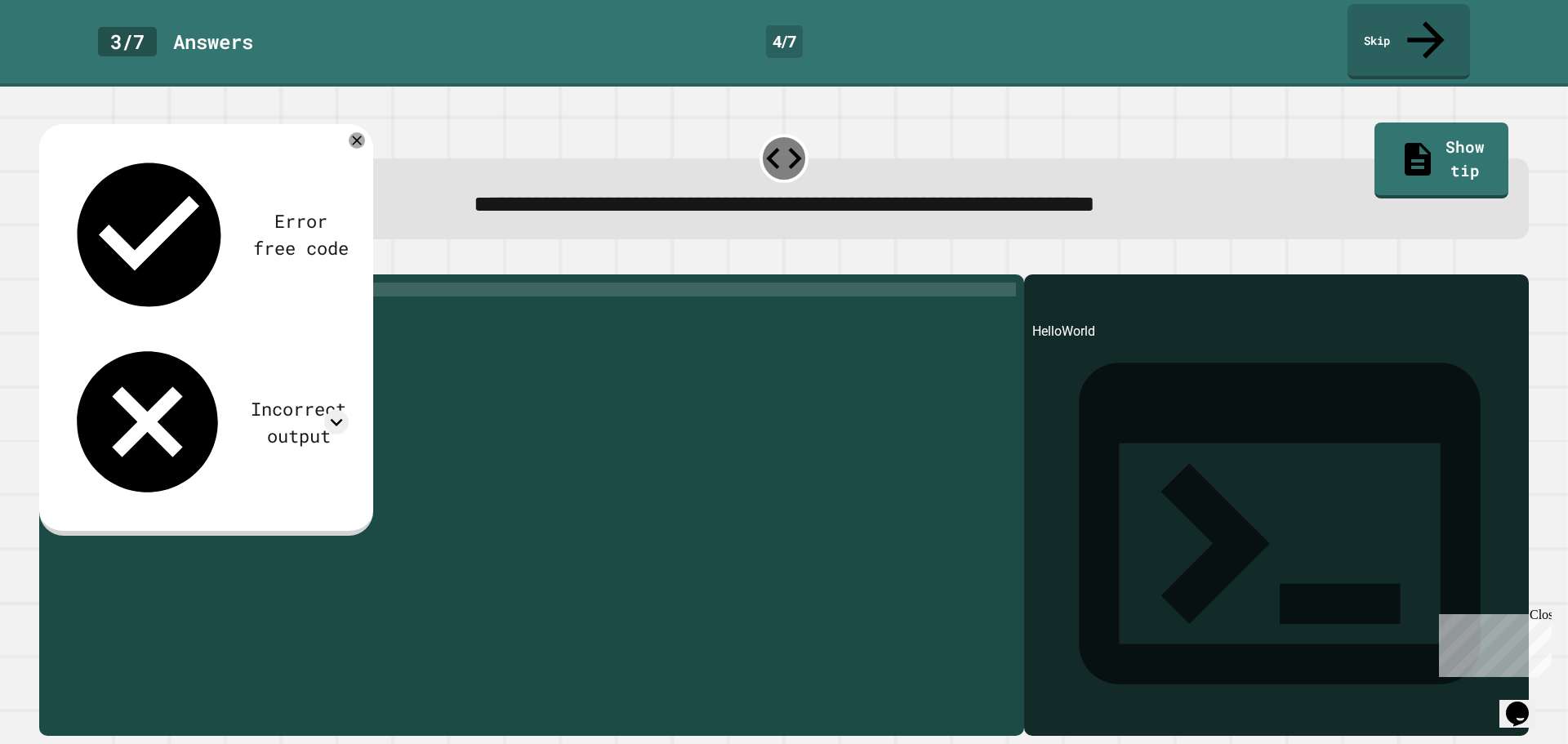
click at [312, 315] on div "print ( 'Hello' + '' + 'World' )" at bounding box center [543, 505] width 943 height 445
click at [188, 283] on div "print ( 'Hello' + '' + 'World' )" at bounding box center [543, 505] width 943 height 445
click at [47, 261] on icon "button" at bounding box center [47, 261] width 0 height 0
click at [160, 283] on div "print ( 'Hello' + 'World' )" at bounding box center [543, 505] width 943 height 445
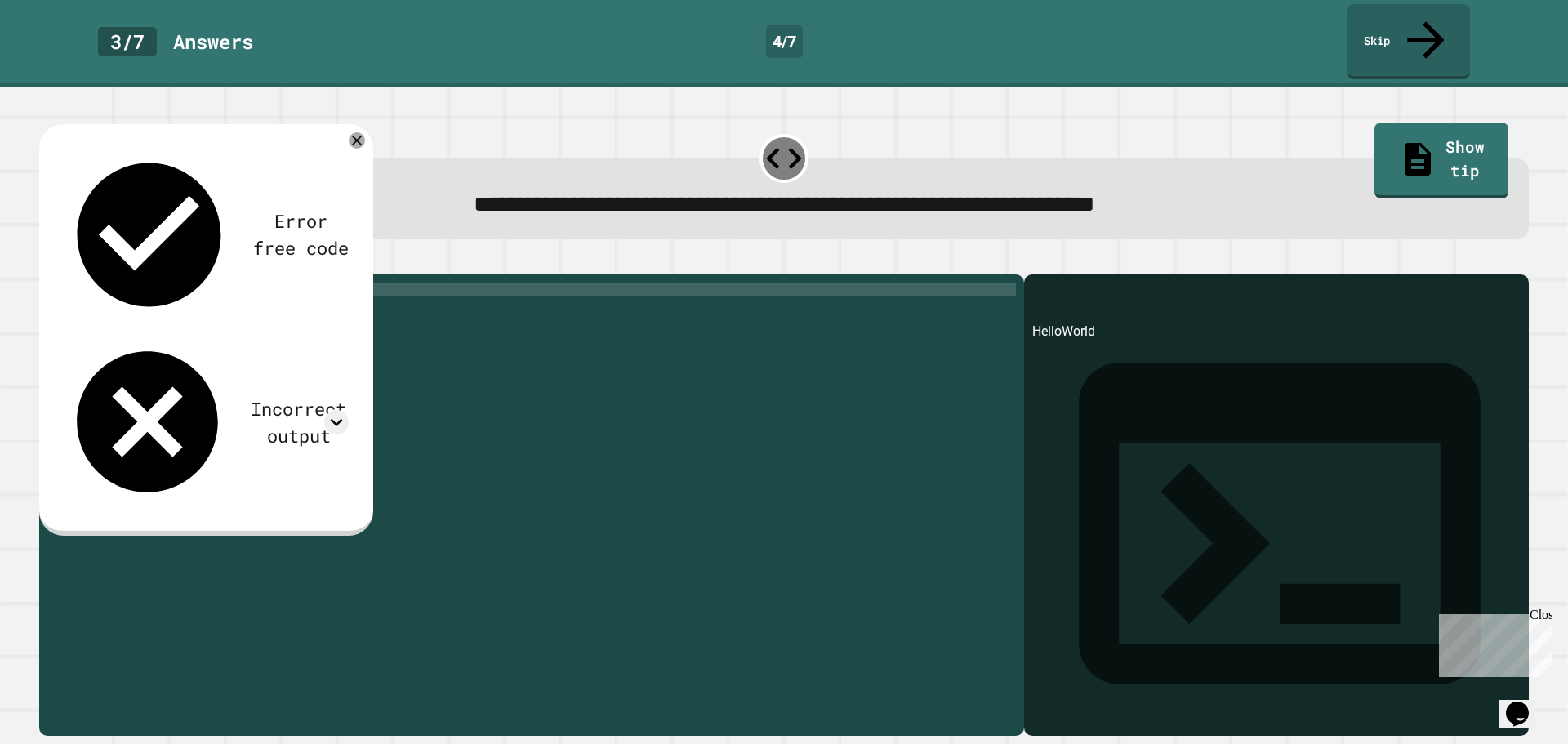
click at [47, 261] on button "button" at bounding box center [47, 261] width 0 height 0
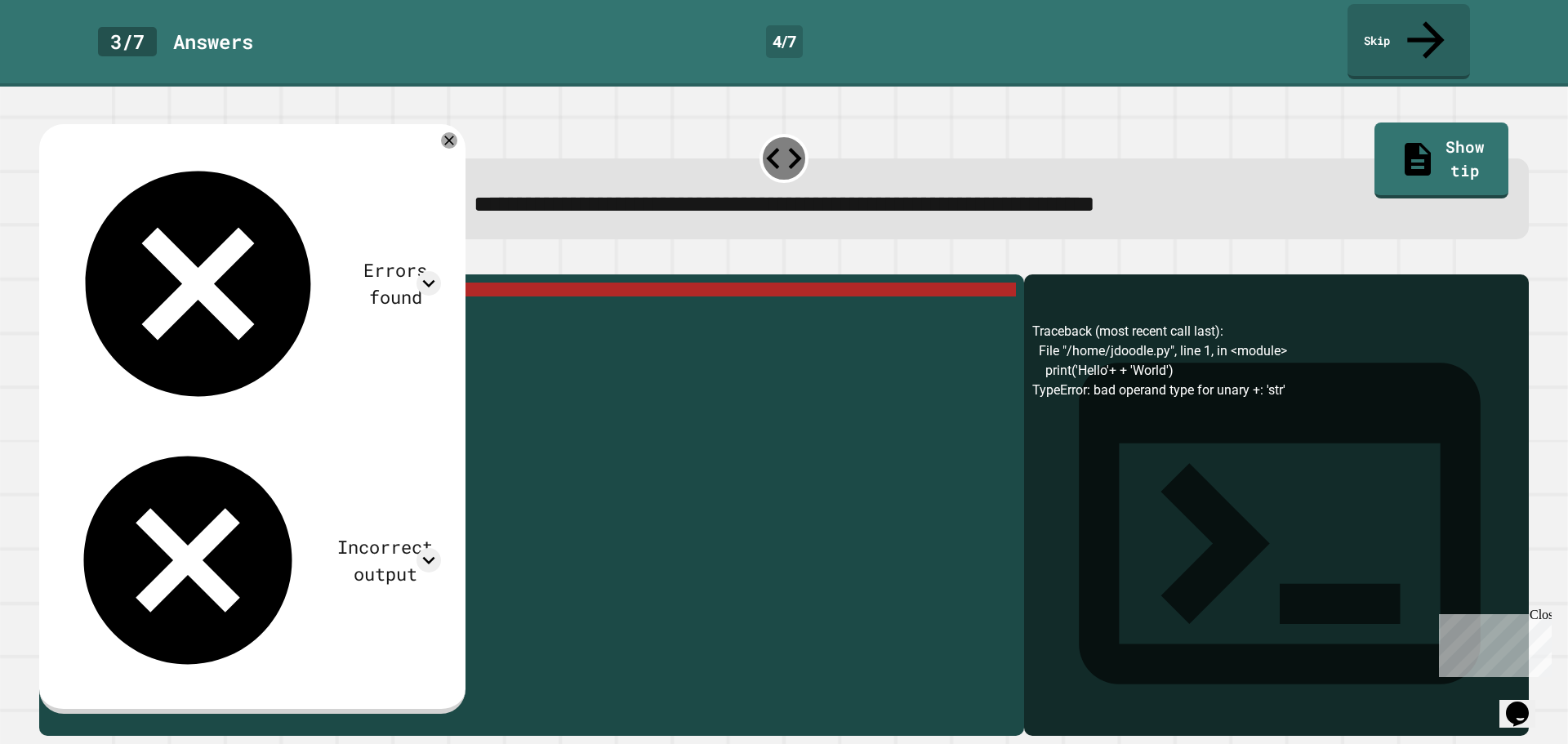
click at [165, 283] on div "print ( 'Hello' + + 'World' )" at bounding box center [543, 505] width 943 height 445
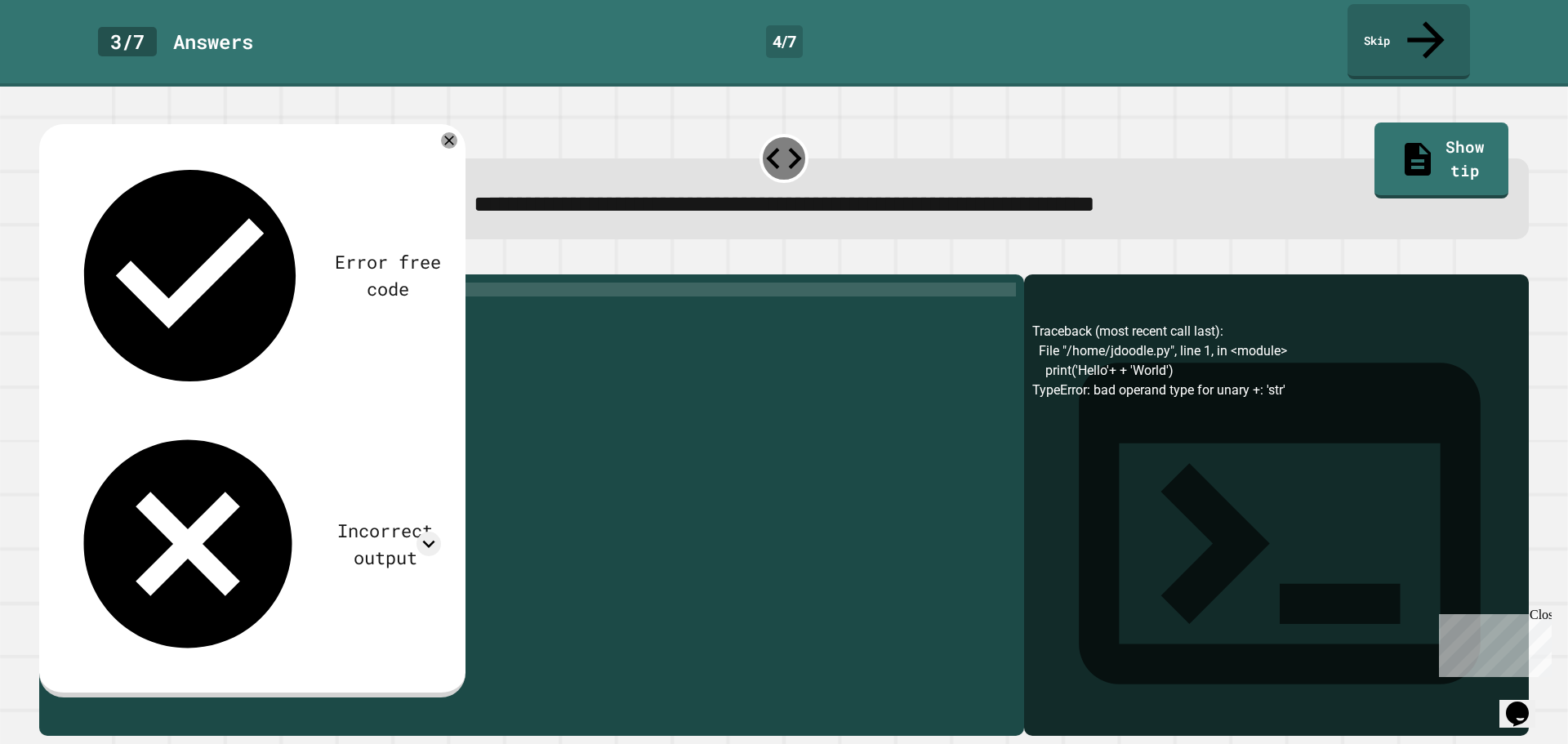
scroll to position [0, 3]
click at [184, 283] on div "print ( "Hello" + 'World' )" at bounding box center [543, 505] width 943 height 445
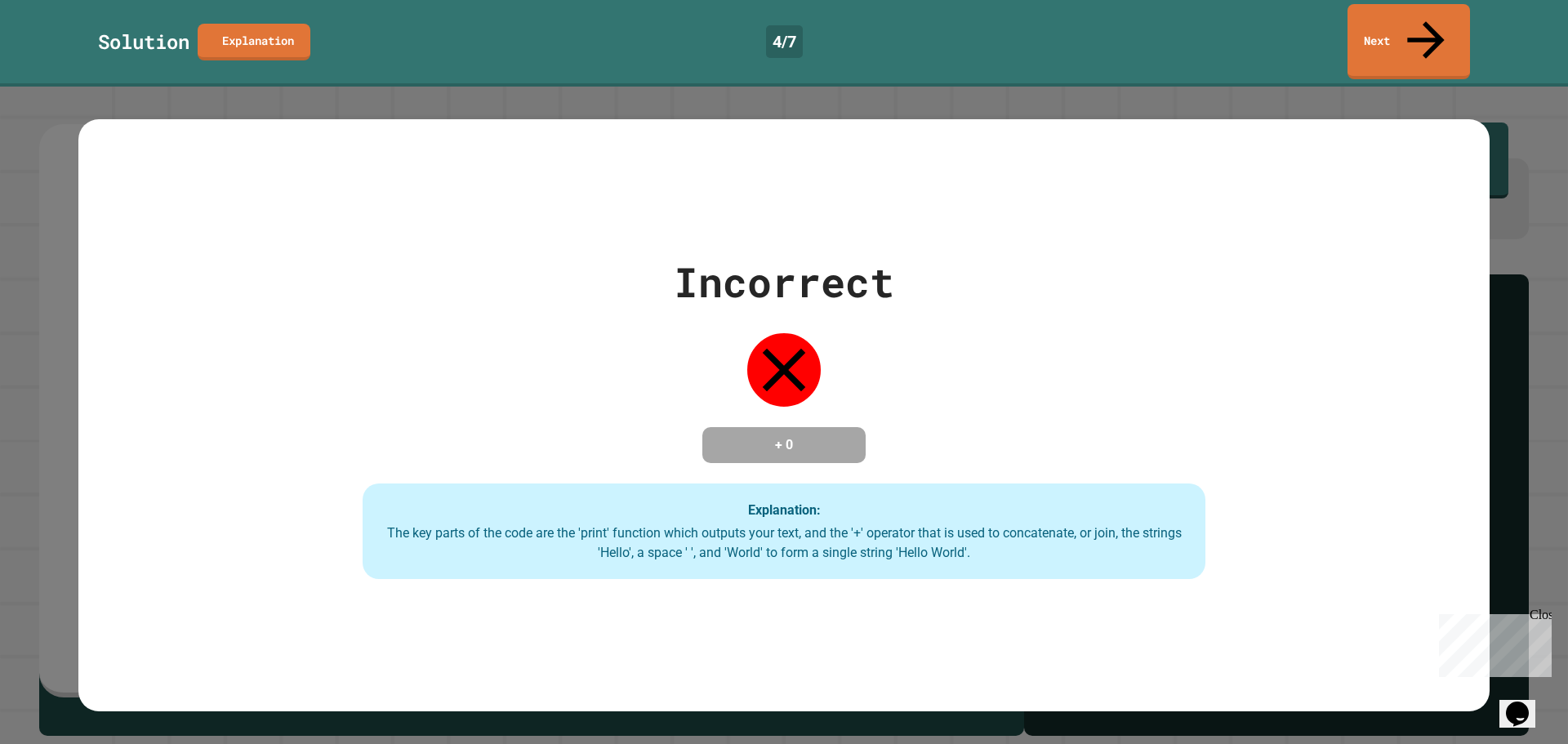
scroll to position [0, 9]
type textarea "**********"
click at [1389, 28] on link "Next" at bounding box center [1408, 40] width 122 height 79
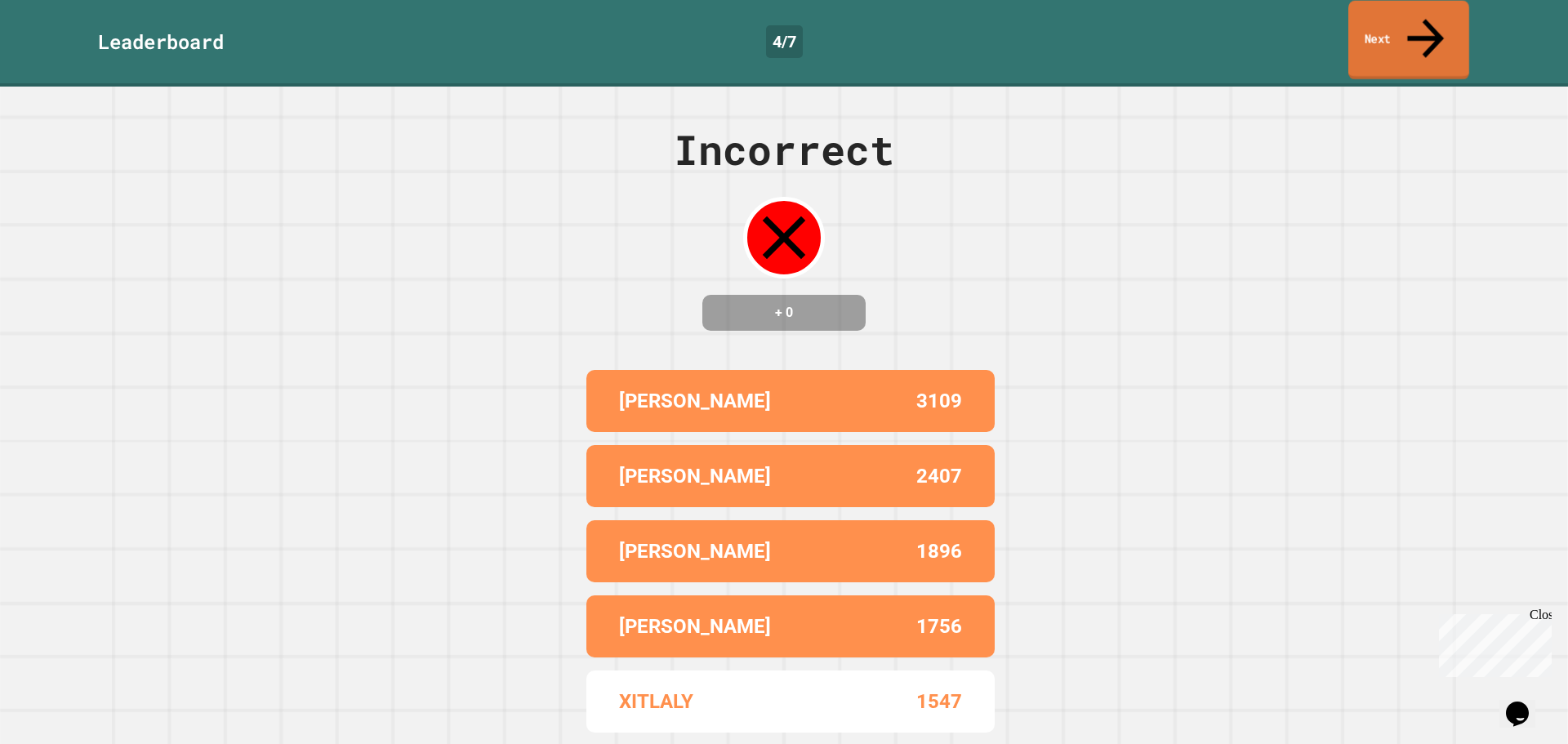
click at [1421, 15] on icon at bounding box center [1425, 39] width 55 height 58
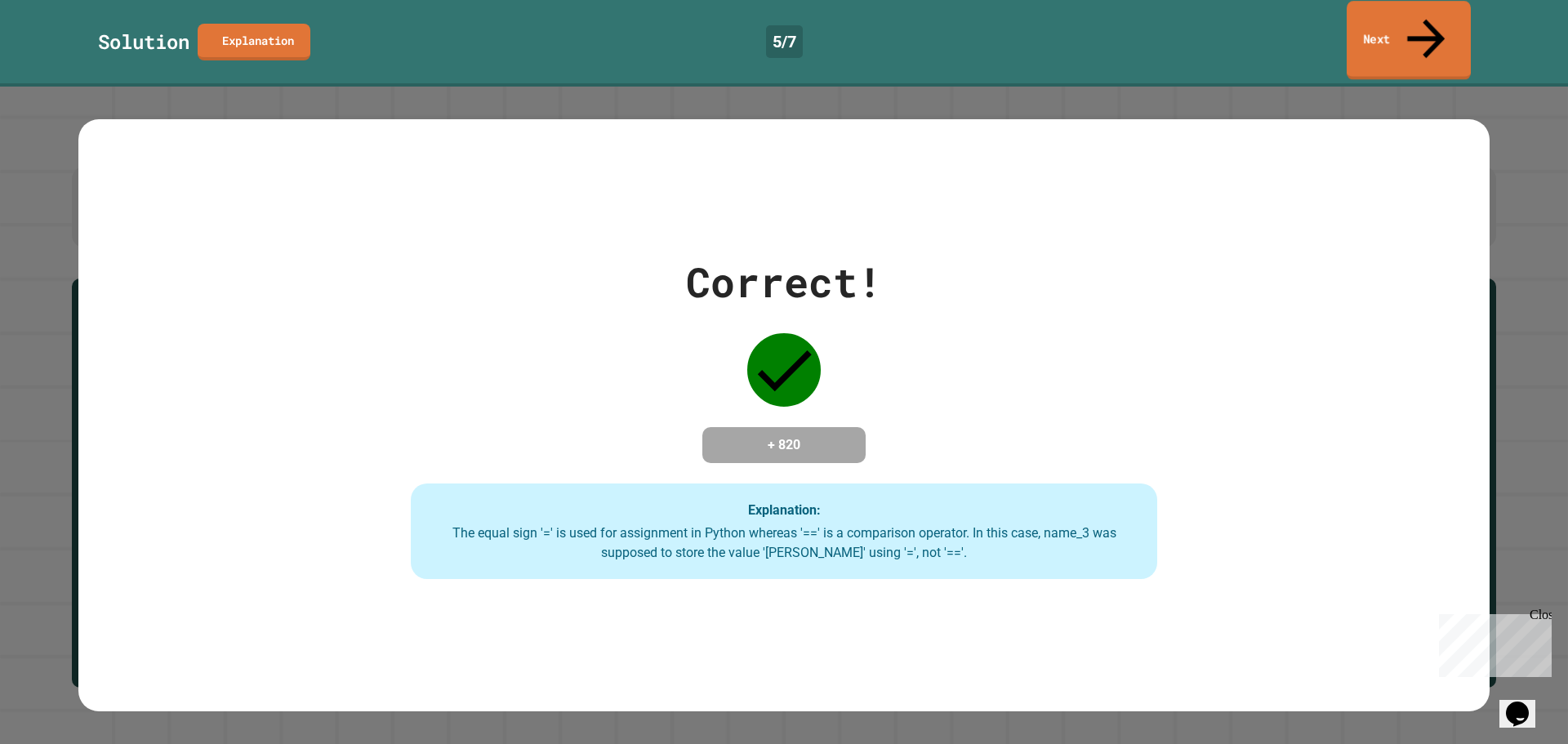
click at [1408, 12] on link "Next" at bounding box center [1409, 40] width 124 height 79
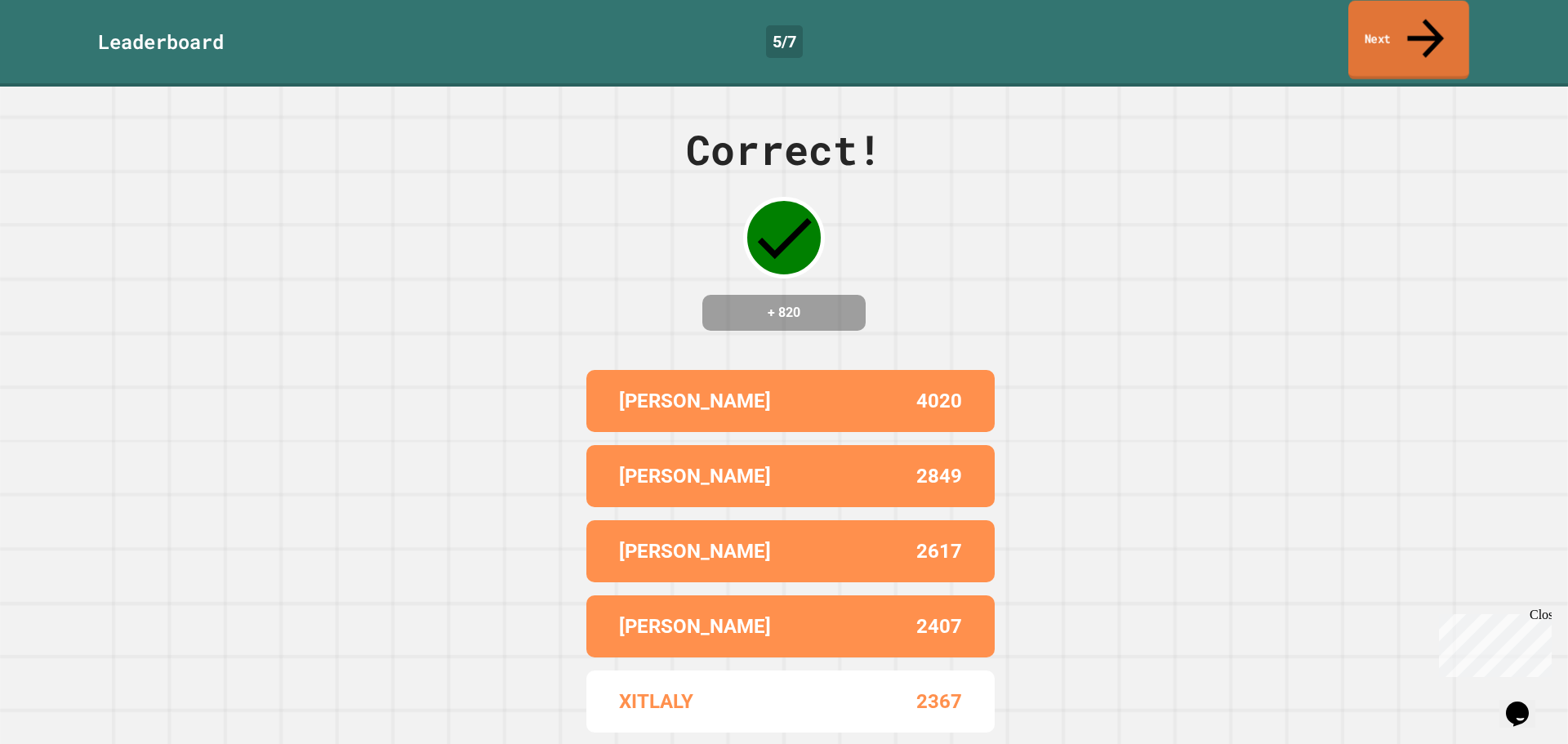
click at [1402, 24] on link "Next" at bounding box center [1408, 40] width 121 height 79
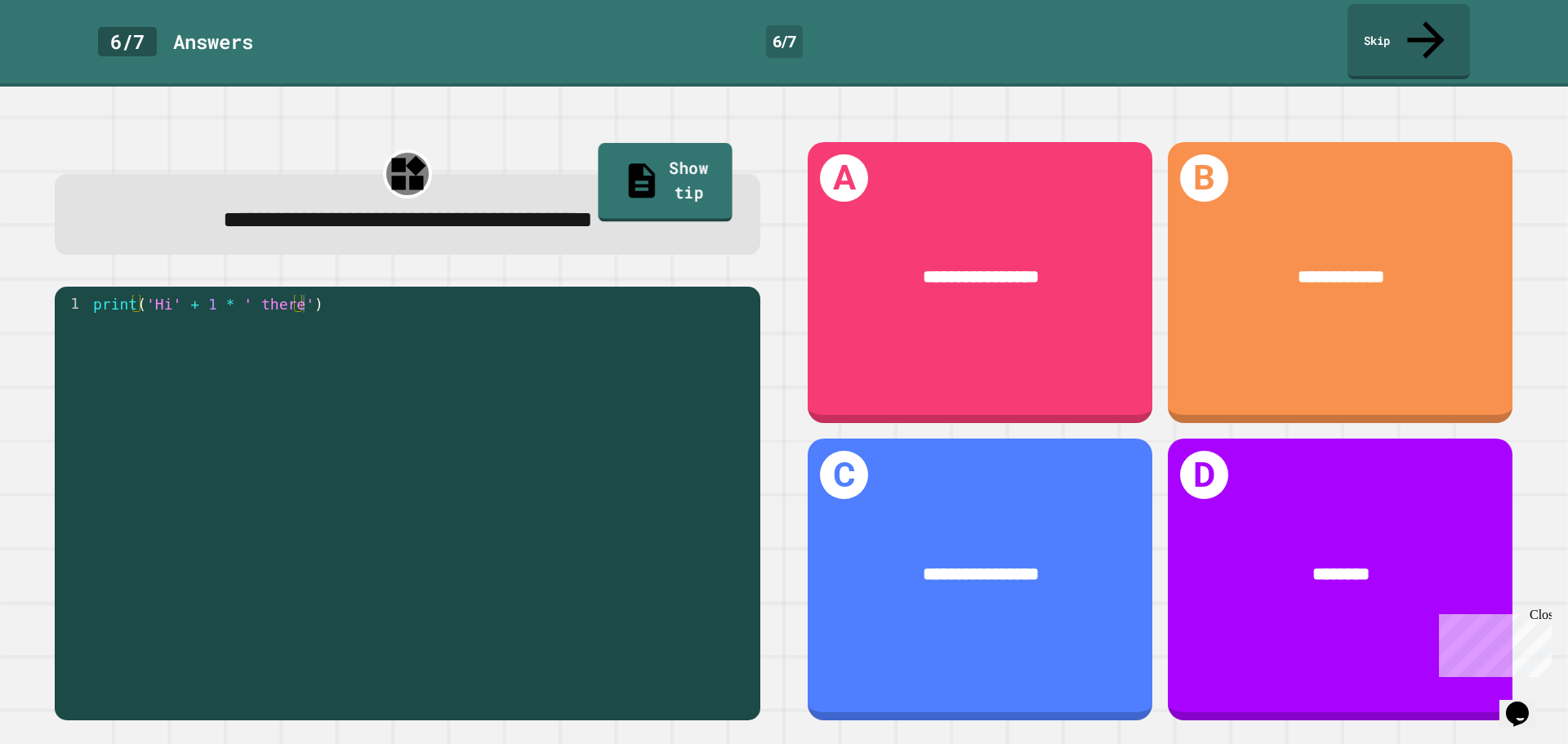
click at [598, 143] on link "Show tip" at bounding box center [665, 183] width 134 height 79
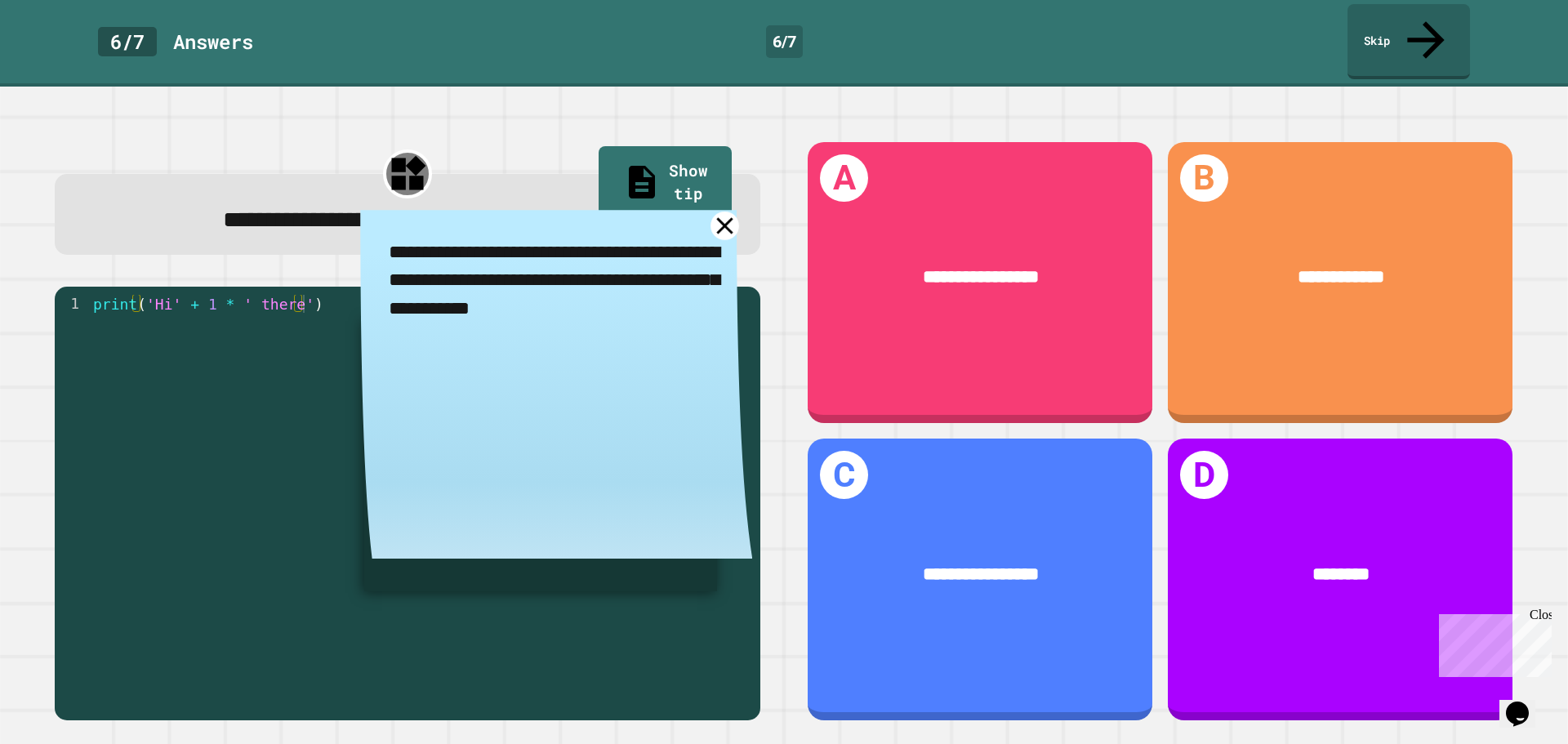
click at [710, 212] on link at bounding box center [724, 226] width 28 height 28
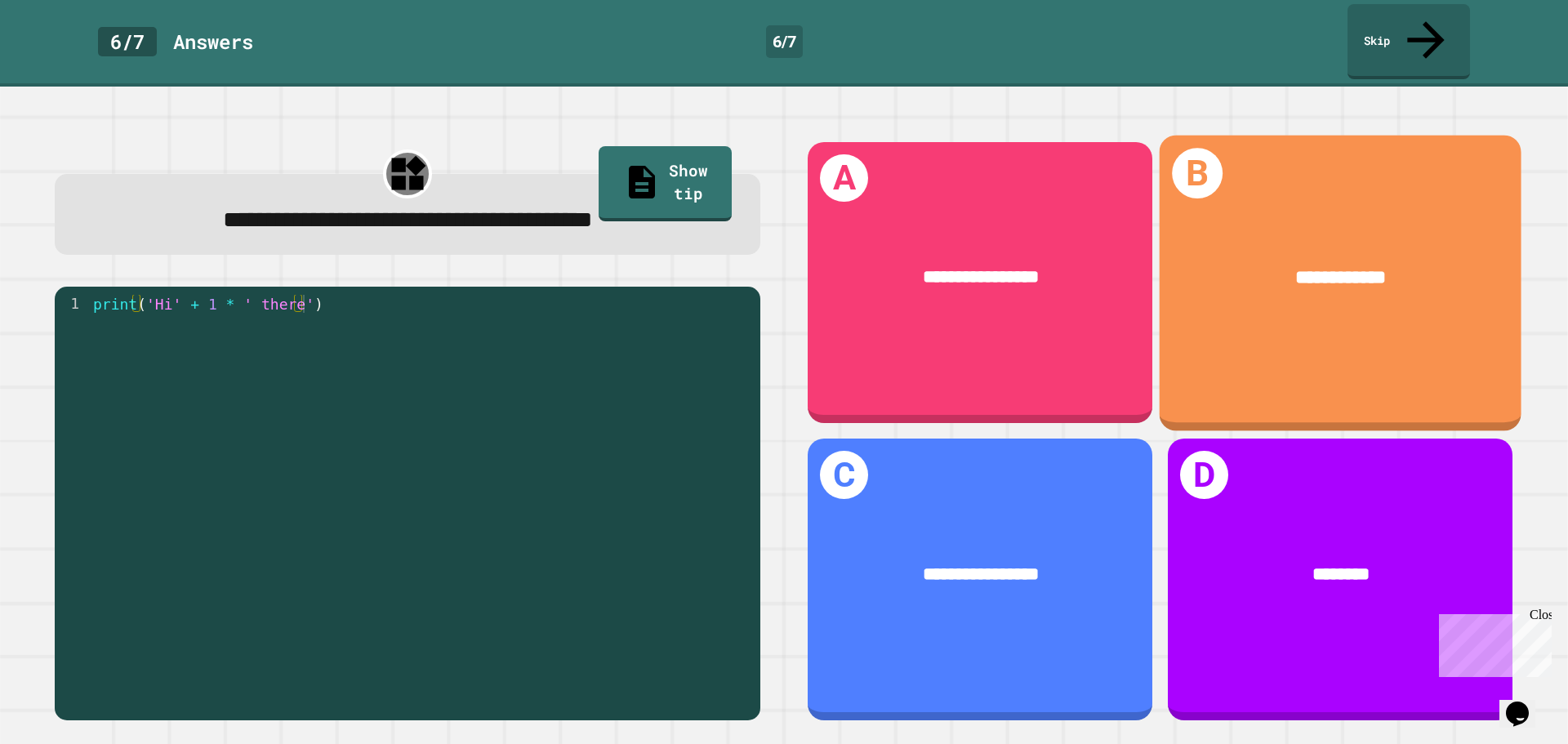
click at [1176, 353] on div "**********" at bounding box center [1340, 283] width 362 height 296
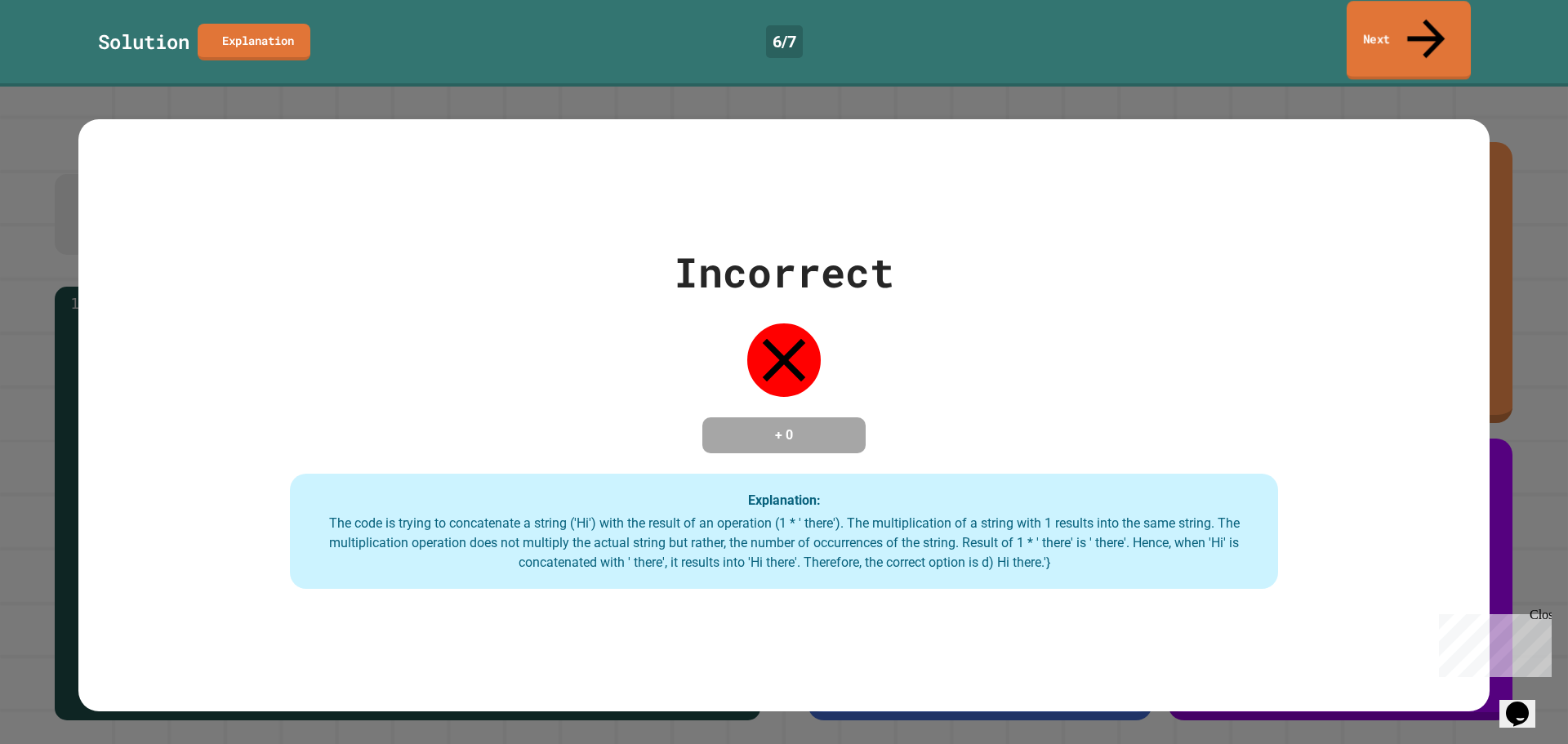
click at [1383, 15] on link "Next" at bounding box center [1409, 40] width 124 height 79
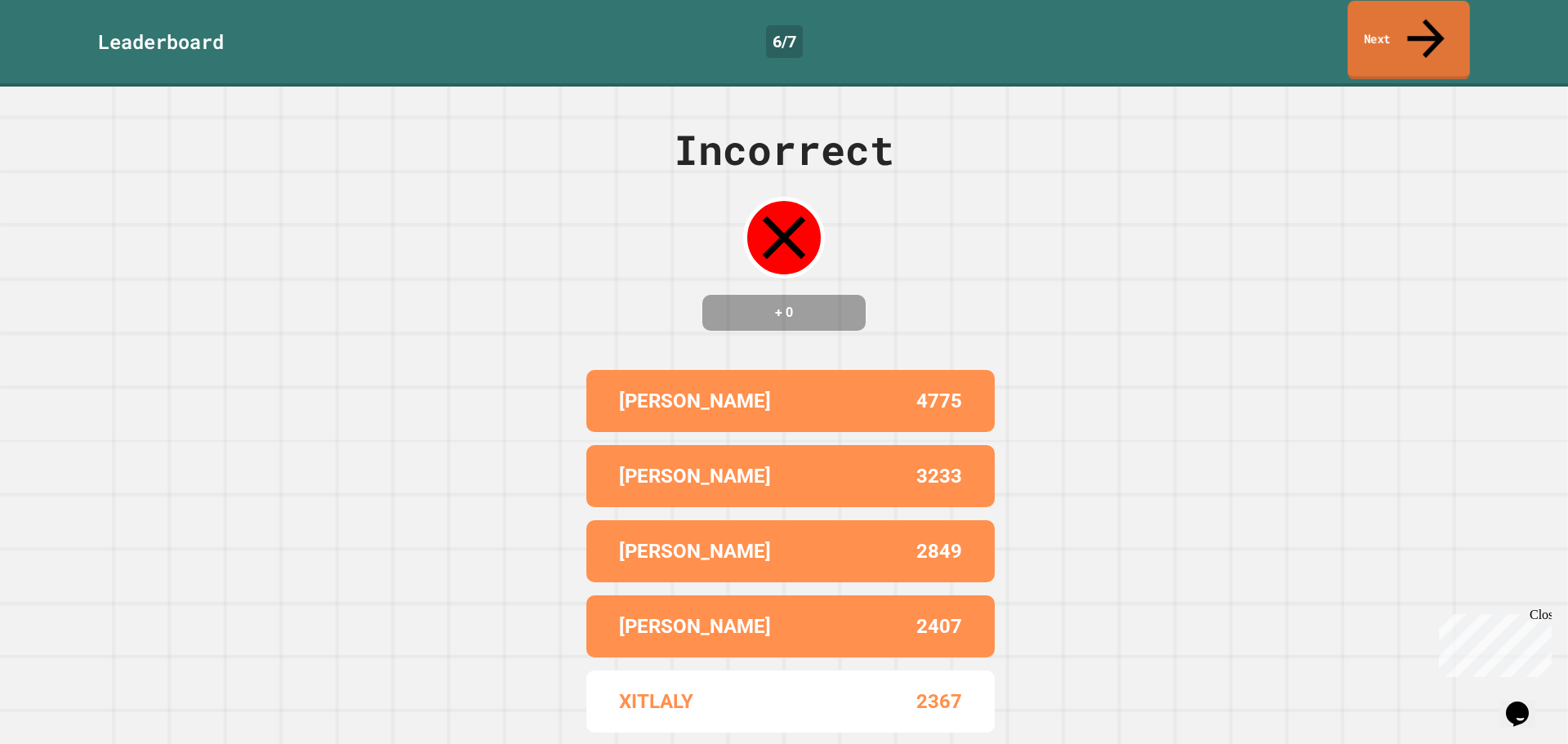
click at [1370, 15] on link "Next" at bounding box center [1408, 40] width 122 height 79
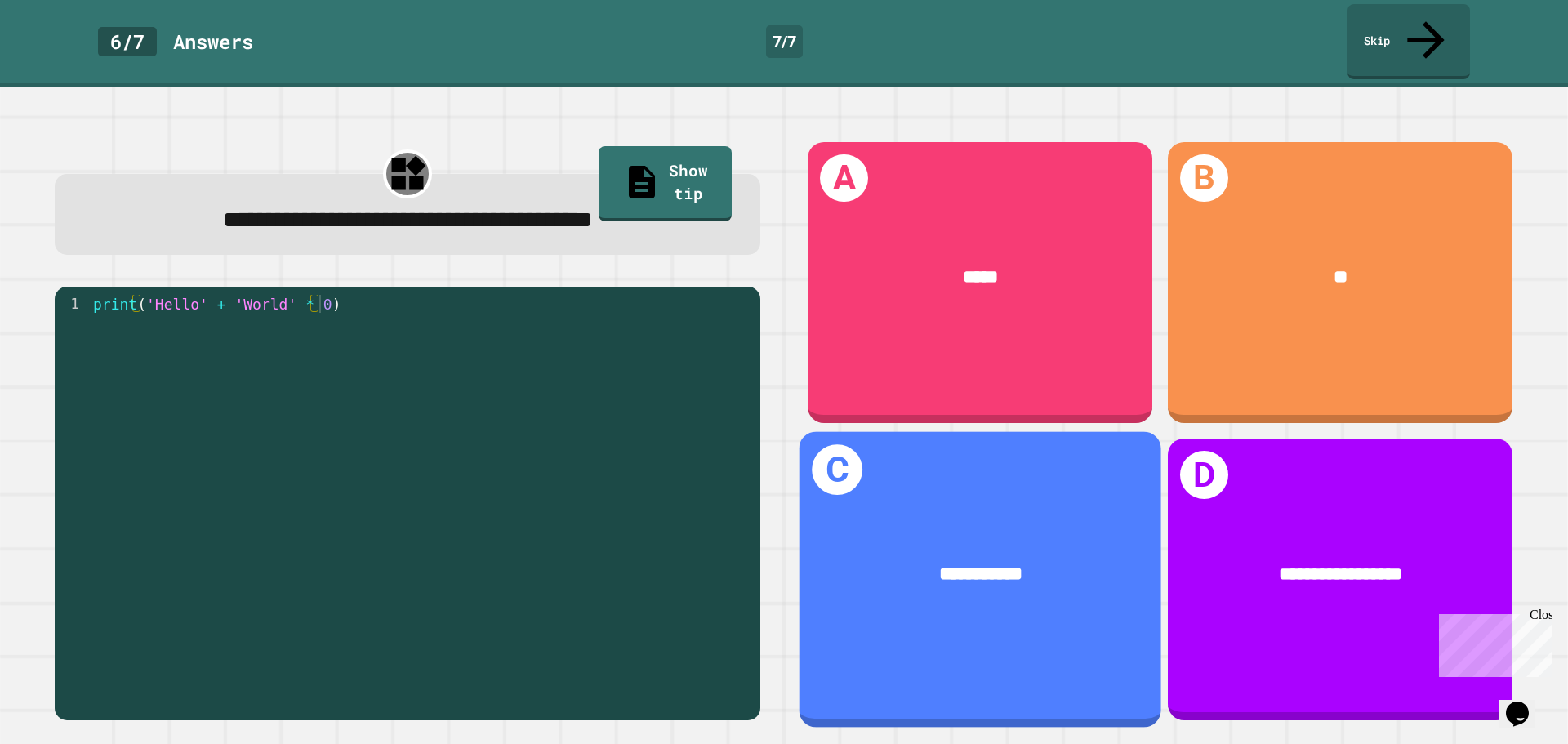
click at [1062, 469] on div "**********" at bounding box center [980, 580] width 362 height 296
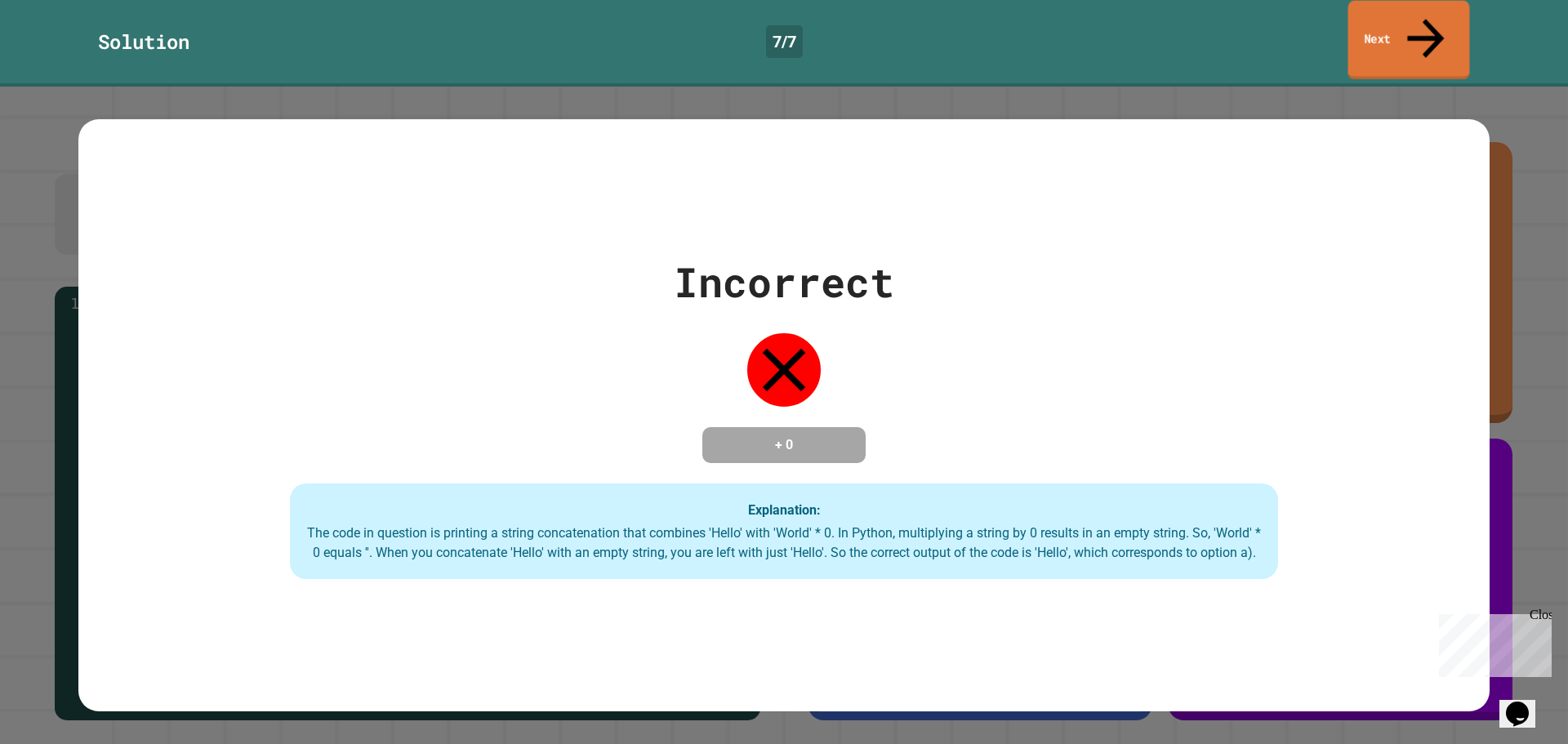
click at [1409, 24] on link "Next" at bounding box center [1408, 40] width 121 height 79
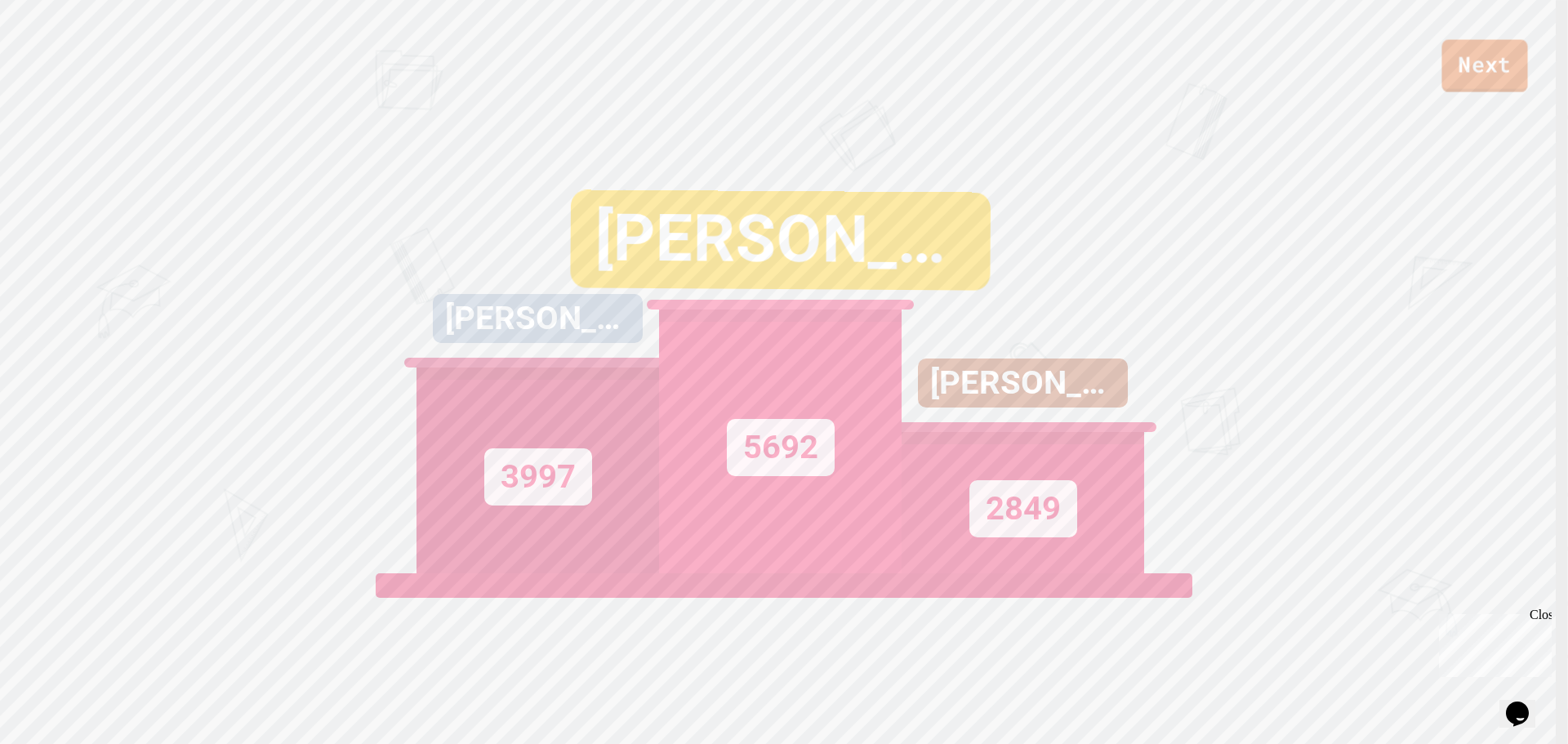
click at [1445, 76] on link "Next" at bounding box center [1483, 65] width 86 height 52
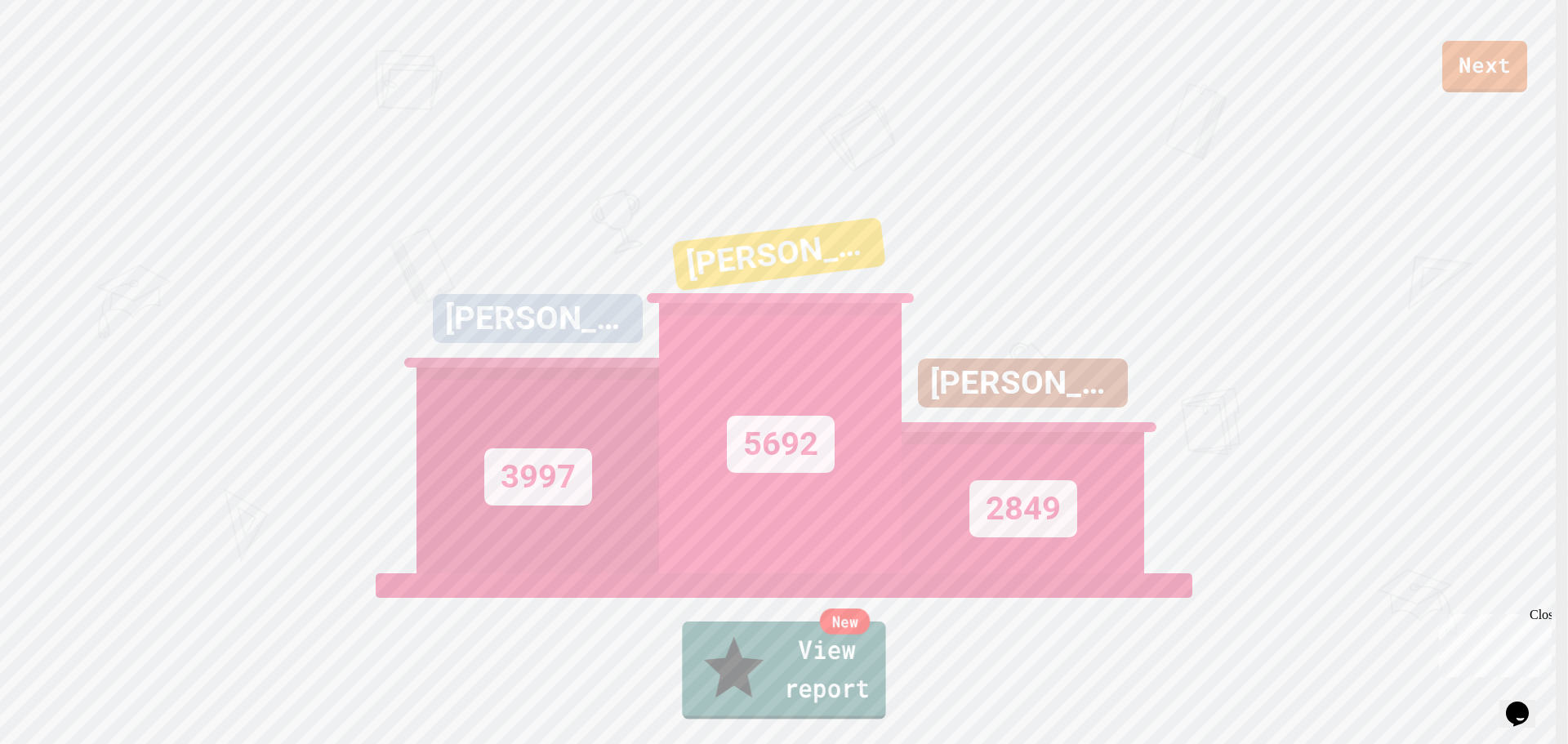
click at [805, 699] on link "New View report" at bounding box center [784, 671] width 203 height 98
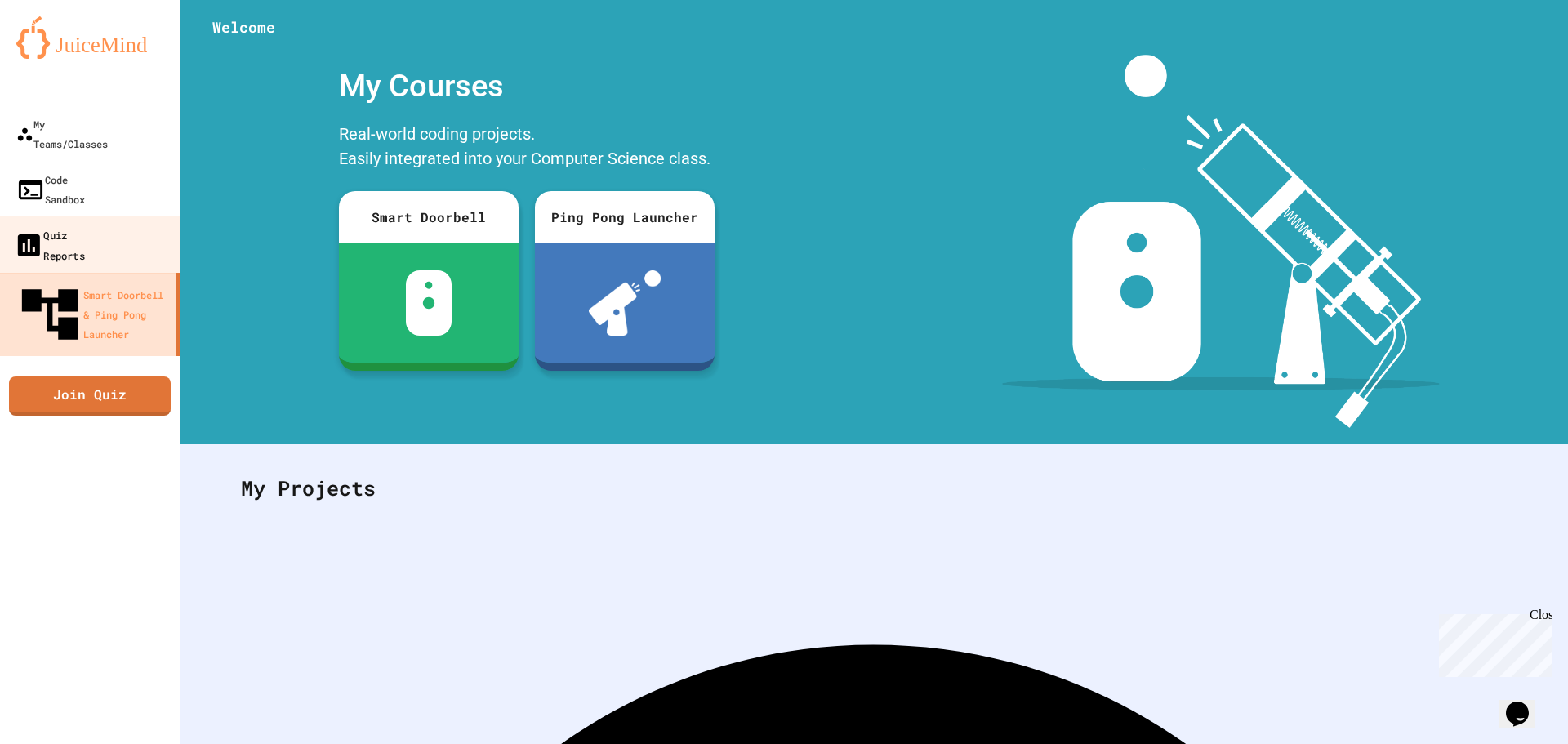
click at [117, 217] on link "Quiz Reports" at bounding box center [89, 245] width 186 height 57
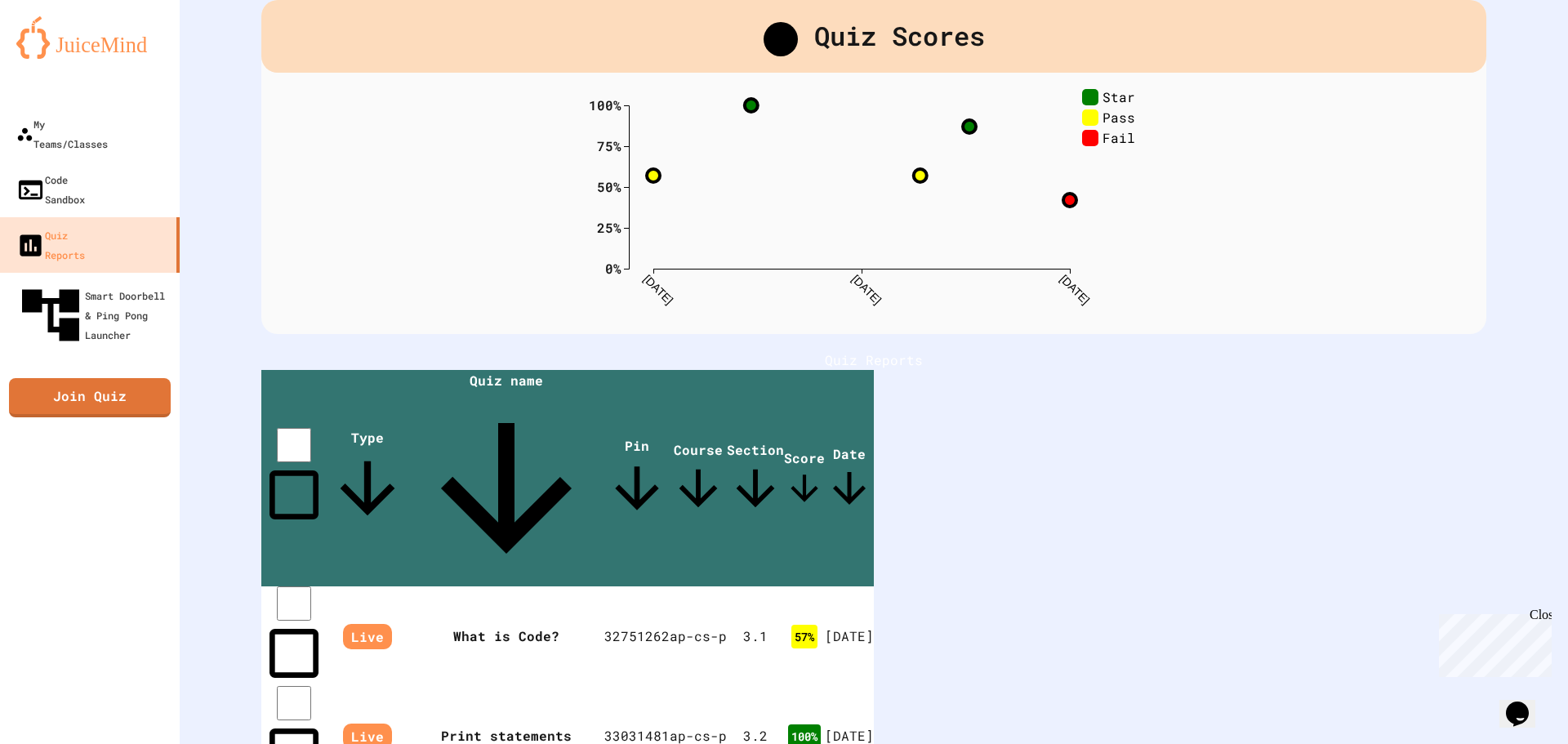
scroll to position [150, 0]
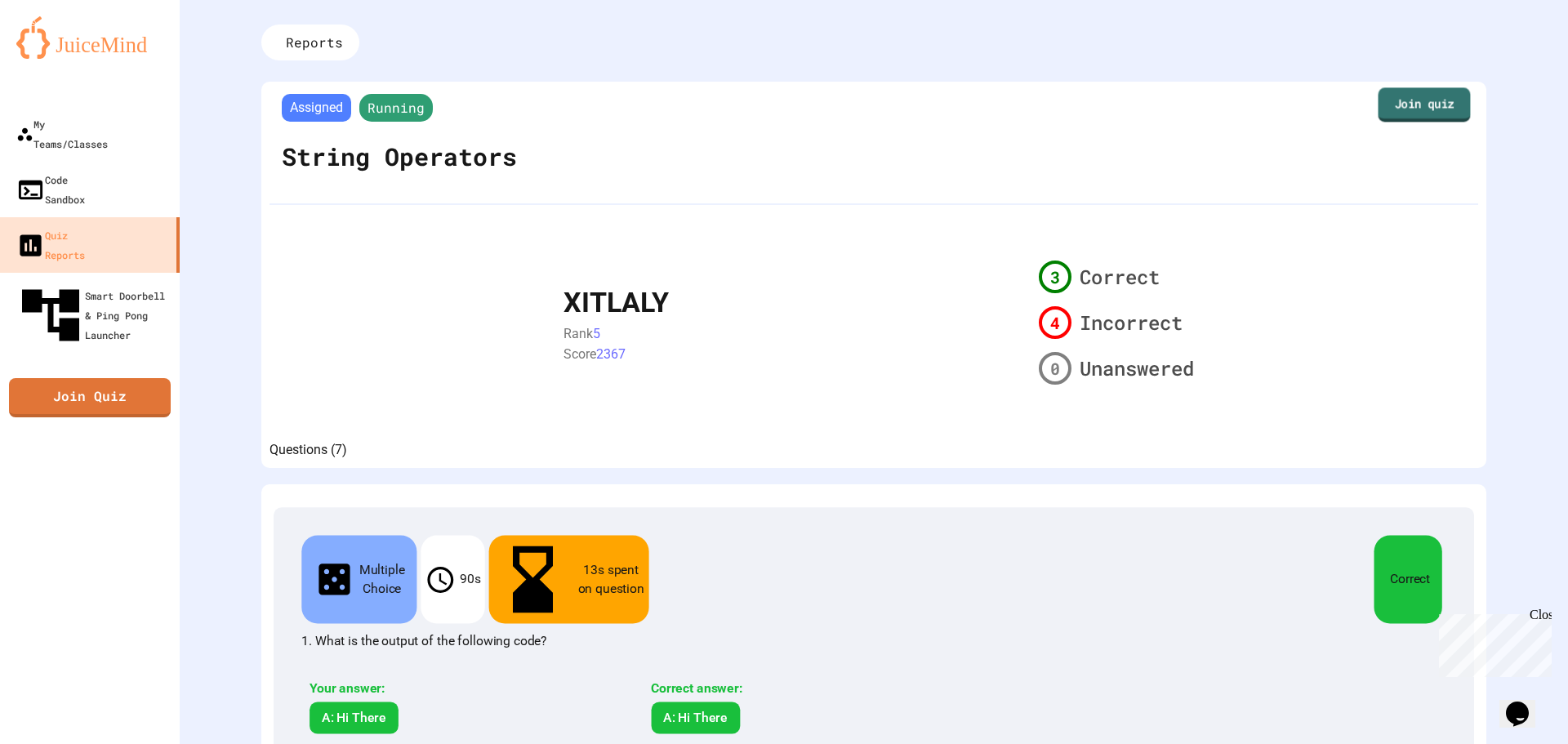
click at [1418, 97] on link "Join quiz" at bounding box center [1424, 105] width 92 height 34
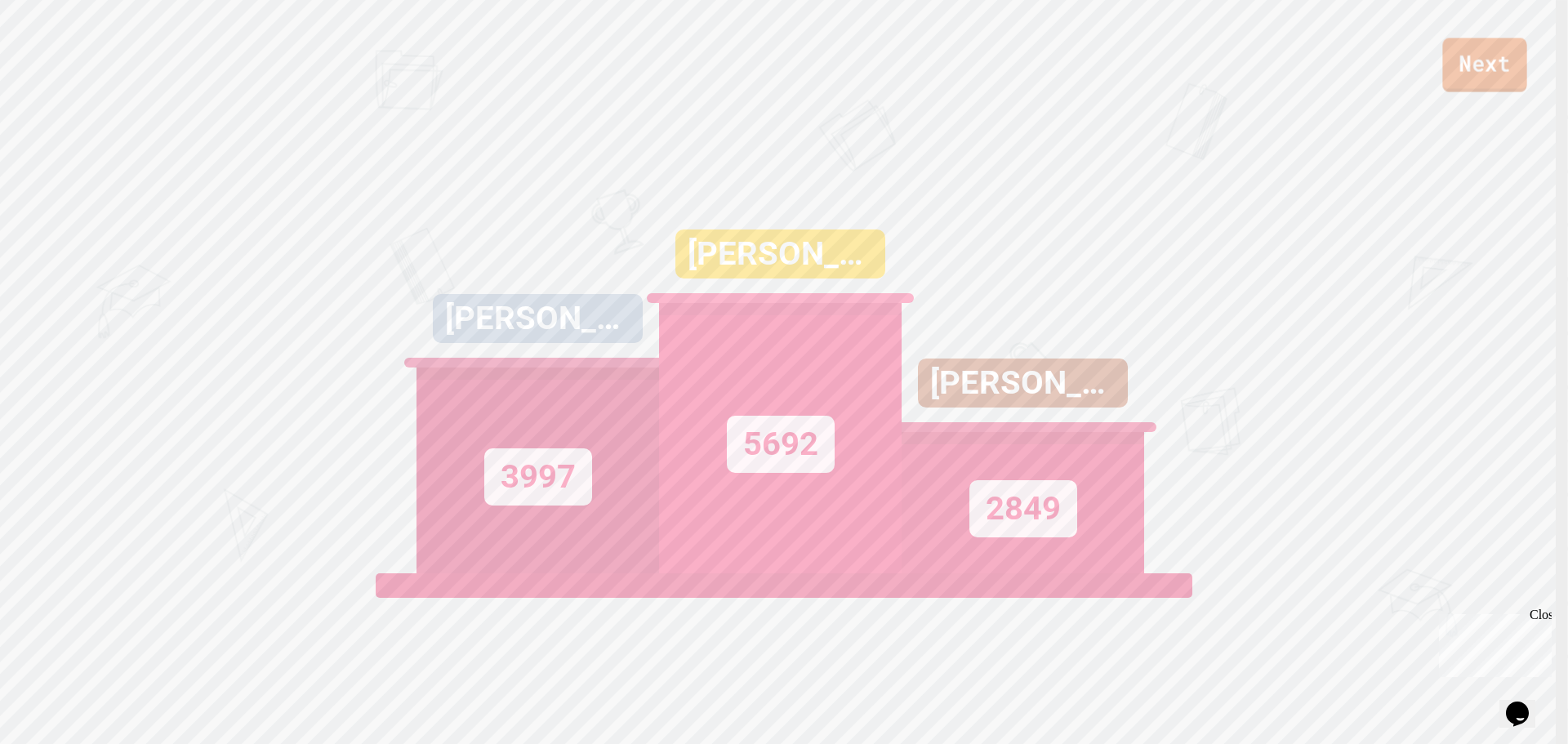
click at [1458, 72] on link "Next" at bounding box center [1483, 65] width 84 height 54
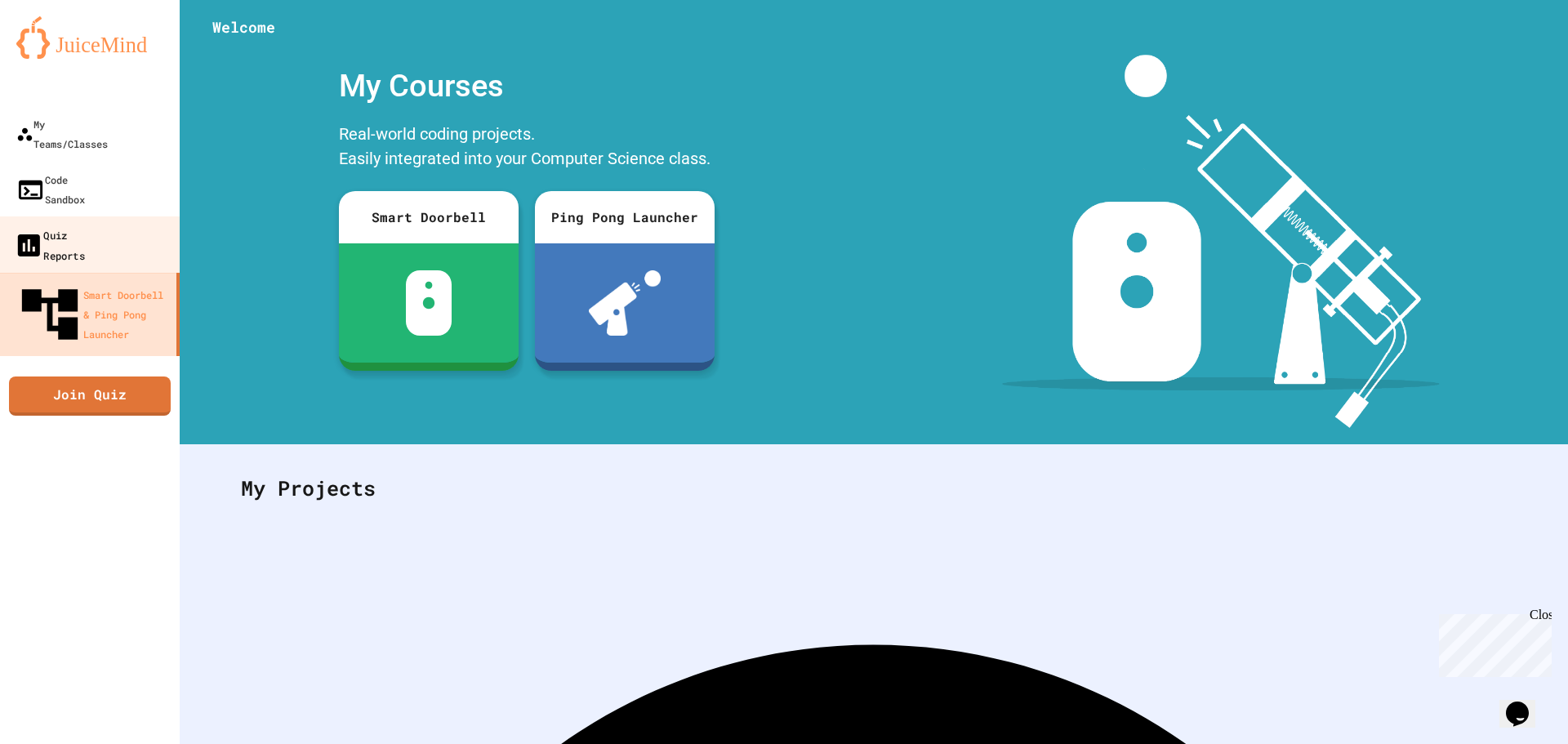
click at [81, 224] on div "Quiz Reports" at bounding box center [49, 244] width 71 height 40
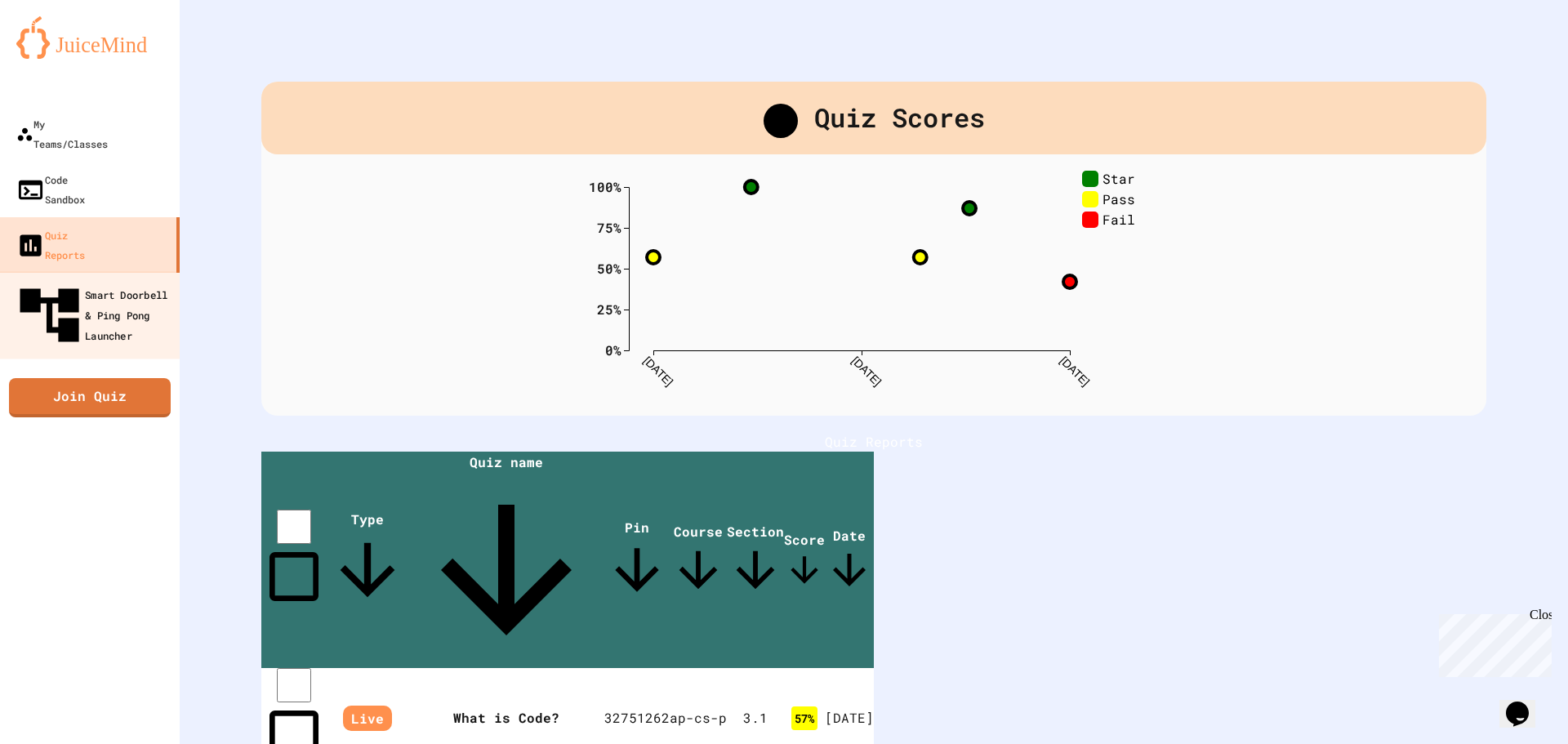
click at [130, 280] on div "Smart Doorbell & Ping Pong Launcher" at bounding box center [95, 315] width 162 height 71
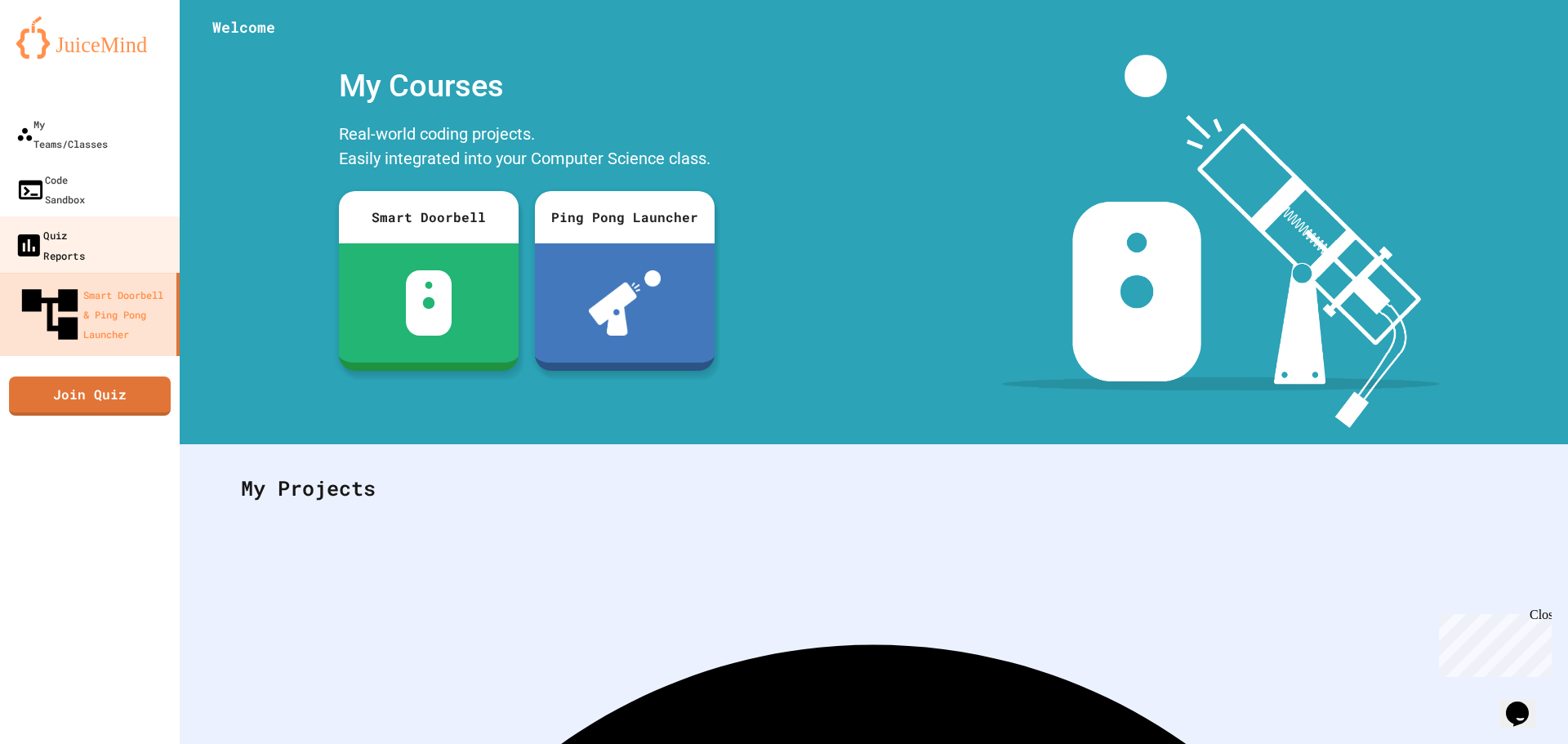
click at [126, 217] on link "Quiz Reports" at bounding box center [89, 245] width 186 height 57
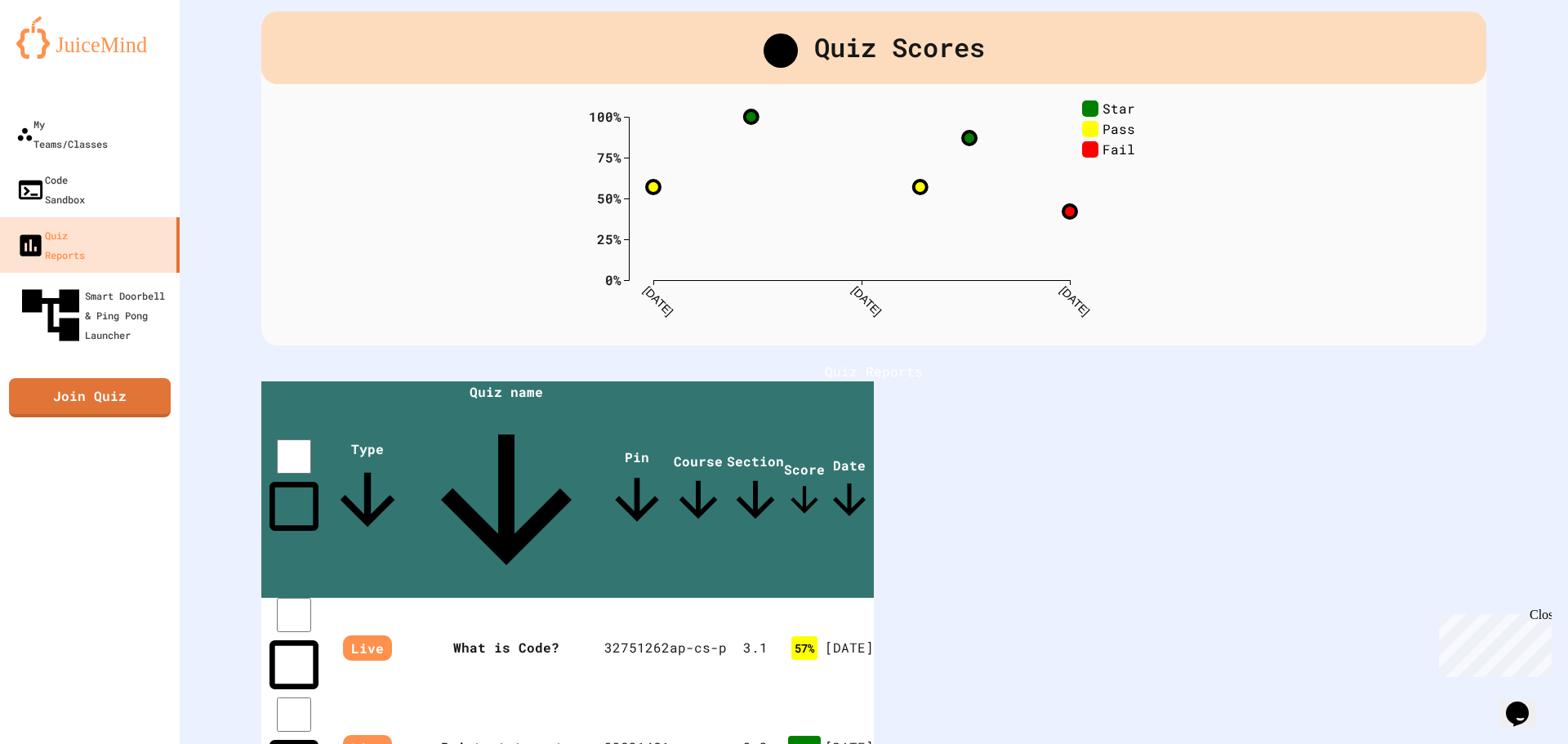
scroll to position [150, 0]
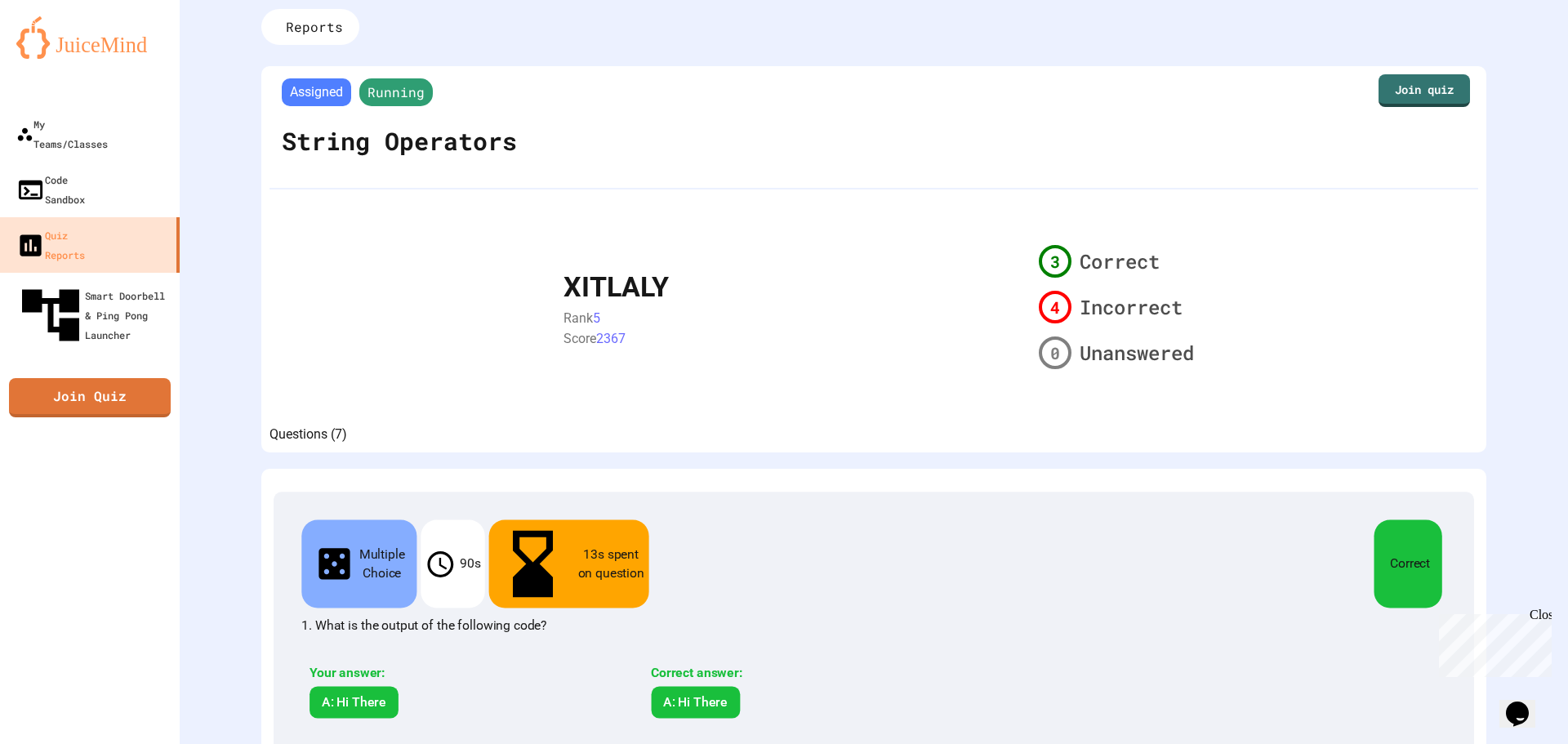
scroll to position [9, 0]
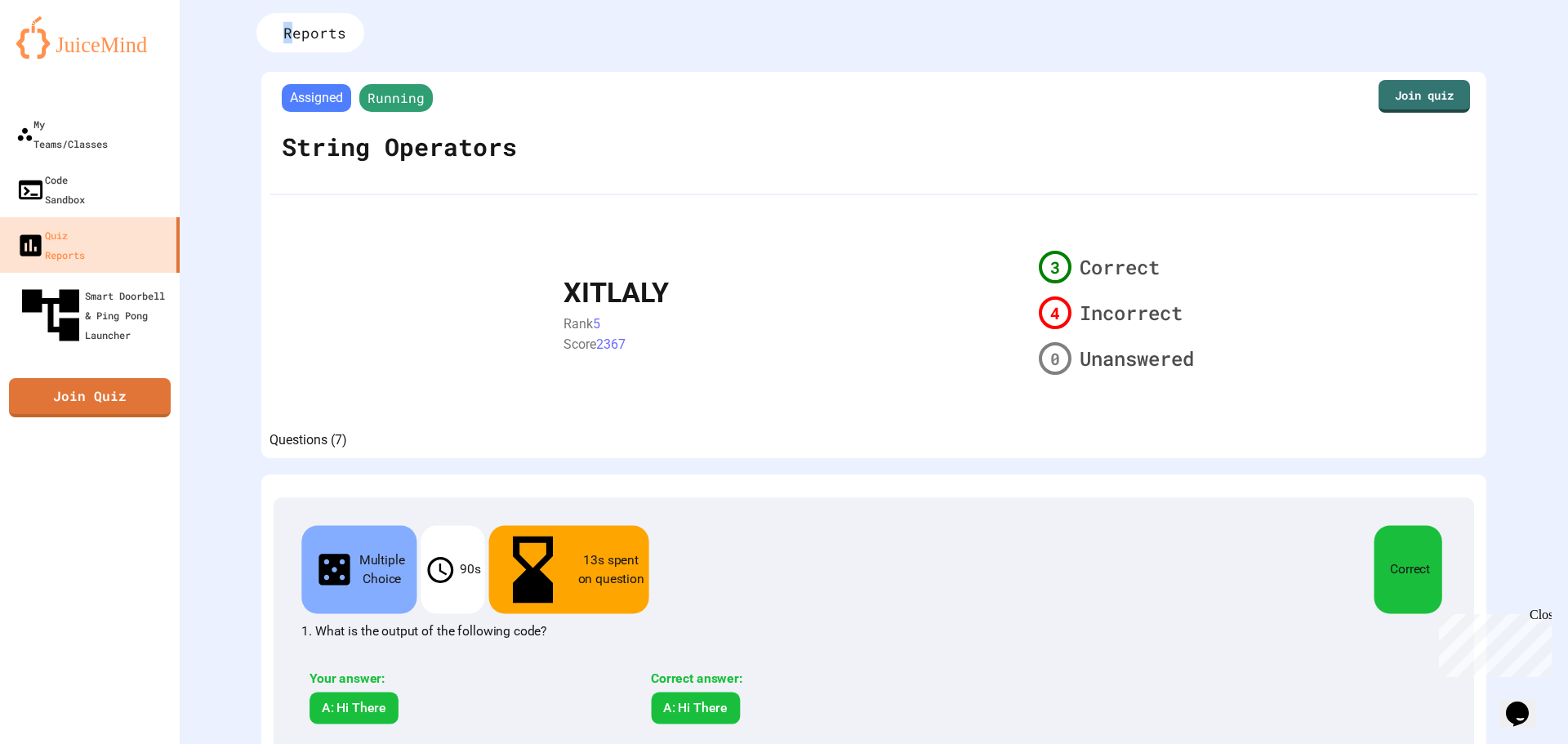
click at [316, 19] on div "Reports" at bounding box center [310, 33] width 107 height 40
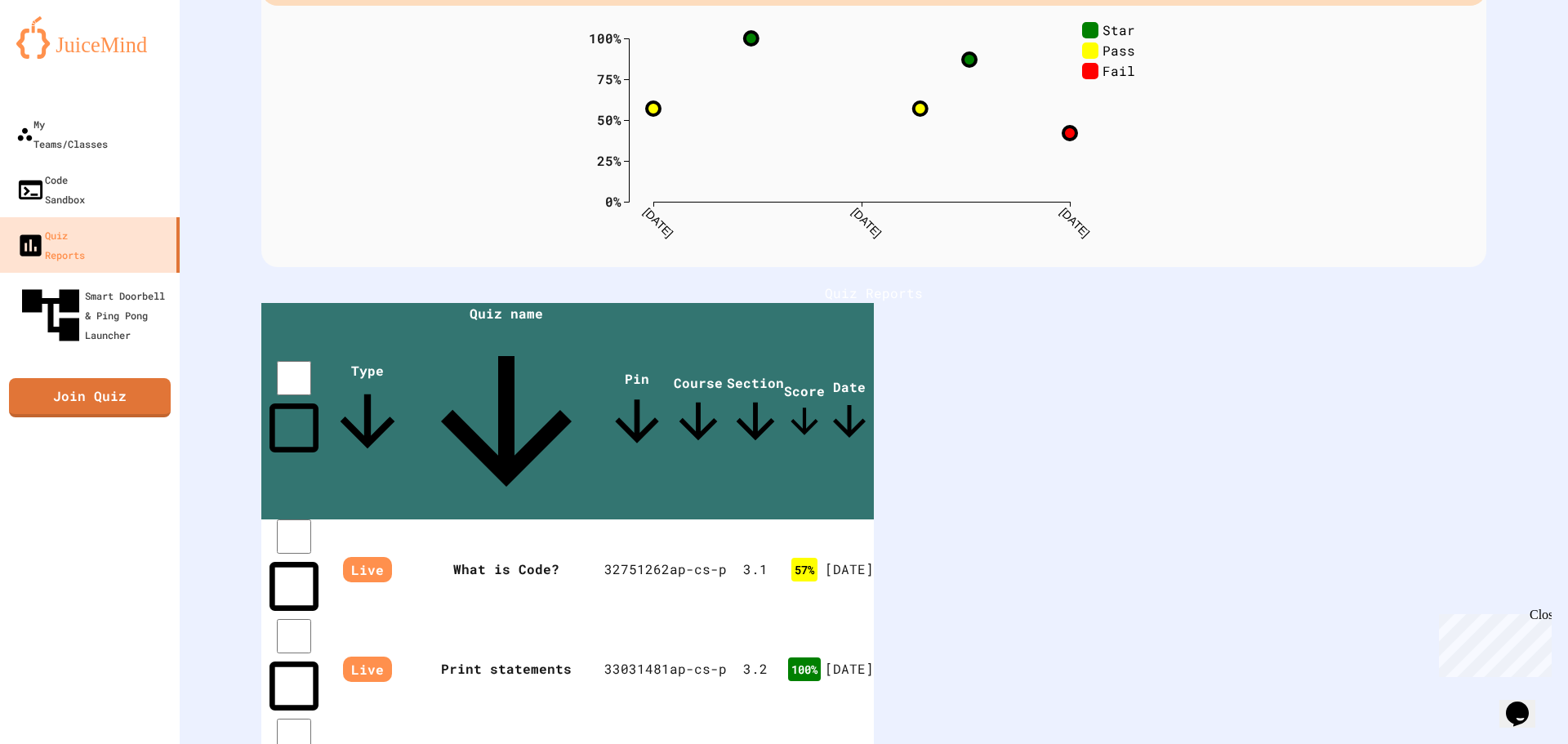
scroll to position [150, 0]
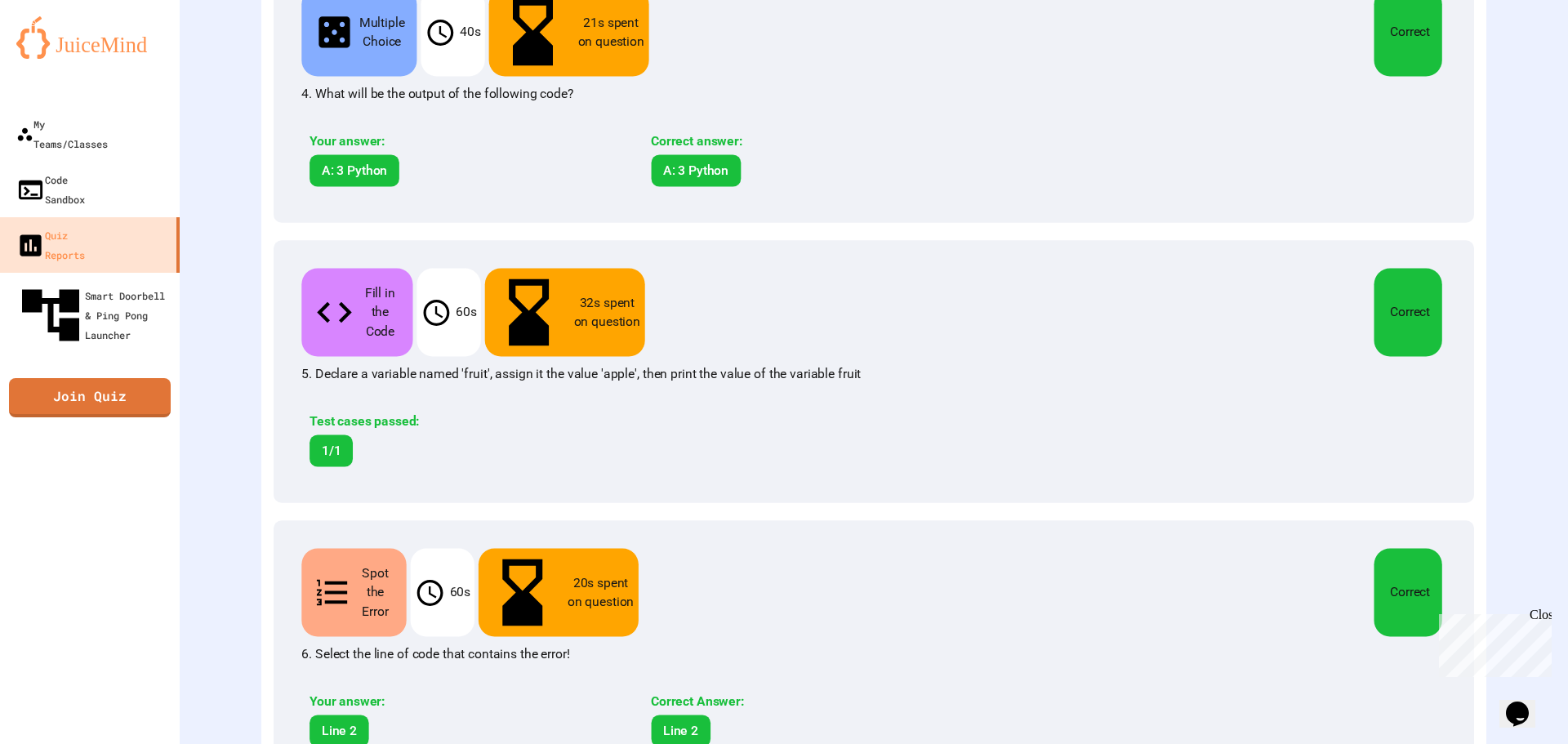
scroll to position [1311, 0]
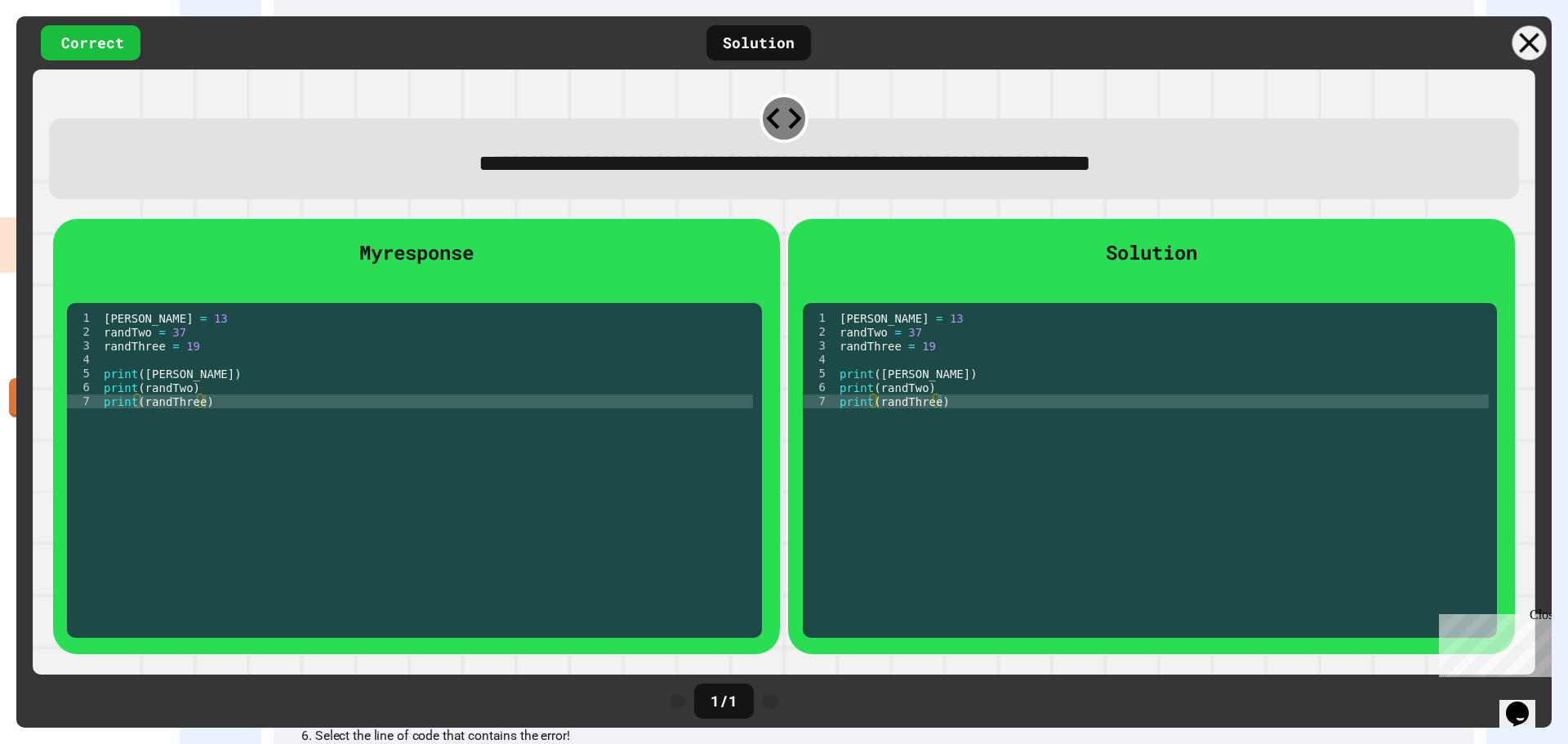
click at [1515, 40] on div at bounding box center [1529, 43] width 34 height 34
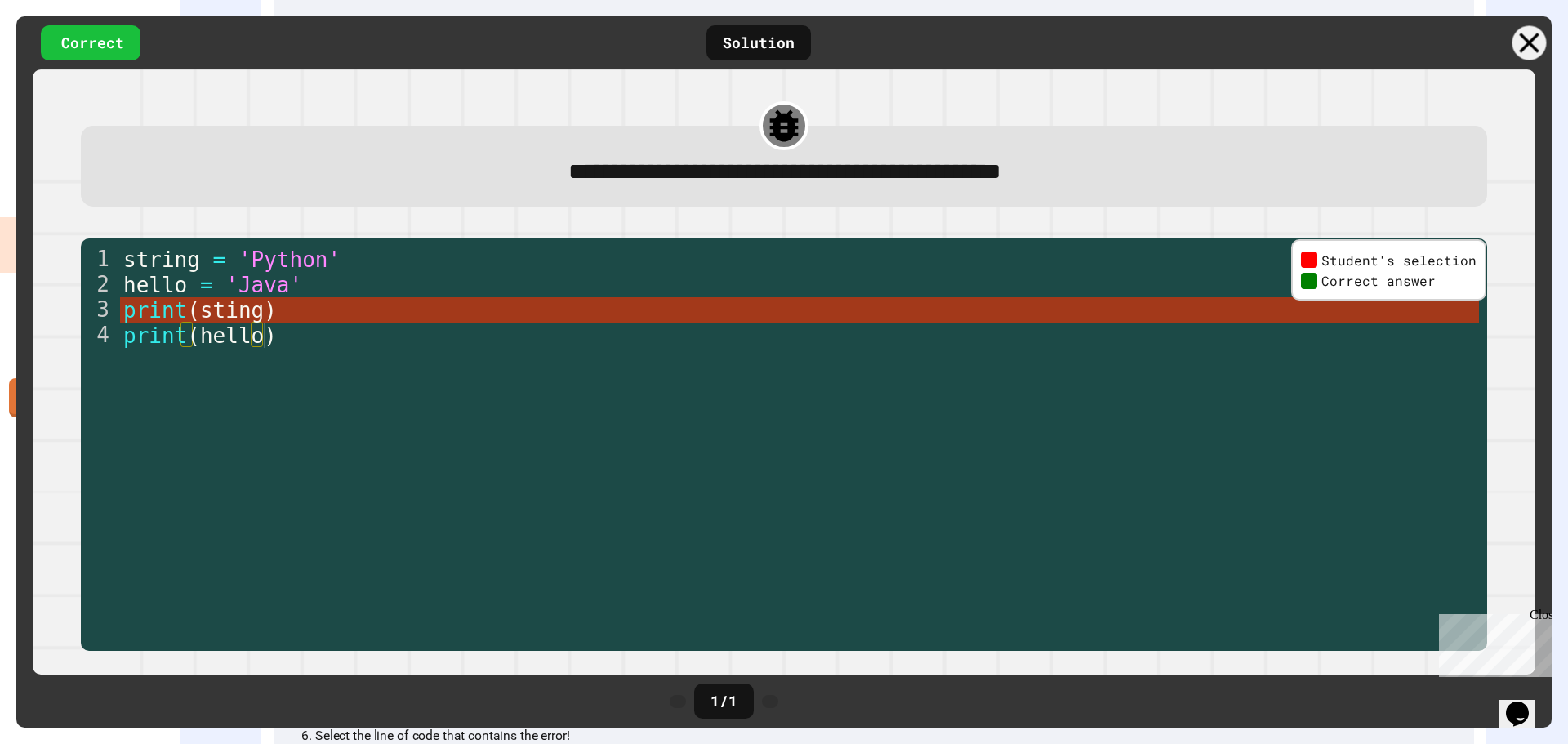
click at [1528, 44] on icon at bounding box center [1529, 43] width 21 height 21
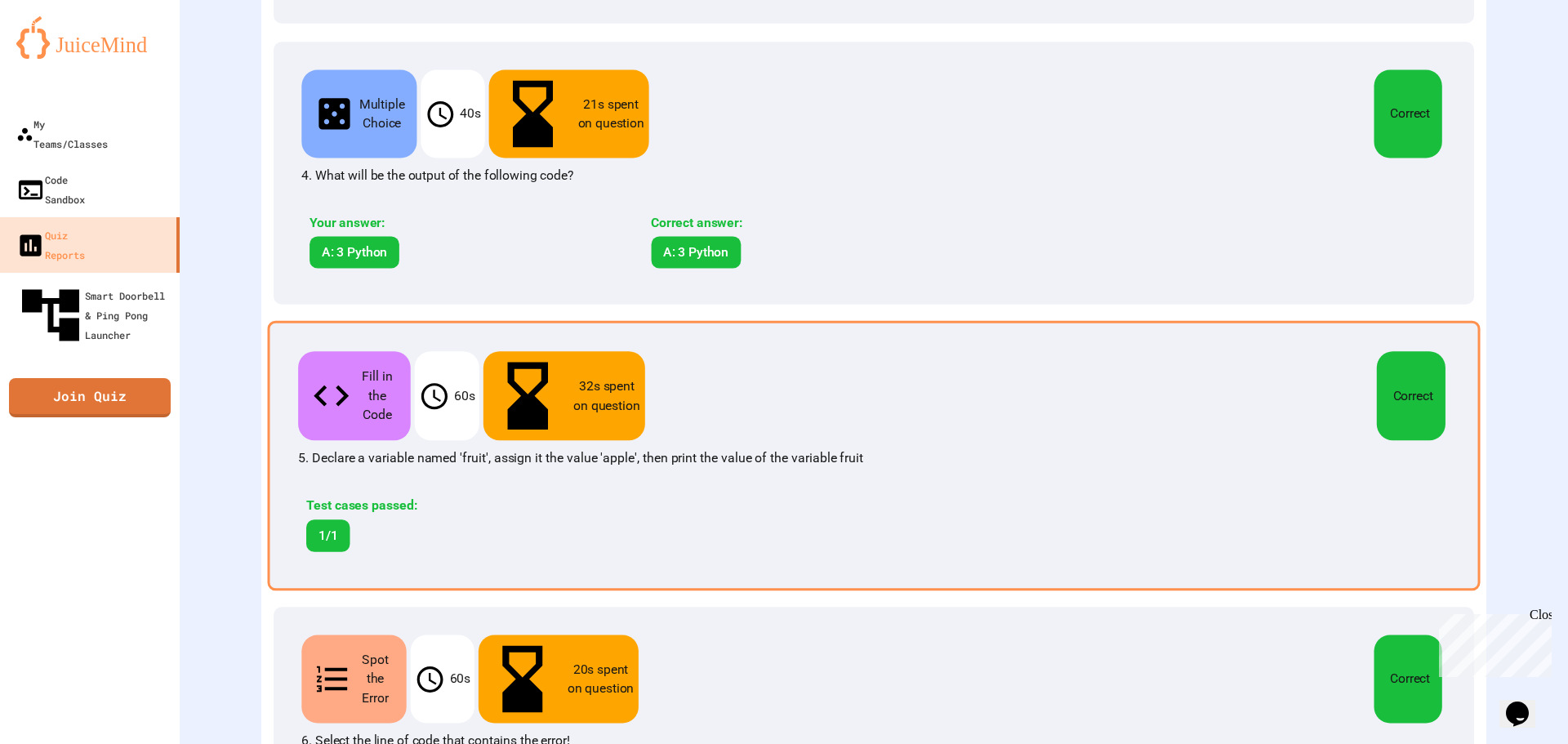
click at [987, 321] on div "Fill in the Code 60 s 32 s spent on question Correct 5. Declare a variable name…" at bounding box center [873, 456] width 1212 height 270
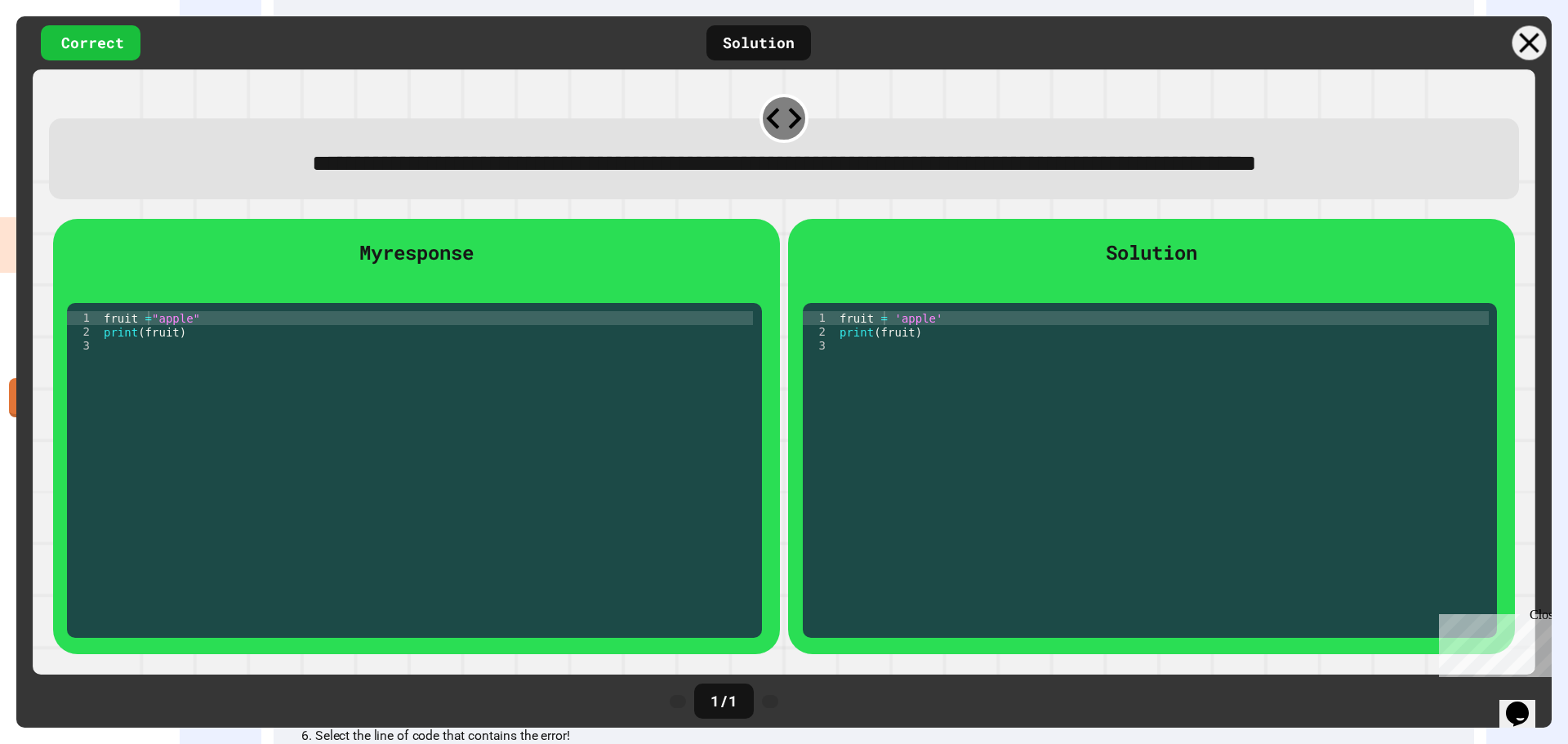
click at [1531, 49] on icon at bounding box center [1529, 43] width 34 height 34
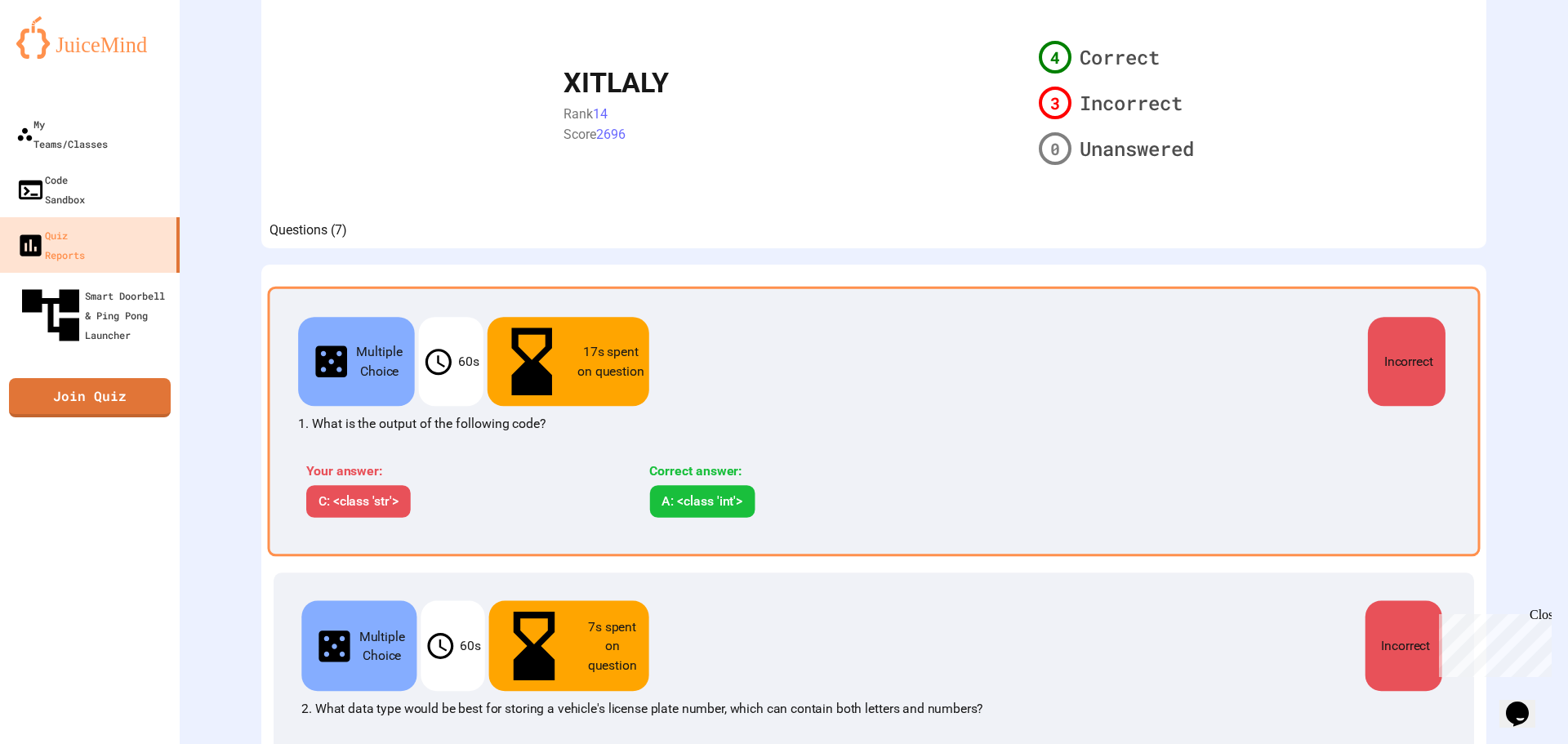
scroll to position [5, 0]
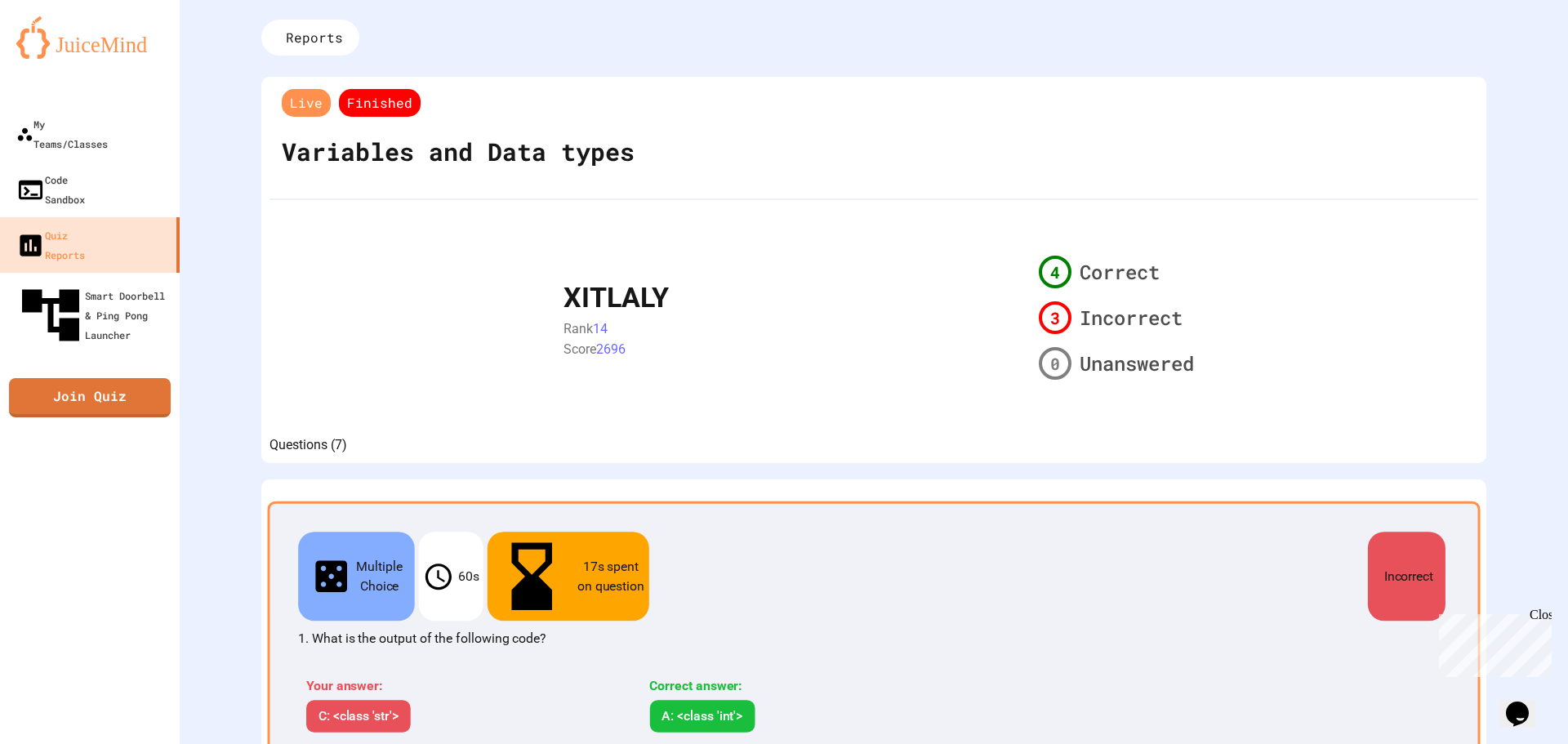
click at [611, 560] on p "17 s spent on question" at bounding box center [610, 576] width 69 height 40
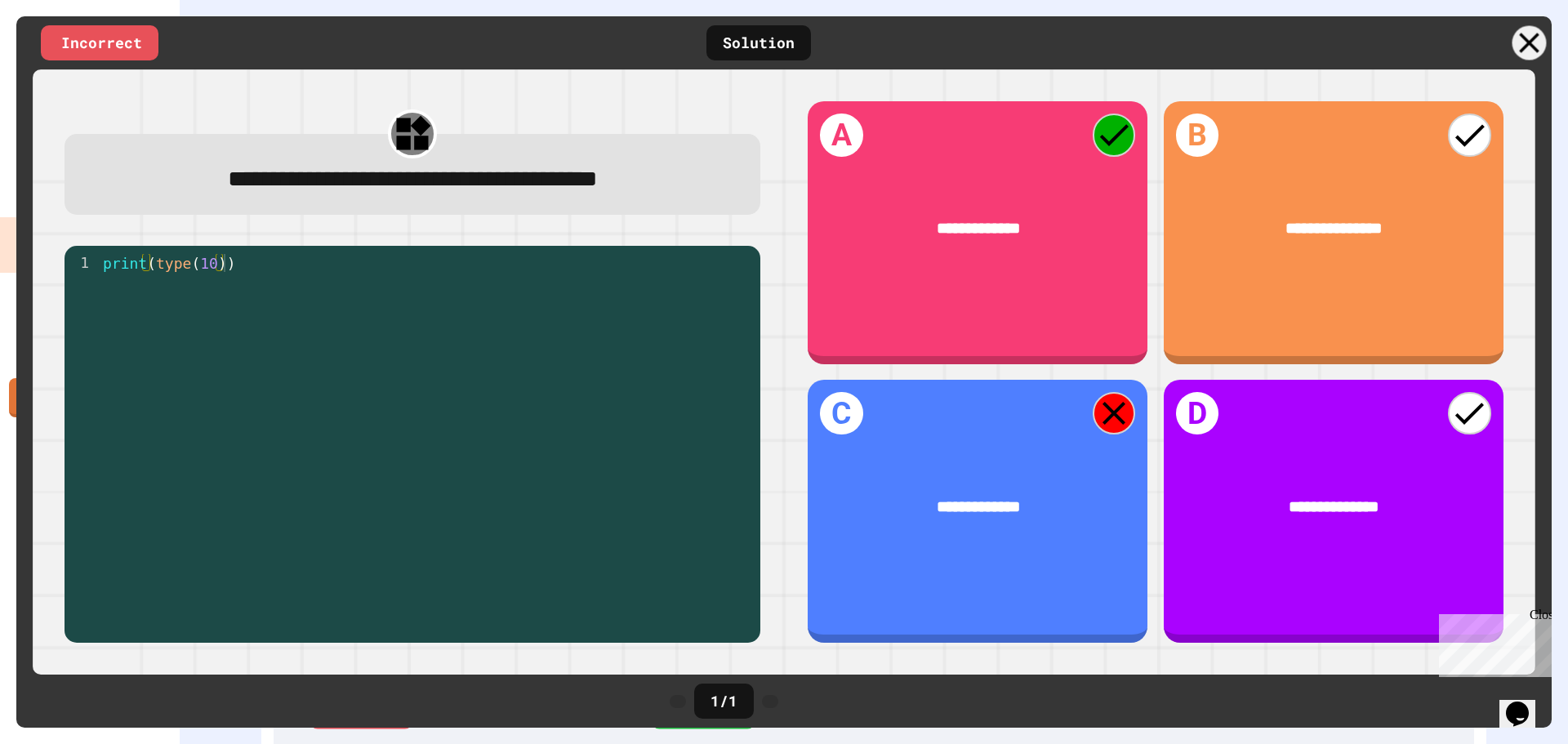
click at [1533, 48] on icon at bounding box center [1529, 43] width 34 height 34
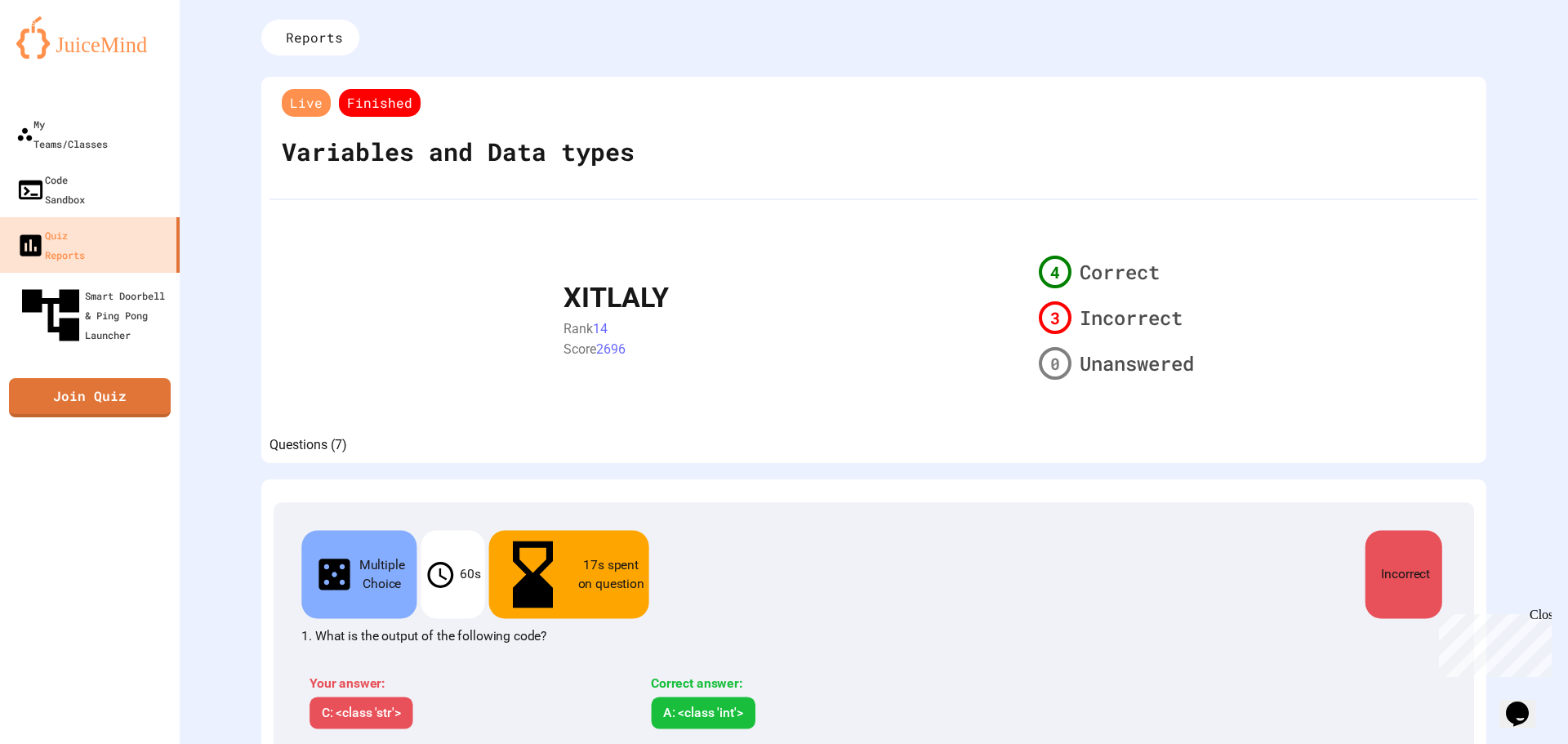
click at [311, 107] on span "Live" at bounding box center [306, 102] width 49 height 27
click at [402, 107] on span "Finished" at bounding box center [380, 102] width 82 height 27
click at [120, 376] on link "Join Quiz" at bounding box center [89, 396] width 160 height 40
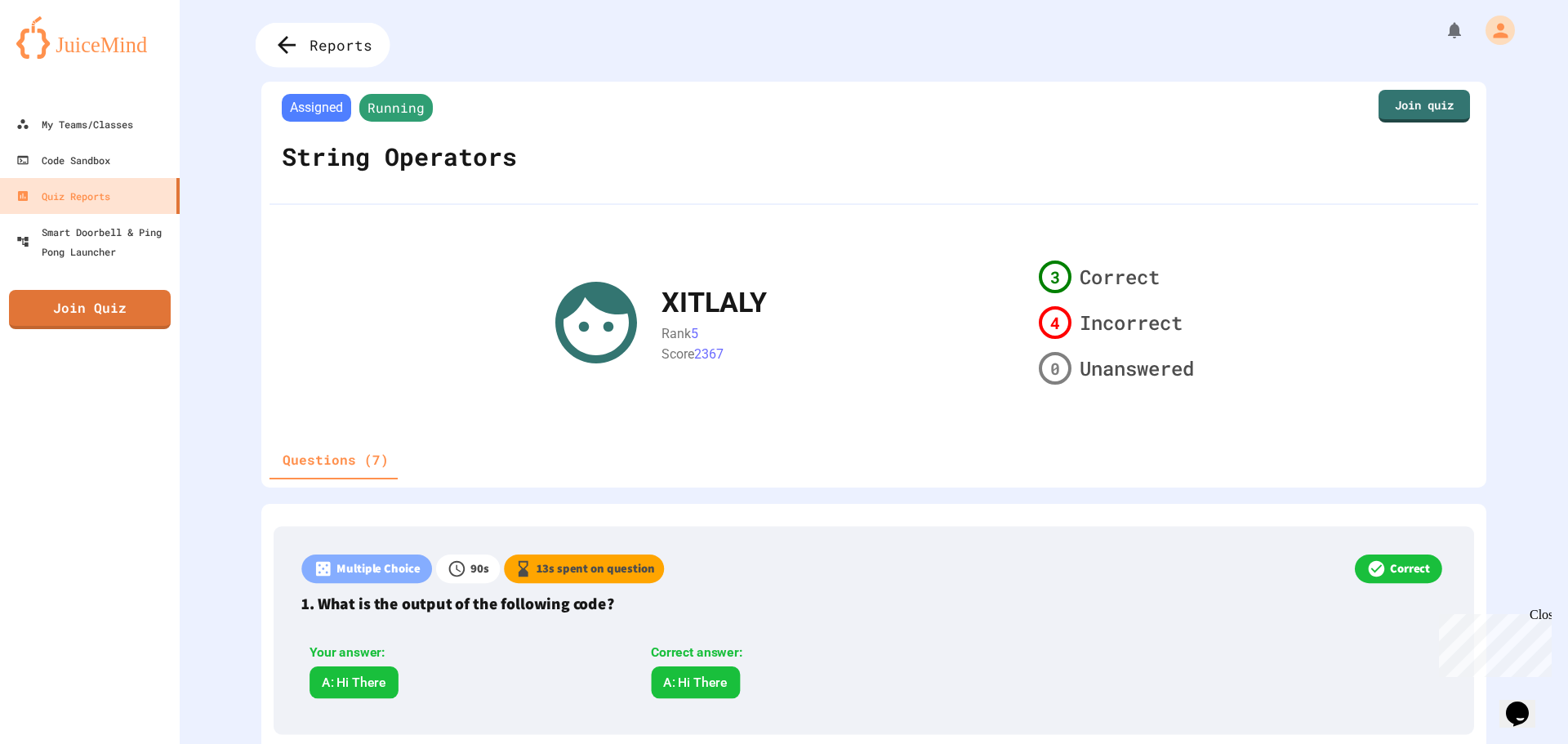
click at [354, 32] on div "Reports" at bounding box center [322, 45] width 135 height 45
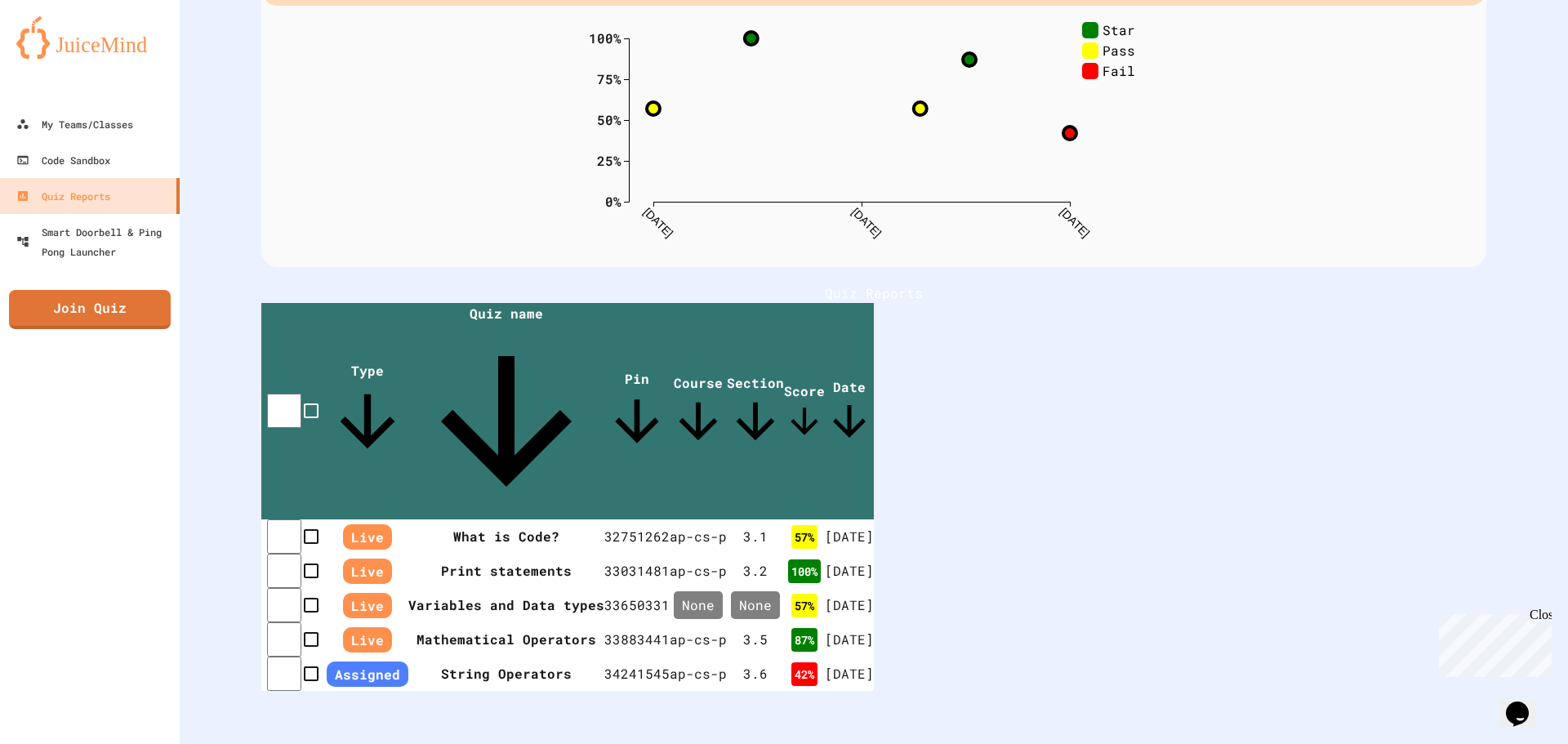
scroll to position [150, 0]
click at [605, 519] on th "What is Code?" at bounding box center [505, 536] width 200 height 35
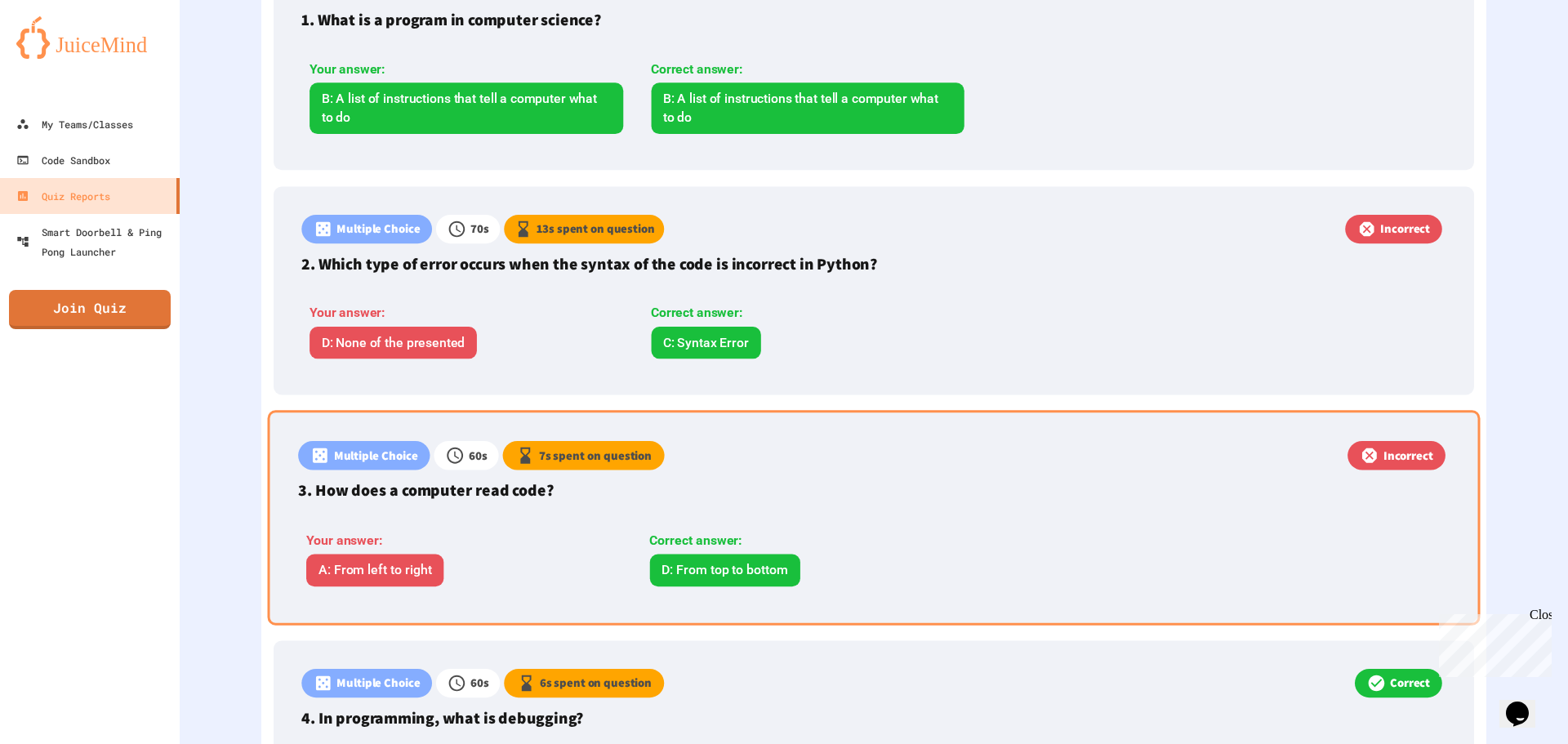
scroll to position [735, 0]
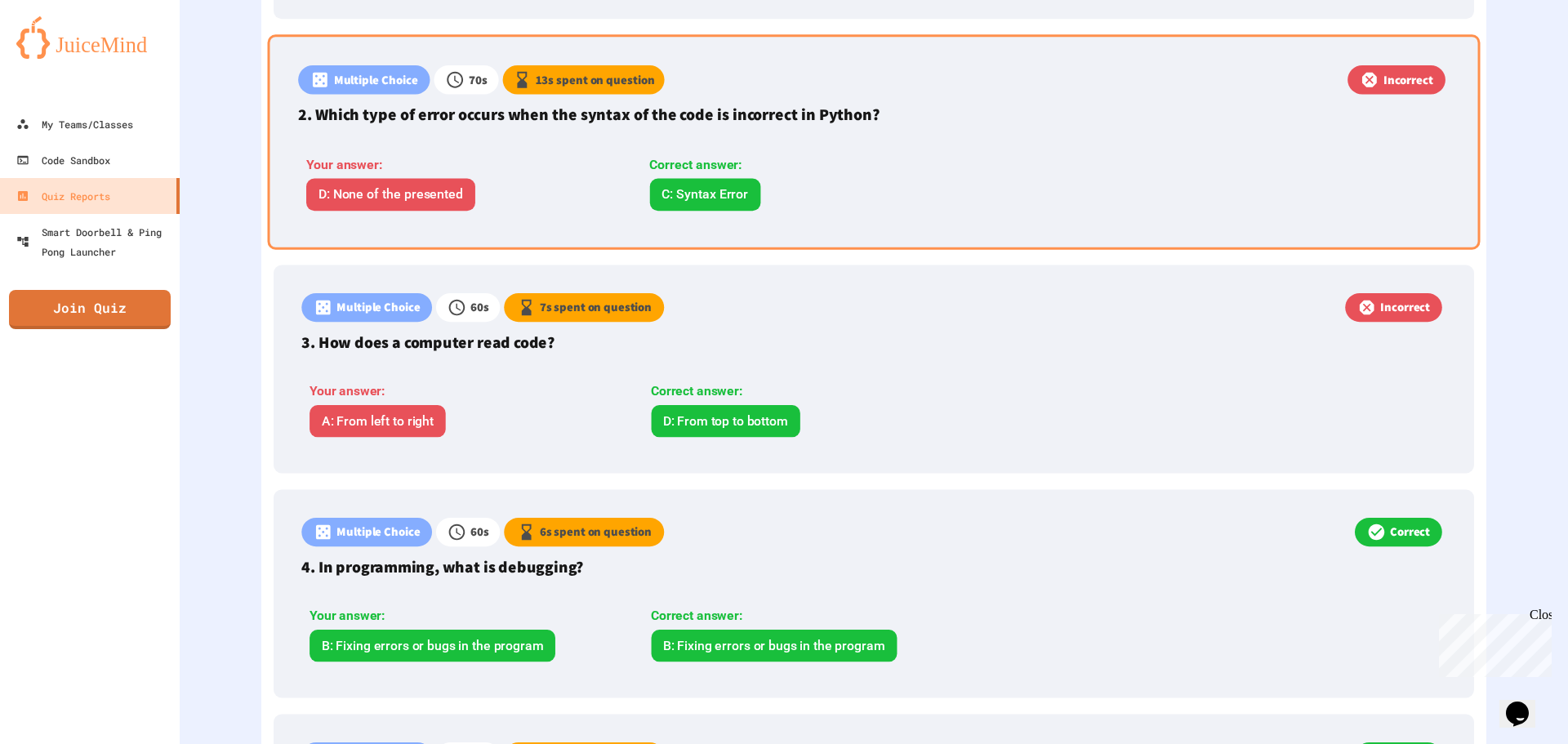
click at [862, 194] on div "Correct answer: C: Syntax Error" at bounding box center [807, 183] width 331 height 56
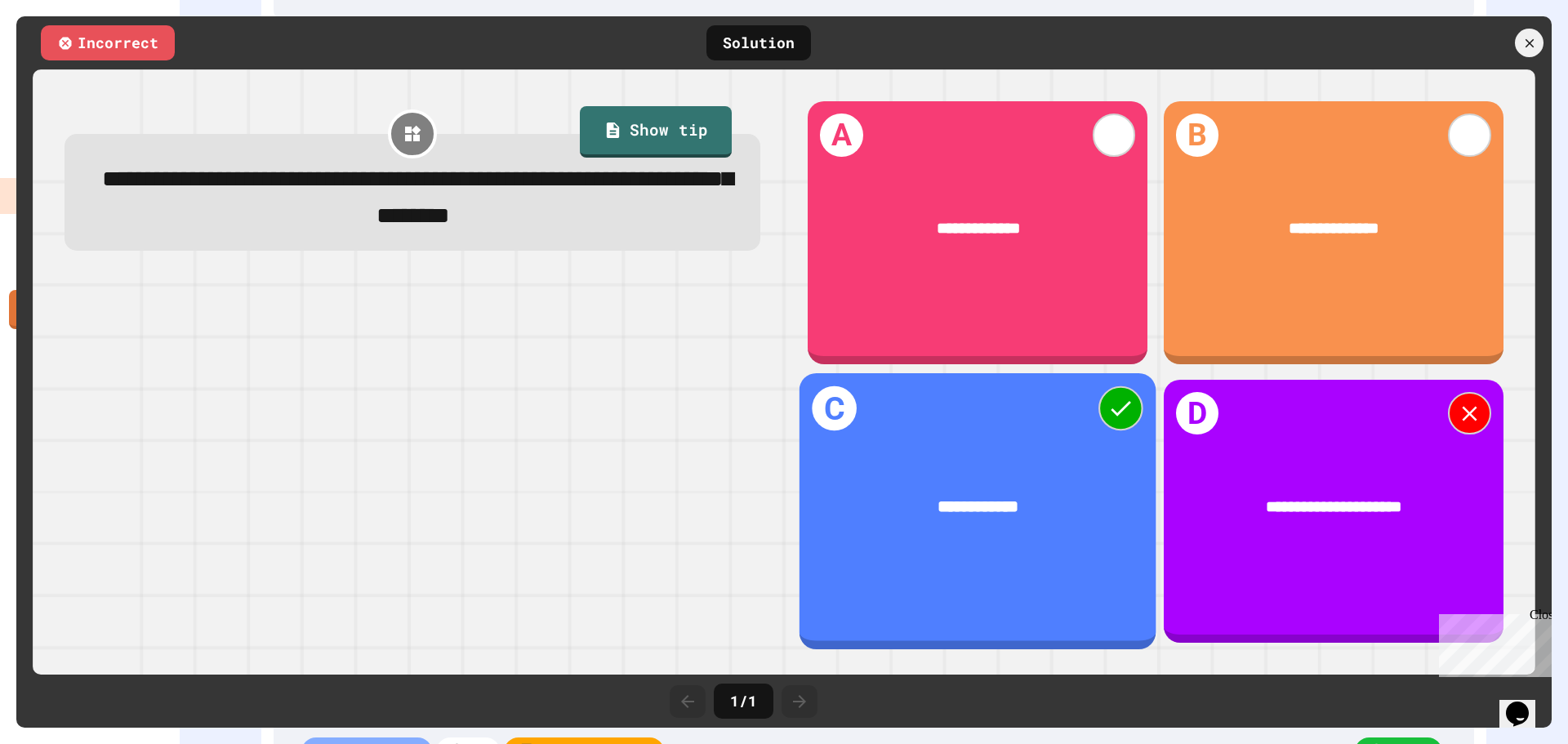
click at [1076, 432] on div "**********" at bounding box center [978, 510] width 357 height 276
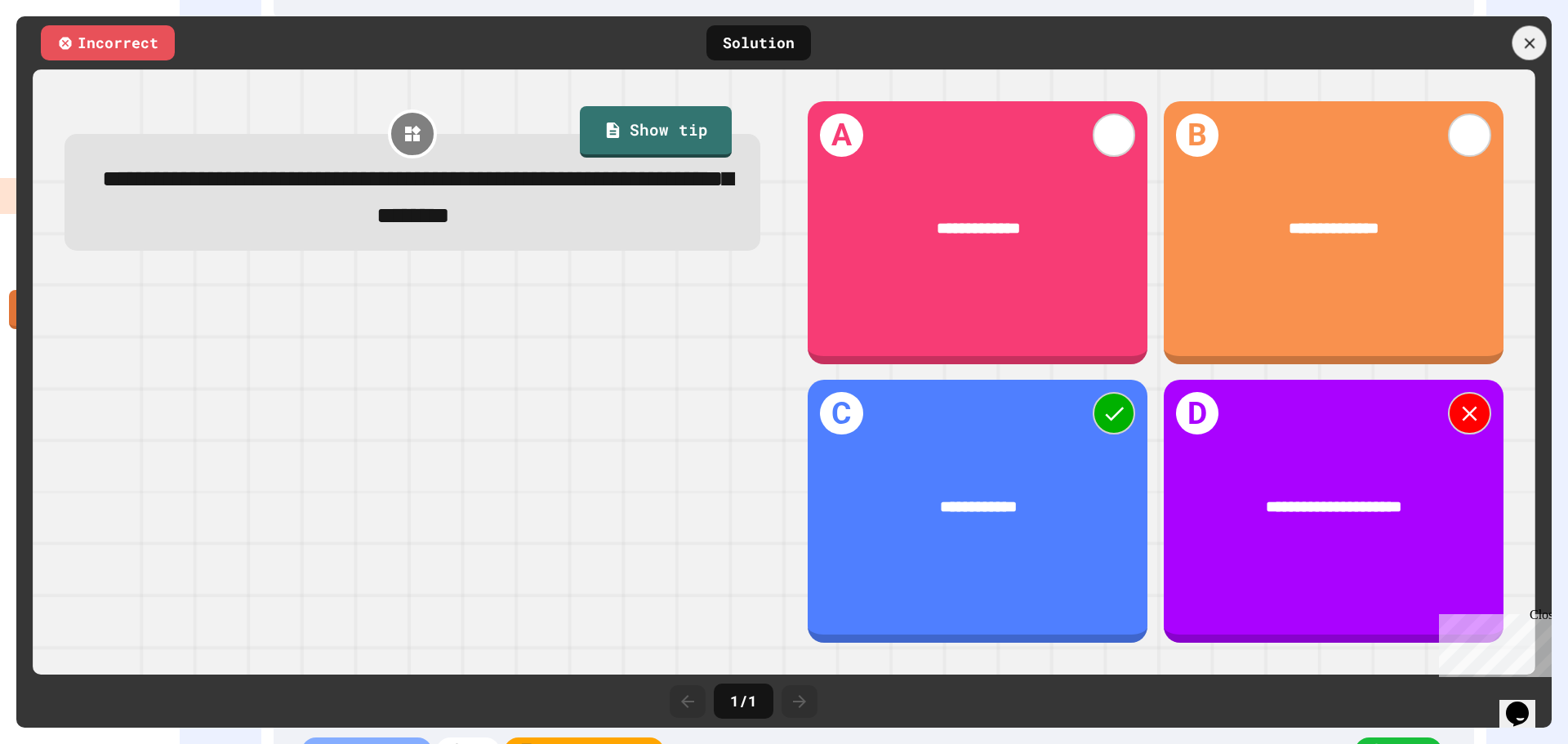
click at [1521, 45] on icon at bounding box center [1528, 42] width 18 height 18
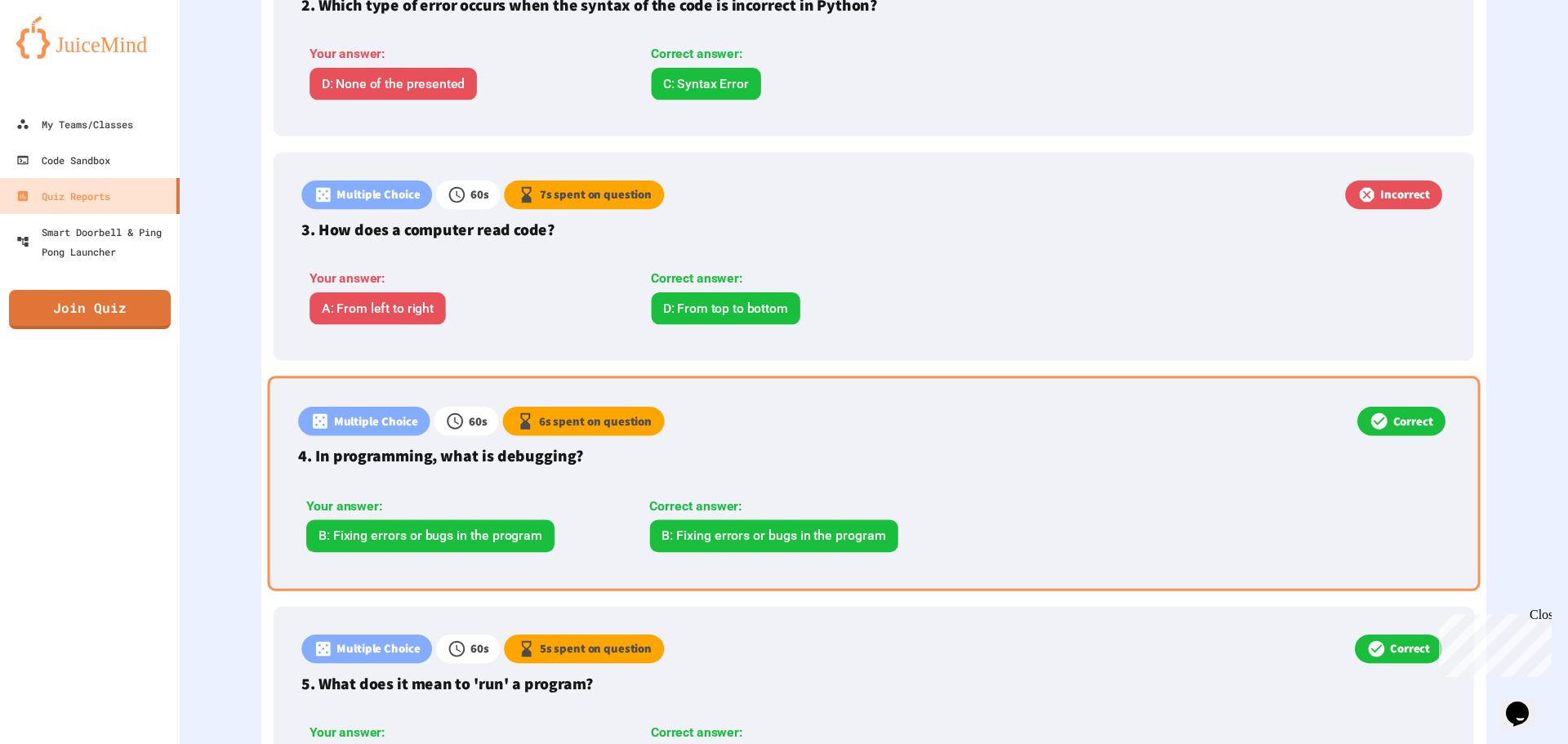
scroll to position [979, 0]
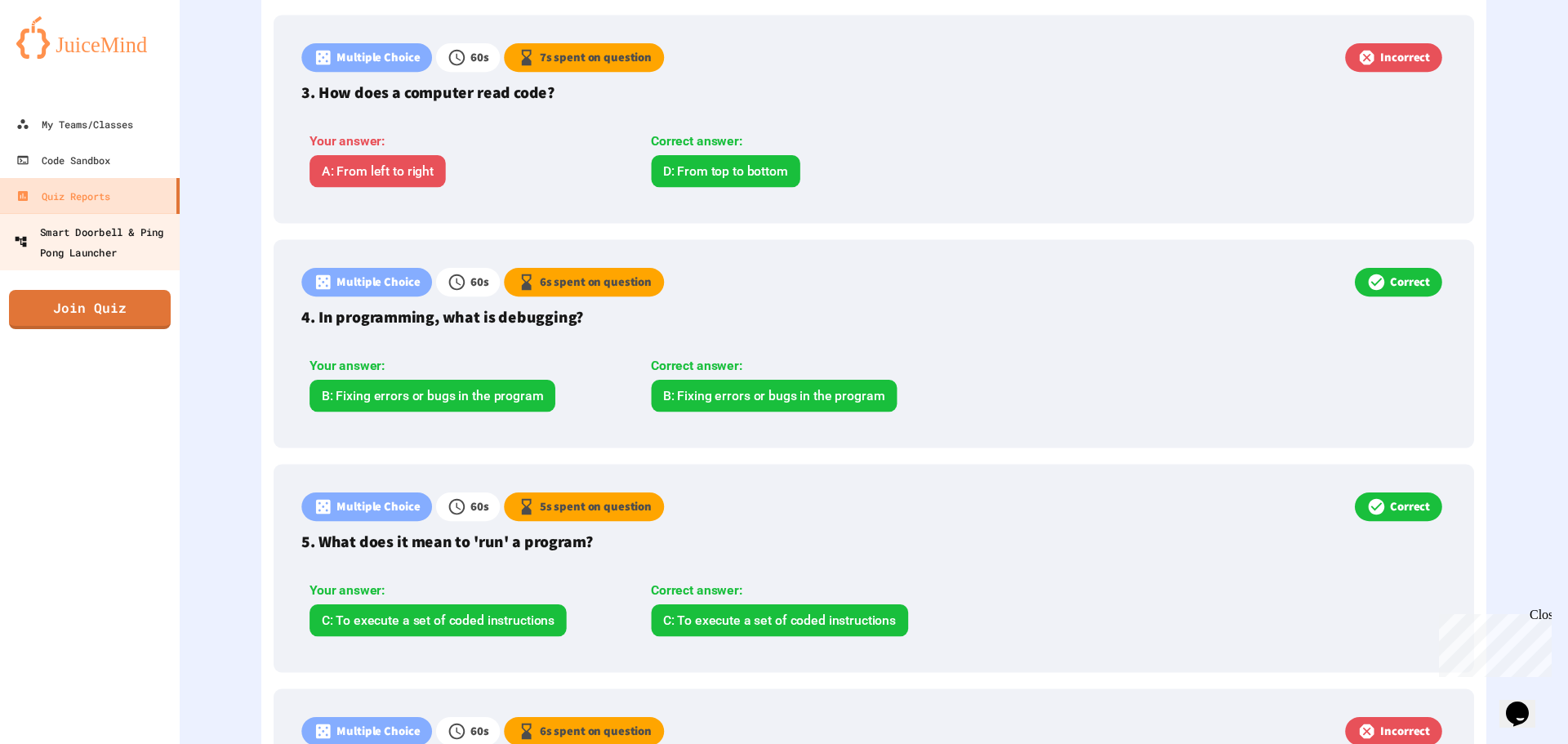
click at [77, 231] on div "Smart Doorbell & Ping Pong Launcher" at bounding box center [95, 241] width 162 height 40
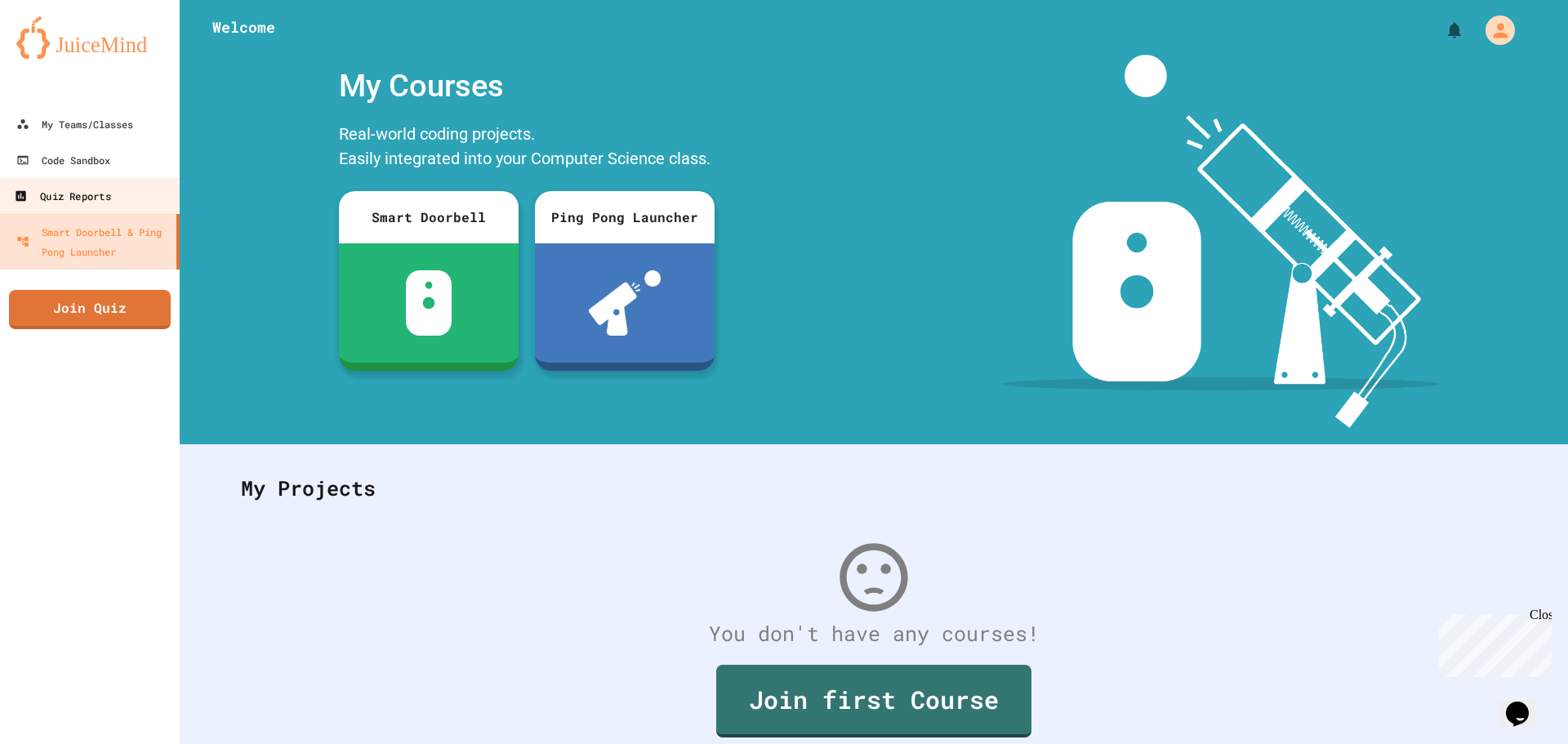
click at [86, 199] on div "Quiz Reports" at bounding box center [62, 197] width 96 height 21
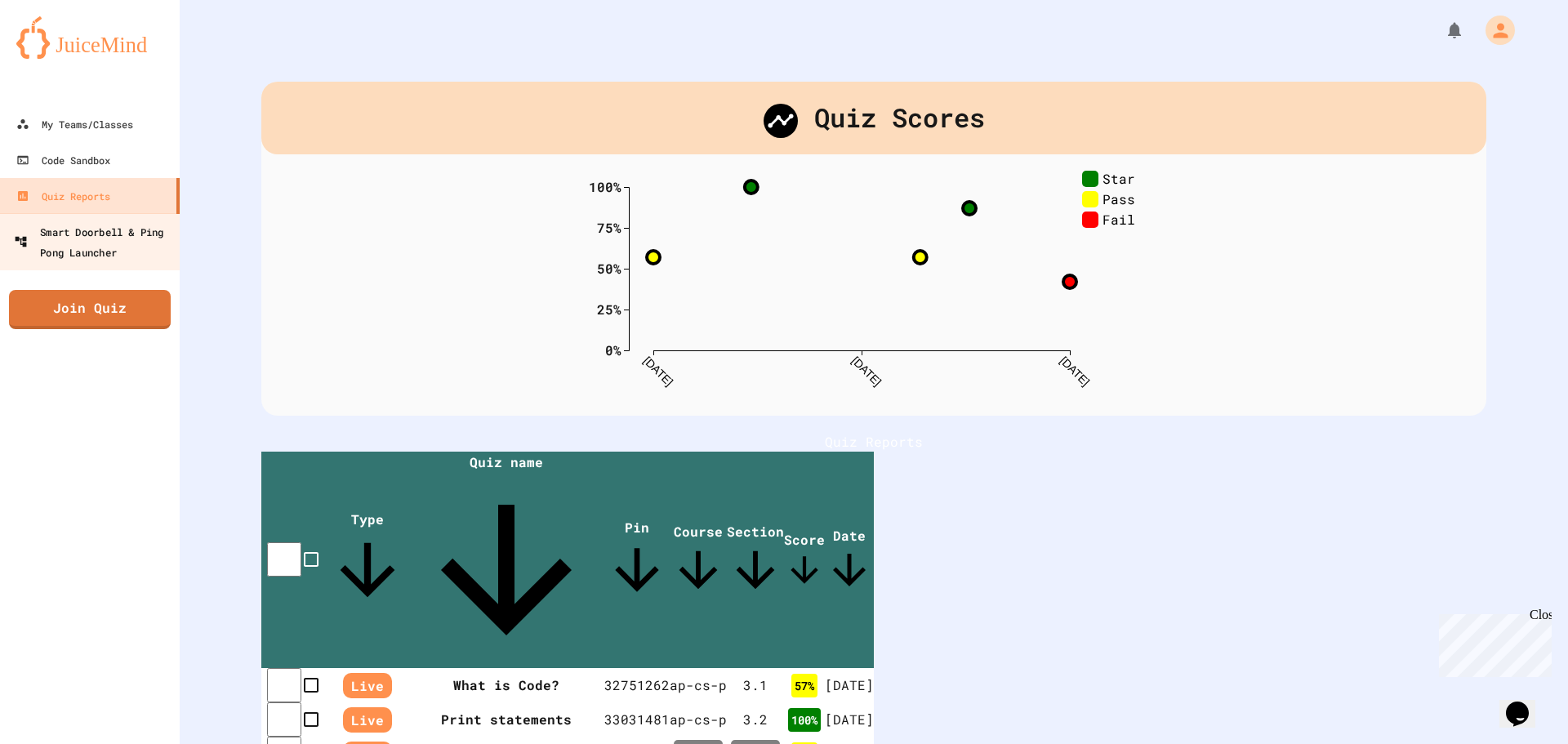
click at [85, 233] on div "Smart Doorbell & Ping Pong Launcher" at bounding box center [95, 241] width 162 height 40
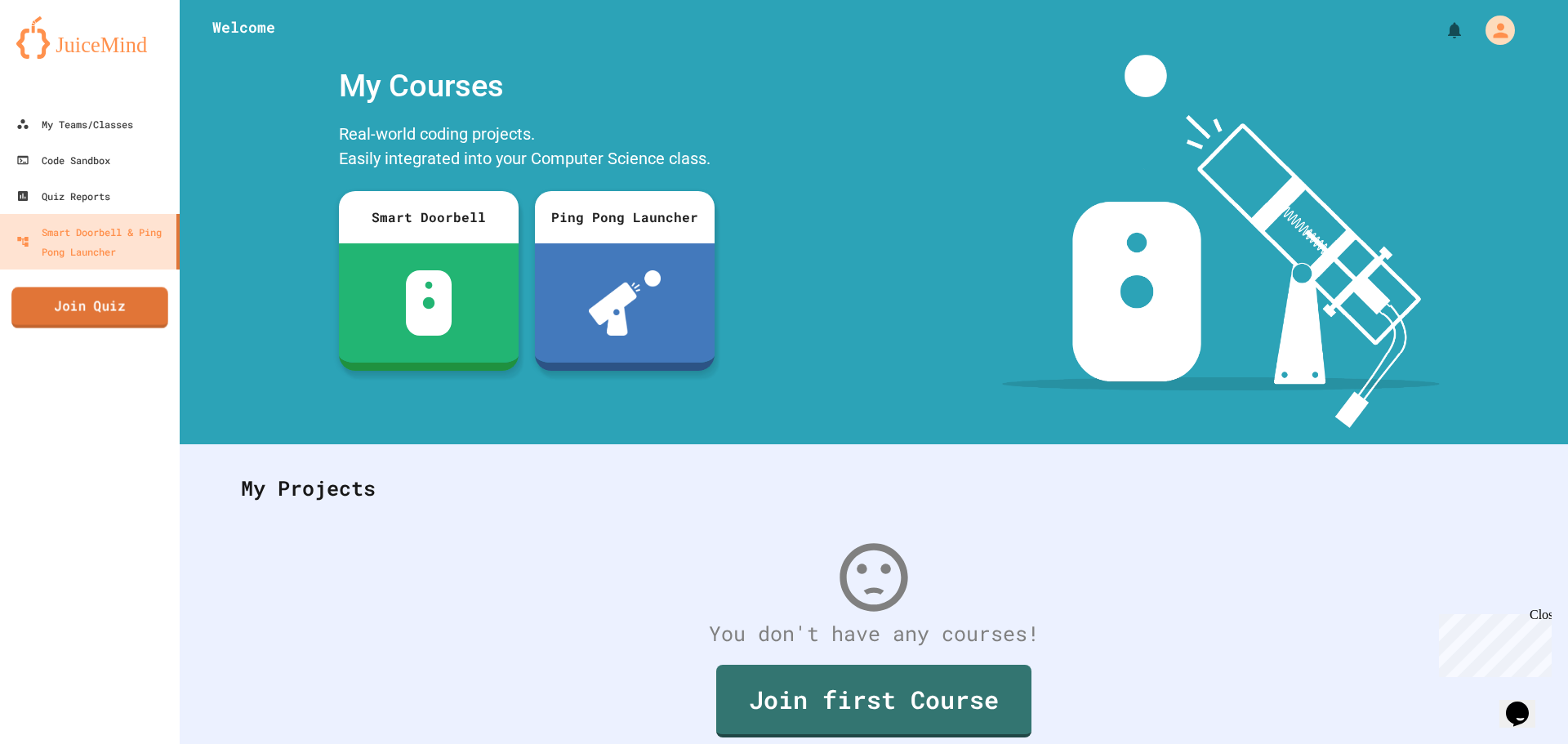
click at [107, 315] on link "Join Quiz" at bounding box center [89, 307] width 156 height 40
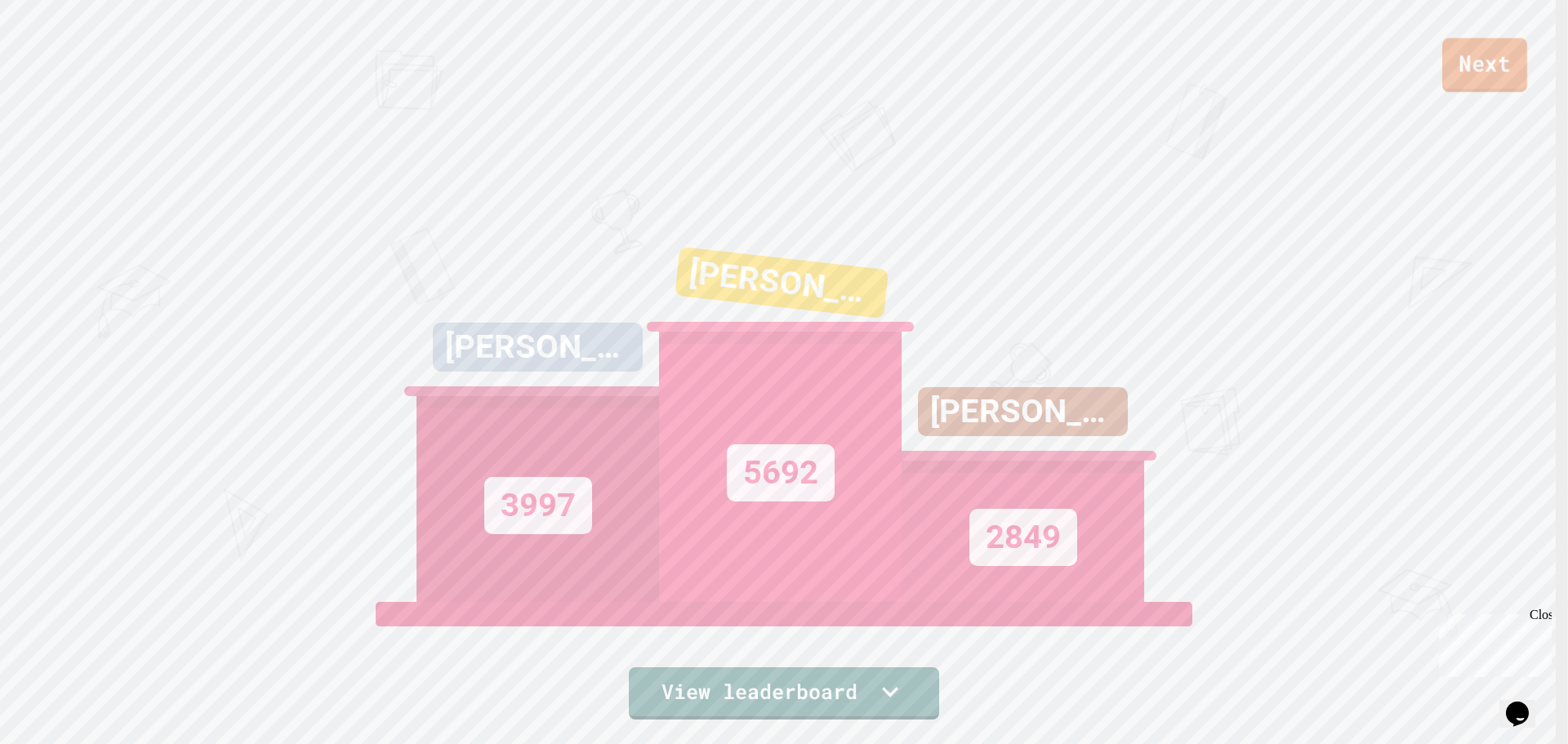
click at [1510, 64] on link "Next" at bounding box center [1484, 65] width 85 height 54
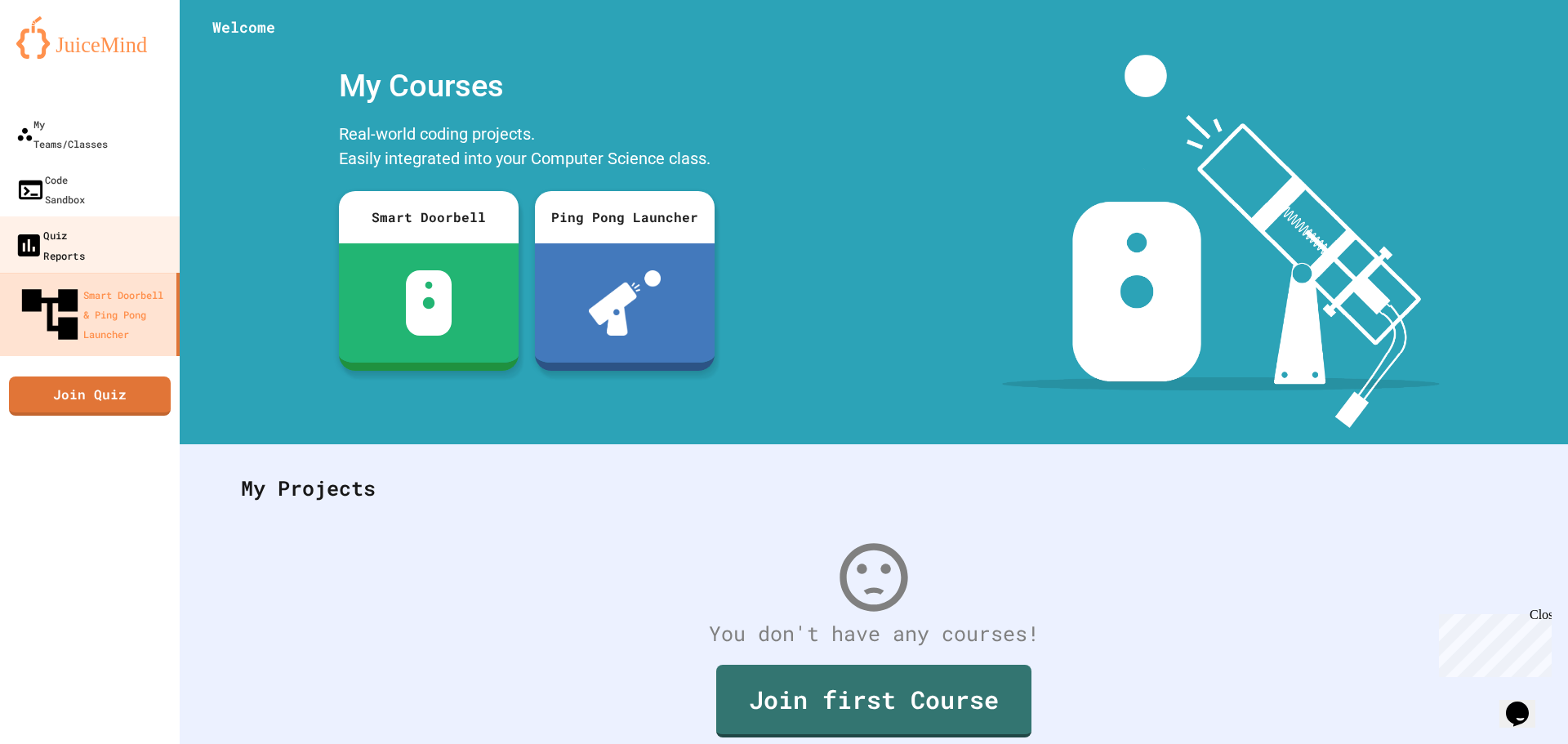
click at [85, 224] on div "Quiz Reports" at bounding box center [49, 244] width 71 height 40
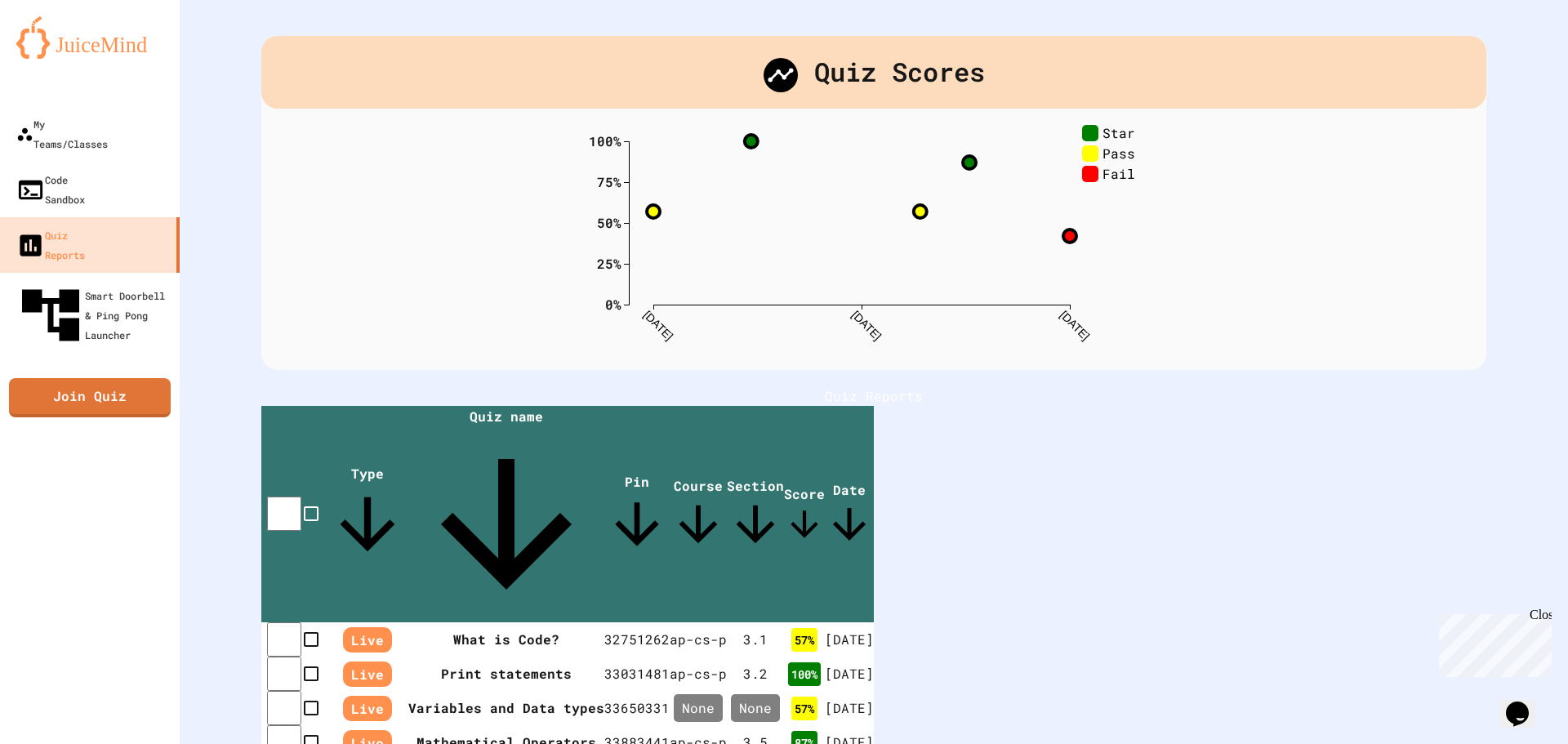
scroll to position [150, 0]
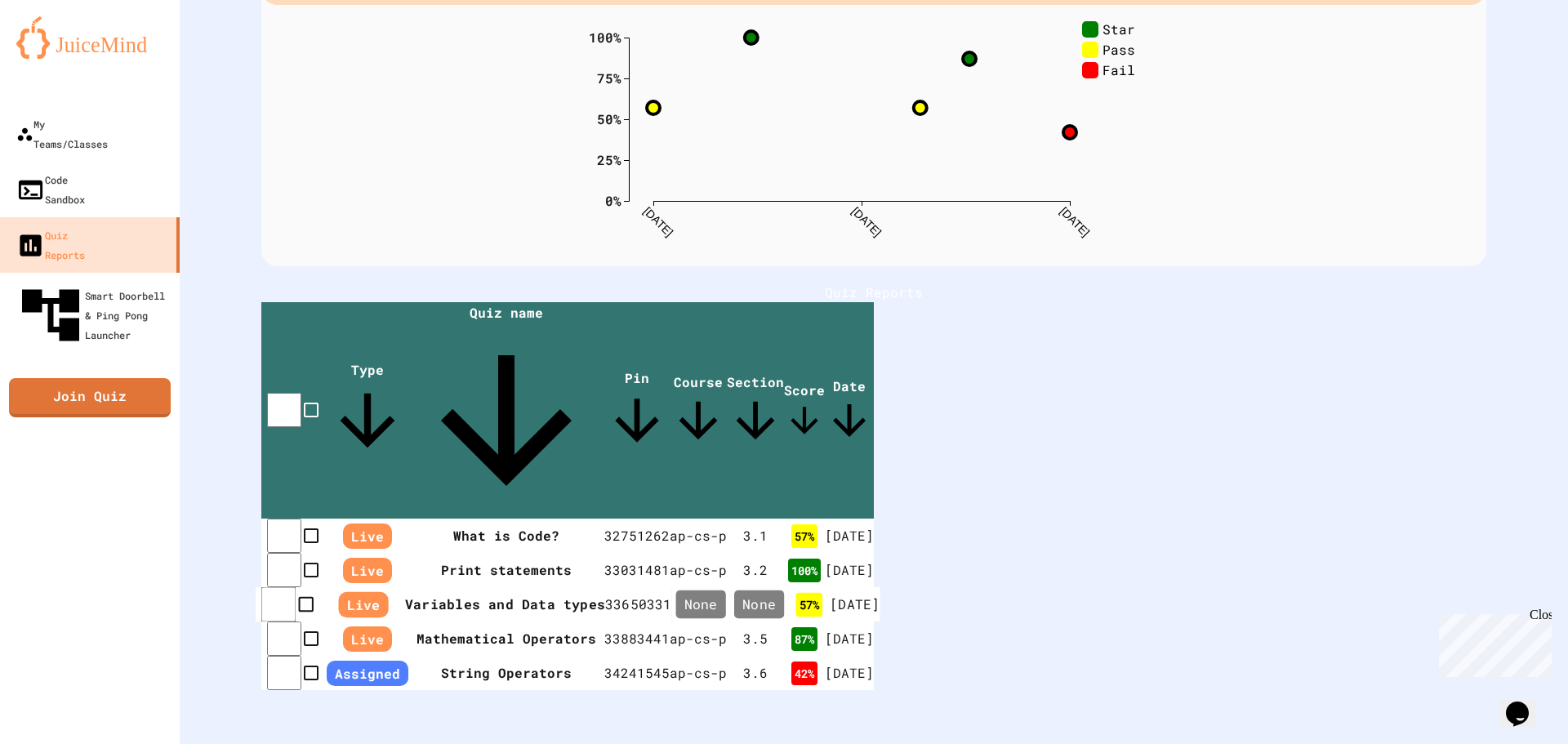
click at [603, 587] on th "Variables and Data types" at bounding box center [505, 604] width 200 height 35
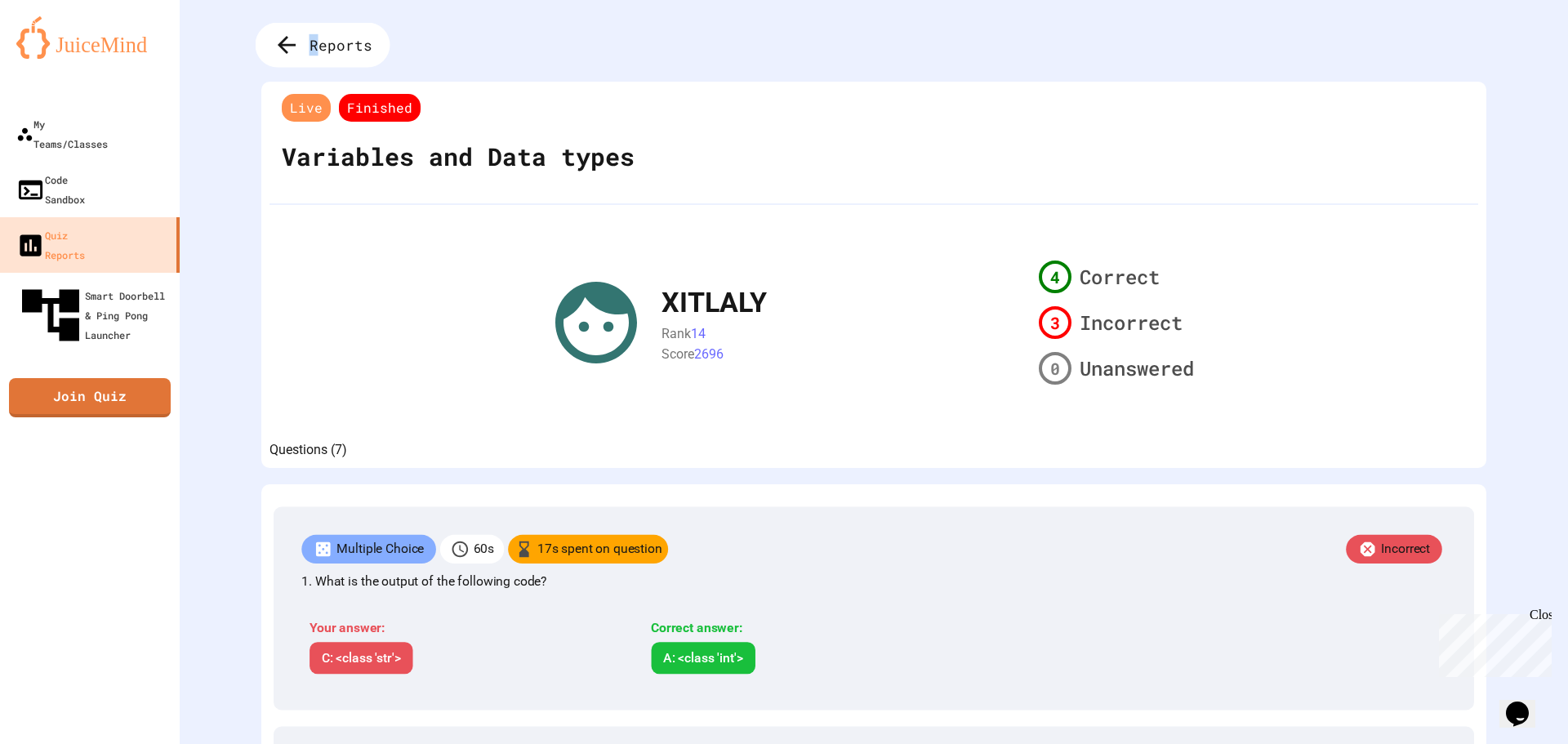
click at [314, 57] on div "Reports" at bounding box center [322, 45] width 135 height 45
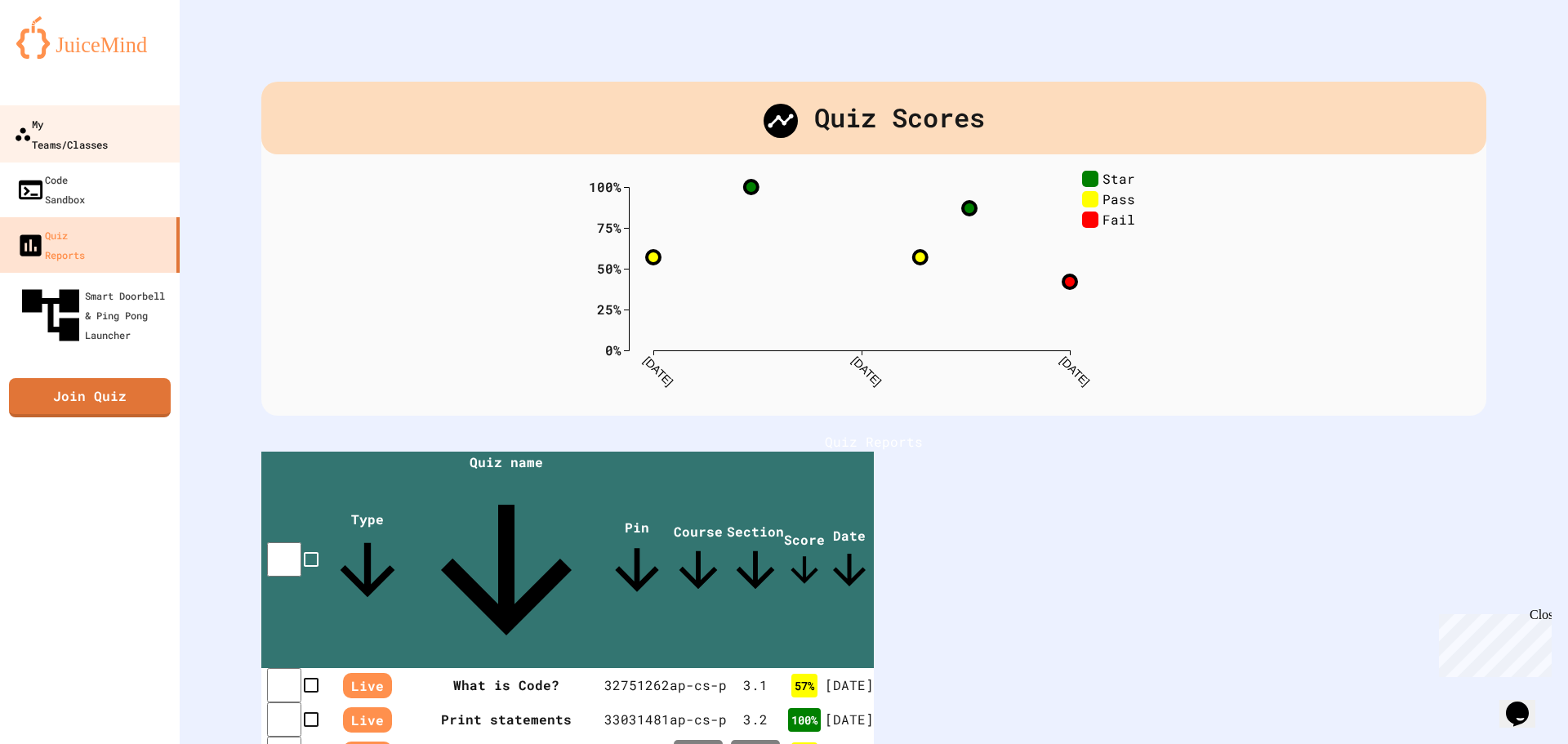
click at [107, 118] on div "My Teams/Classes" at bounding box center [61, 134] width 94 height 40
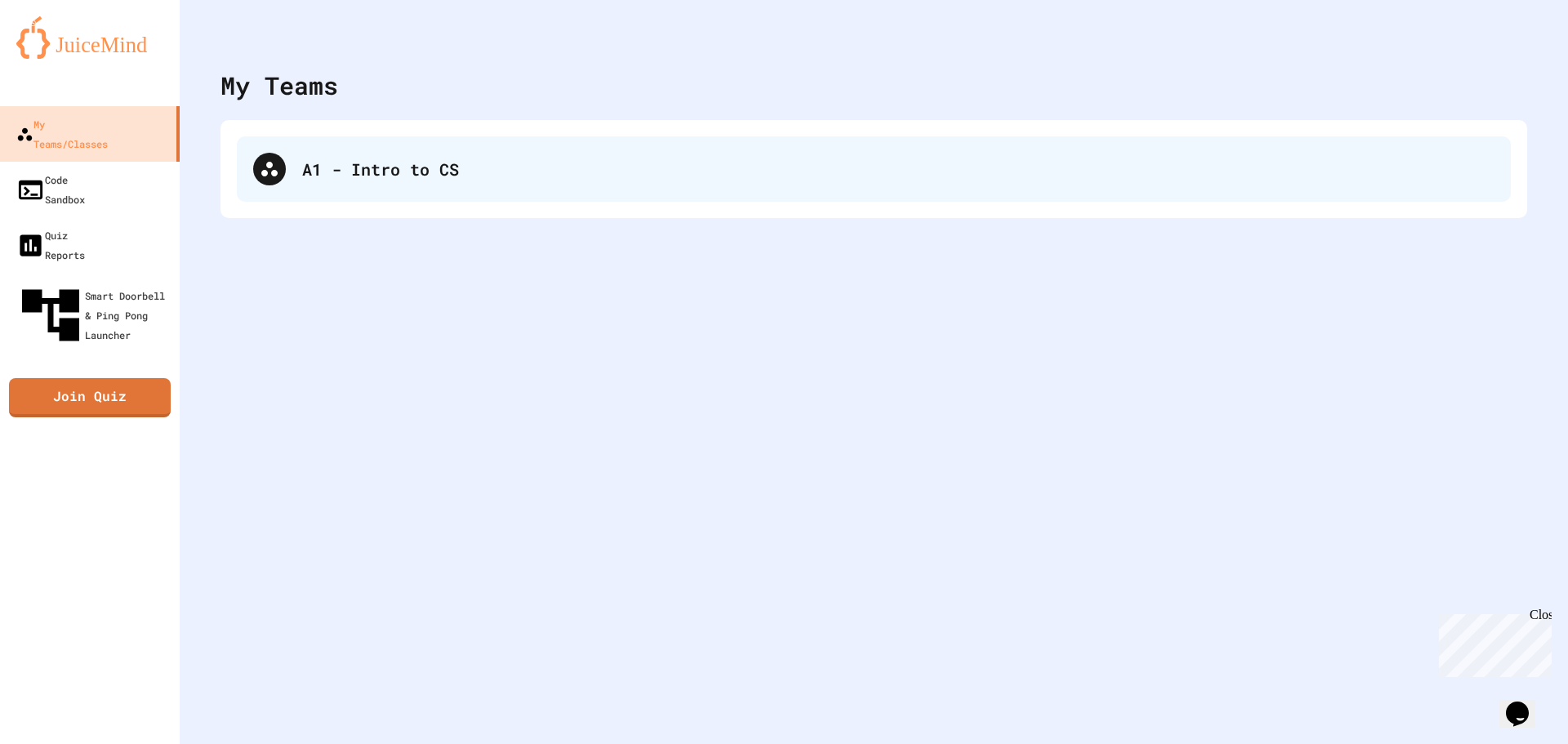
click at [416, 193] on div "A1 - Intro to CS" at bounding box center [873, 169] width 1273 height 65
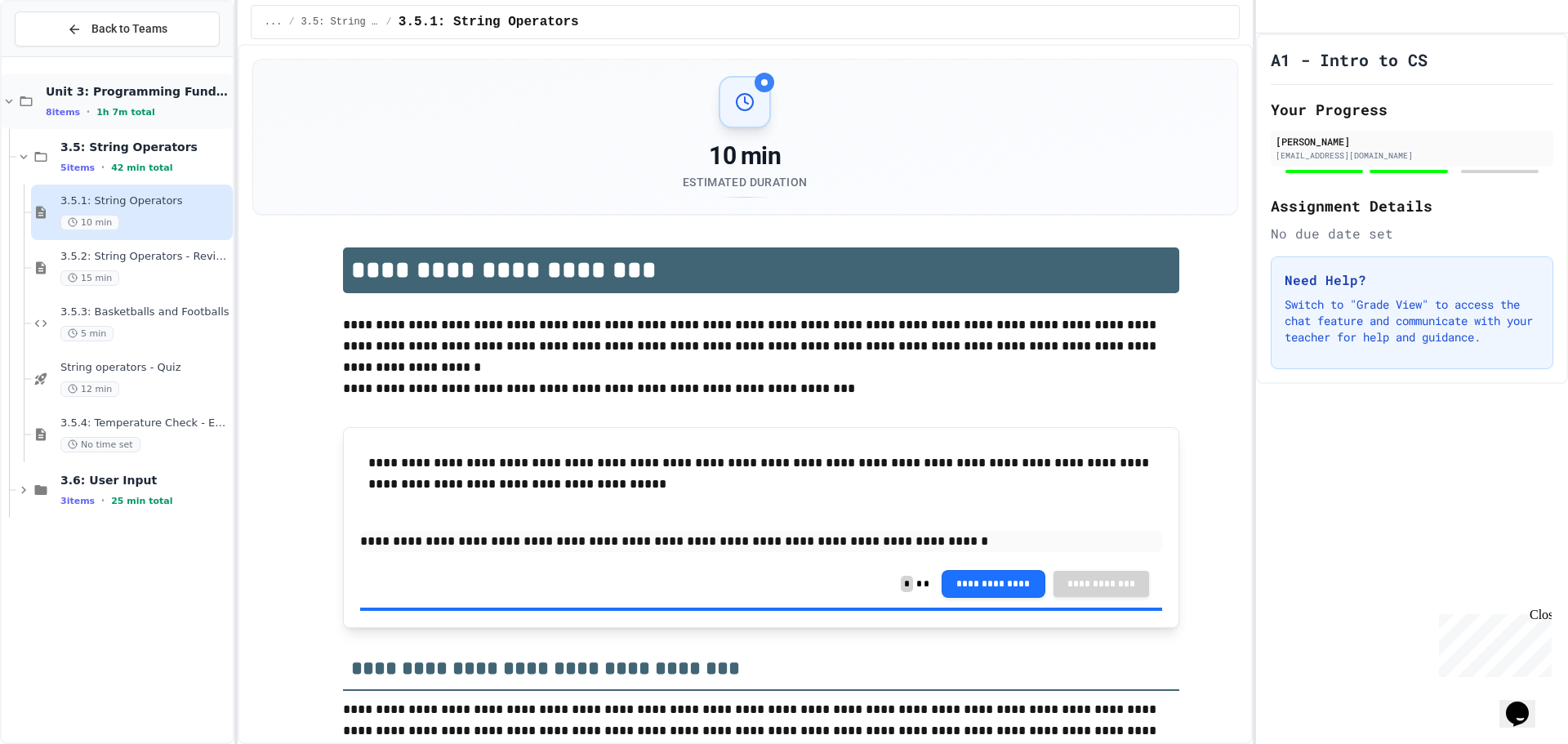
click at [162, 107] on div "8 items • 1h 7m total" at bounding box center [137, 112] width 184 height 13
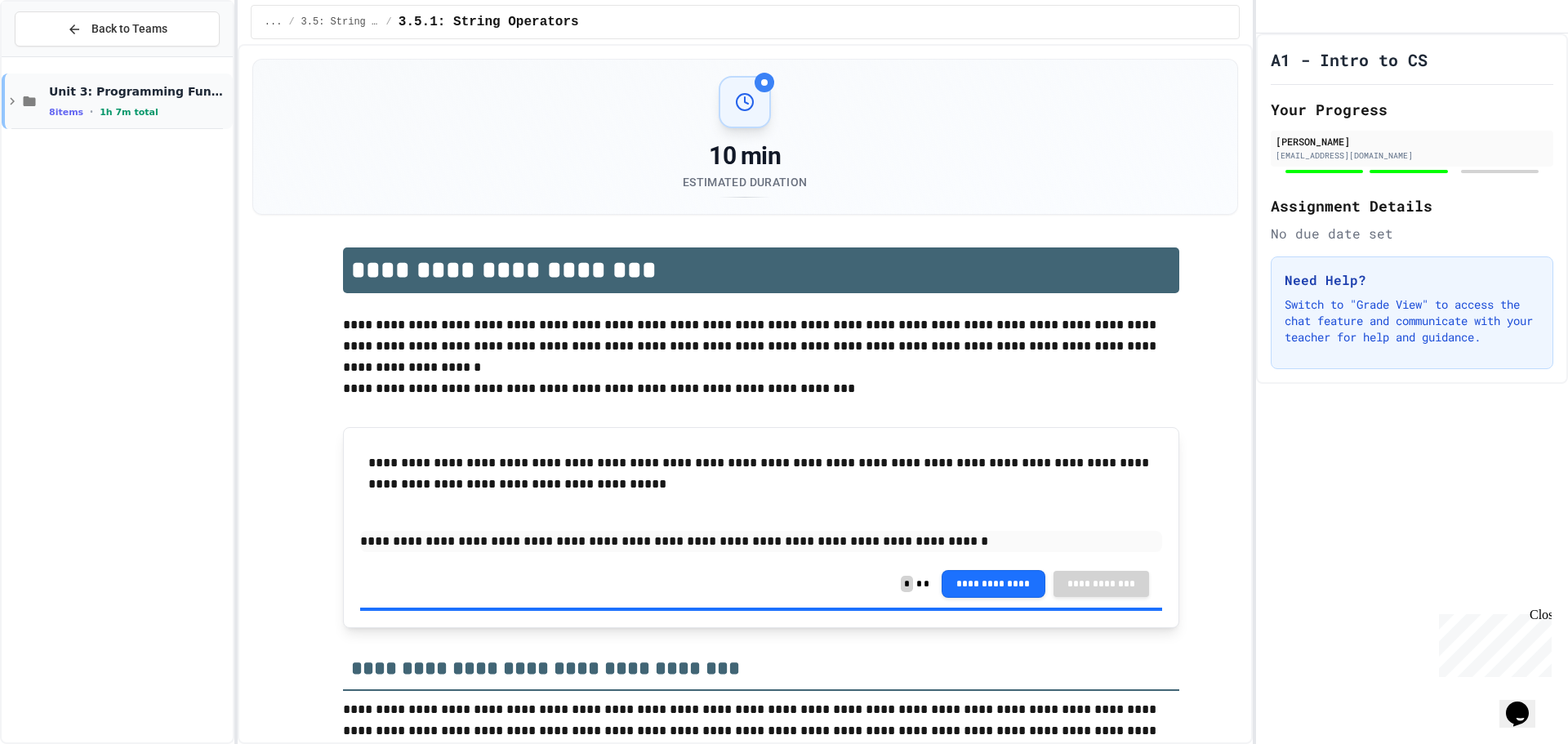
click at [149, 114] on div "8 items • 1h 7m total" at bounding box center [139, 112] width 181 height 13
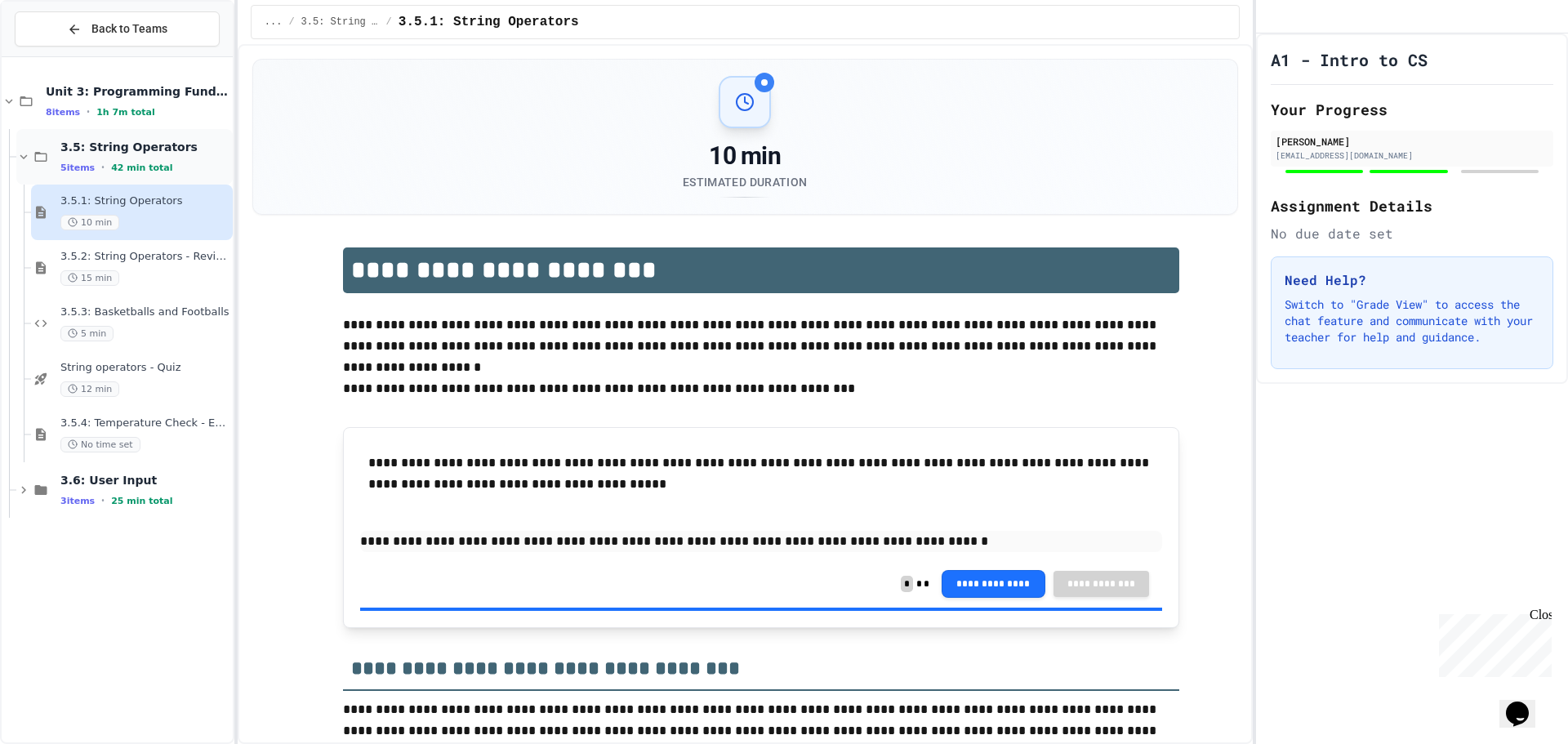
click at [148, 143] on span "3.5: String Operators" at bounding box center [144, 147] width 169 height 15
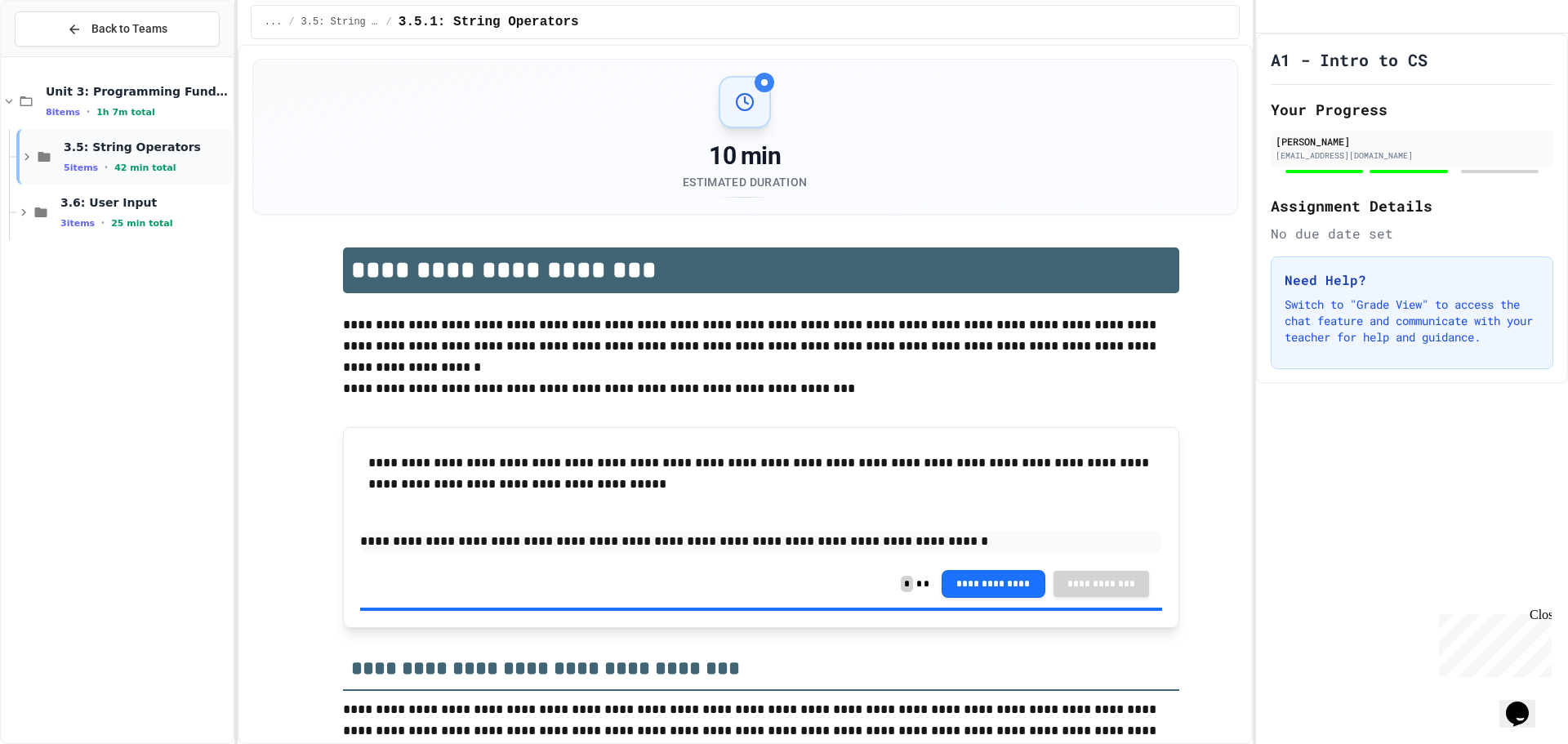
click at [141, 134] on div "3.5: String Operators 5 items • 42 min total" at bounding box center [124, 156] width 217 height 56
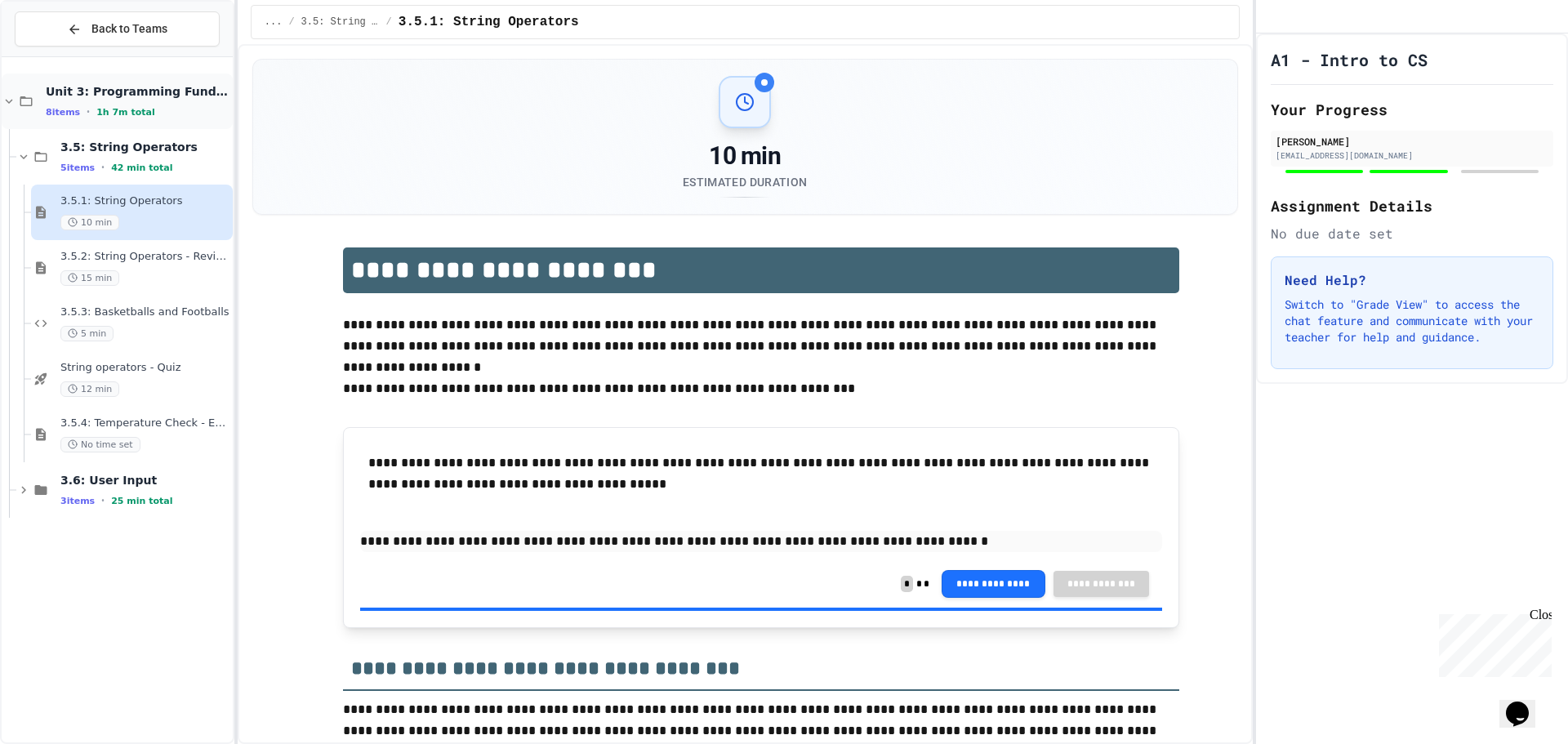
click at [137, 100] on div "Unit 3: Programming Fundamentals 8 items • 1h 7m total" at bounding box center [137, 101] width 184 height 34
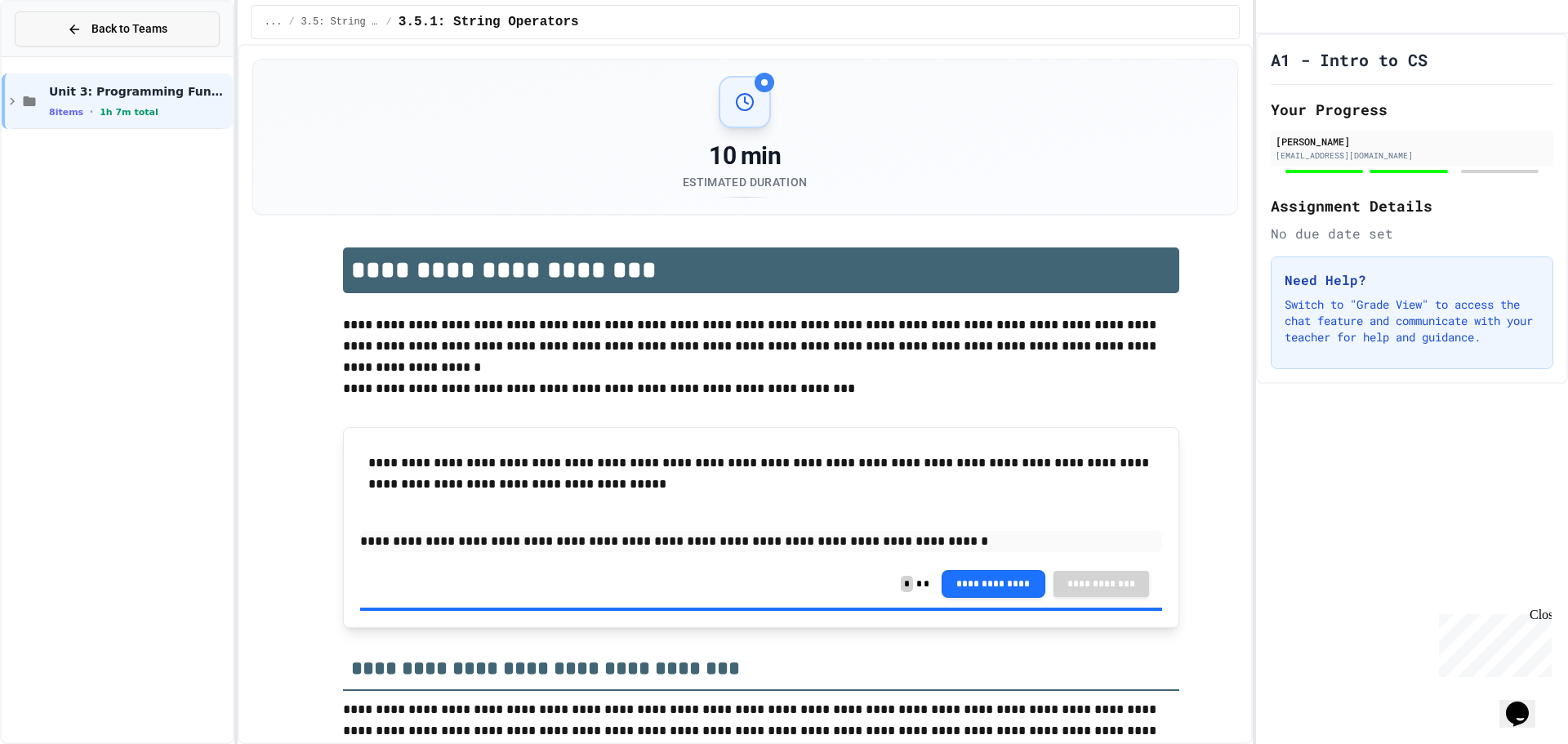
click at [80, 33] on icon at bounding box center [74, 29] width 15 height 15
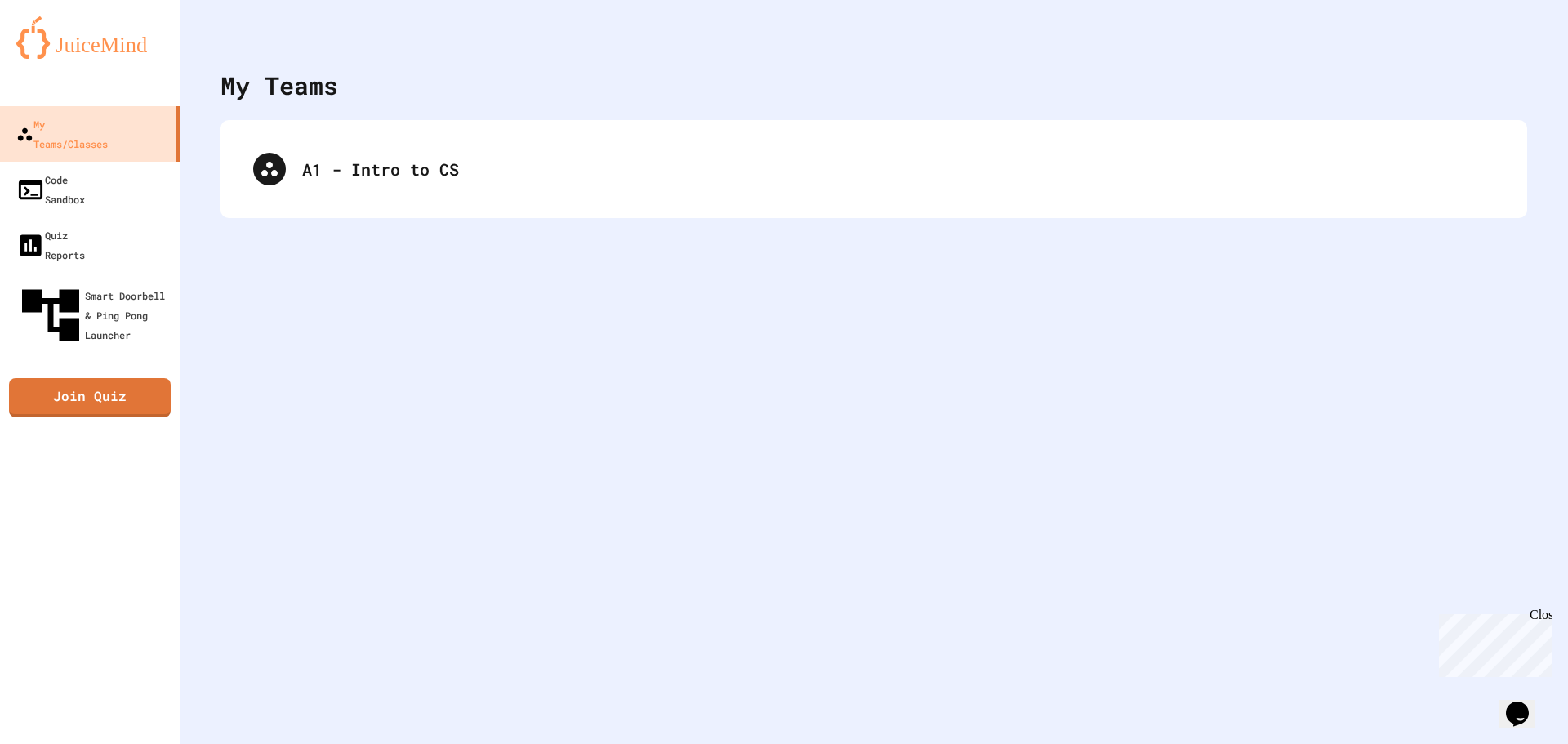
click at [255, 126] on div "A1 - Intro to CS" at bounding box center [873, 169] width 1306 height 98
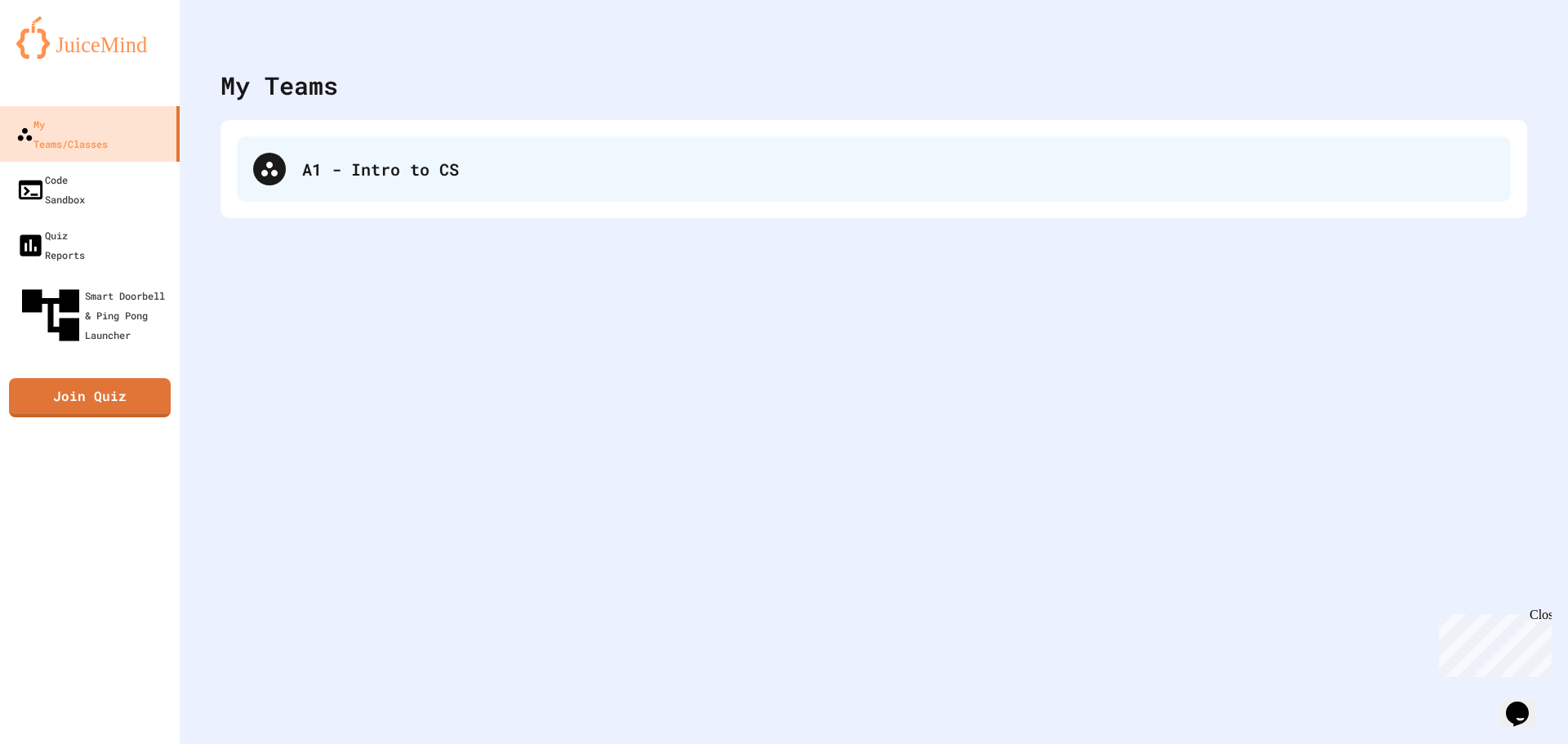
click at [321, 143] on div "A1 - Intro to CS" at bounding box center [873, 169] width 1273 height 65
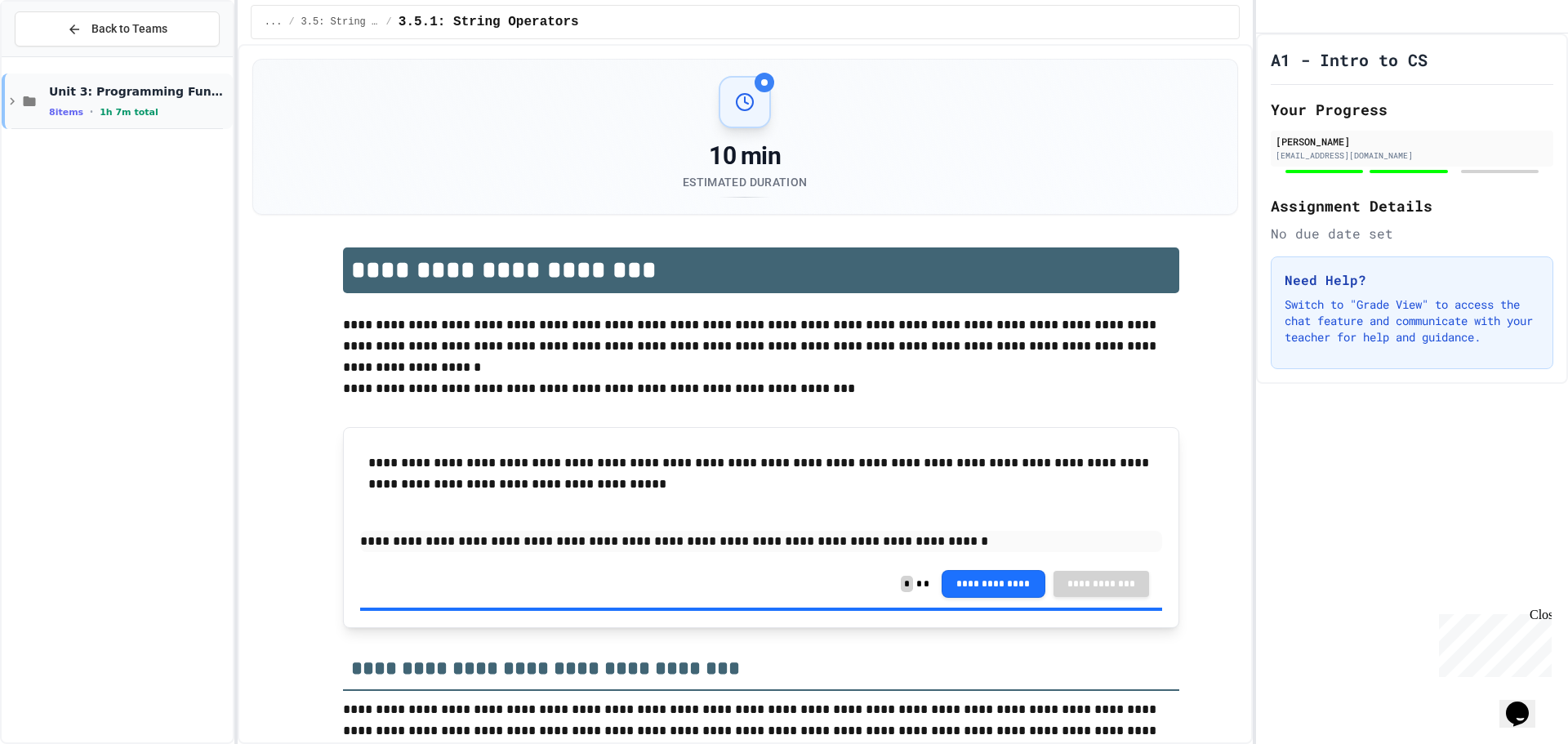
click at [170, 91] on span "Unit 3: Programming Fundamentals" at bounding box center [139, 91] width 181 height 15
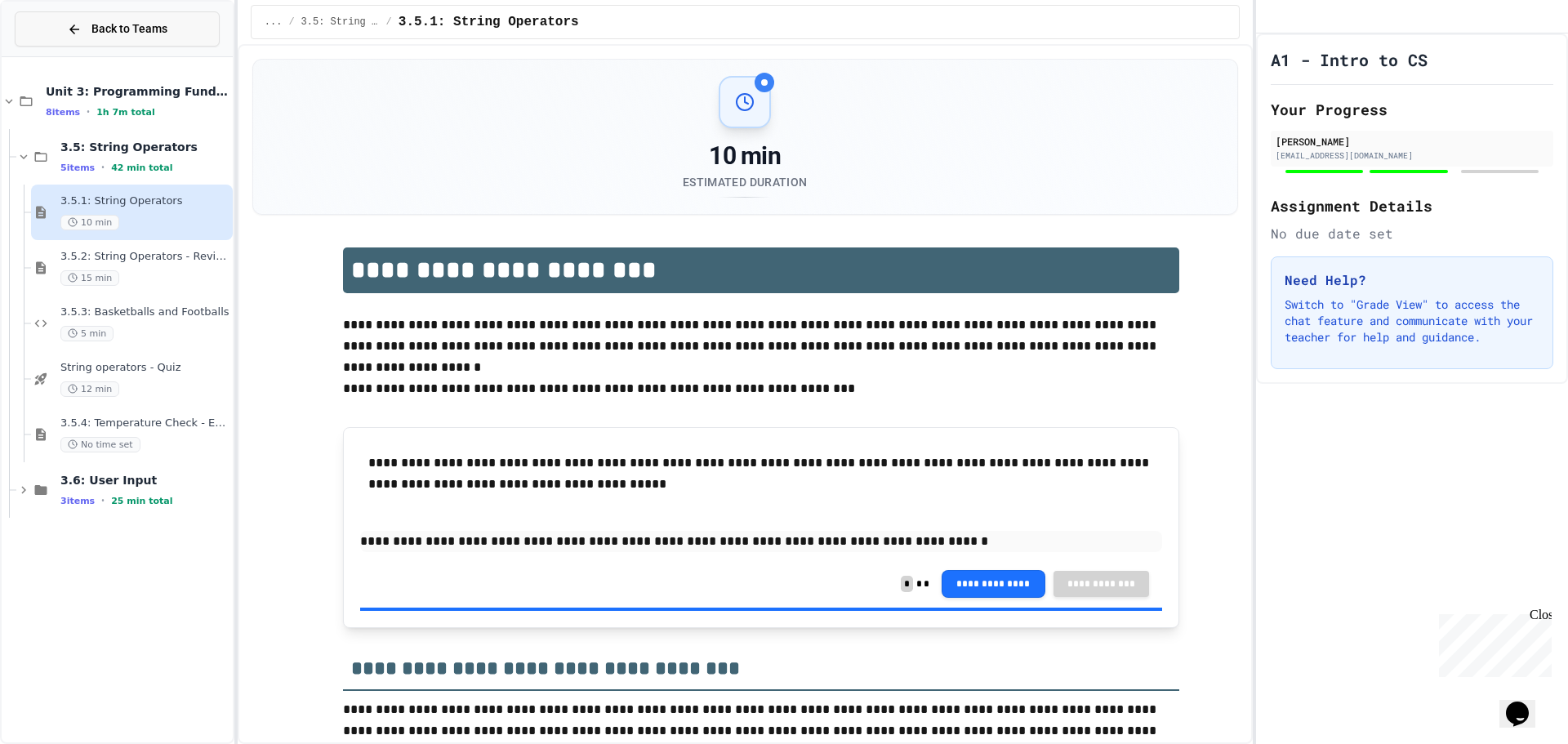
click at [122, 24] on span "Back to Teams" at bounding box center [129, 29] width 76 height 17
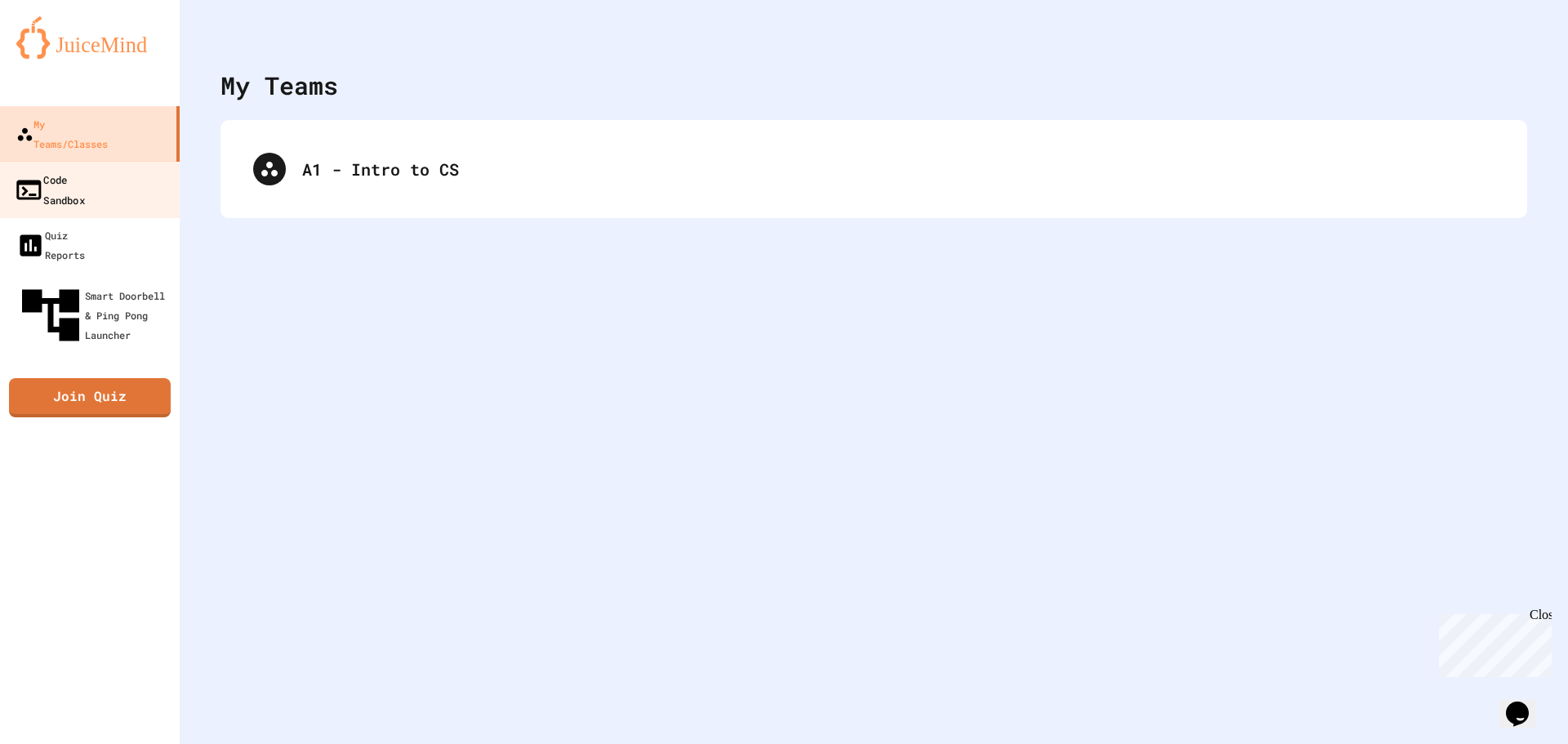
click at [85, 169] on div "Code Sandbox" at bounding box center [49, 188] width 71 height 40
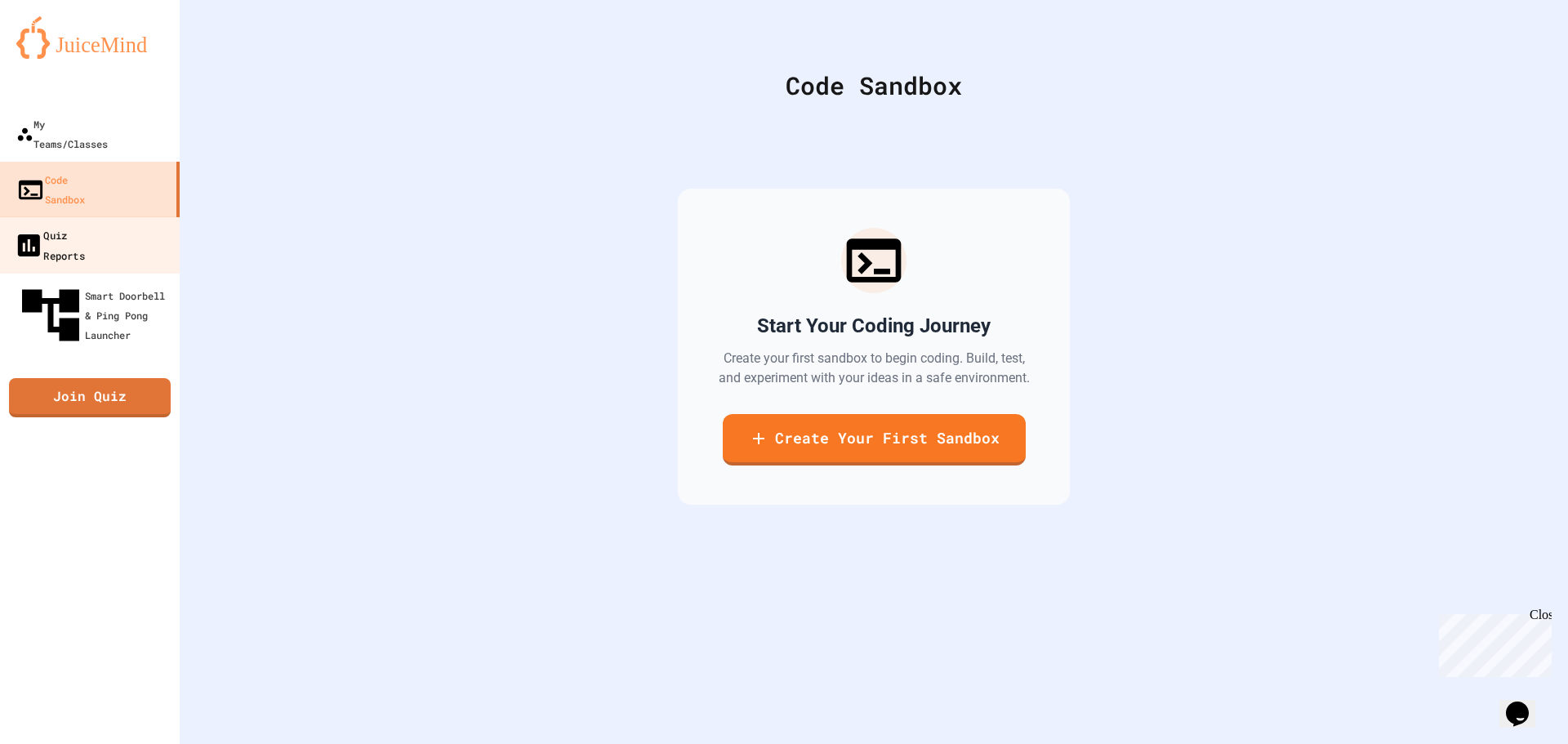
click at [85, 224] on div "Quiz Reports" at bounding box center [49, 244] width 71 height 40
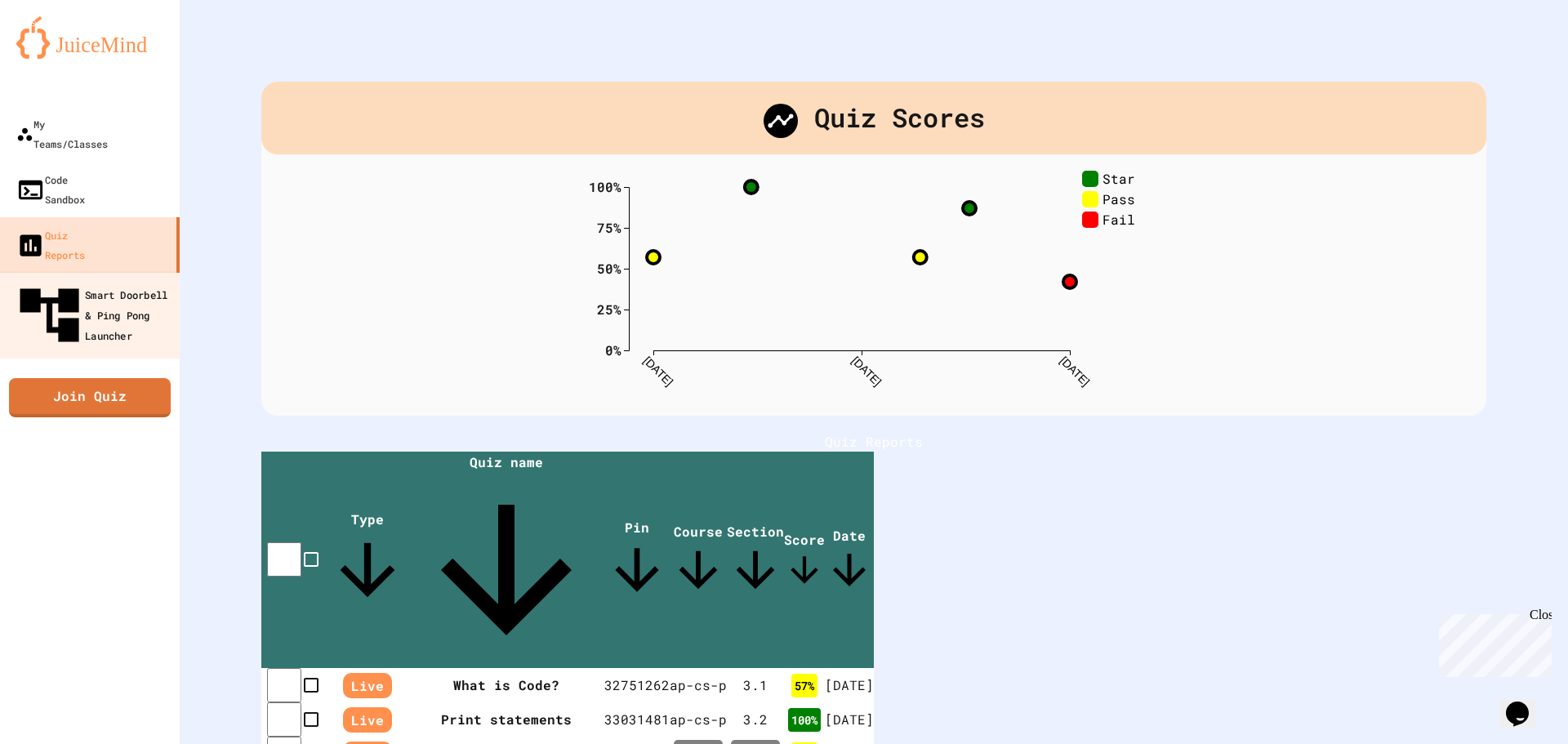
click at [120, 280] on div "Smart Doorbell & Ping Pong Launcher" at bounding box center [95, 315] width 162 height 71
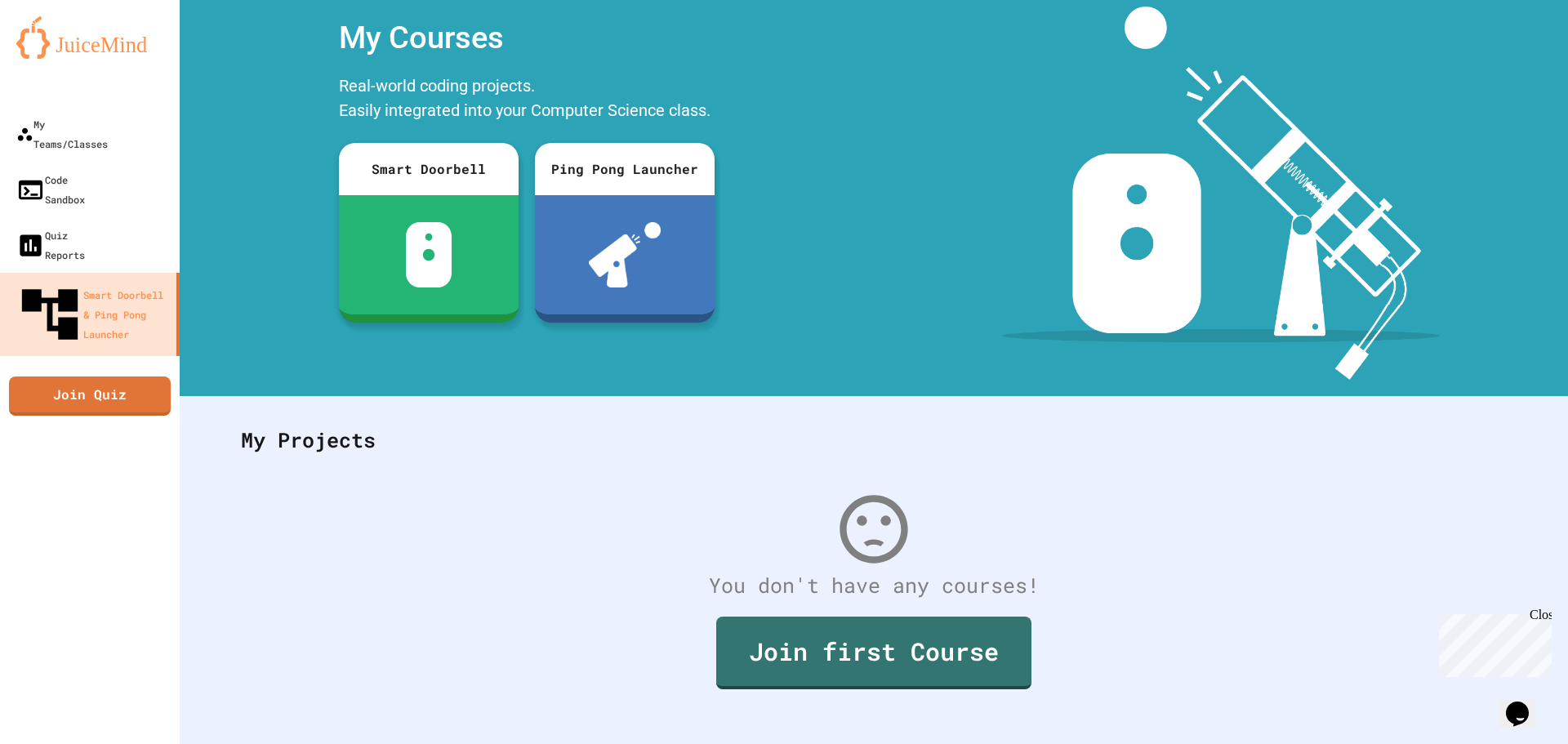
scroll to position [75, 0]
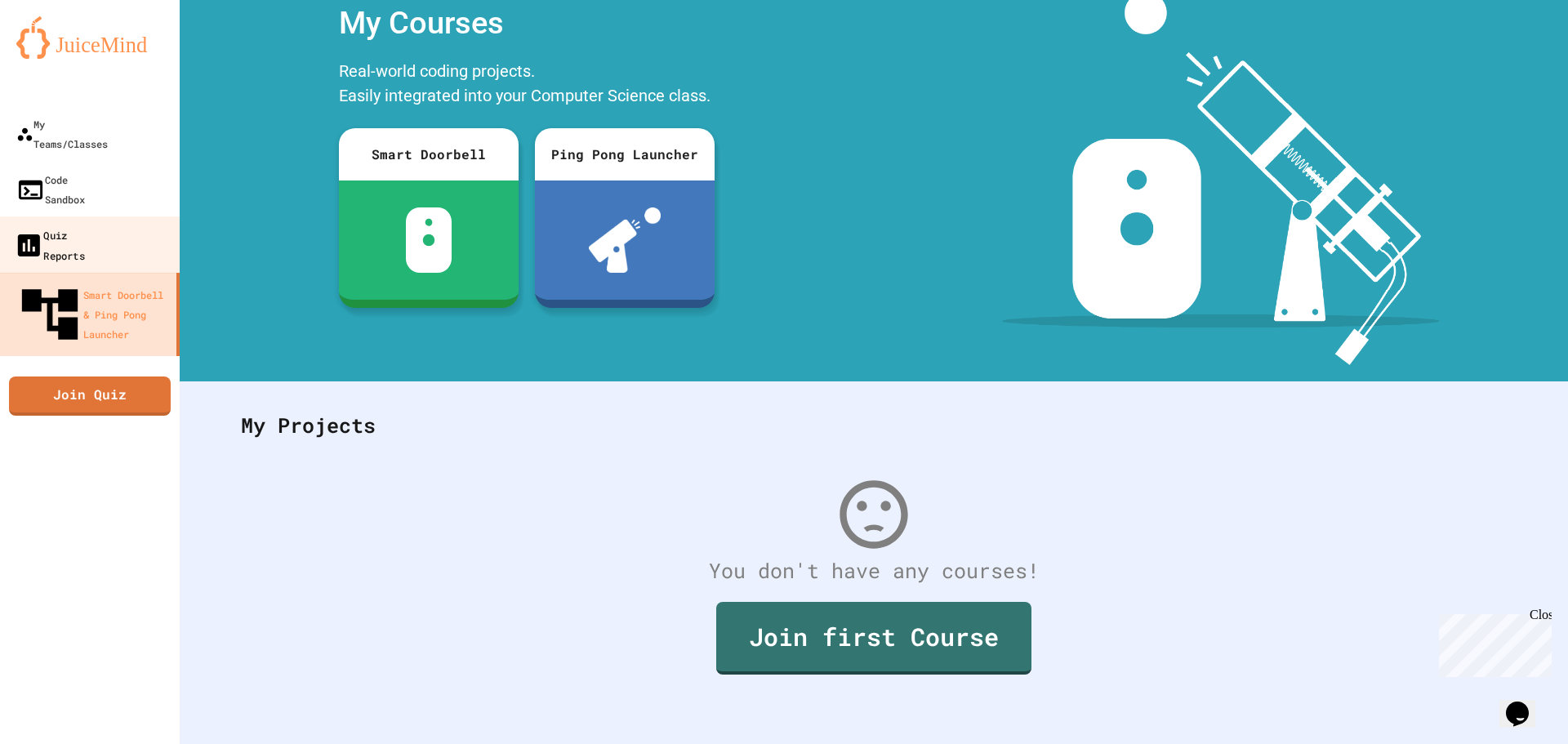
click at [135, 217] on link "Quiz Reports" at bounding box center [89, 245] width 186 height 57
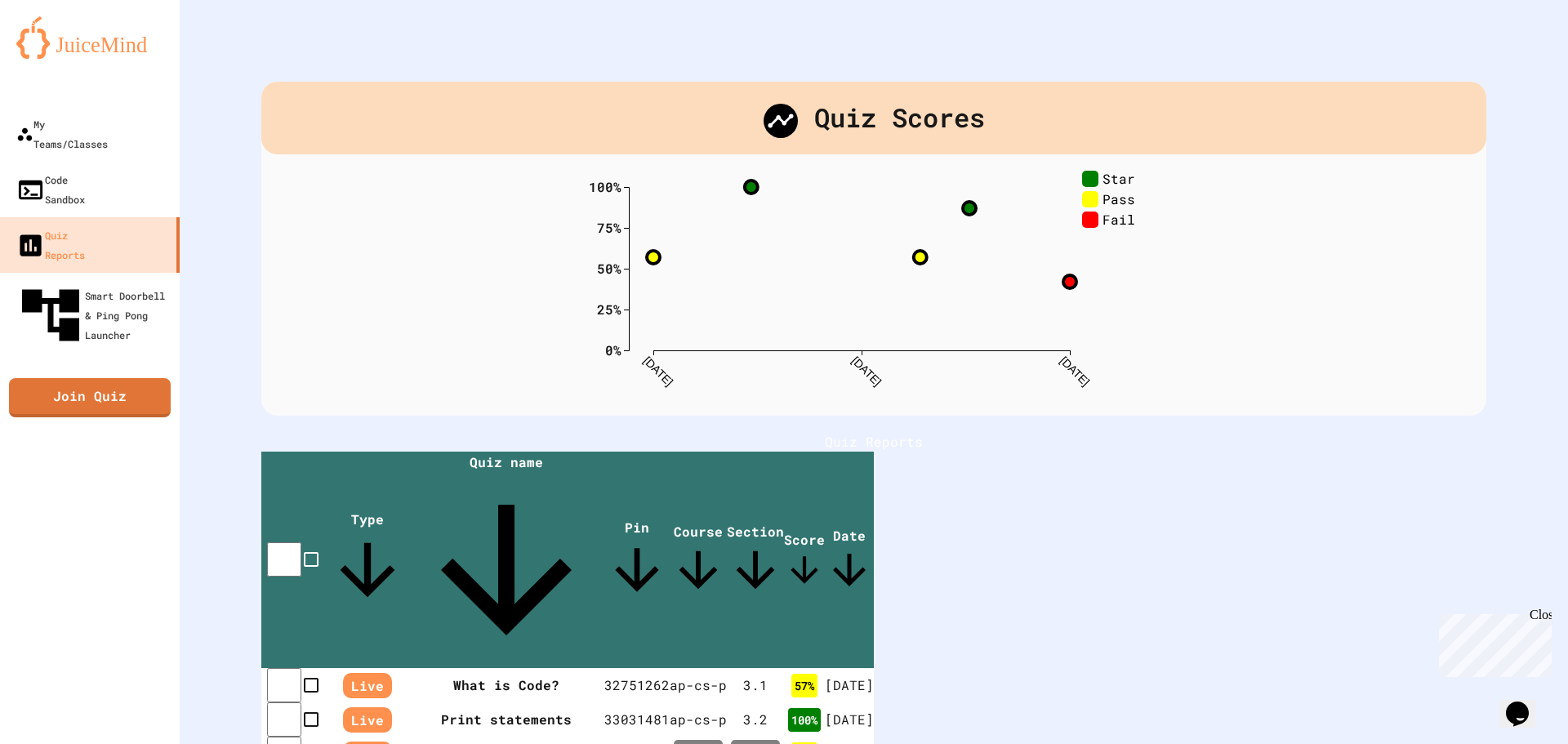
scroll to position [150, 0]
